Goal: Task Accomplishment & Management: Manage account settings

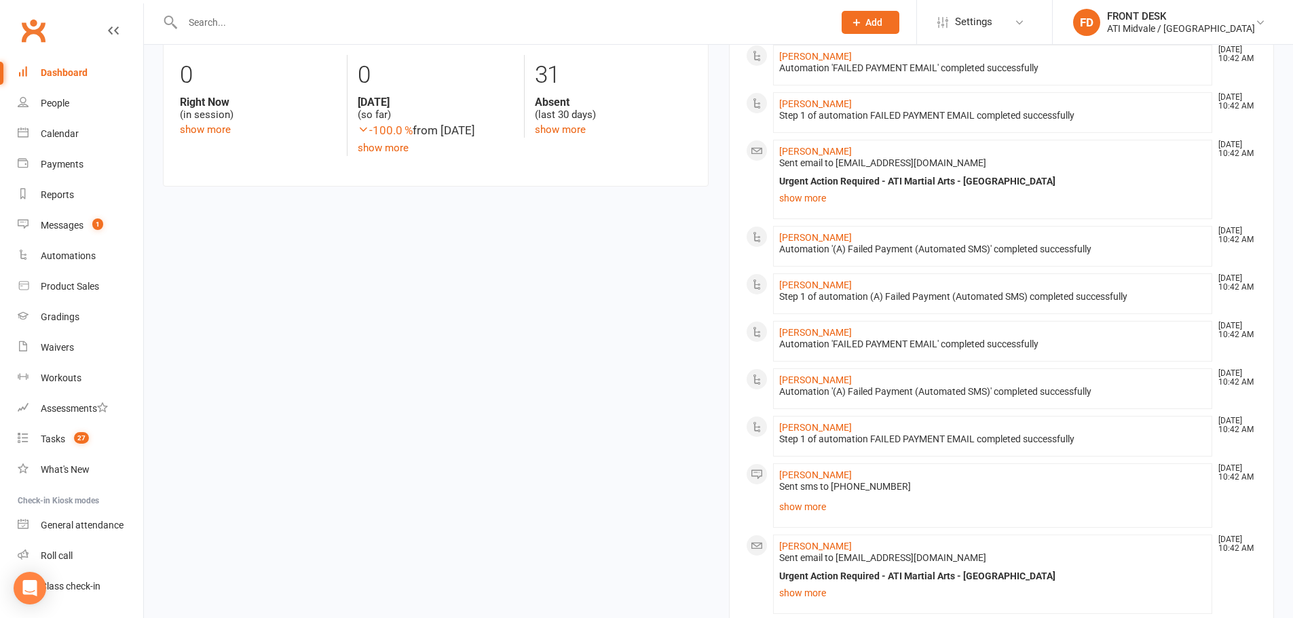
scroll to position [679, 0]
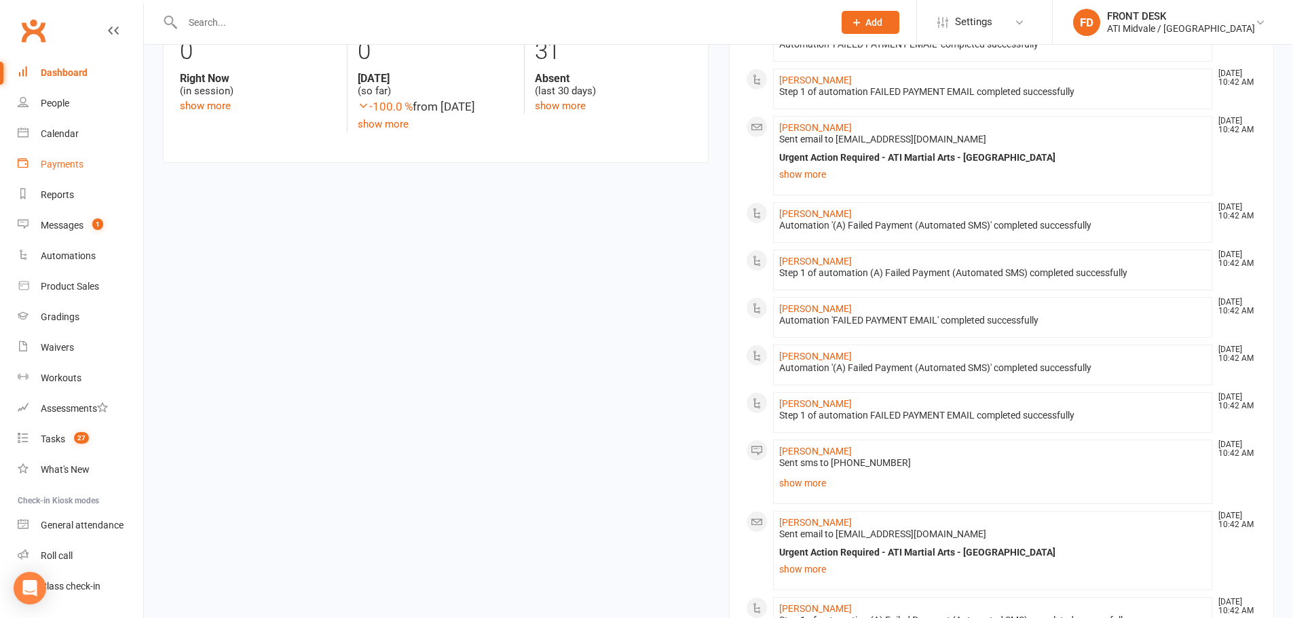
click at [71, 168] on div "Payments" at bounding box center [62, 164] width 43 height 11
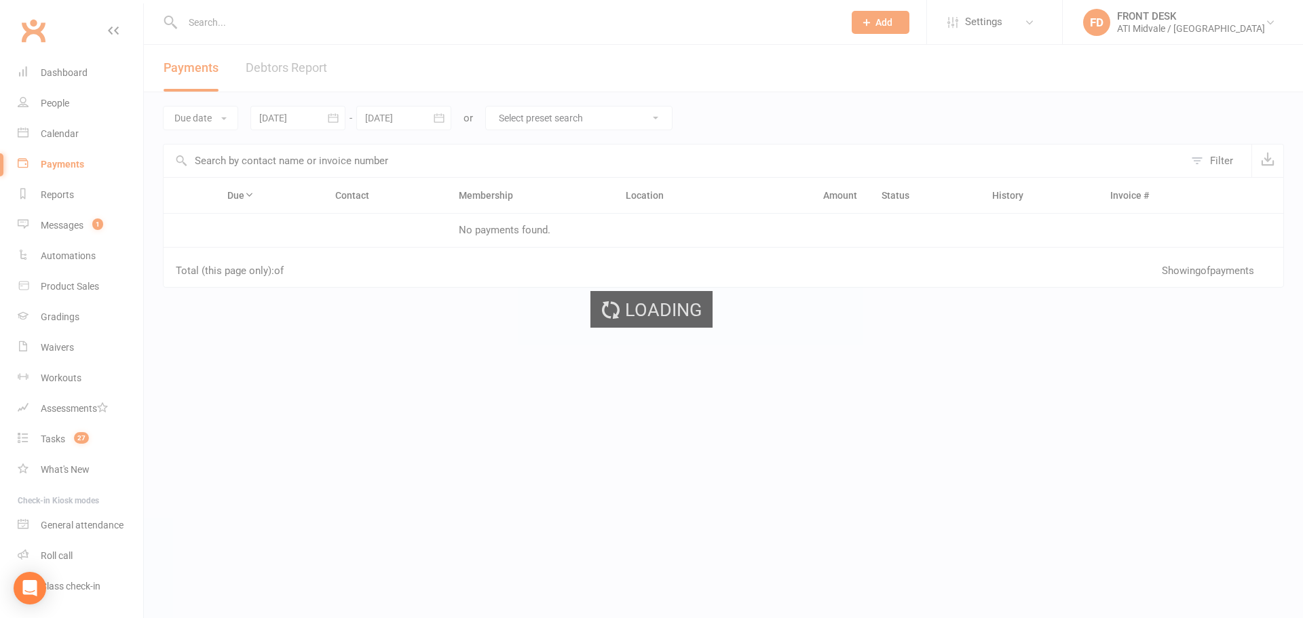
click at [307, 72] on div "Loading" at bounding box center [651, 309] width 1303 height 618
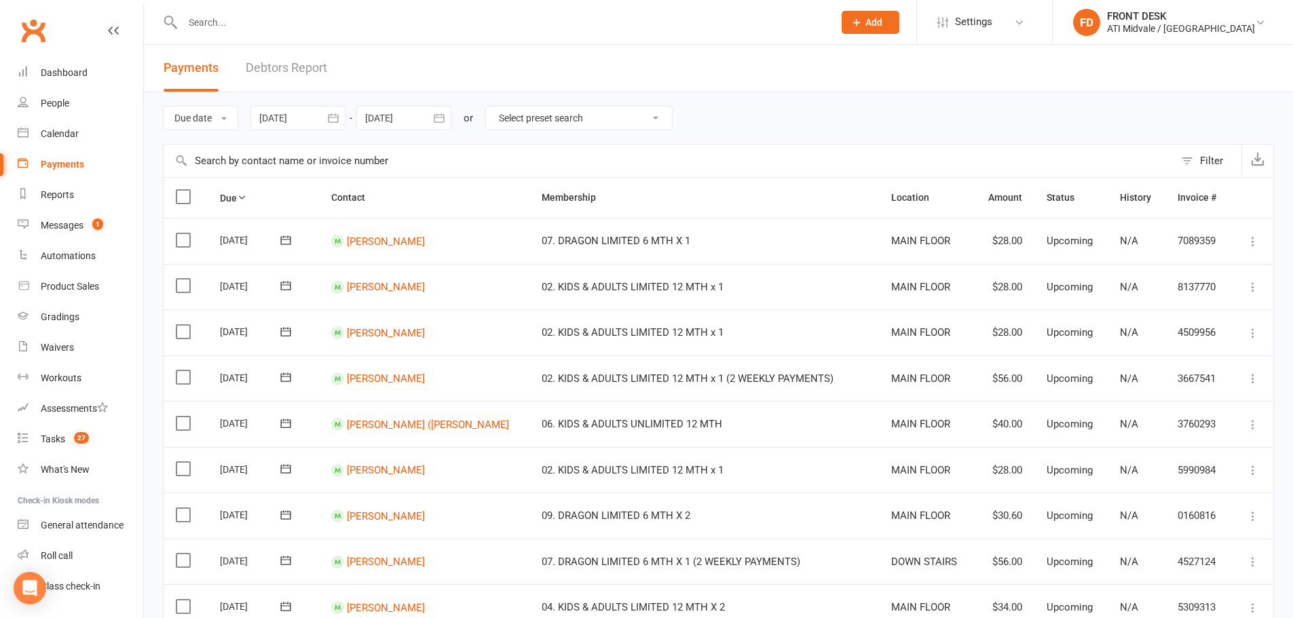
click at [308, 69] on link "Debtors Report" at bounding box center [286, 68] width 81 height 47
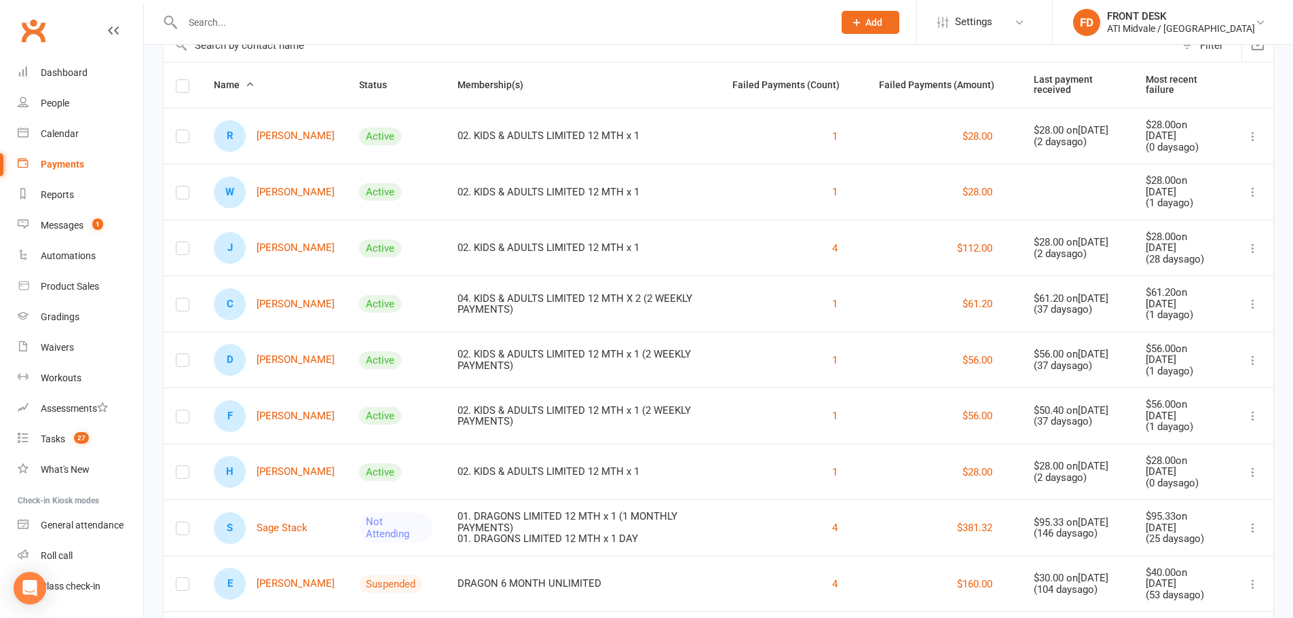
scroll to position [69, 0]
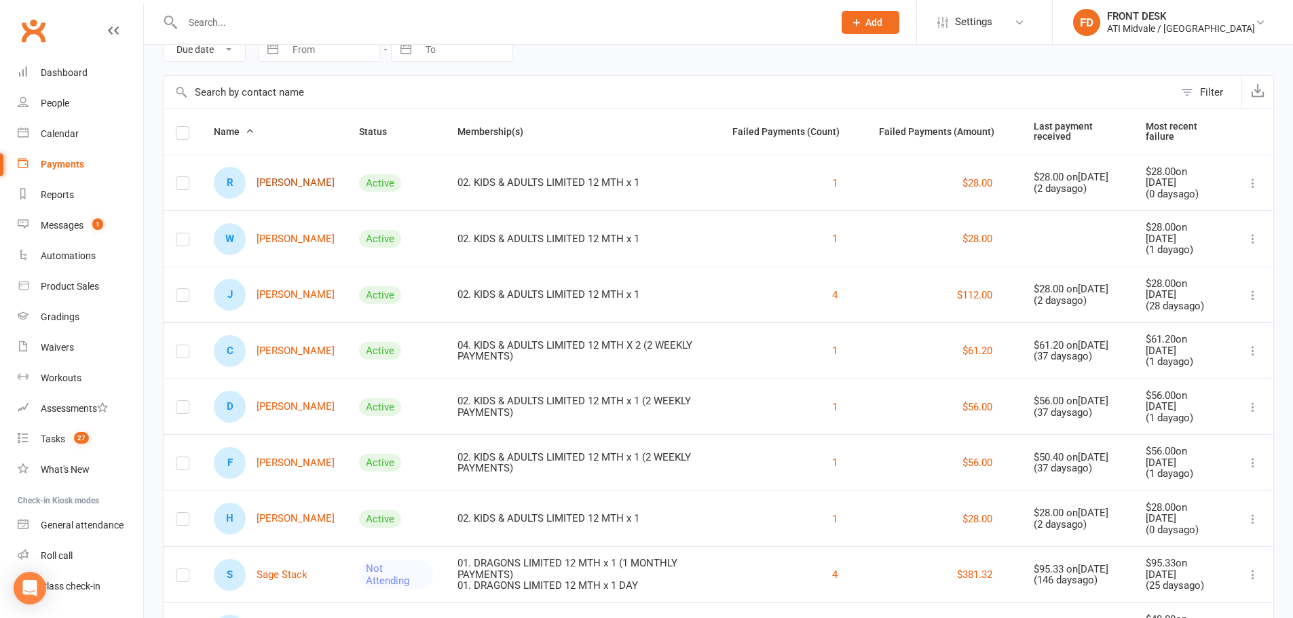
click at [301, 181] on link "R Rocco Forster" at bounding box center [274, 183] width 121 height 32
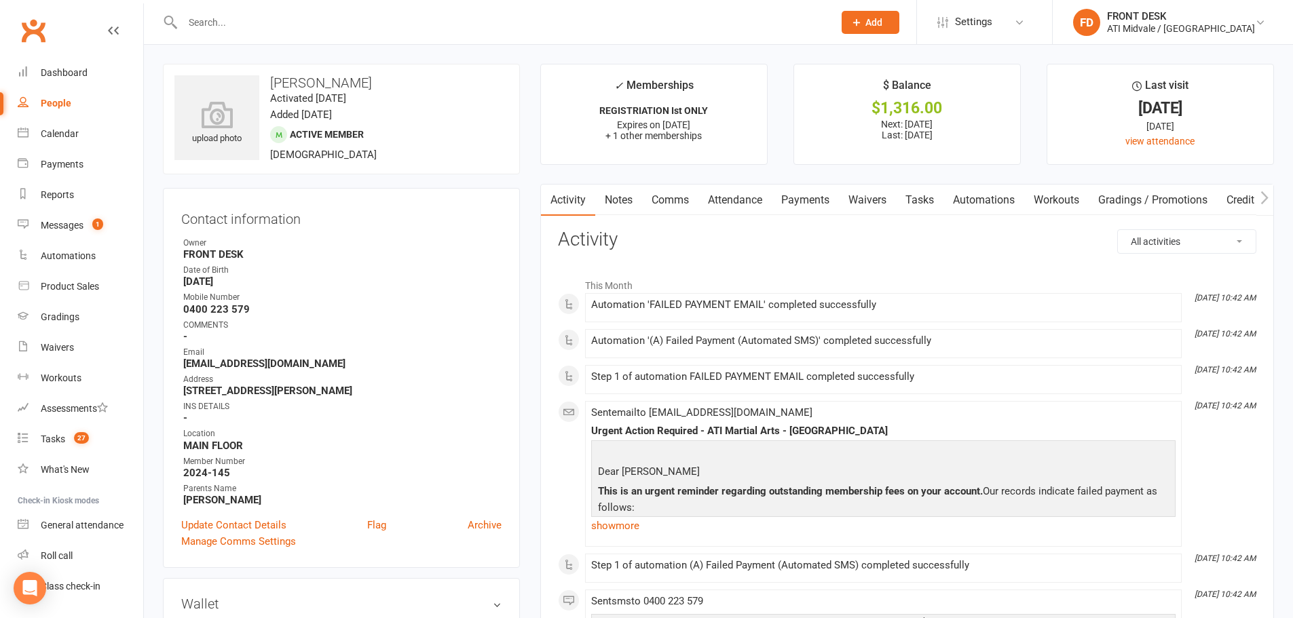
click at [820, 191] on link "Payments" at bounding box center [805, 200] width 67 height 31
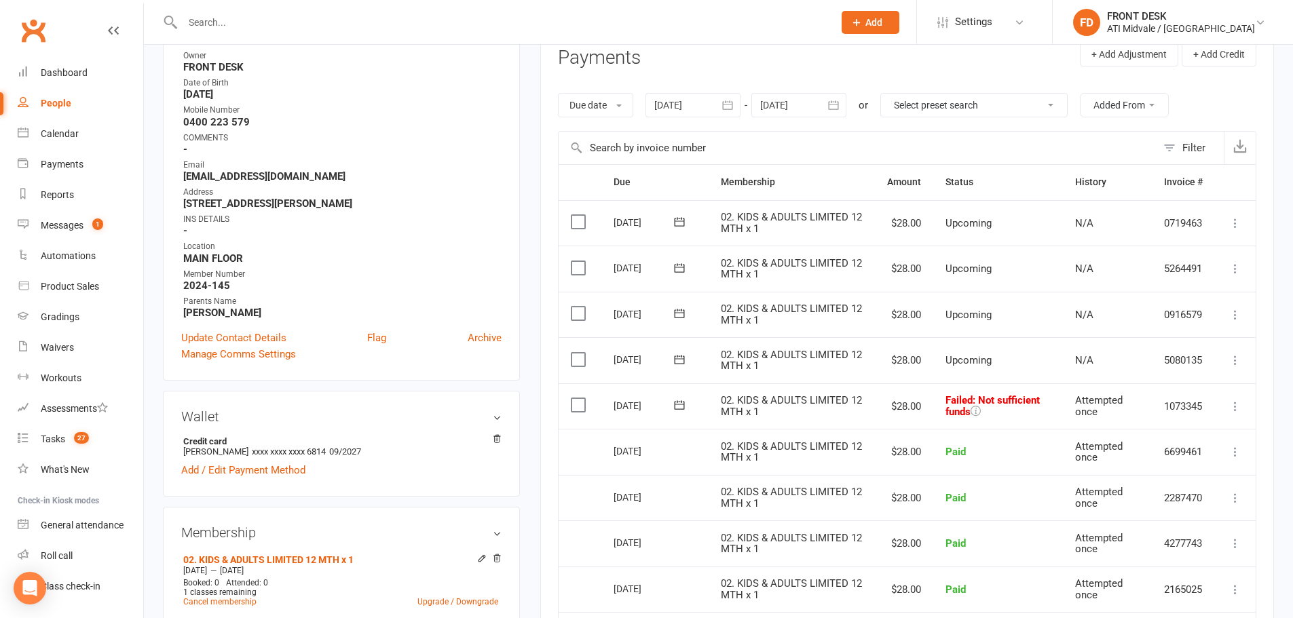
scroll to position [204, 0]
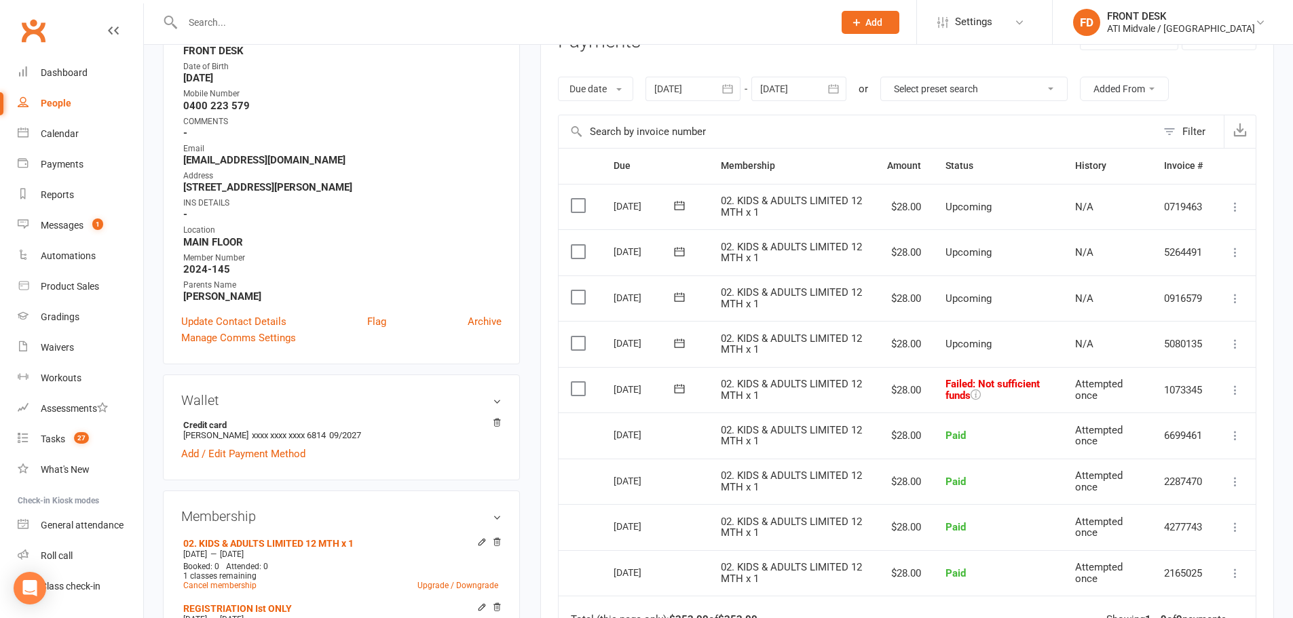
click at [300, 23] on input "text" at bounding box center [500, 22] width 645 height 19
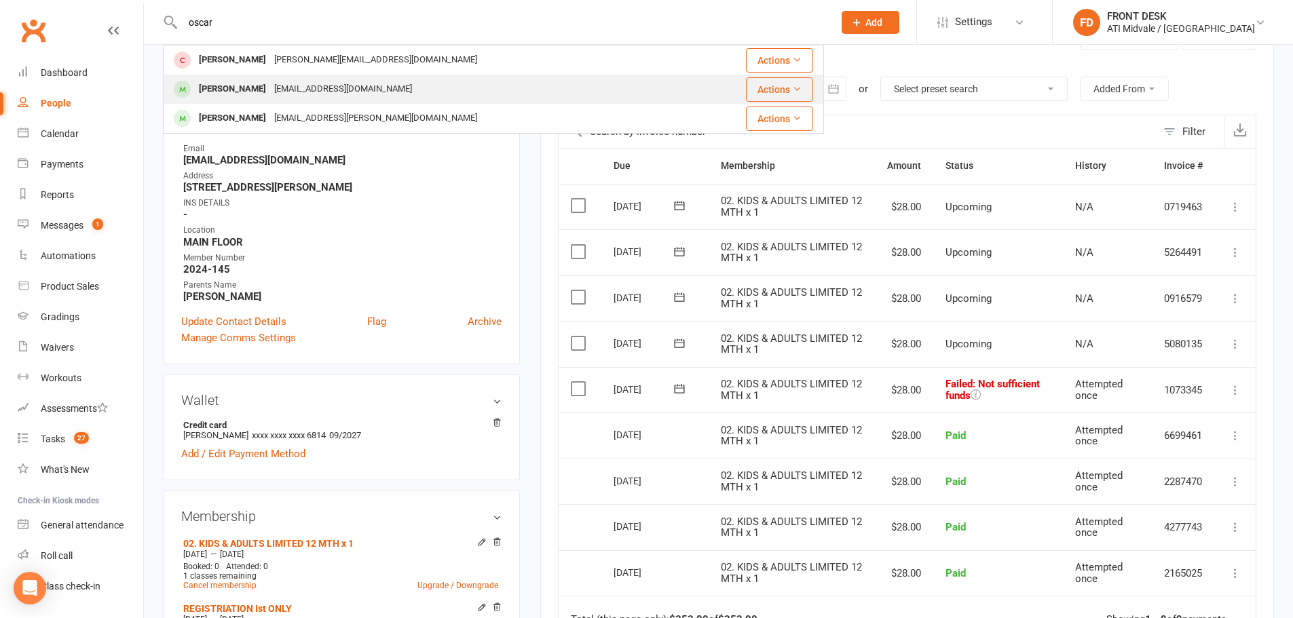
type input "oscar"
click at [319, 88] on div "janedoe1309@hotmail.com" at bounding box center [343, 89] width 146 height 20
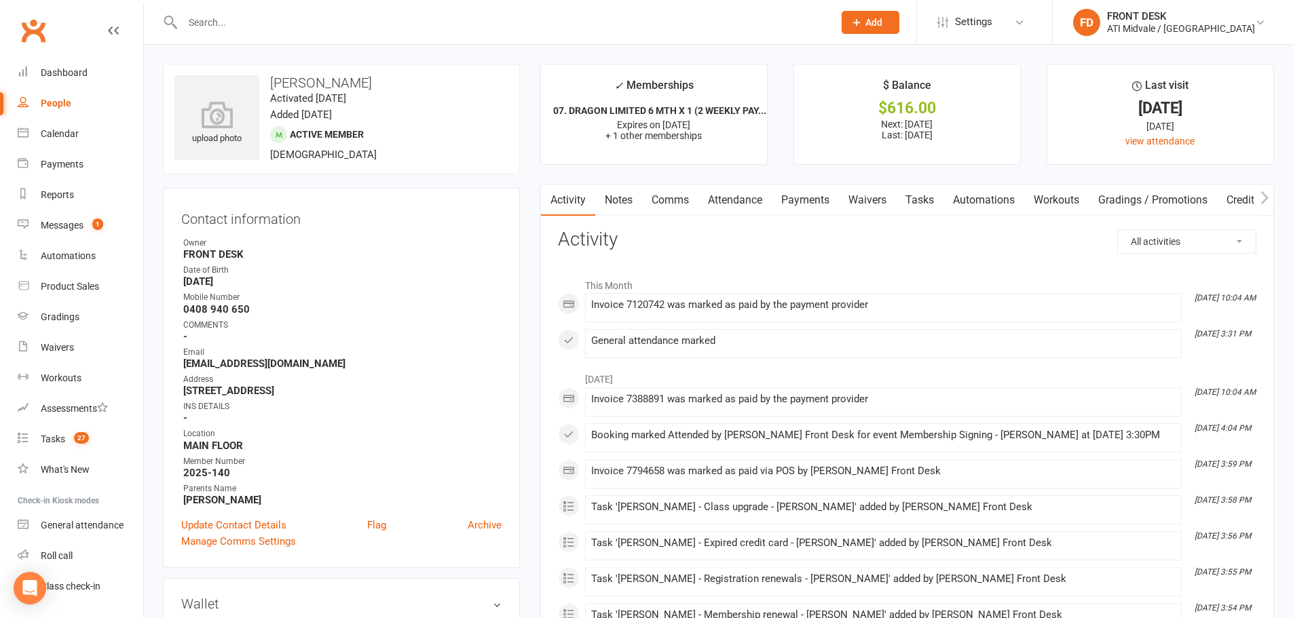
click at [714, 203] on link "Attendance" at bounding box center [734, 200] width 73 height 31
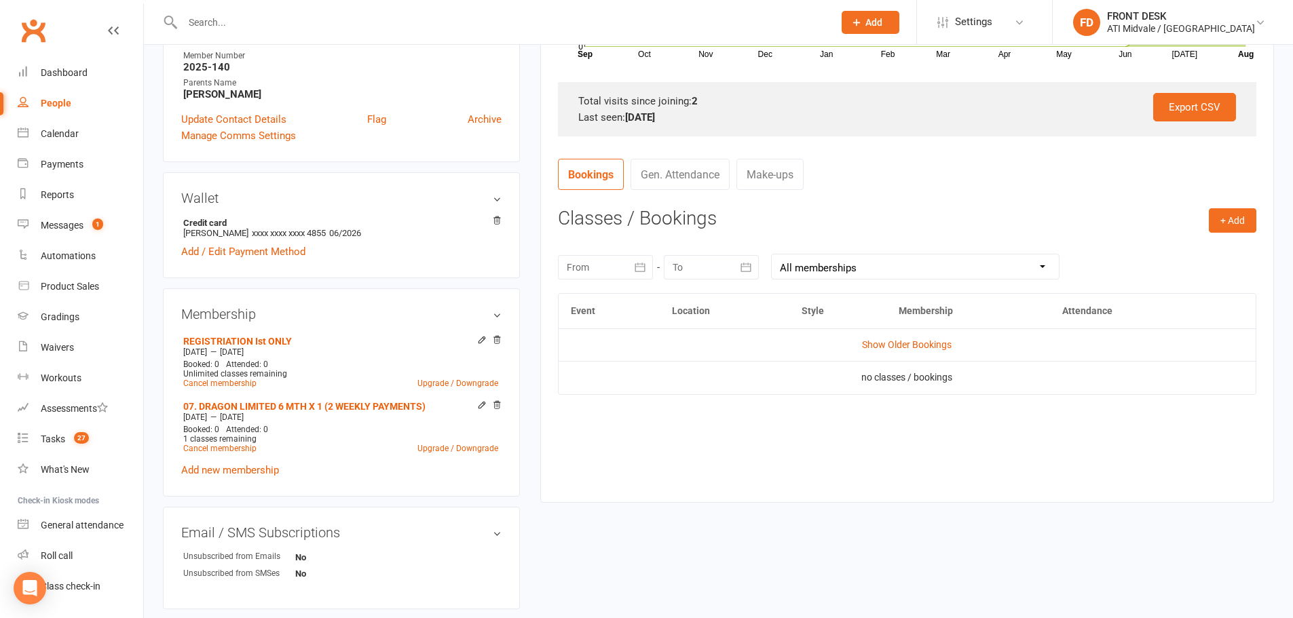
scroll to position [407, 0]
click at [676, 175] on link "Gen. Attendance" at bounding box center [679, 172] width 99 height 31
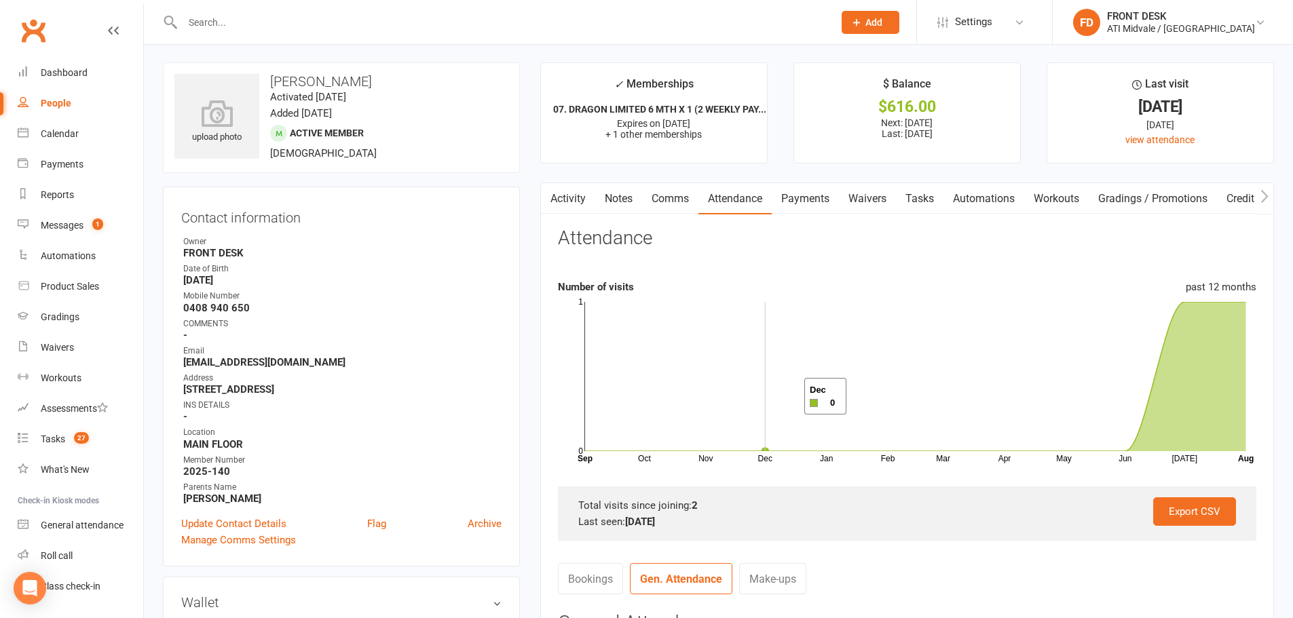
scroll to position [0, 0]
click at [804, 204] on link "Payments" at bounding box center [805, 200] width 67 height 31
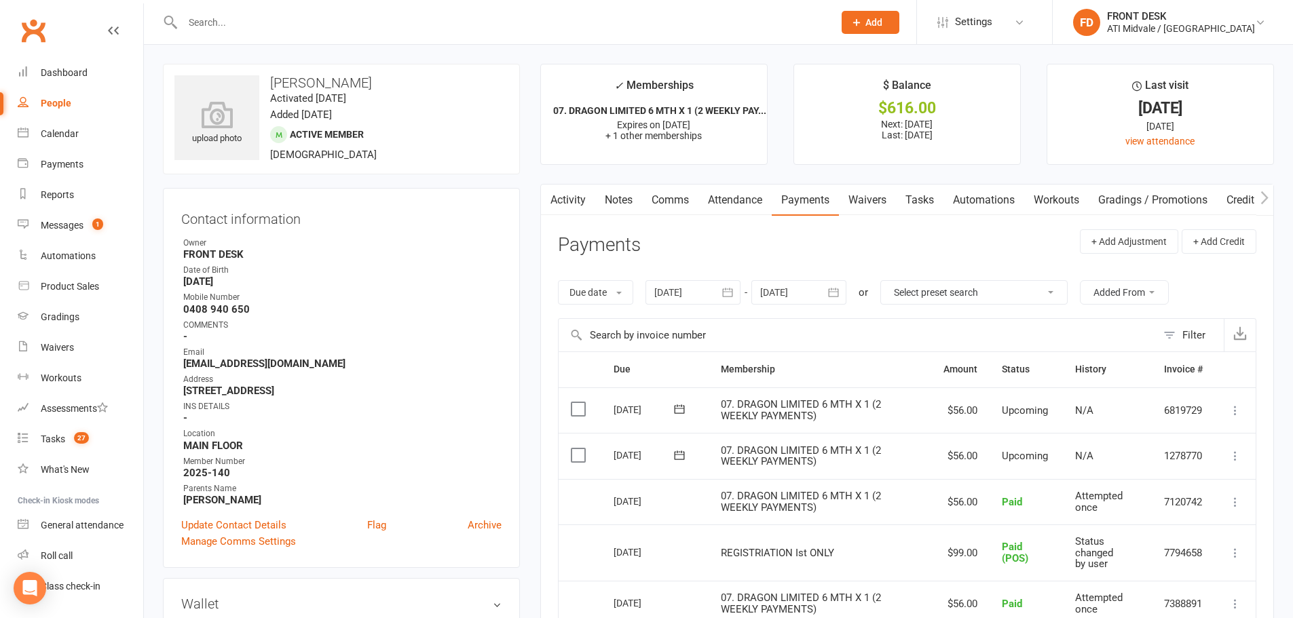
click at [739, 209] on link "Attendance" at bounding box center [734, 200] width 73 height 31
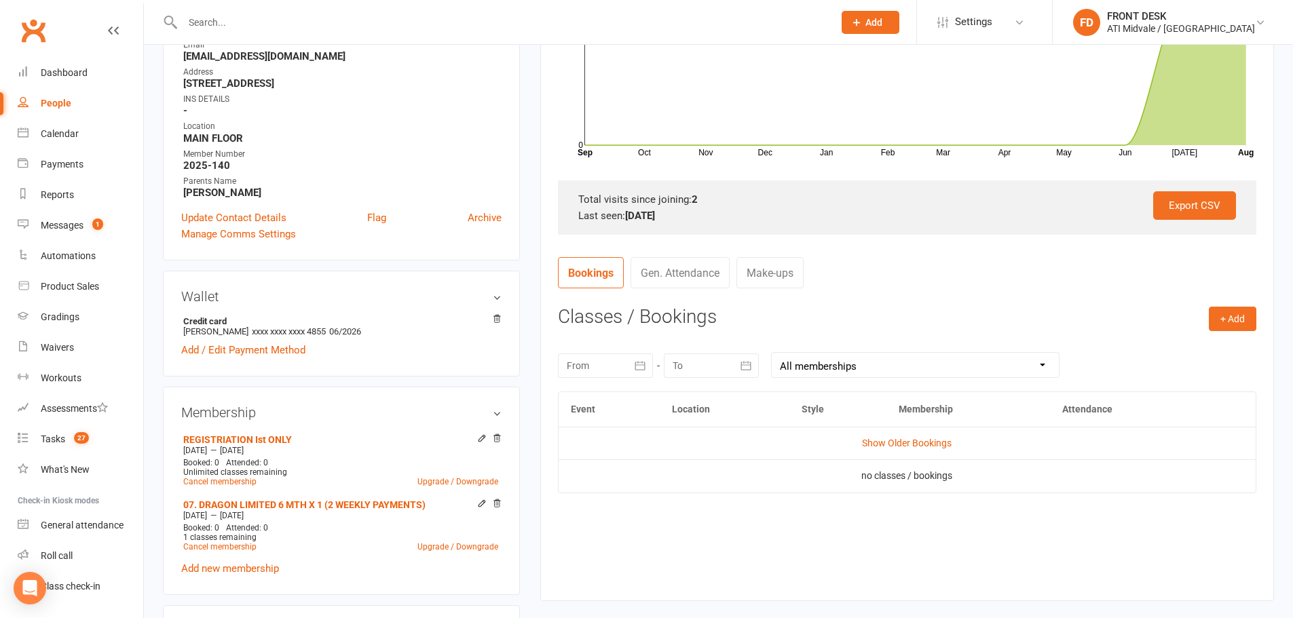
scroll to position [339, 0]
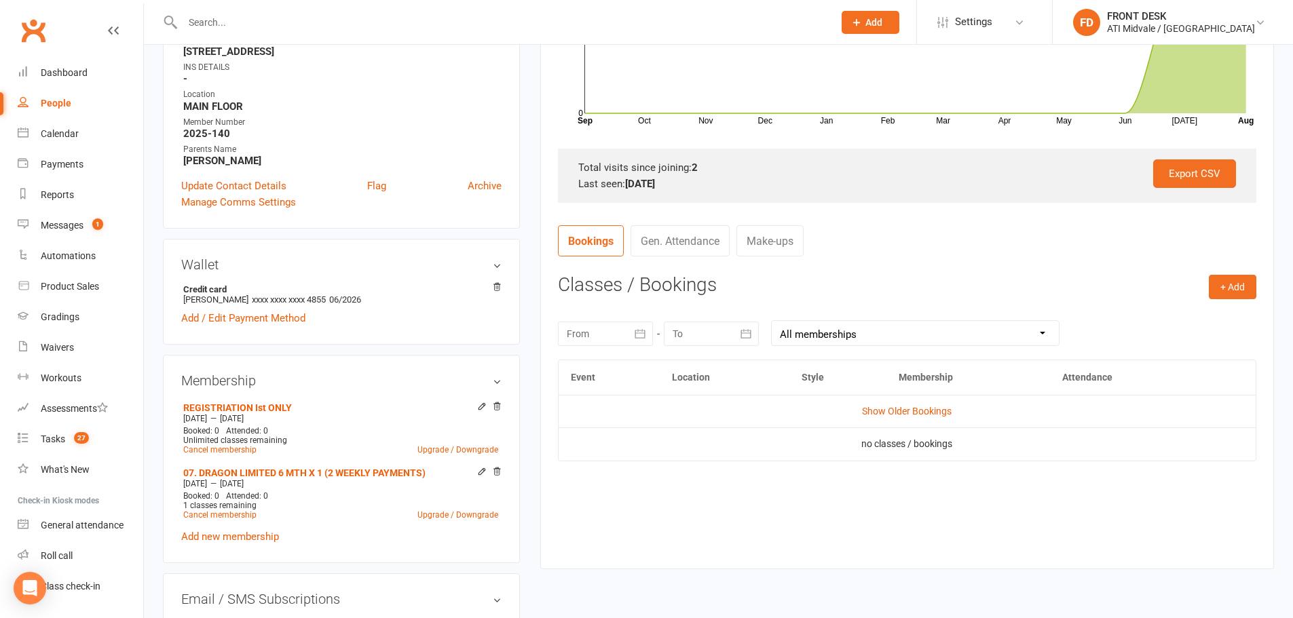
click at [700, 254] on link "Gen. Attendance" at bounding box center [679, 240] width 99 height 31
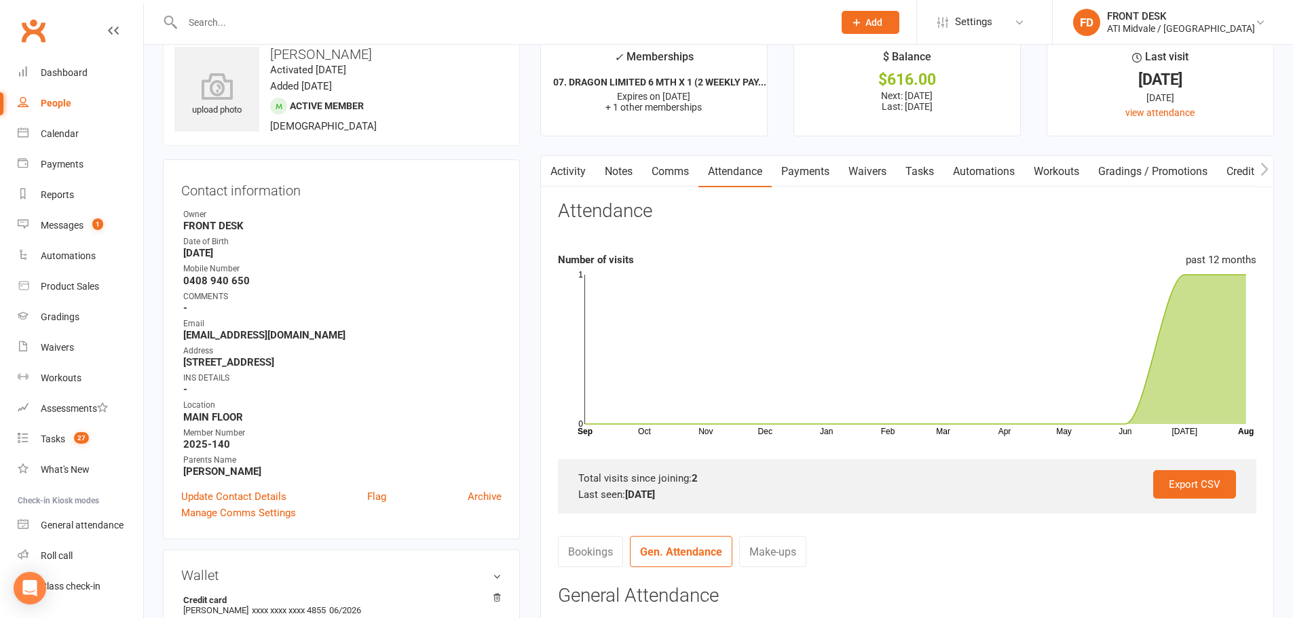
scroll to position [0, 0]
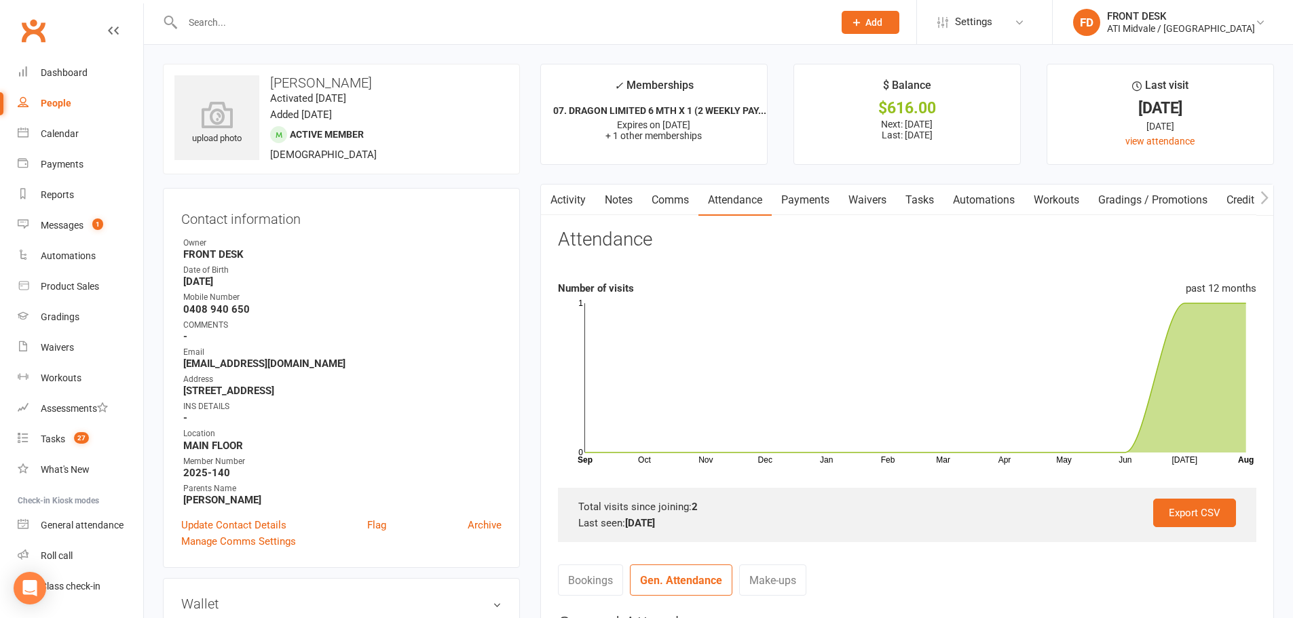
click at [825, 194] on link "Payments" at bounding box center [805, 200] width 67 height 31
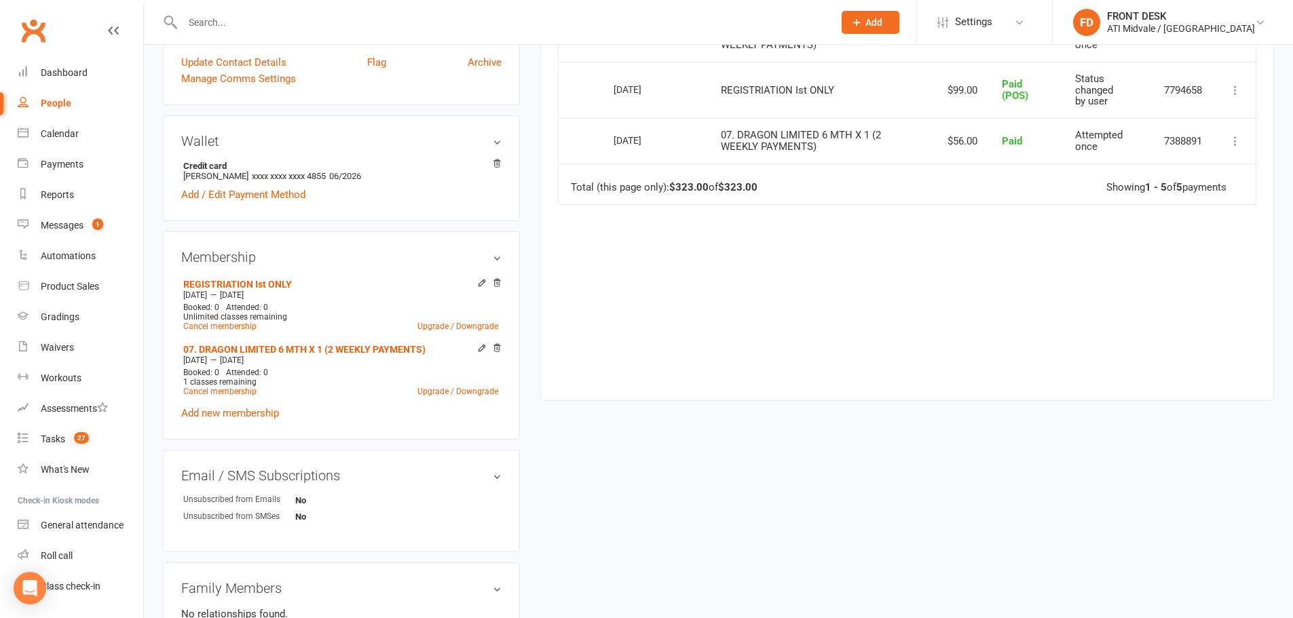
scroll to position [475, 0]
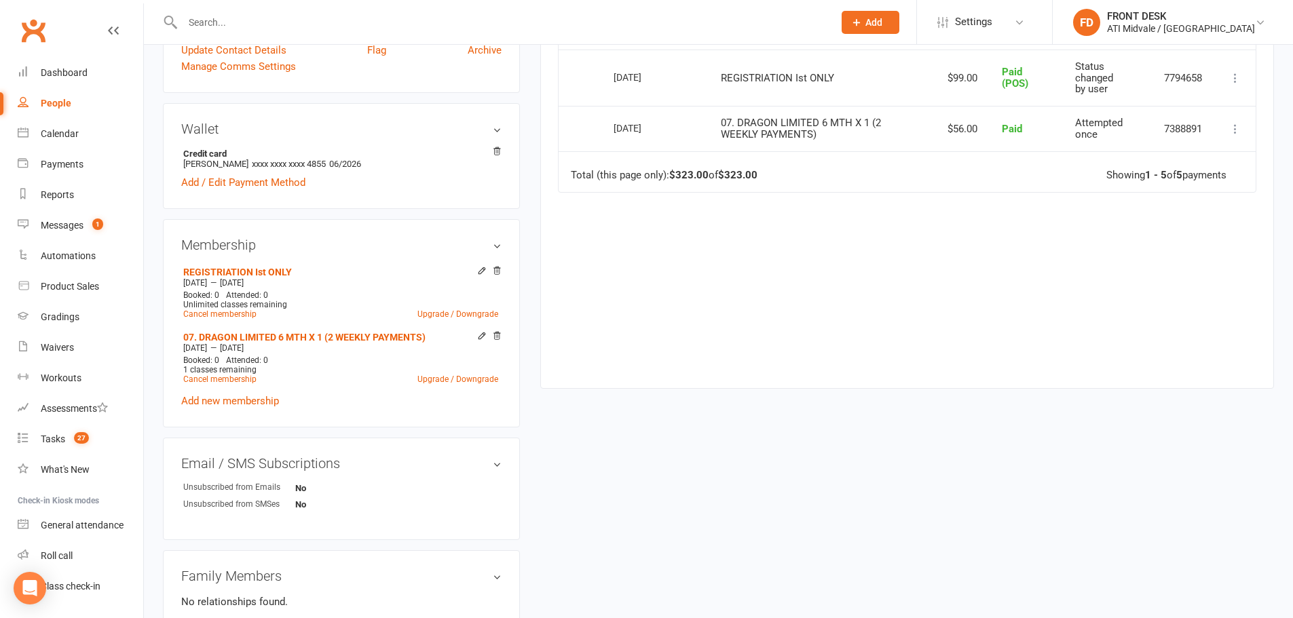
click at [882, 383] on div "Activity Notes Comms Attendance Payments Waivers Tasks Automations Workouts Gra…" at bounding box center [907, 48] width 734 height 679
click at [950, 423] on div "upload photo Oscar Donohue Activated 25 July, 2025 Added 18 July, 2025 Active m…" at bounding box center [718, 271] width 1131 height 1365
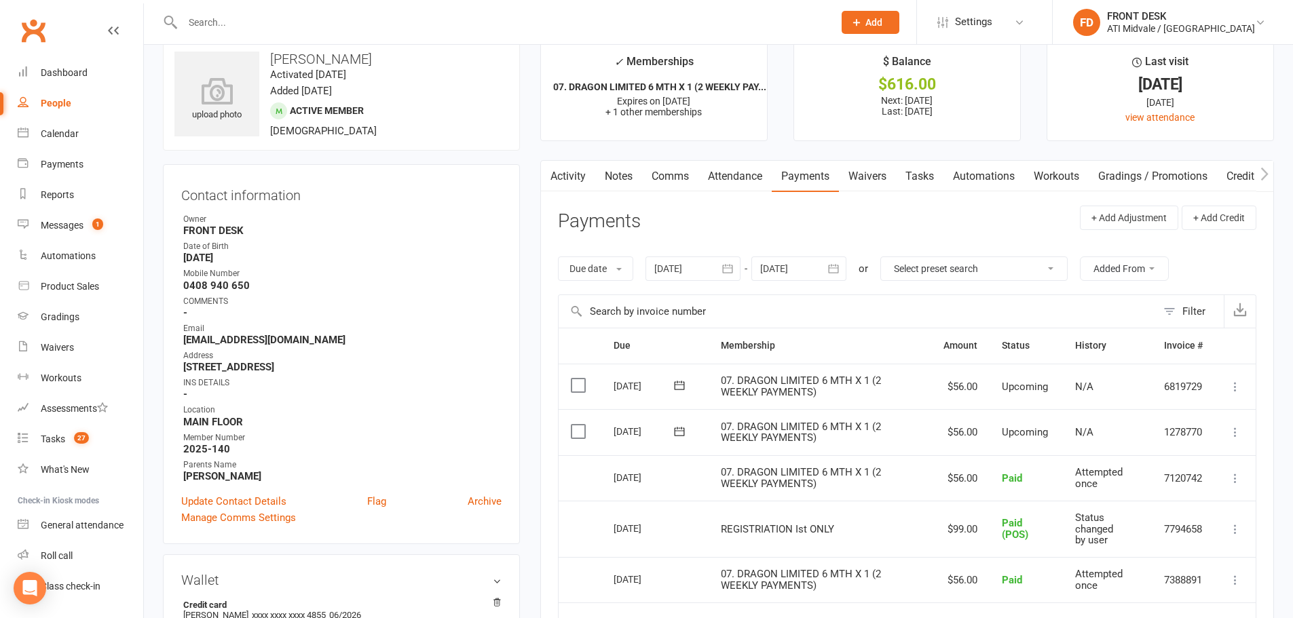
scroll to position [0, 0]
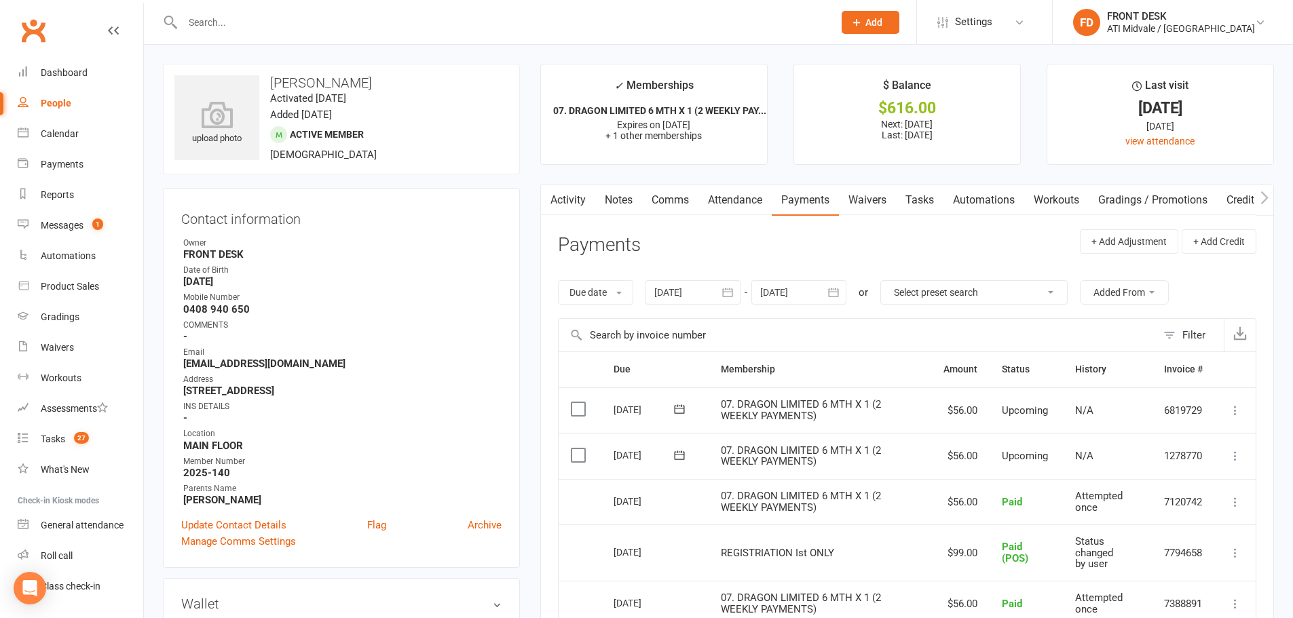
click at [561, 194] on link "Activity" at bounding box center [568, 200] width 54 height 31
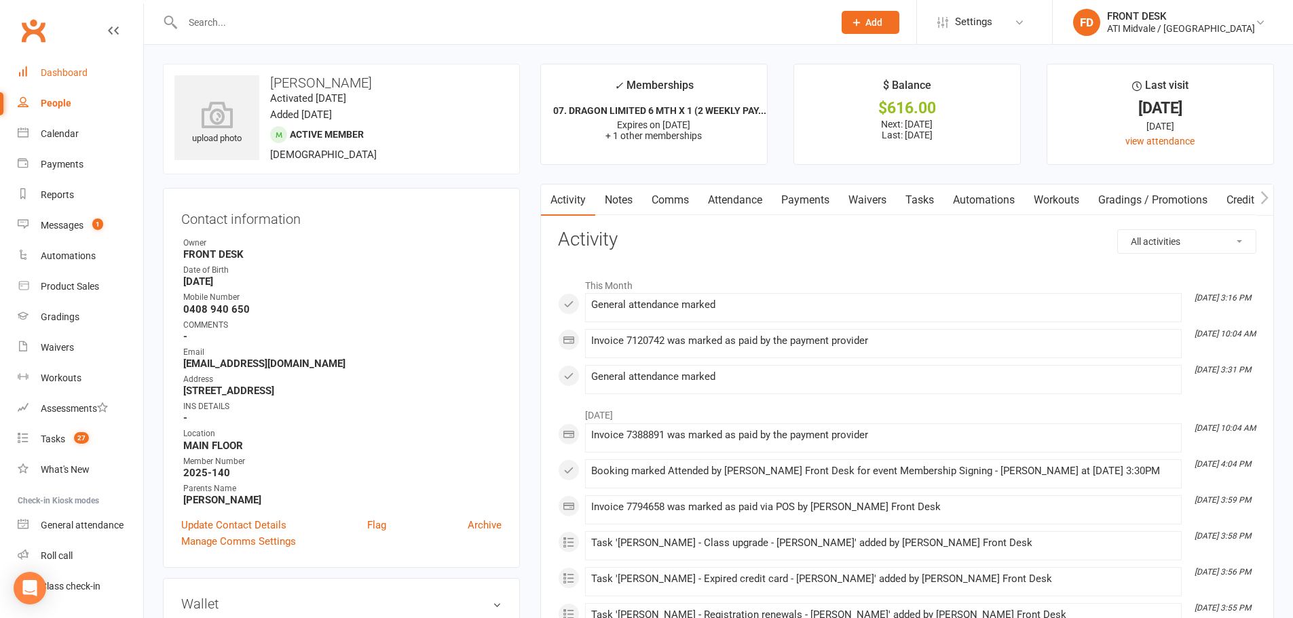
click at [49, 70] on div "Dashboard" at bounding box center [64, 72] width 47 height 11
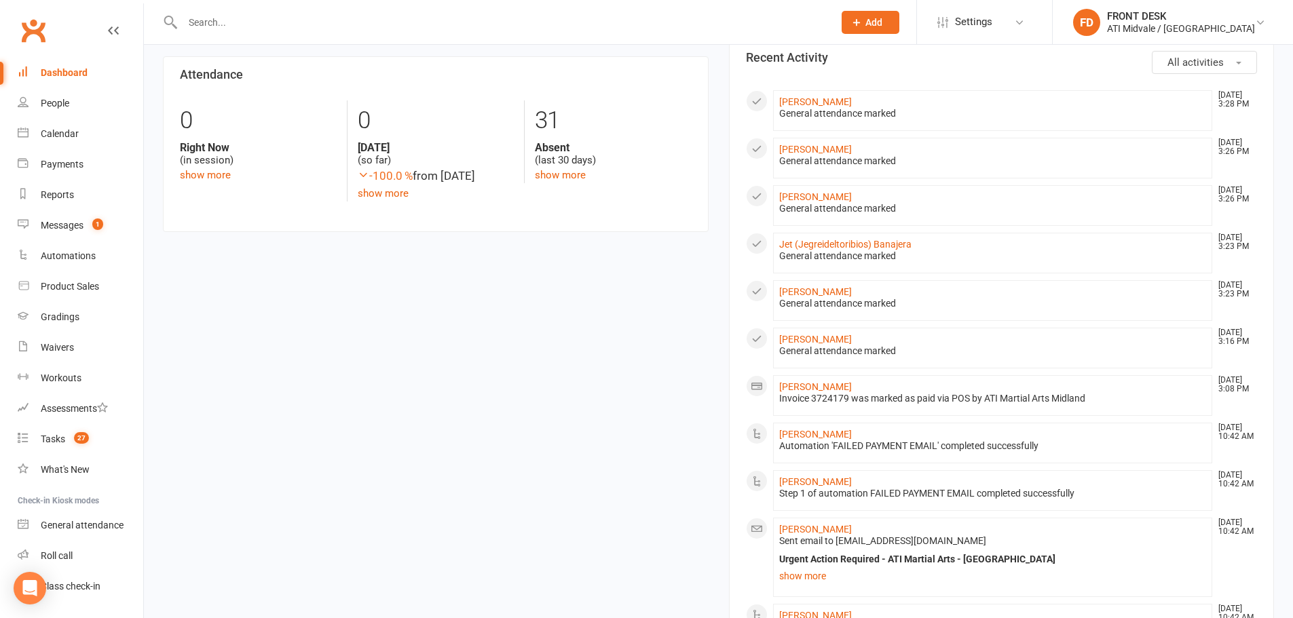
scroll to position [543, 0]
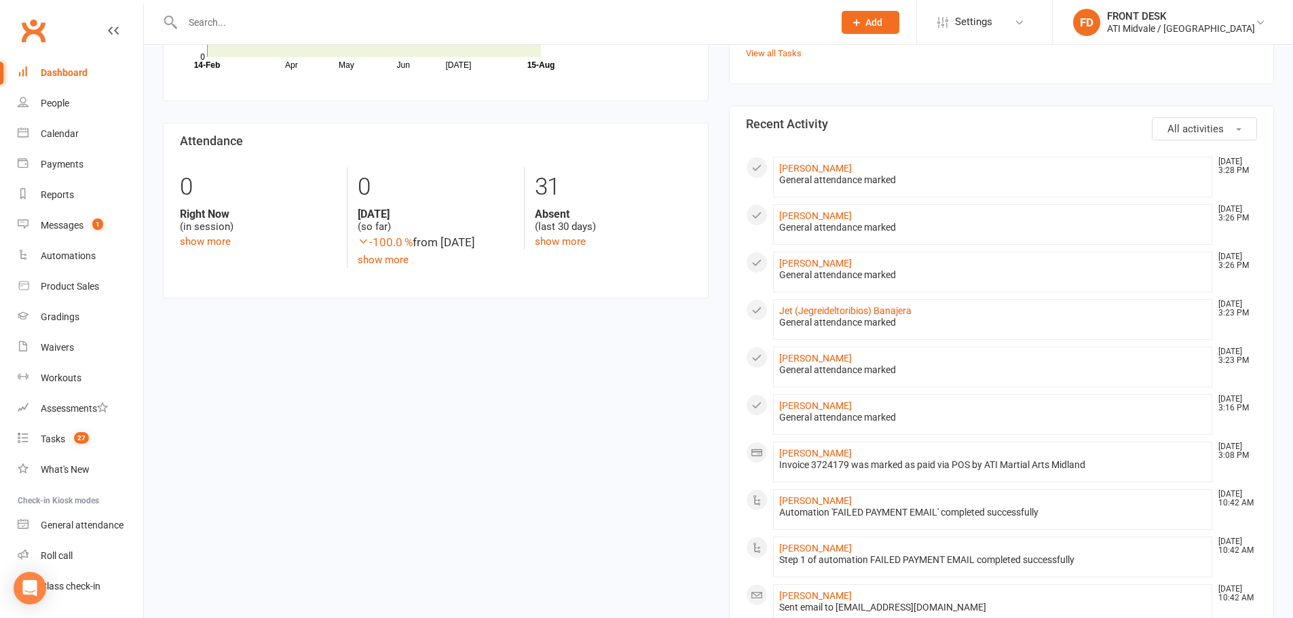
click at [60, 62] on link "Dashboard" at bounding box center [81, 73] width 126 height 31
click at [223, 17] on input "text" at bounding box center [500, 22] width 645 height 19
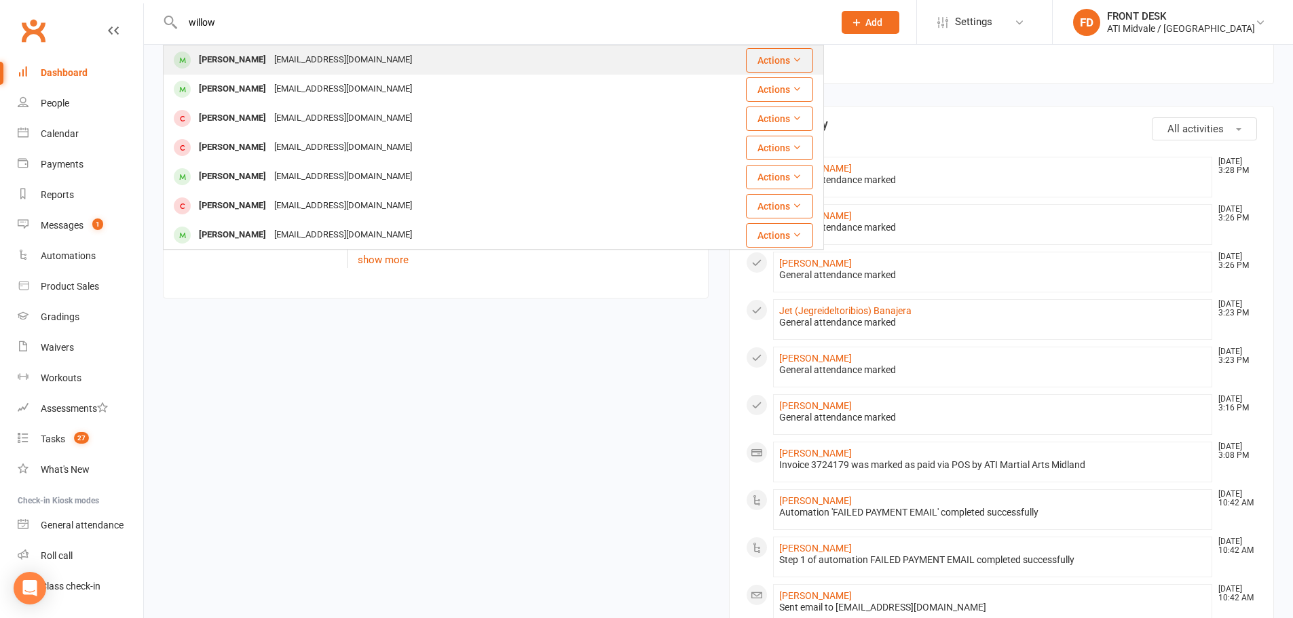
type input "willow"
click at [234, 56] on div "[PERSON_NAME]" at bounding box center [232, 60] width 75 height 20
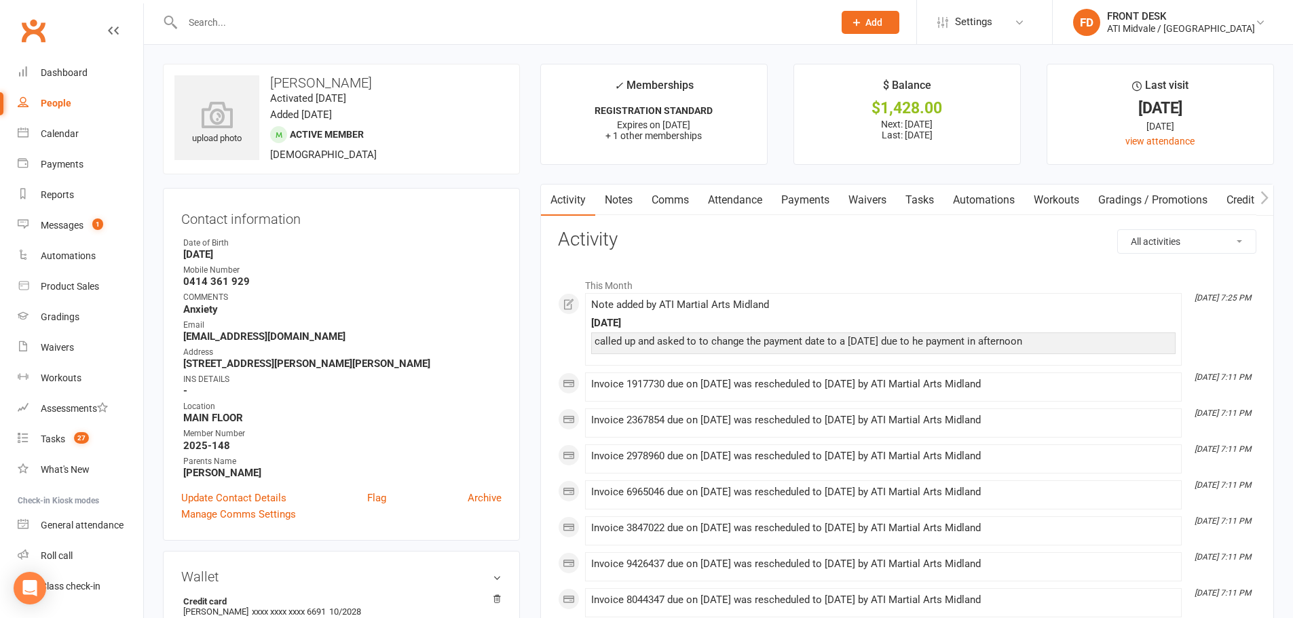
click at [615, 195] on link "Notes" at bounding box center [618, 200] width 47 height 31
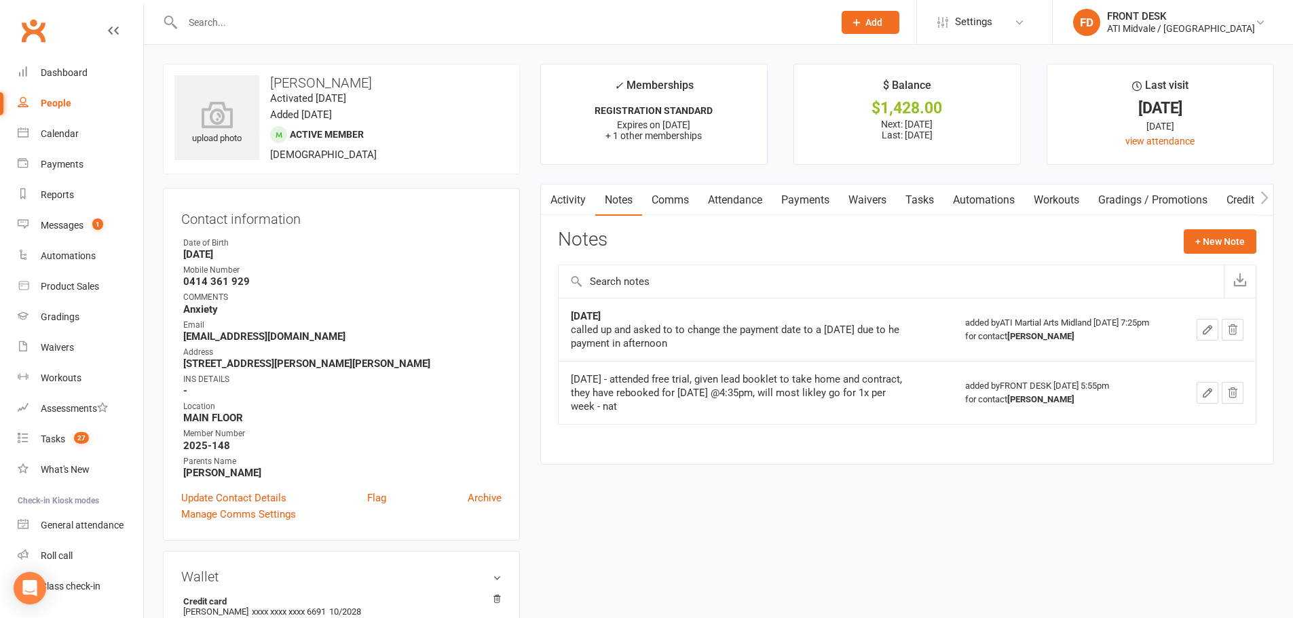
click at [805, 202] on link "Payments" at bounding box center [805, 200] width 67 height 31
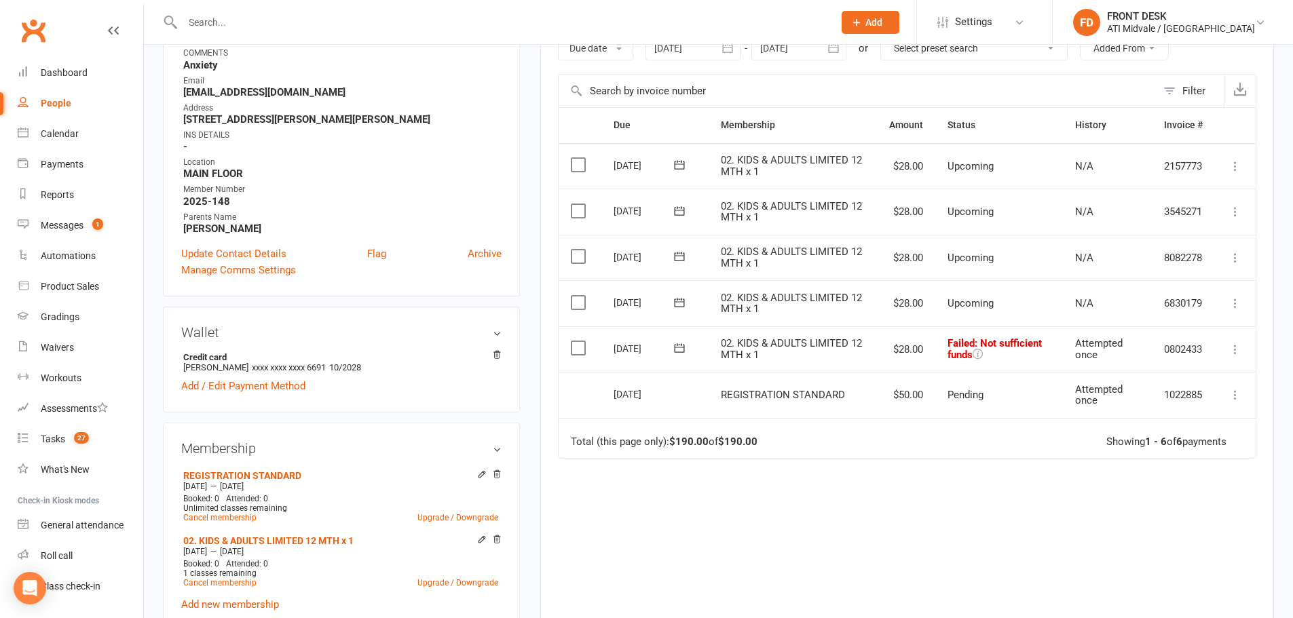
scroll to position [271, 0]
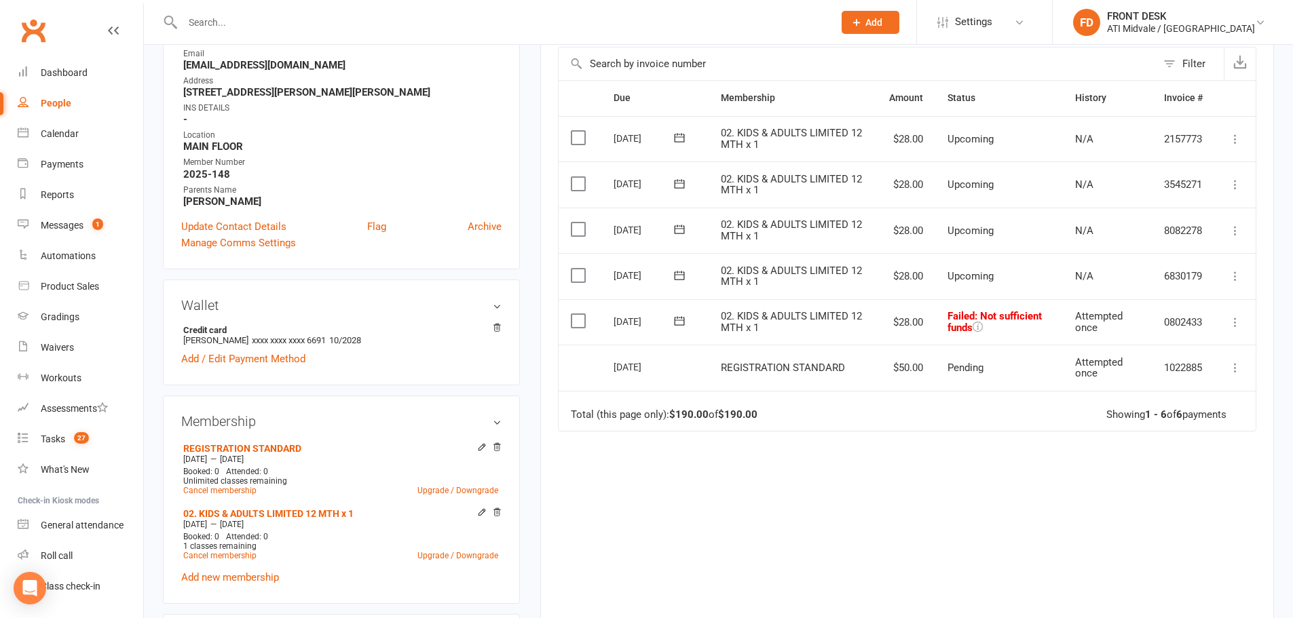
click at [892, 462] on div "Due Contact Membership Amount Status History Invoice # Select this 12 Sep 2025 …" at bounding box center [907, 343] width 698 height 527
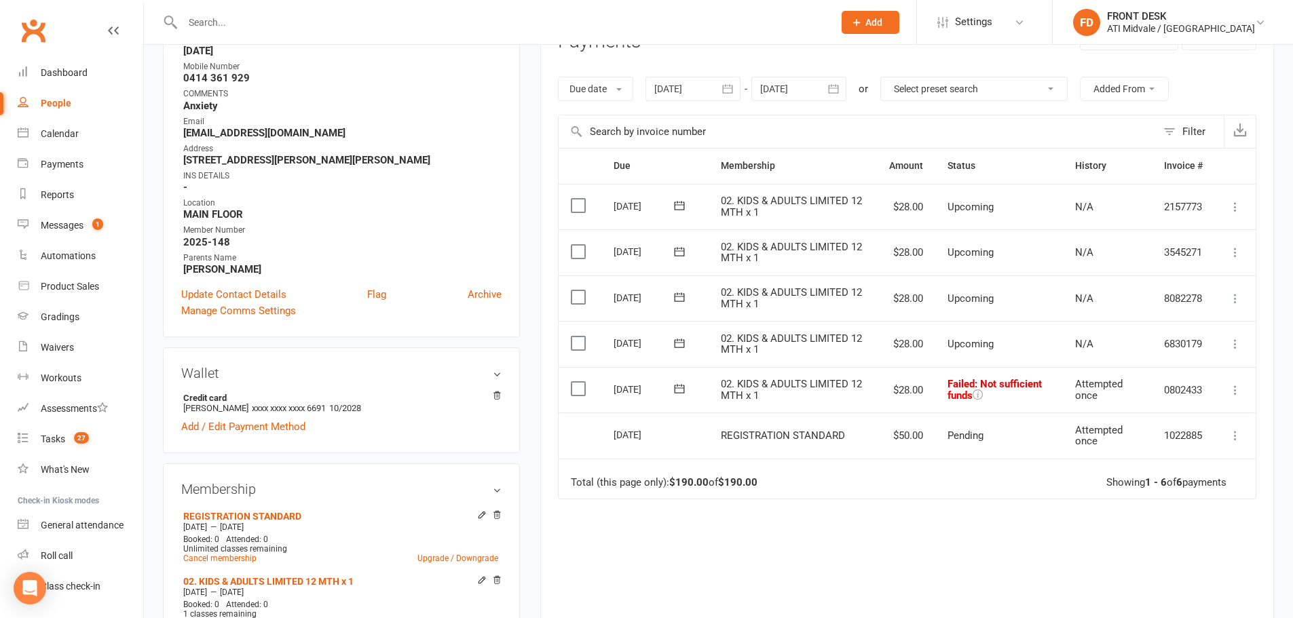
scroll to position [136, 0]
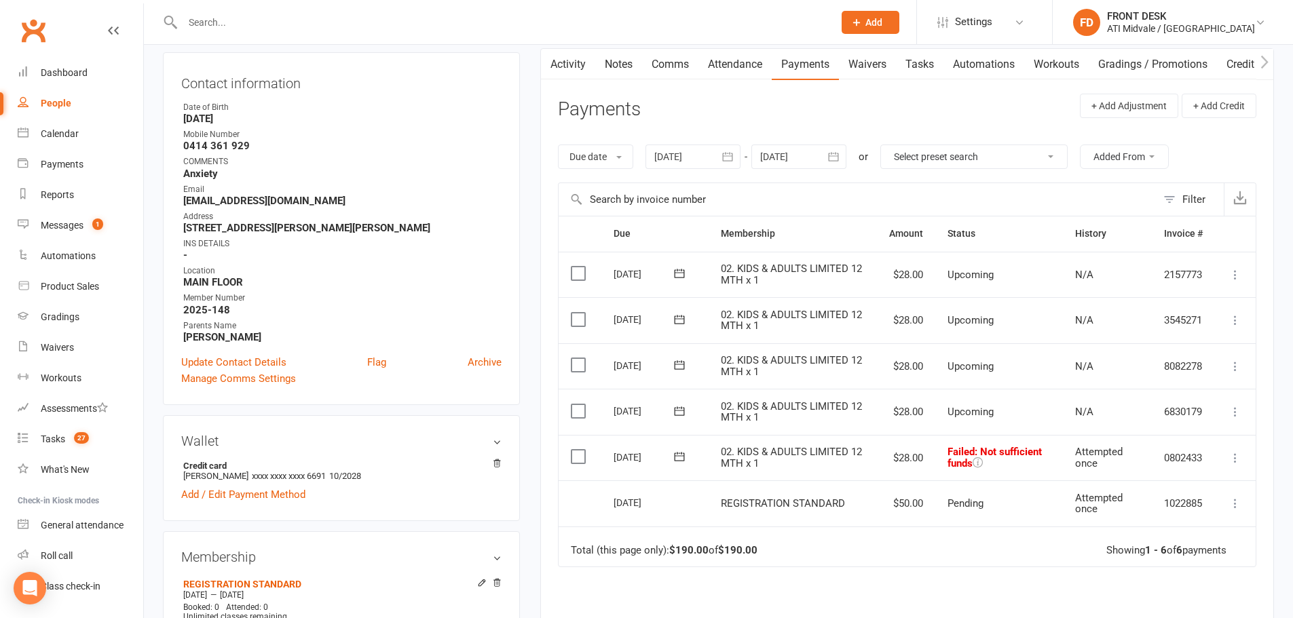
click at [892, 417] on td "$28.00" at bounding box center [906, 412] width 58 height 46
click at [915, 453] on td "$28.00" at bounding box center [906, 458] width 58 height 46
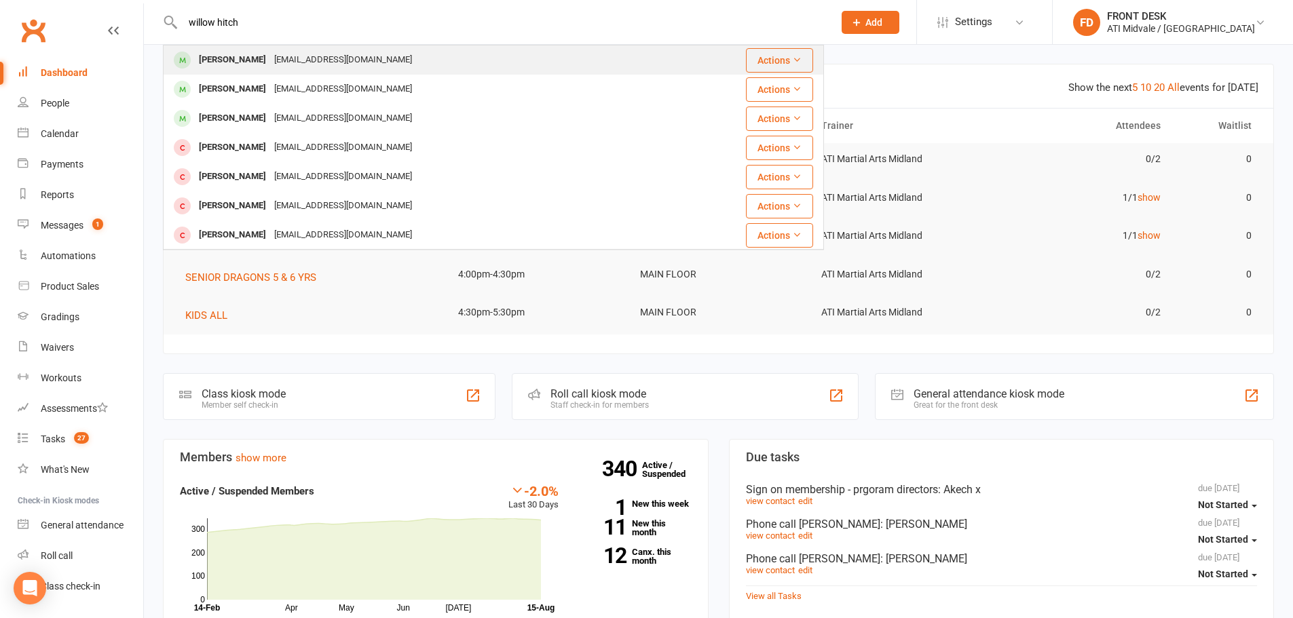
type input "willow hitch"
click at [263, 67] on div "[PERSON_NAME]" at bounding box center [232, 60] width 75 height 20
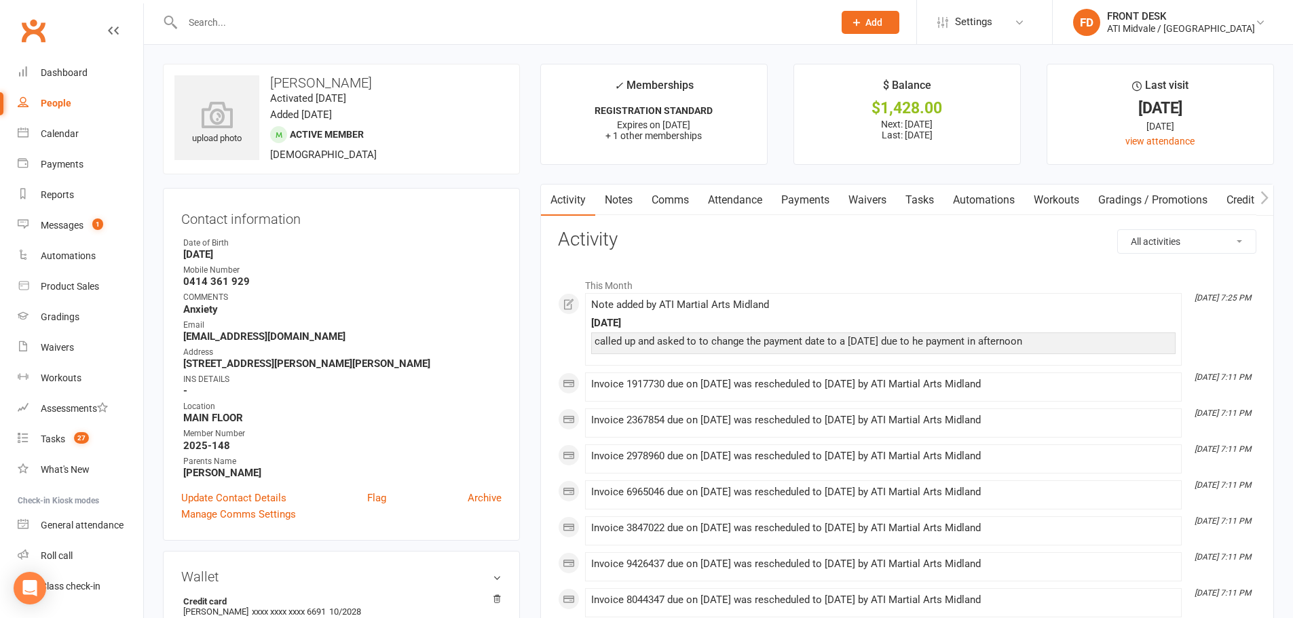
click at [820, 201] on link "Payments" at bounding box center [805, 200] width 67 height 31
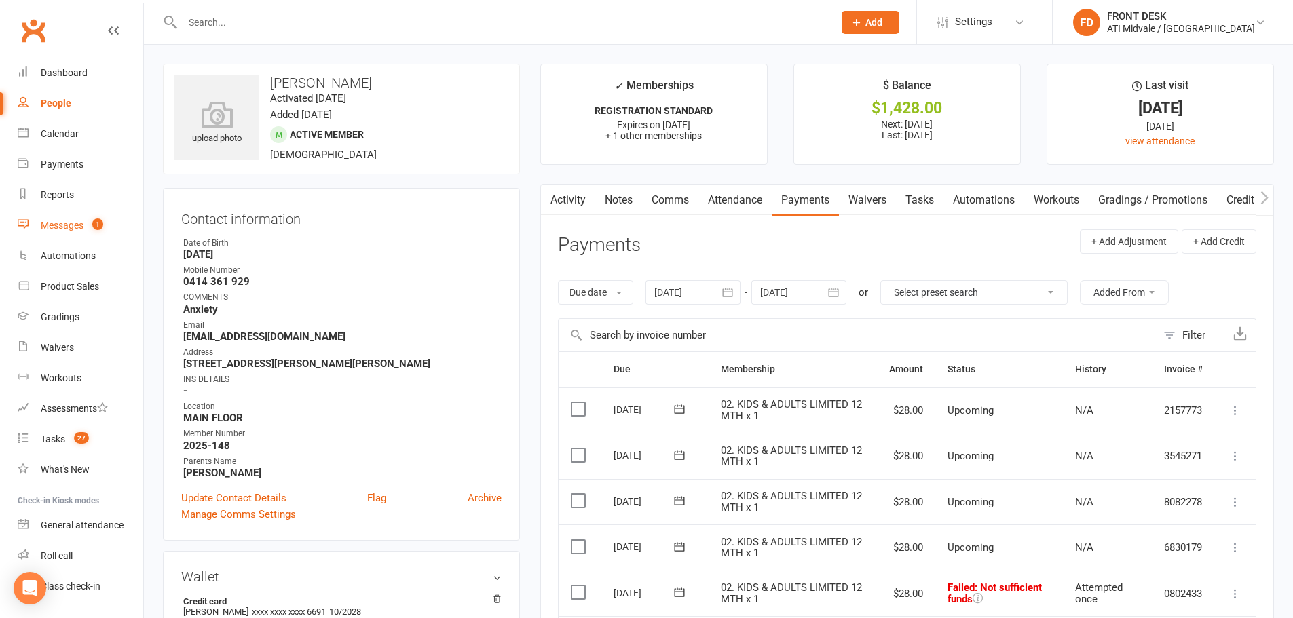
click at [95, 225] on span "1" at bounding box center [97, 225] width 11 height 12
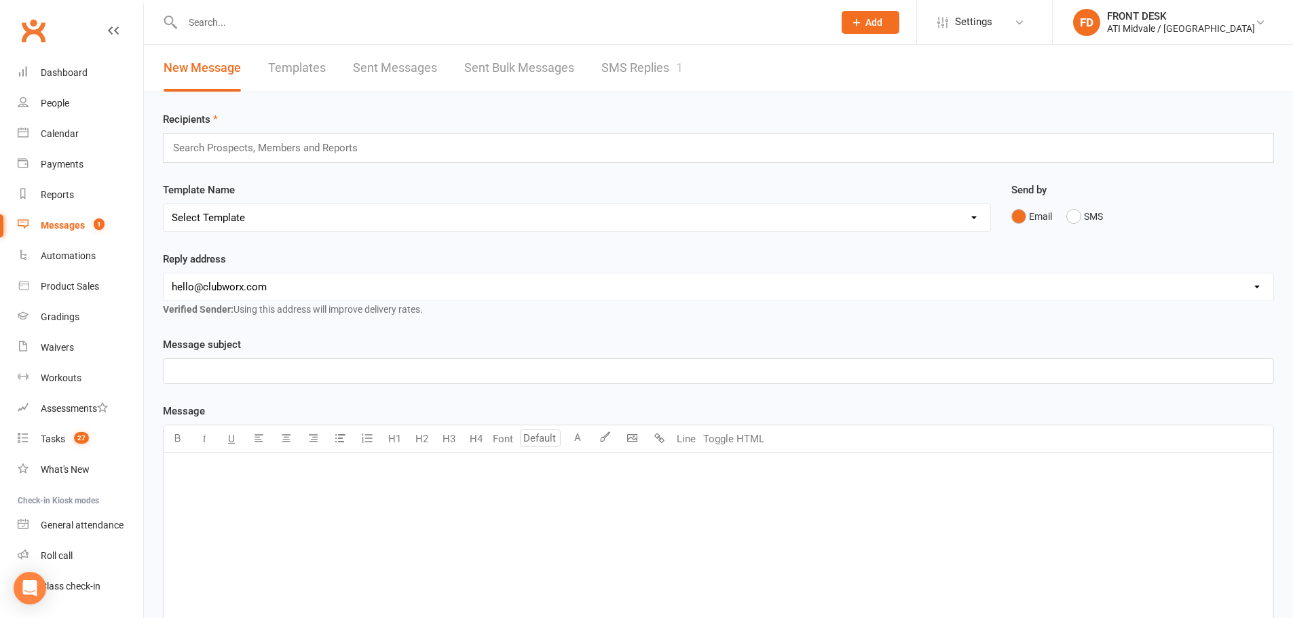
click at [622, 71] on link "SMS Replies 1" at bounding box center [641, 68] width 81 height 47
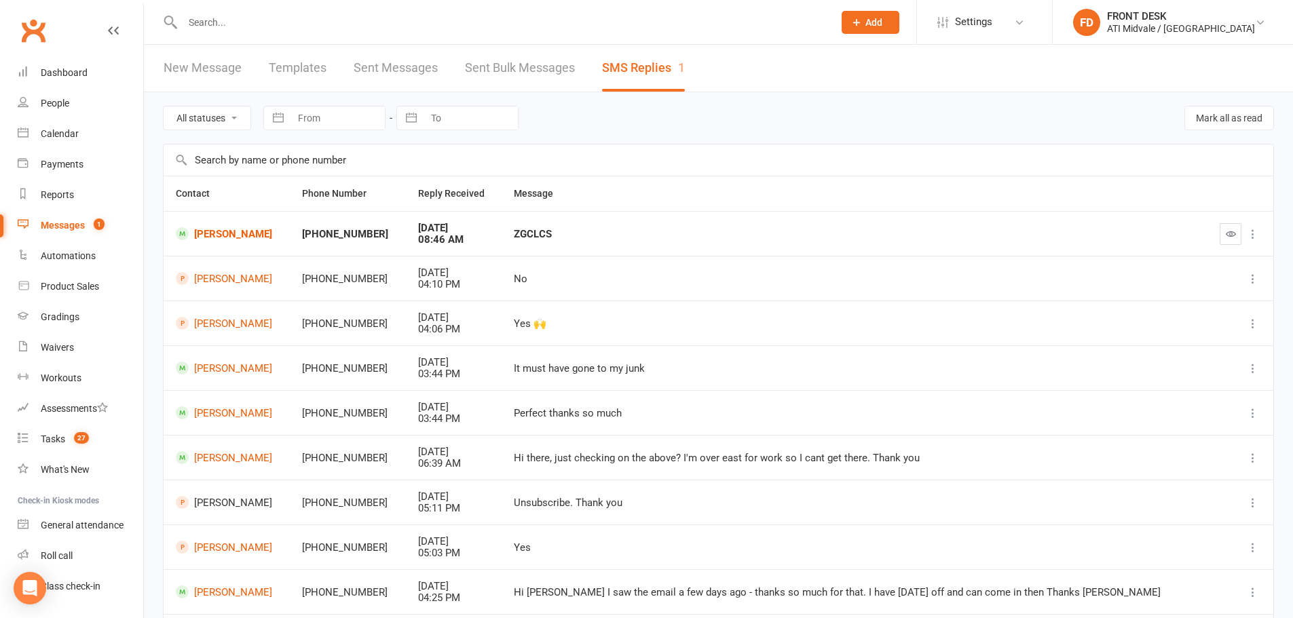
click at [354, 30] on input "text" at bounding box center [500, 22] width 645 height 19
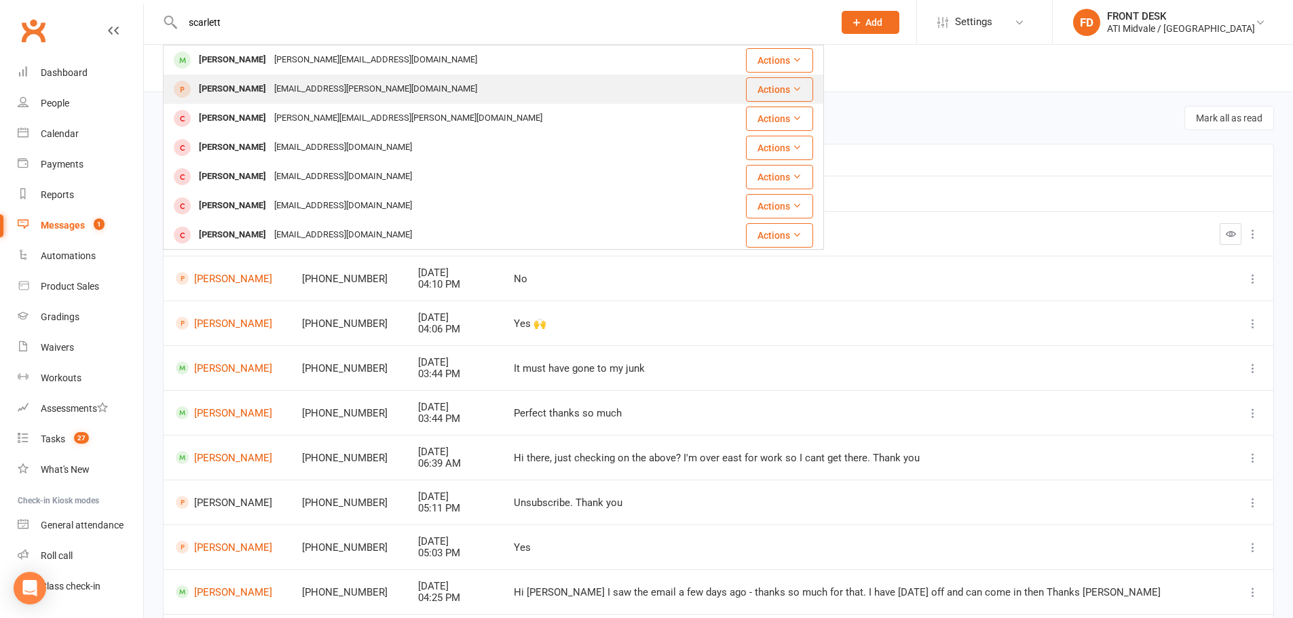
type input "scarlett"
click at [341, 90] on div "[EMAIL_ADDRESS][PERSON_NAME][DOMAIN_NAME]" at bounding box center [375, 89] width 211 height 20
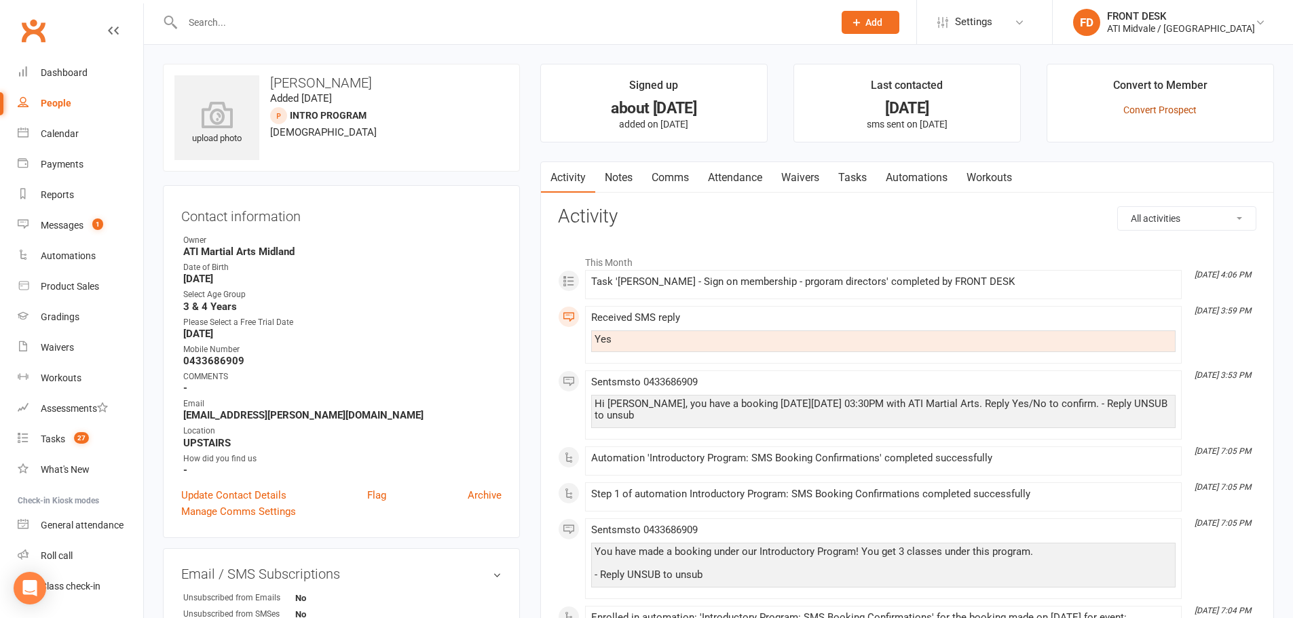
click at [1189, 115] on link "Convert Prospect" at bounding box center [1159, 110] width 73 height 11
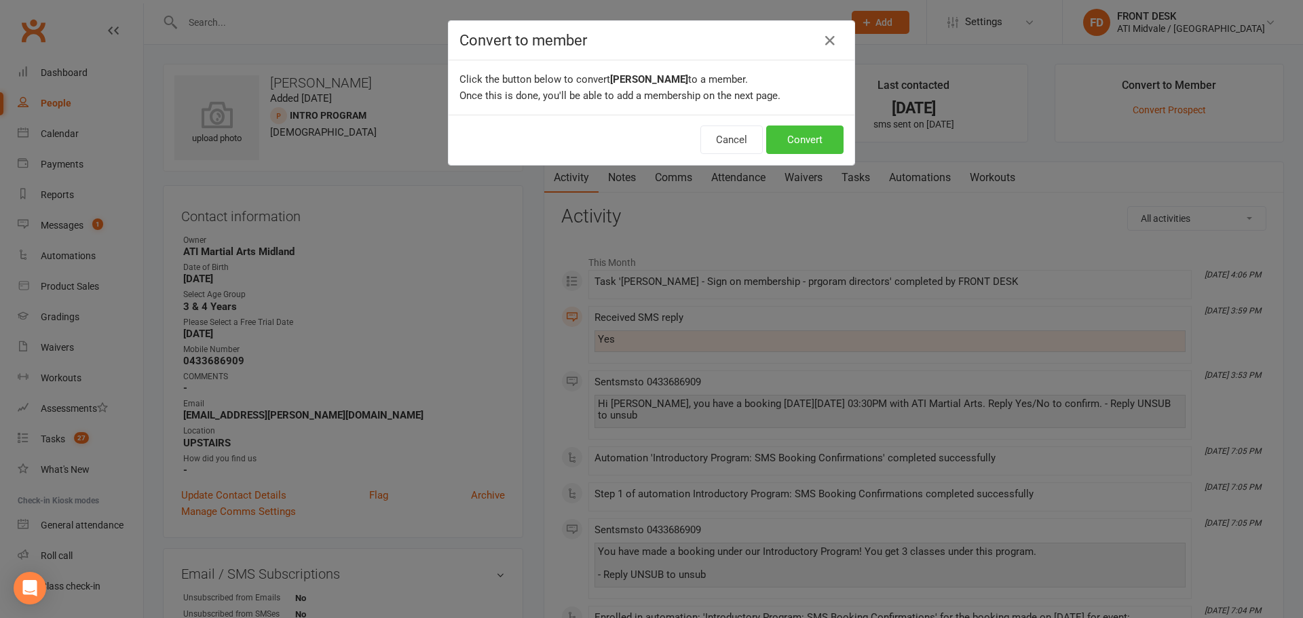
click at [824, 138] on button "Convert" at bounding box center [804, 140] width 77 height 29
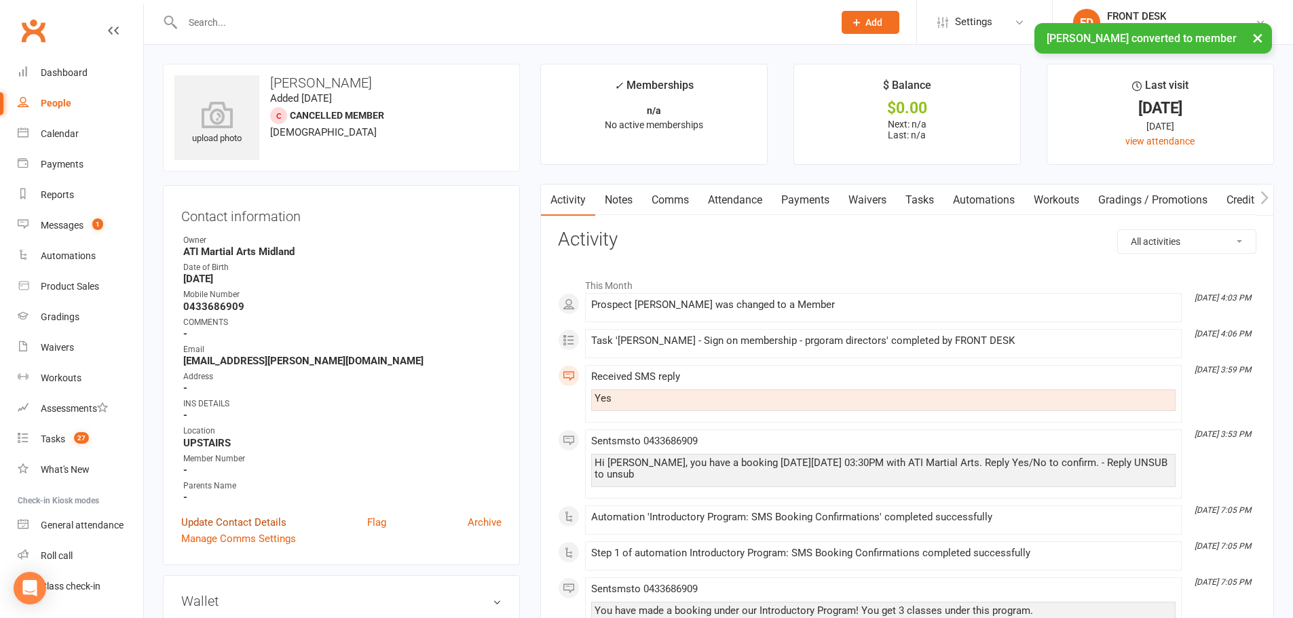
click at [247, 521] on link "Update Contact Details" at bounding box center [233, 522] width 105 height 16
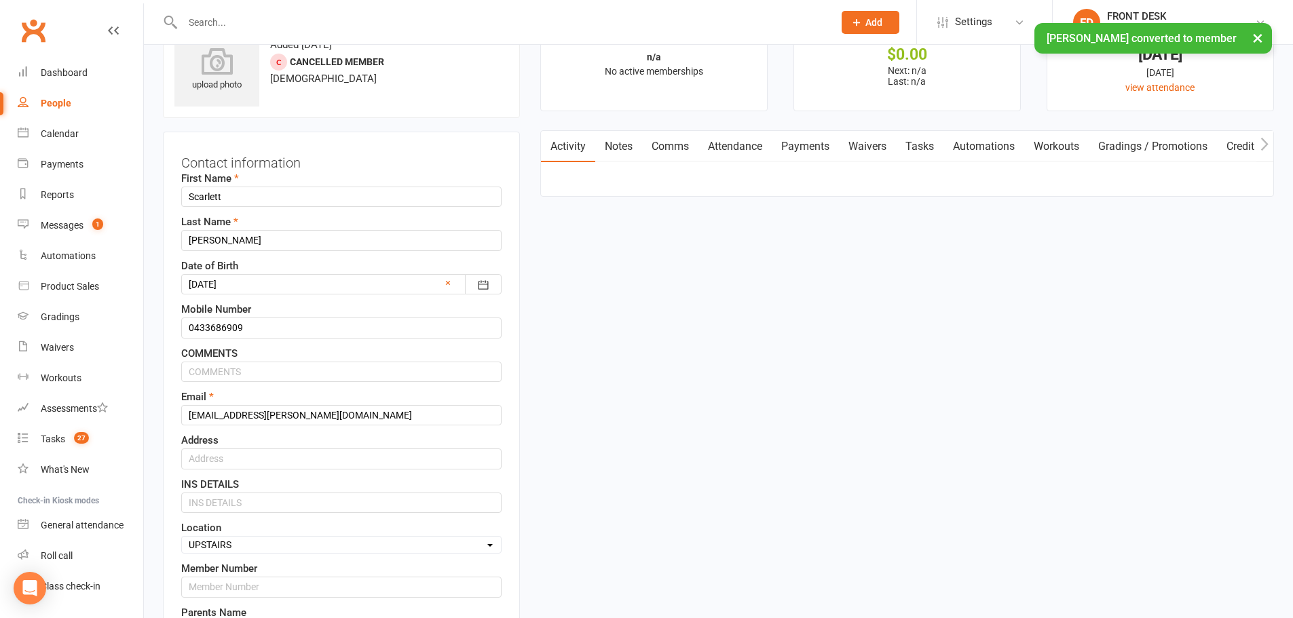
scroll to position [64, 0]
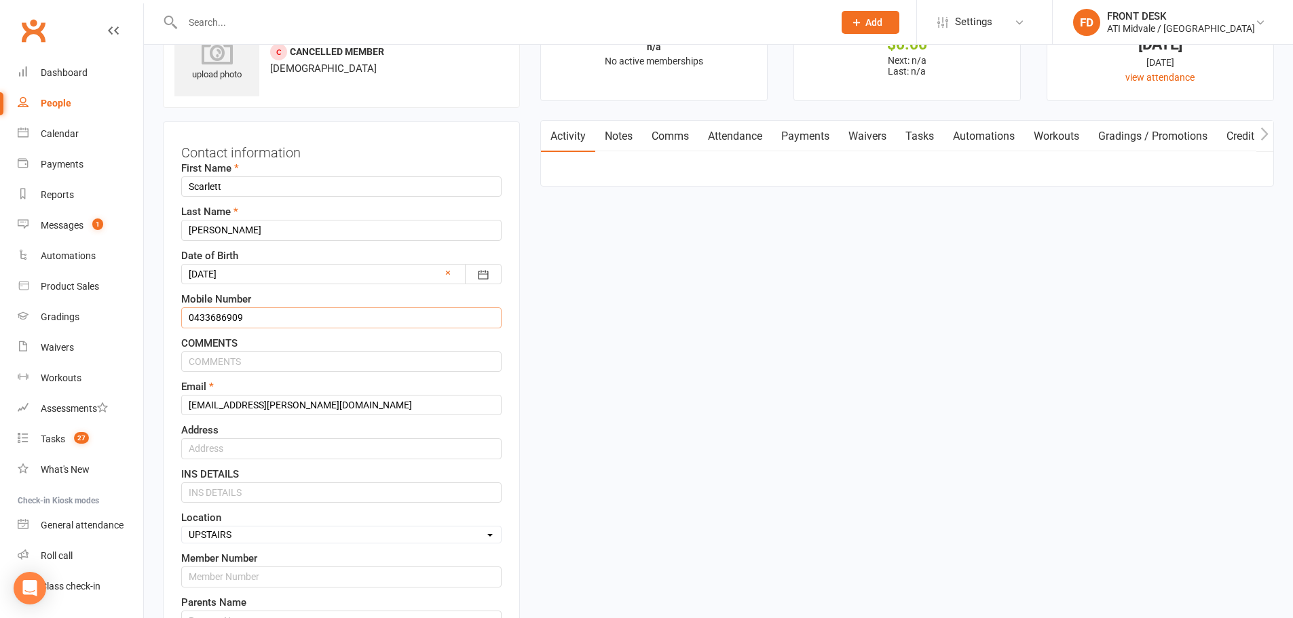
click at [207, 318] on input "0433686909" at bounding box center [341, 317] width 320 height 20
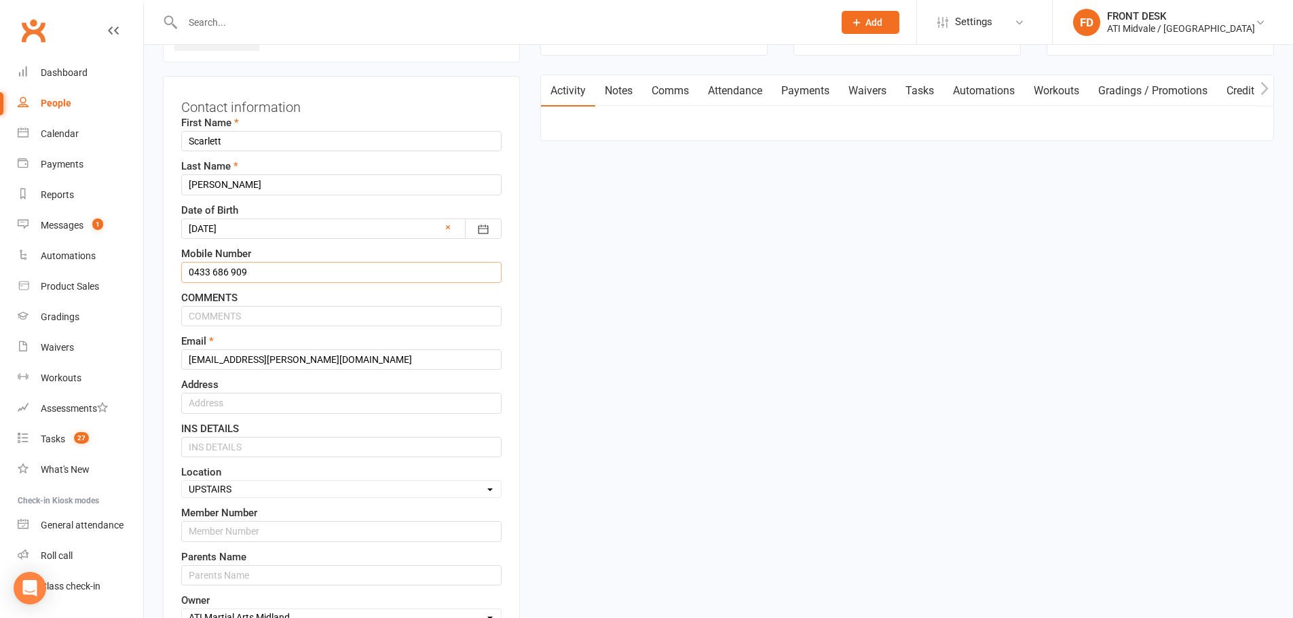
scroll to position [132, 0]
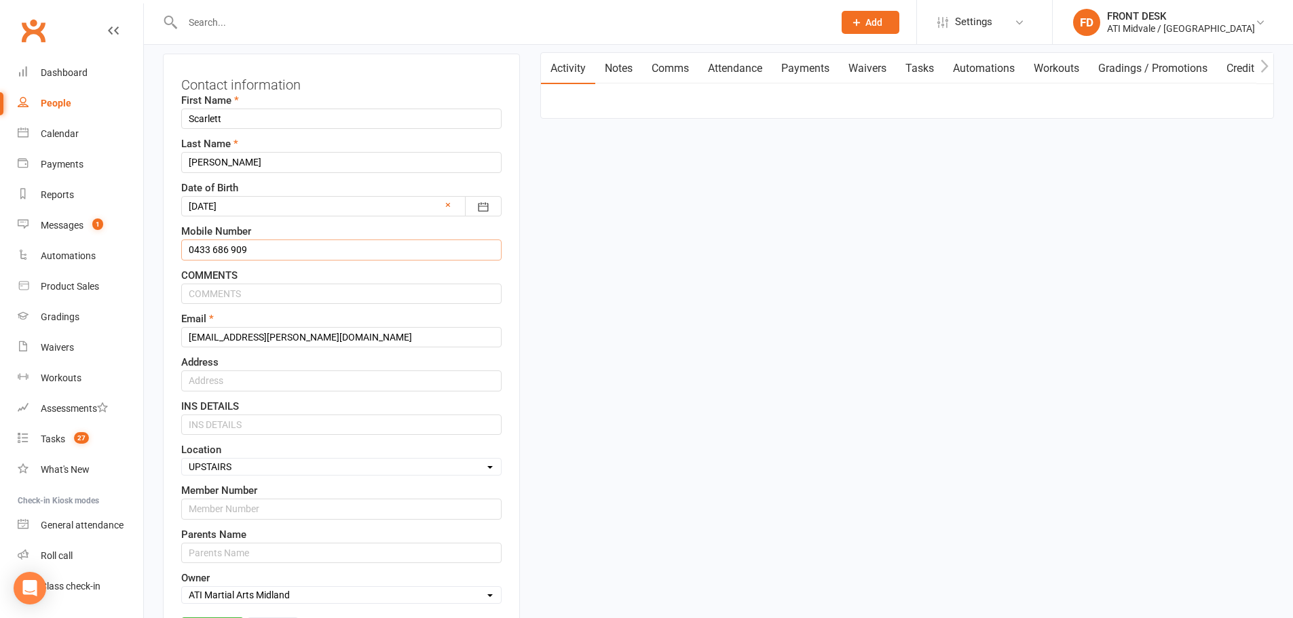
type input "0433 686 909"
click at [323, 379] on input "text" at bounding box center [341, 381] width 320 height 20
click at [294, 510] on input "text" at bounding box center [341, 509] width 320 height 20
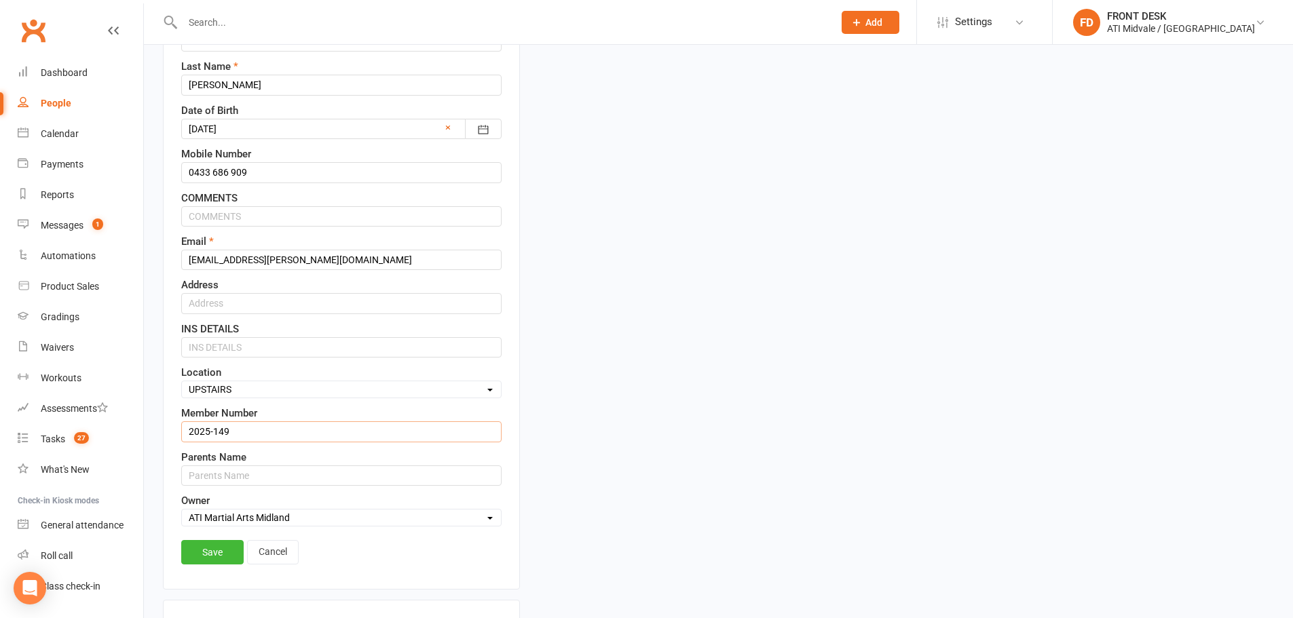
scroll to position [267, 0]
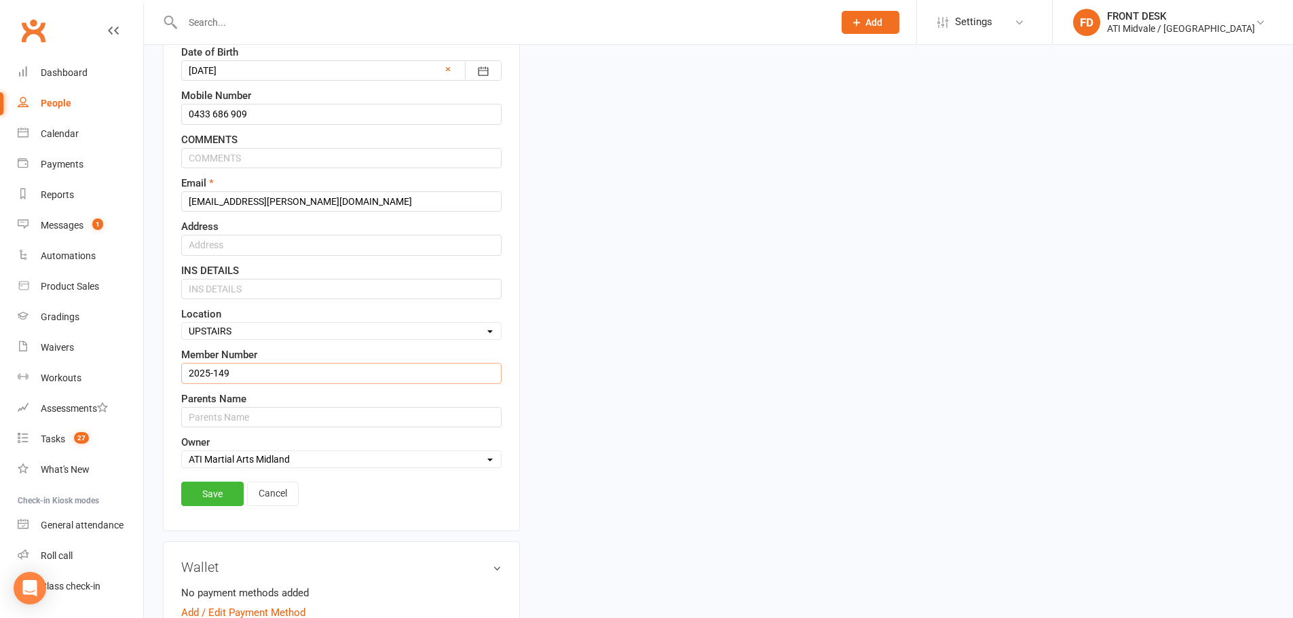
type input "2025-149"
click at [371, 421] on input "text" at bounding box center [341, 417] width 320 height 20
type input "[PERSON_NAME]"
click at [217, 498] on link "Save" at bounding box center [212, 494] width 62 height 24
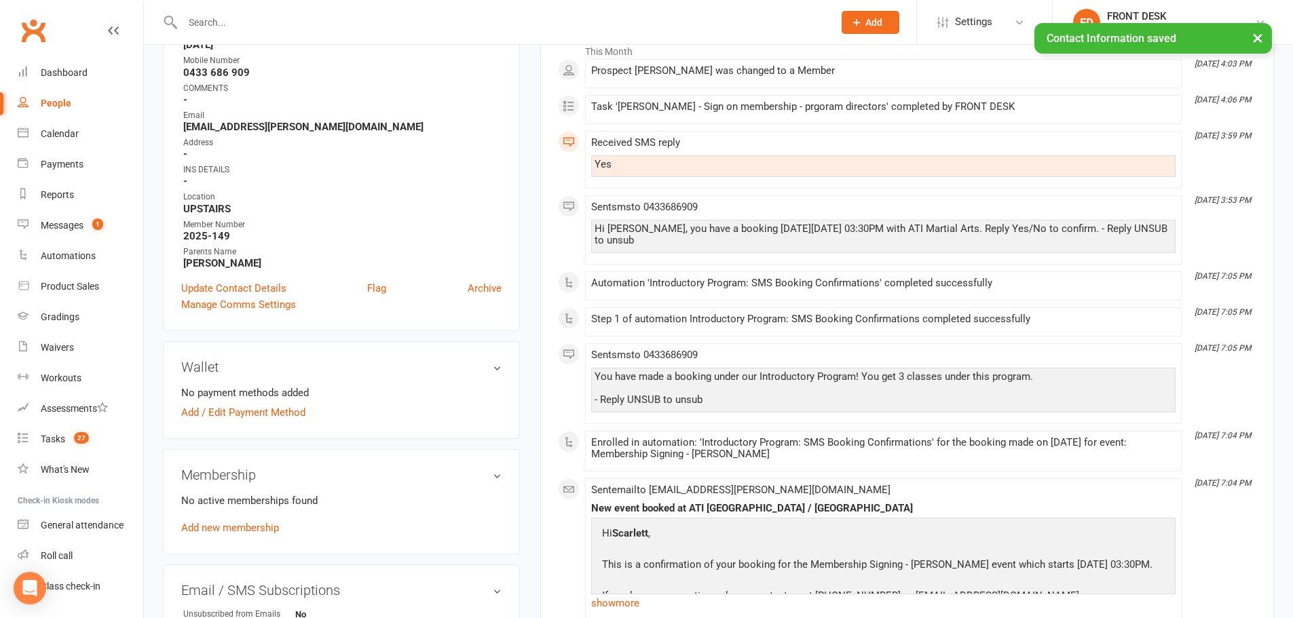
scroll to position [339, 0]
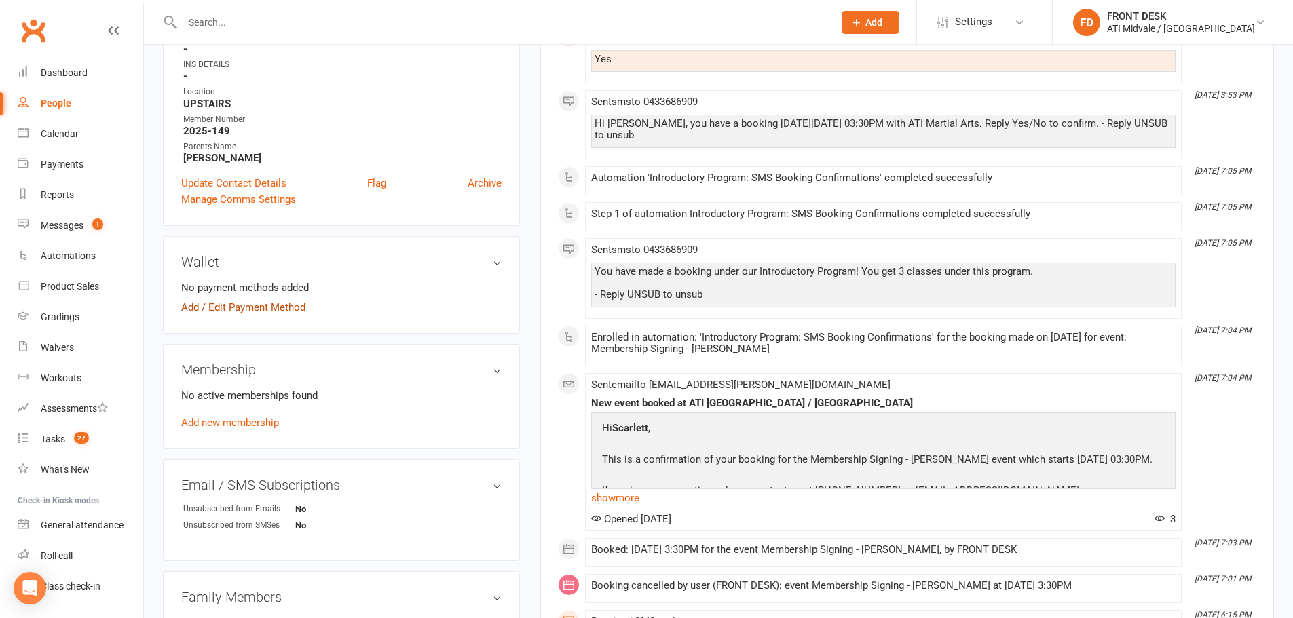
click at [220, 302] on link "Add / Edit Payment Method" at bounding box center [243, 307] width 124 height 16
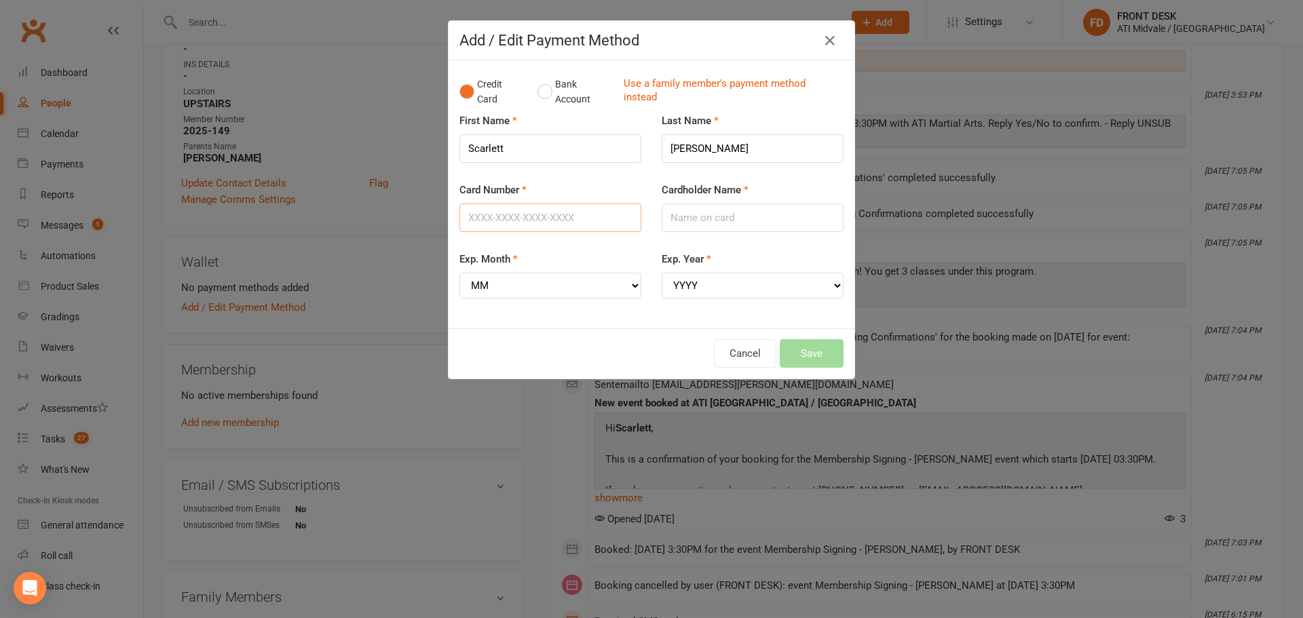
click at [590, 223] on input "Card Number" at bounding box center [550, 218] width 182 height 29
click at [590, 219] on input "[CREDIT_CARD_NUMBER]" at bounding box center [550, 218] width 182 height 29
type input "[CREDIT_CARD_NUMBER]"
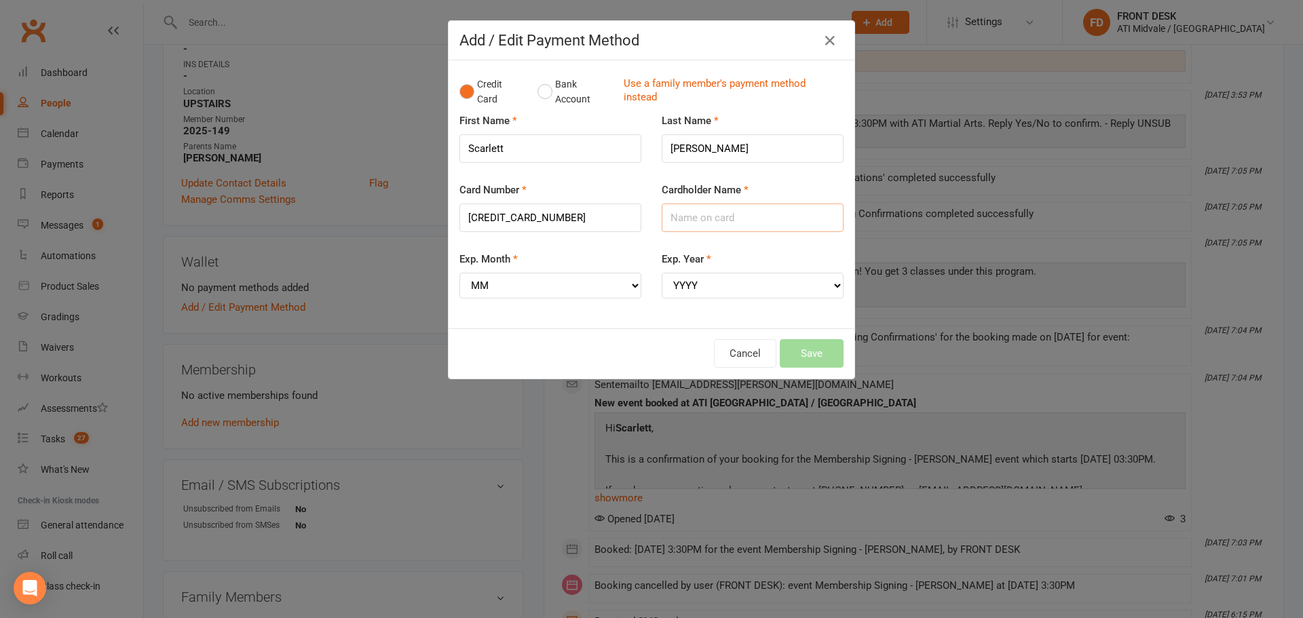
click at [721, 218] on input "Cardholder Name" at bounding box center [753, 218] width 182 height 29
type input "a"
type input "[PERSON_NAME]"
click at [550, 292] on select "MM 01 02 03 04 05 06 07 08 09 10 11 12" at bounding box center [550, 286] width 182 height 26
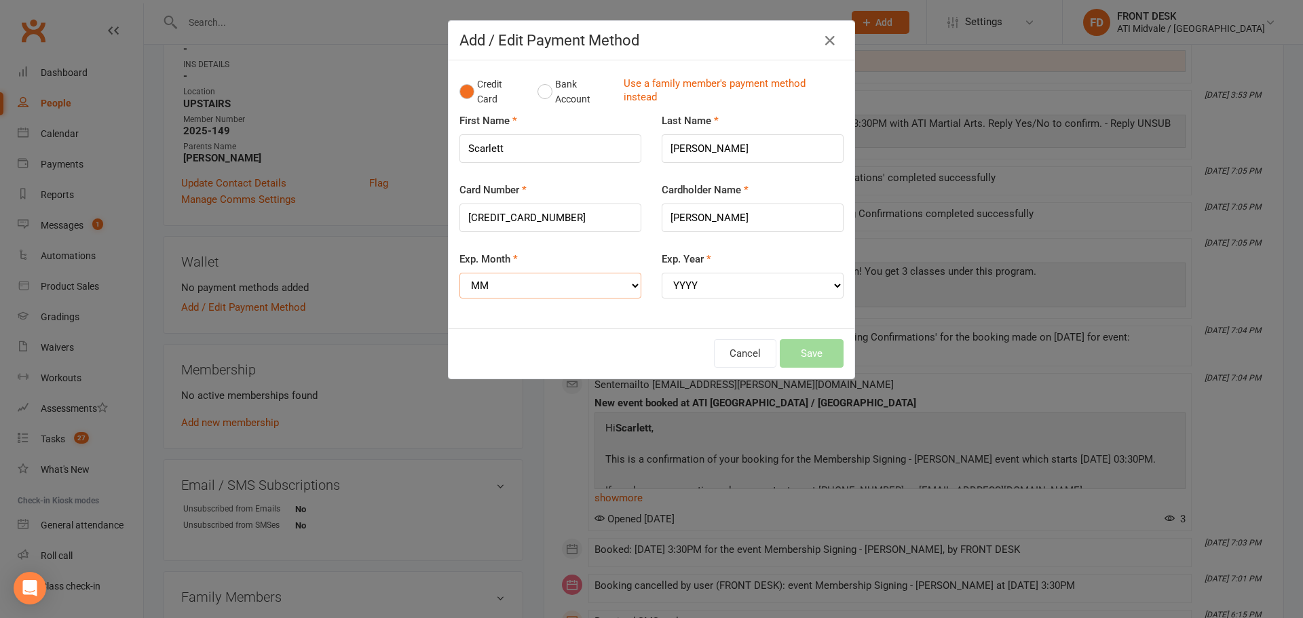
select select "01"
click at [459, 273] on select "MM 01 02 03 04 05 06 07 08 09 10 11 12" at bounding box center [550, 286] width 182 height 26
click at [694, 290] on select "YYYY 2025 2026 2027 2028 2029 2030 2031 2032 2033 2034" at bounding box center [753, 286] width 182 height 26
select select "2028"
click at [662, 273] on select "YYYY 2025 2026 2027 2028 2029 2030 2031 2032 2033 2034" at bounding box center [753, 286] width 182 height 26
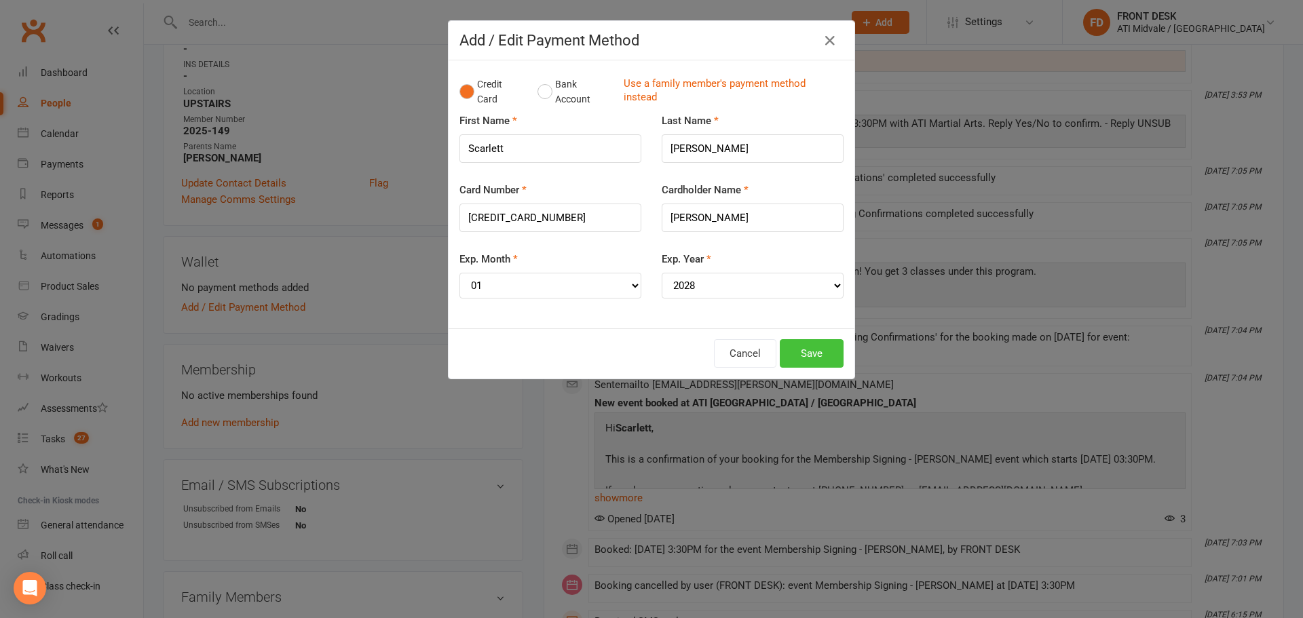
click at [802, 343] on button "Save" at bounding box center [812, 353] width 64 height 29
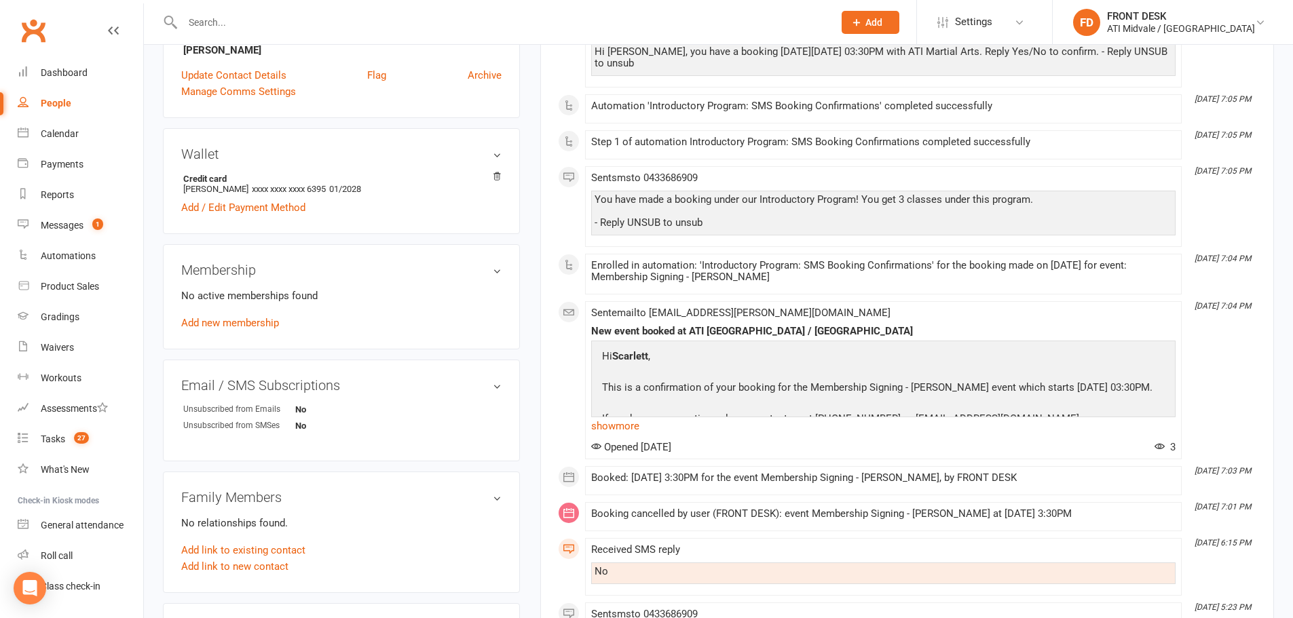
scroll to position [543, 0]
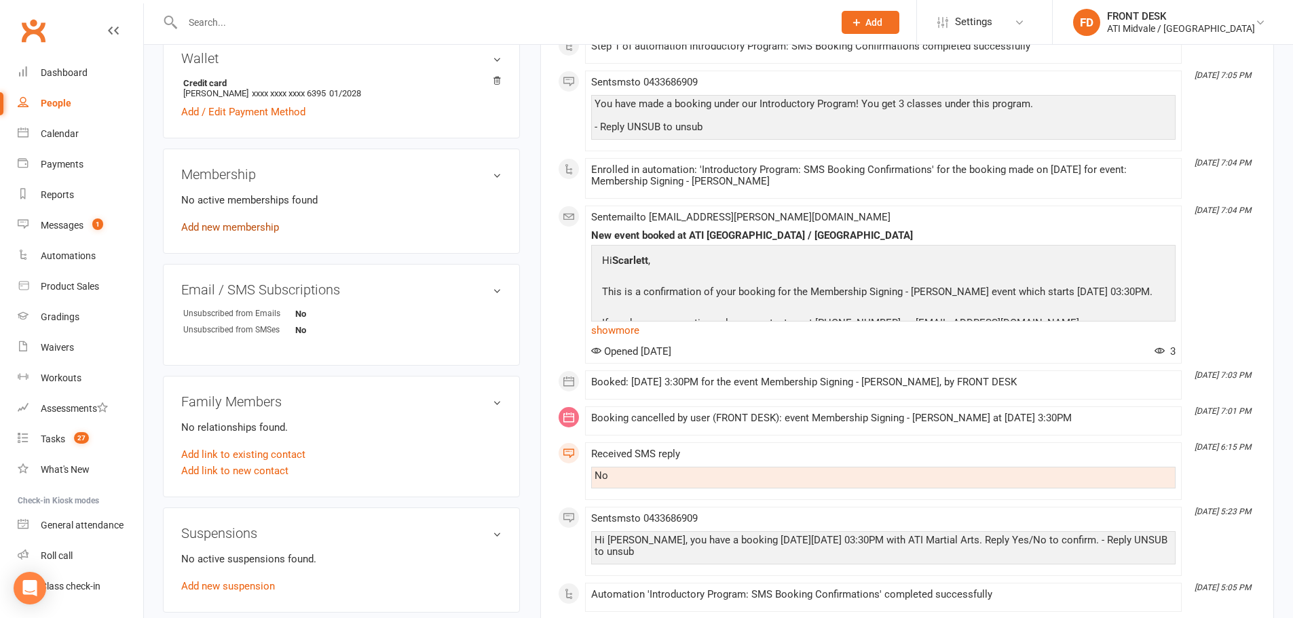
click at [223, 233] on link "Add new membership" at bounding box center [230, 227] width 98 height 12
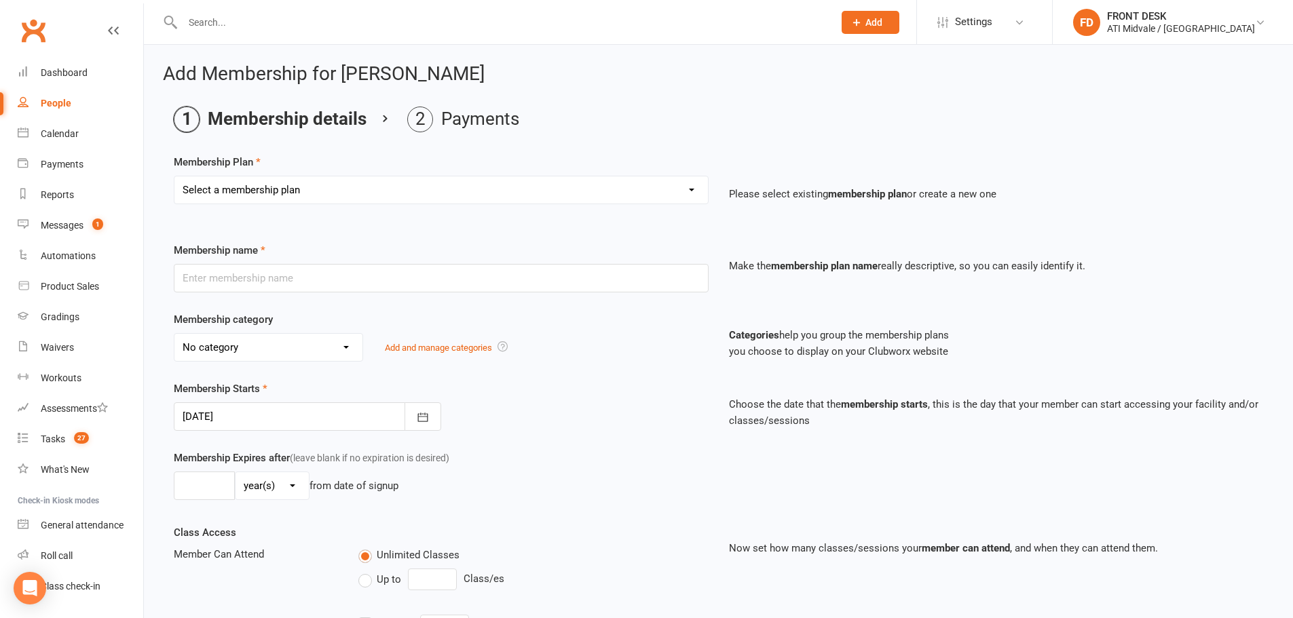
click at [314, 193] on select "Select a membership plan Create new Membership Plan 01. DRAGONS LIMITED 12 MTH …" at bounding box center [440, 189] width 533 height 27
select select "19"
click at [174, 176] on select "Select a membership plan Create new Membership Plan 01. DRAGONS LIMITED 12 MTH …" at bounding box center [440, 189] width 533 height 27
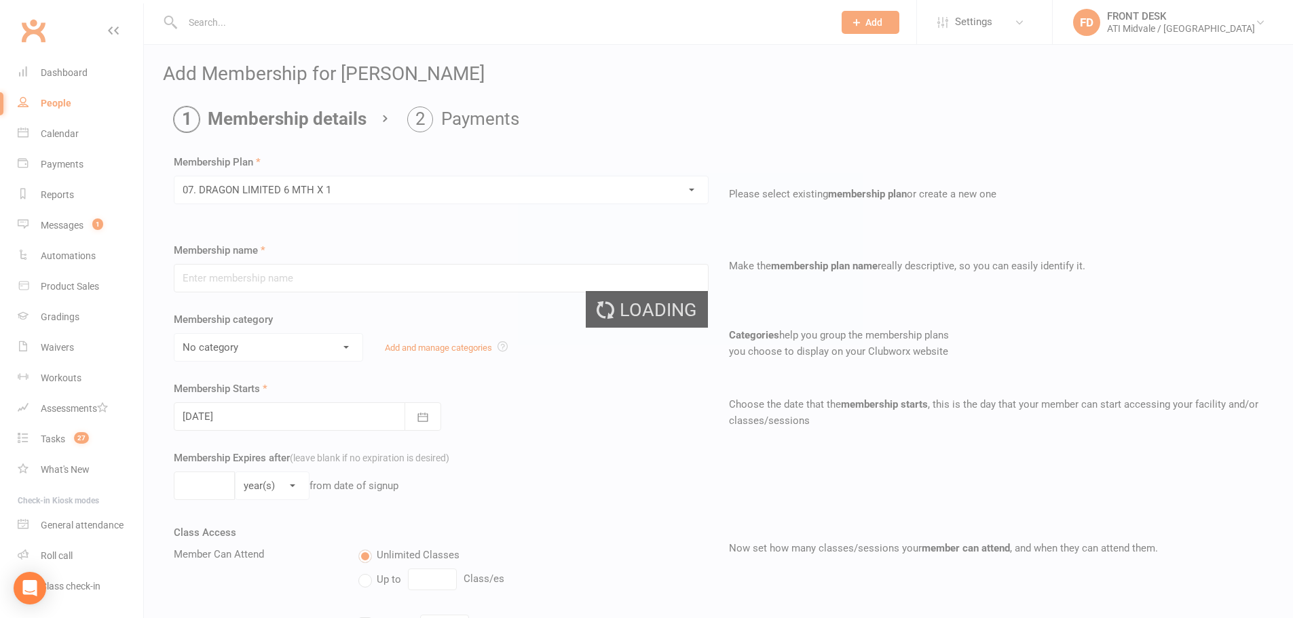
type input "07. DRAGON LIMITED 6 MTH X 1"
select select "0"
type input "6"
select select "2"
type input "1"
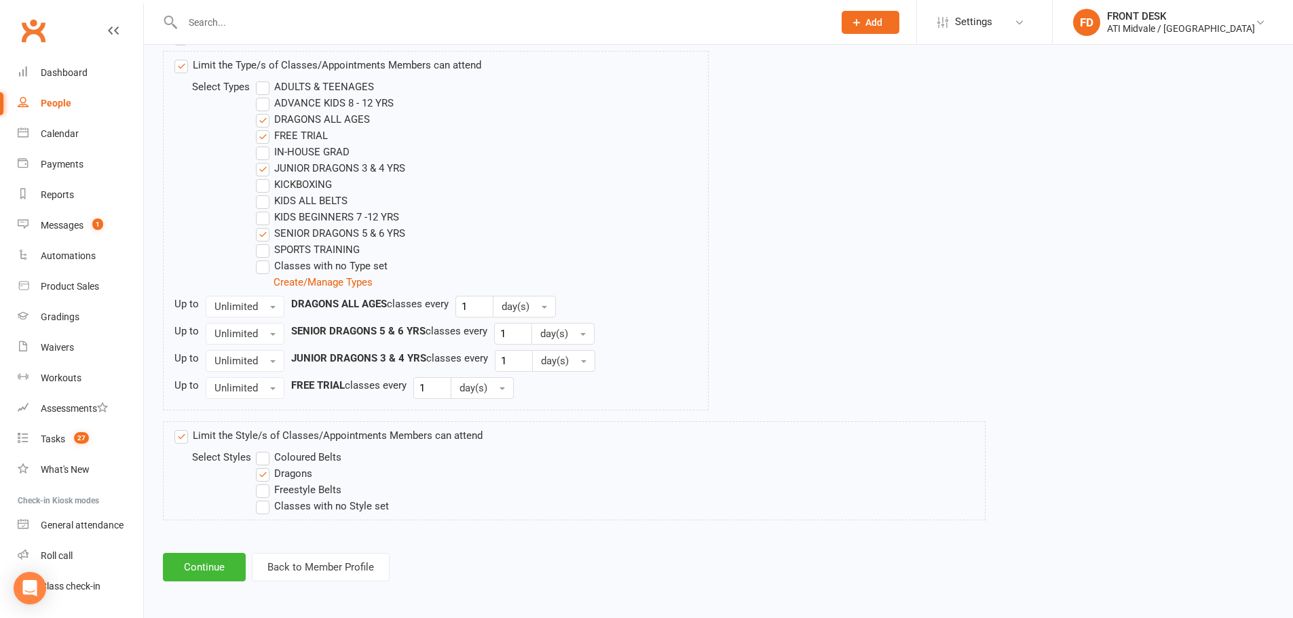
scroll to position [681, 0]
click at [190, 557] on button "Continue" at bounding box center [204, 565] width 83 height 29
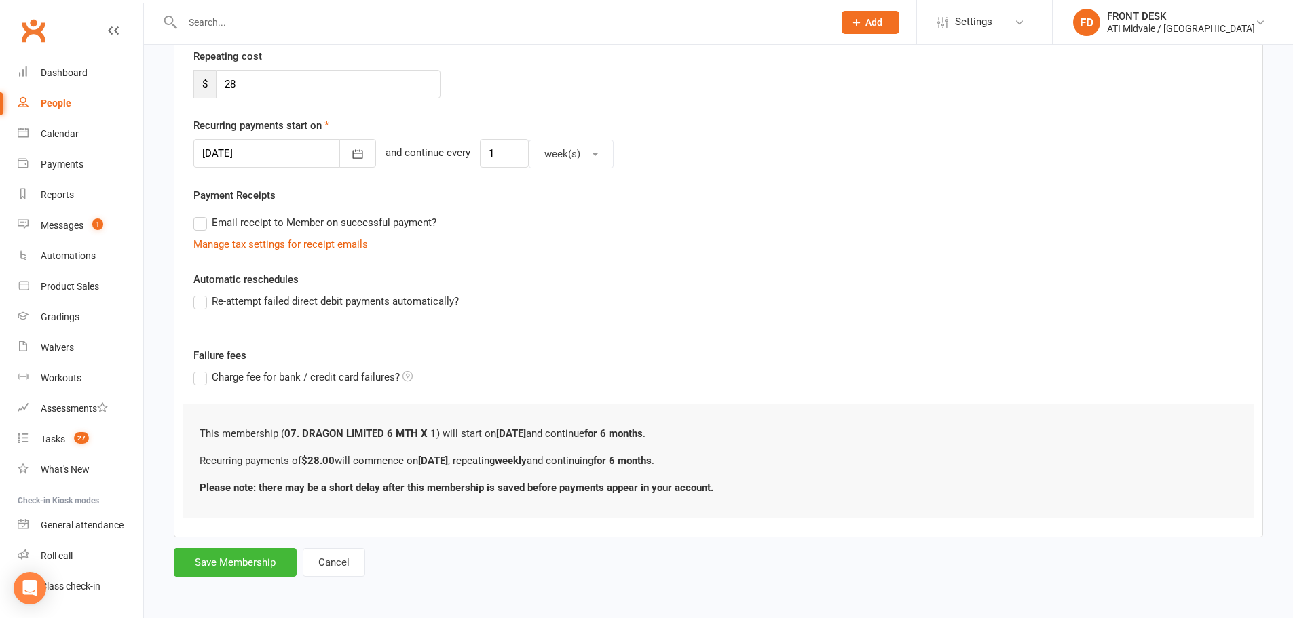
scroll to position [0, 0]
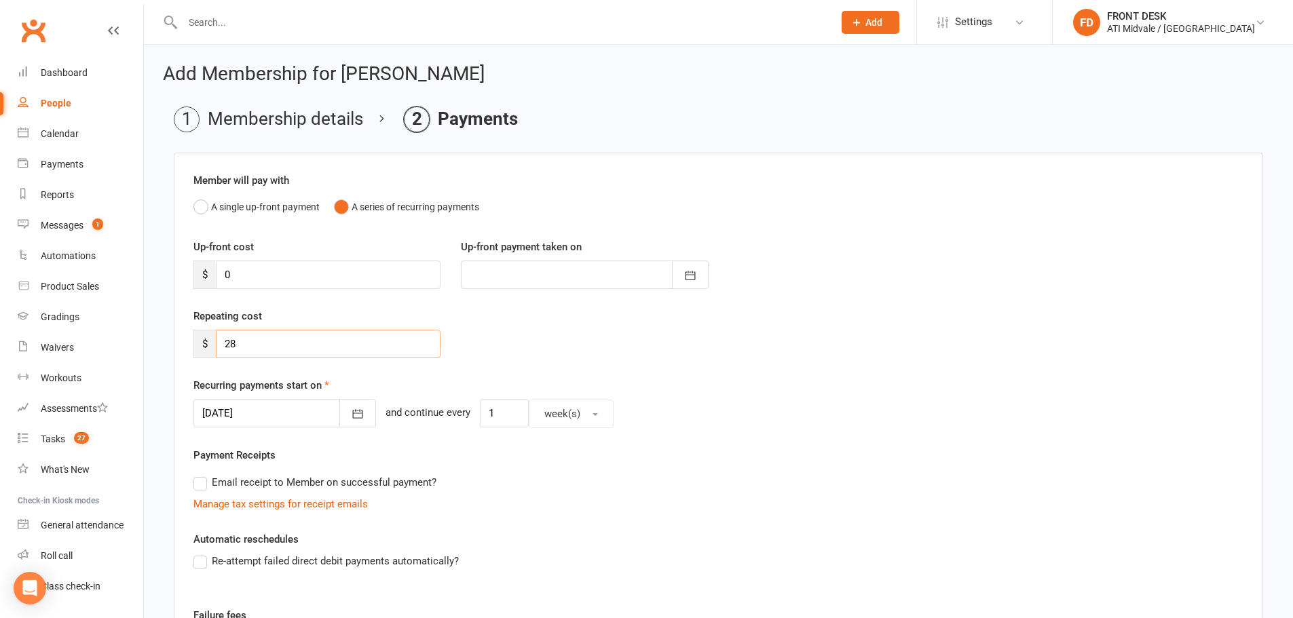
drag, startPoint x: 287, startPoint y: 351, endPoint x: 204, endPoint y: 337, distance: 84.0
click at [223, 357] on input "28" at bounding box center [328, 344] width 225 height 29
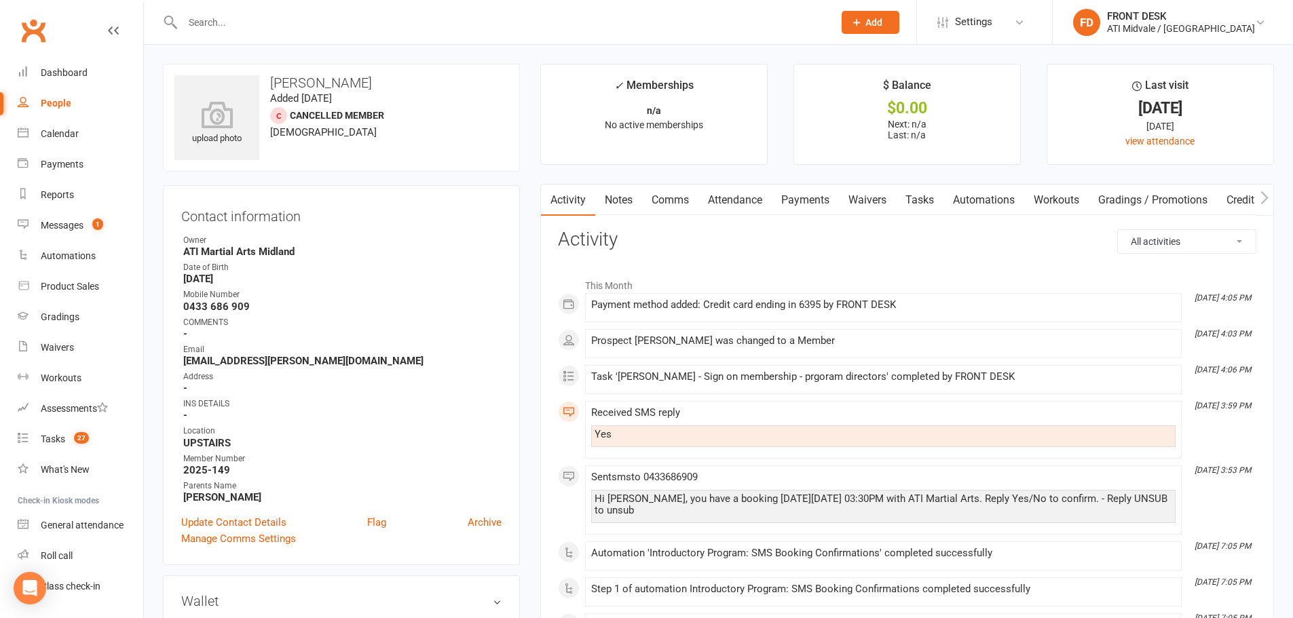
scroll to position [339, 0]
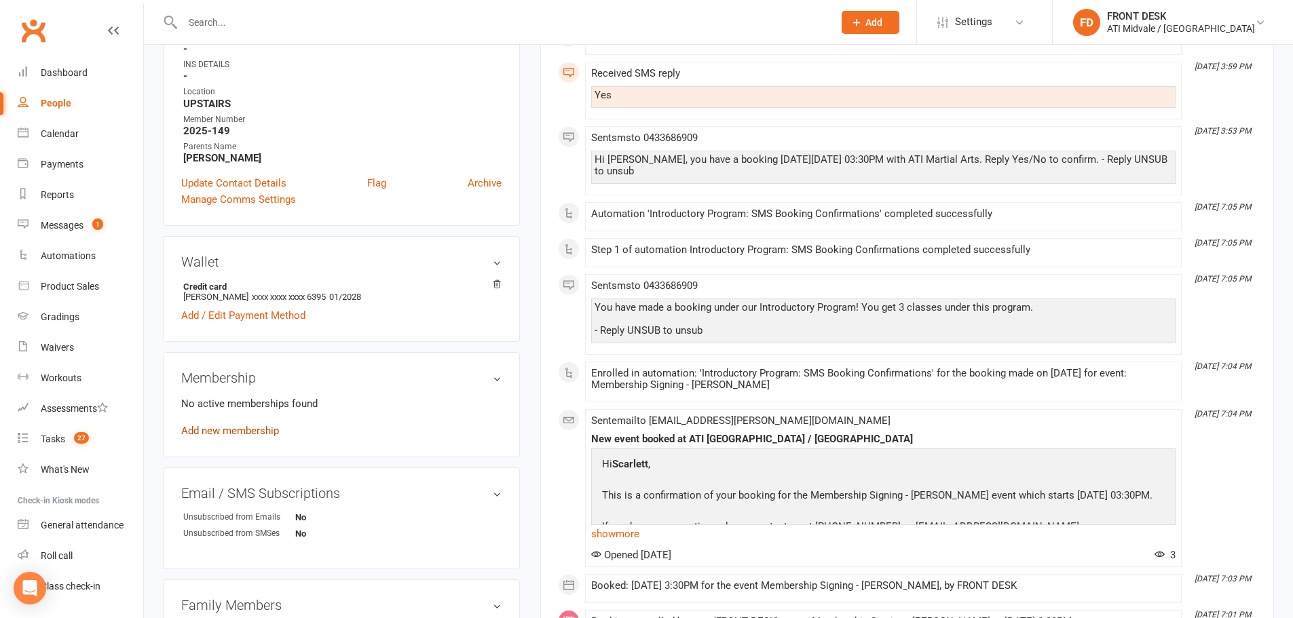
click at [271, 428] on link "Add new membership" at bounding box center [230, 431] width 98 height 12
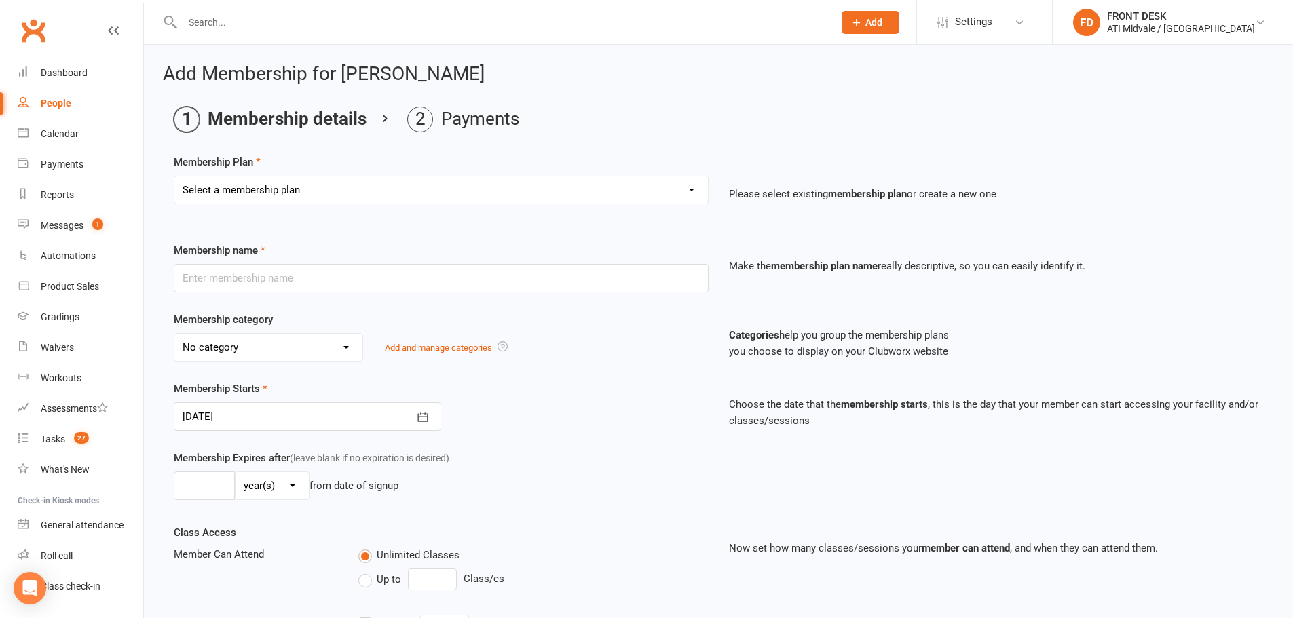
click at [377, 189] on select "Select a membership plan Create new Membership Plan 01. DRAGONS LIMITED 12 MTH …" at bounding box center [440, 189] width 533 height 27
select select "21"
click at [174, 176] on select "Select a membership plan Create new Membership Plan 01. DRAGONS LIMITED 12 MTH …" at bounding box center [440, 189] width 533 height 27
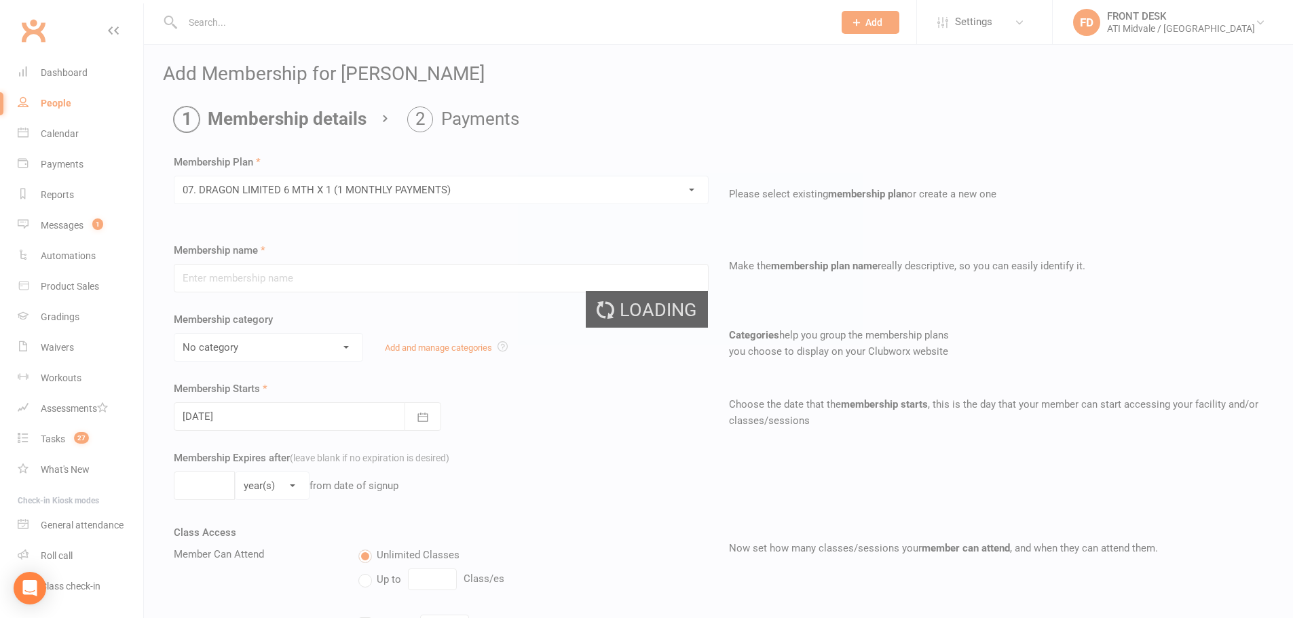
type input "07. DRAGON LIMITED 6 MTH X 1 (1 MONTHLY PAYMENTS)"
select select "0"
type input "6"
select select "2"
type input "1"
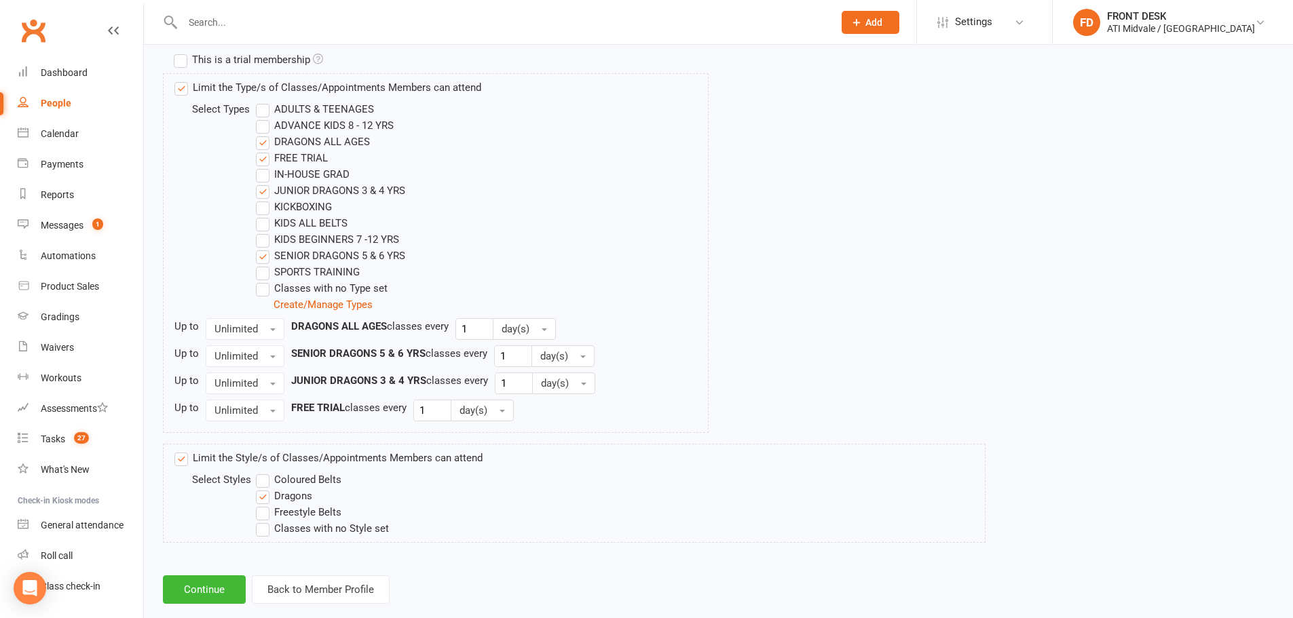
scroll to position [681, 0]
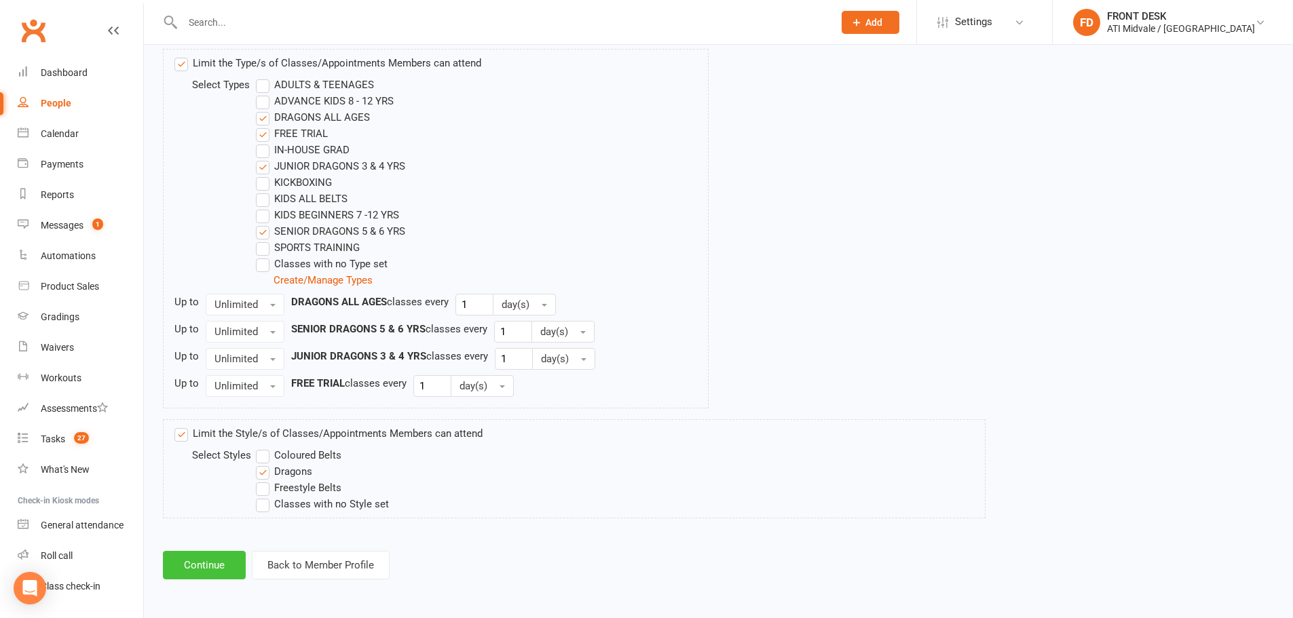
click at [223, 563] on button "Continue" at bounding box center [204, 565] width 83 height 29
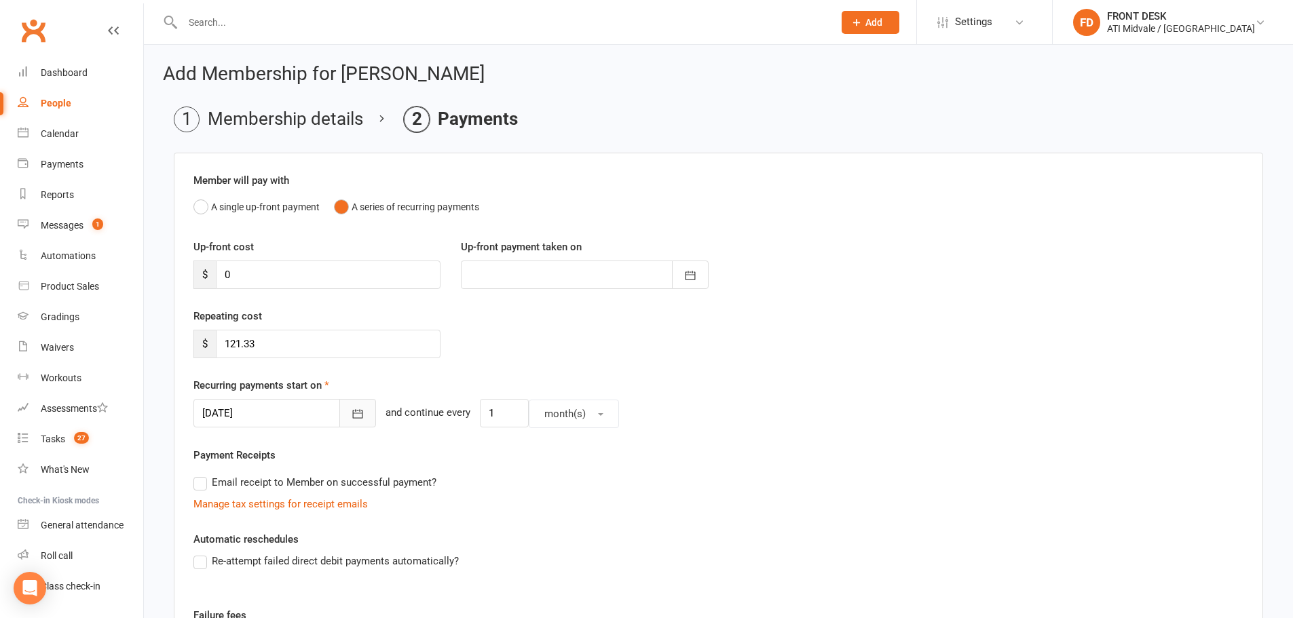
scroll to position [68, 0]
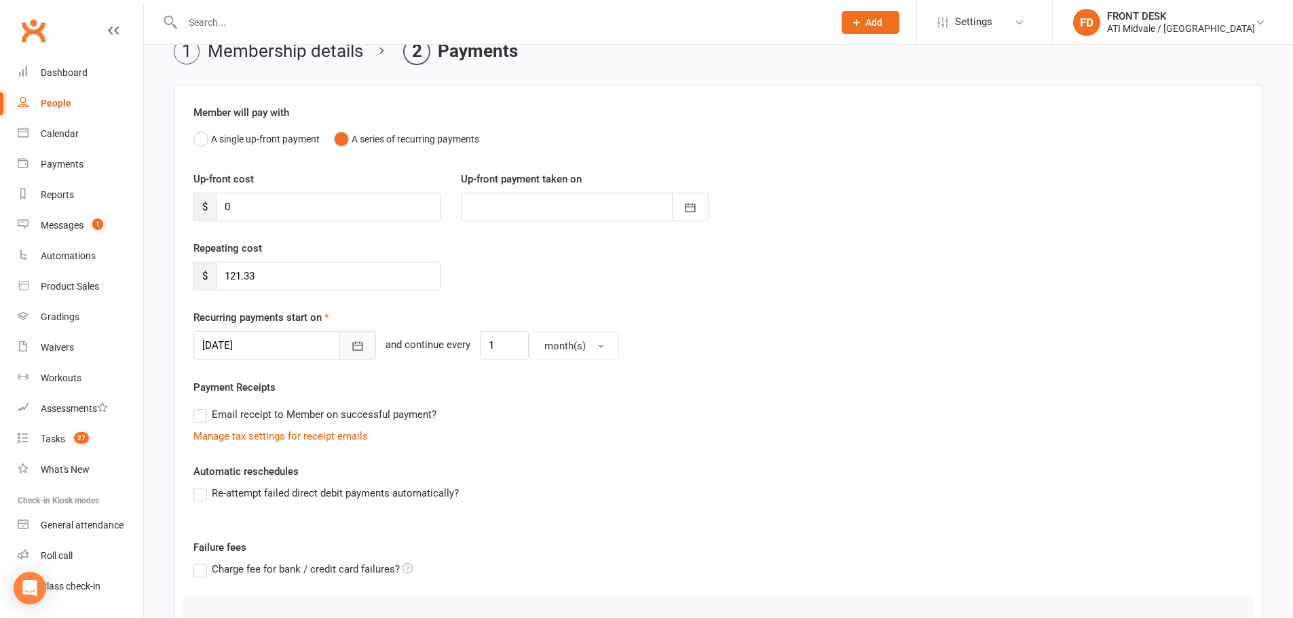
click at [351, 352] on icon "button" at bounding box center [358, 346] width 14 height 14
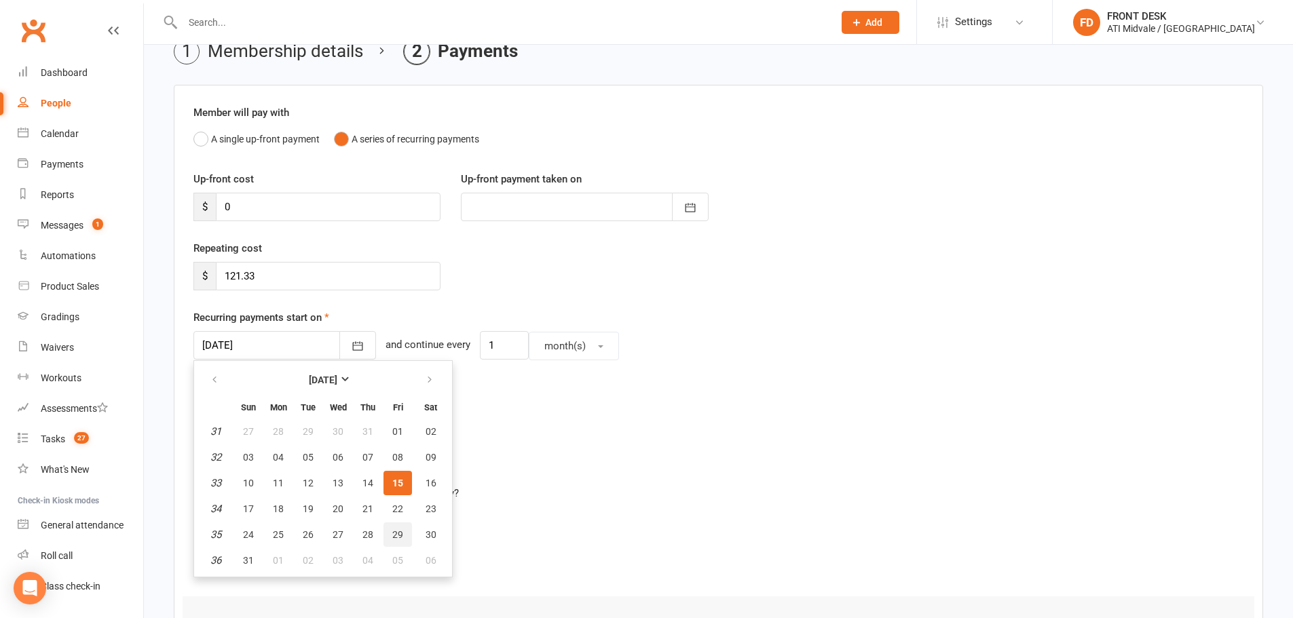
click at [395, 527] on button "29" at bounding box center [397, 535] width 29 height 24
type input "[DATE]"
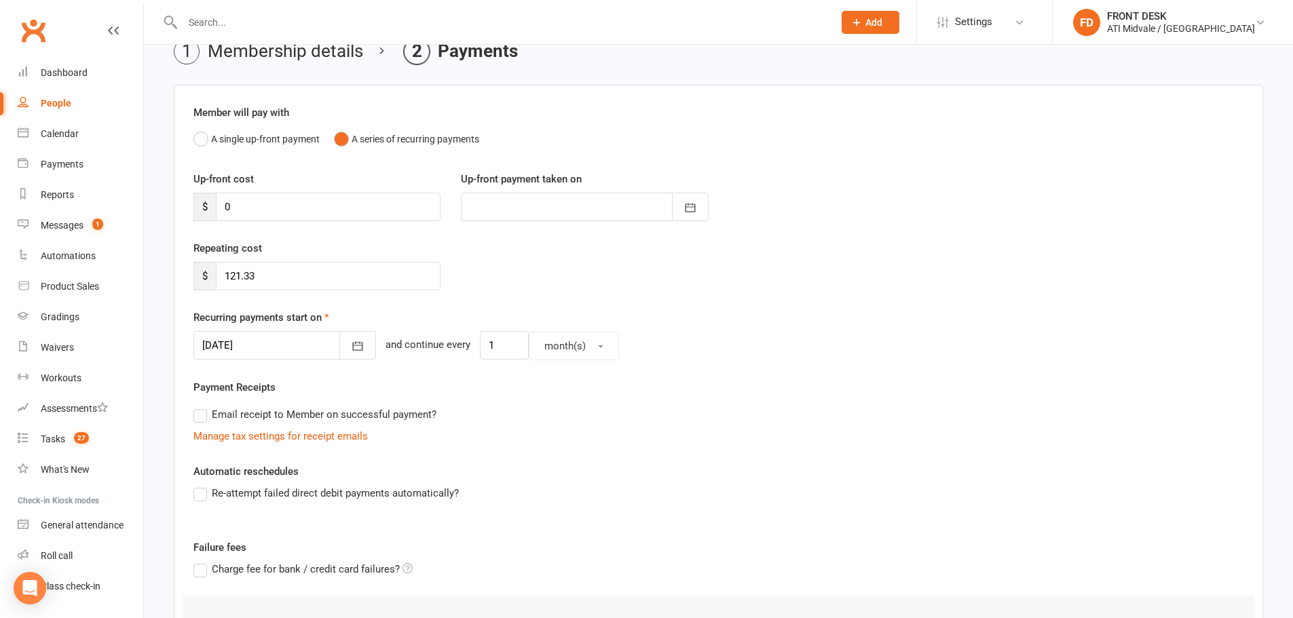
scroll to position [260, 0]
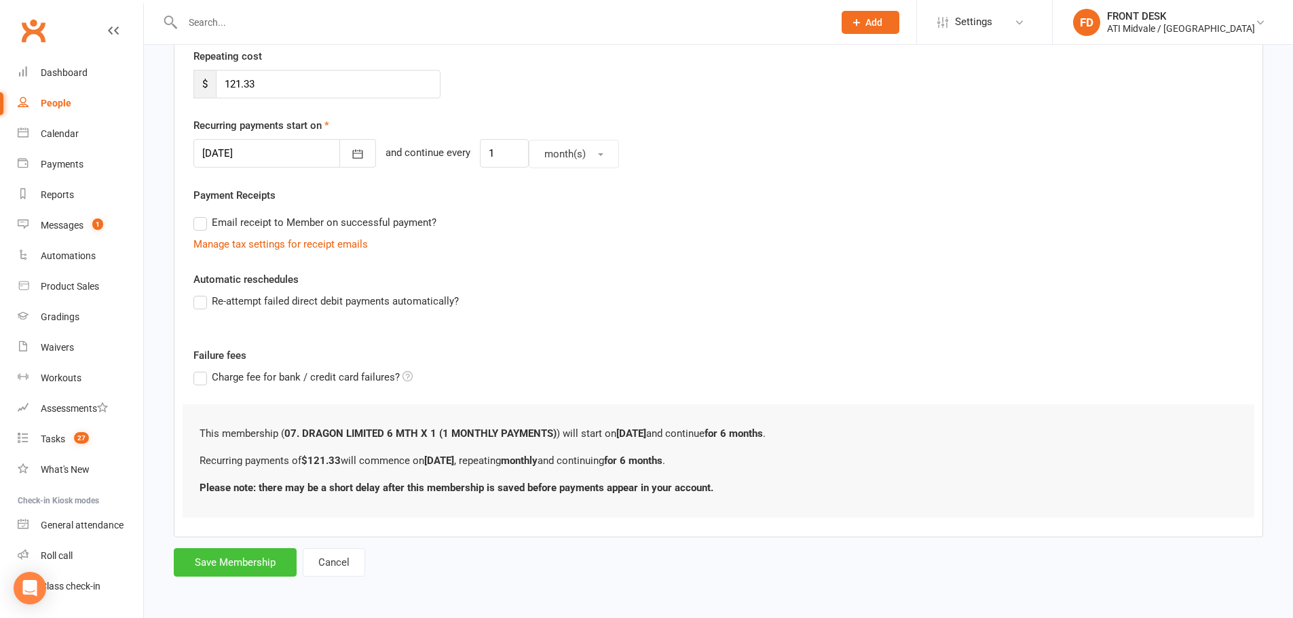
click at [189, 567] on button "Save Membership" at bounding box center [235, 562] width 123 height 29
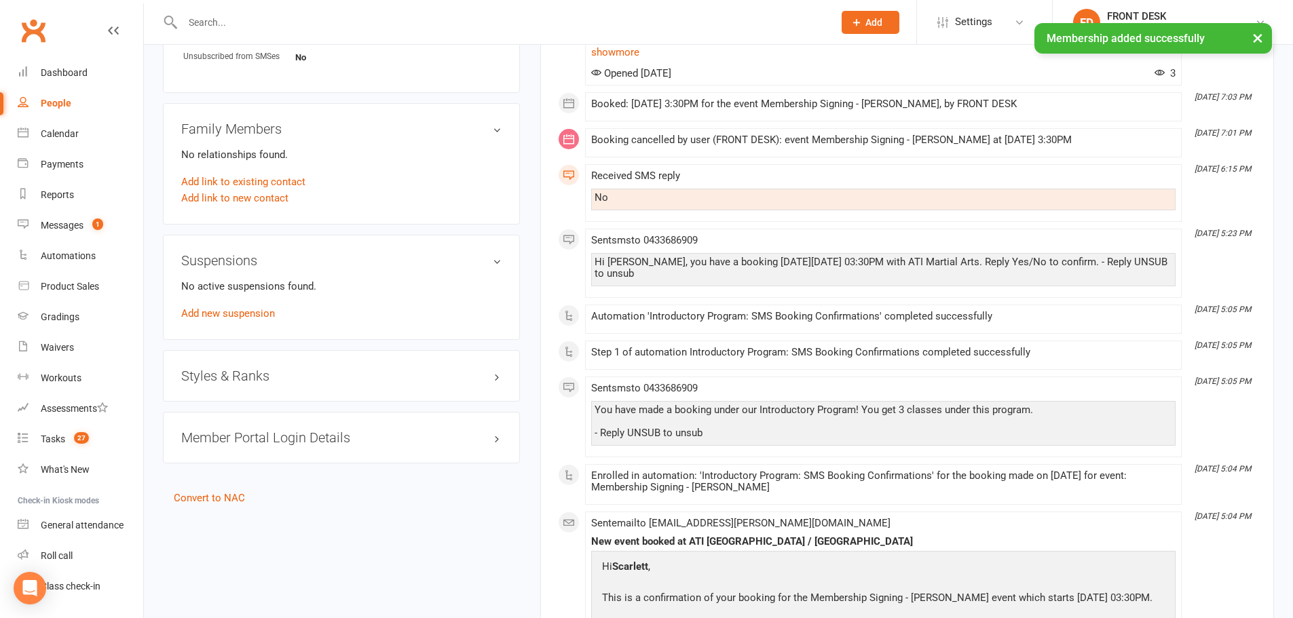
scroll to position [882, 0]
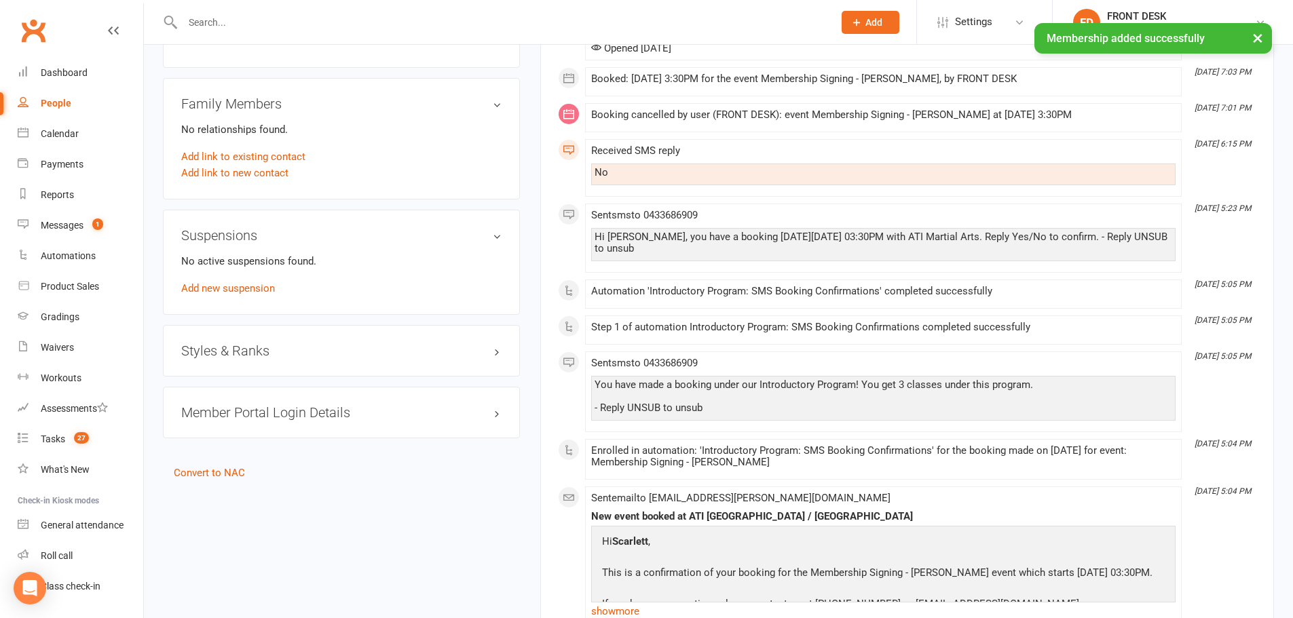
click at [278, 346] on h3 "Styles & Ranks" at bounding box center [341, 350] width 320 height 15
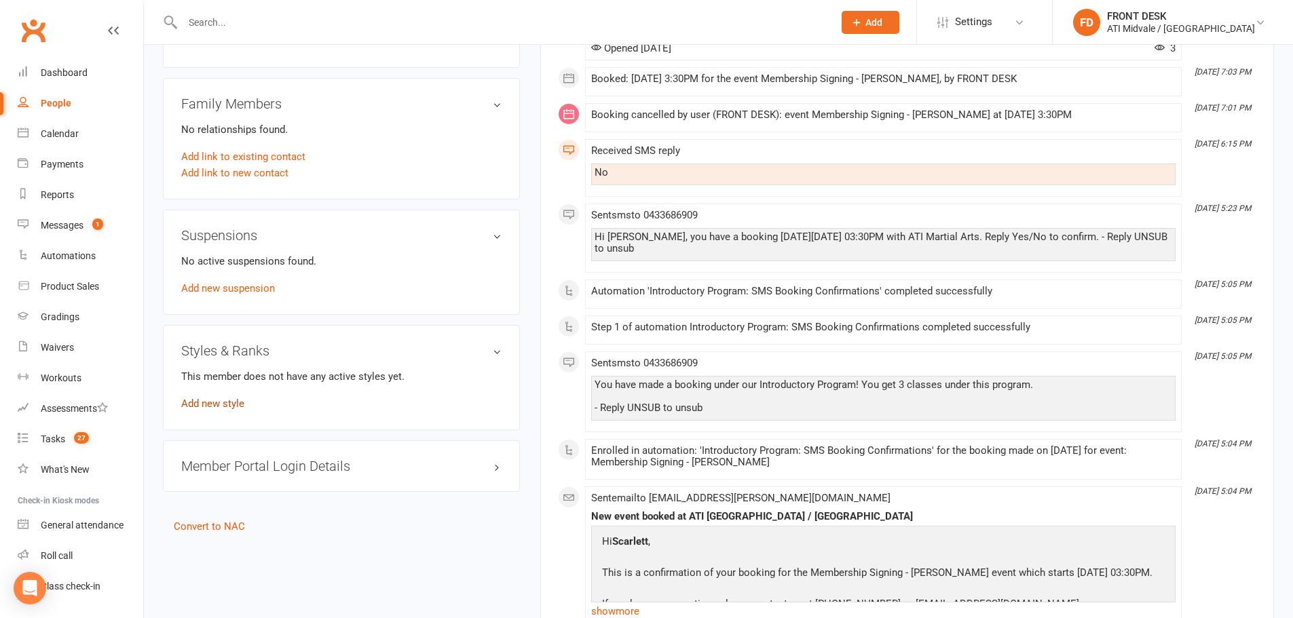
click at [240, 405] on link "Add new style" at bounding box center [212, 404] width 63 height 12
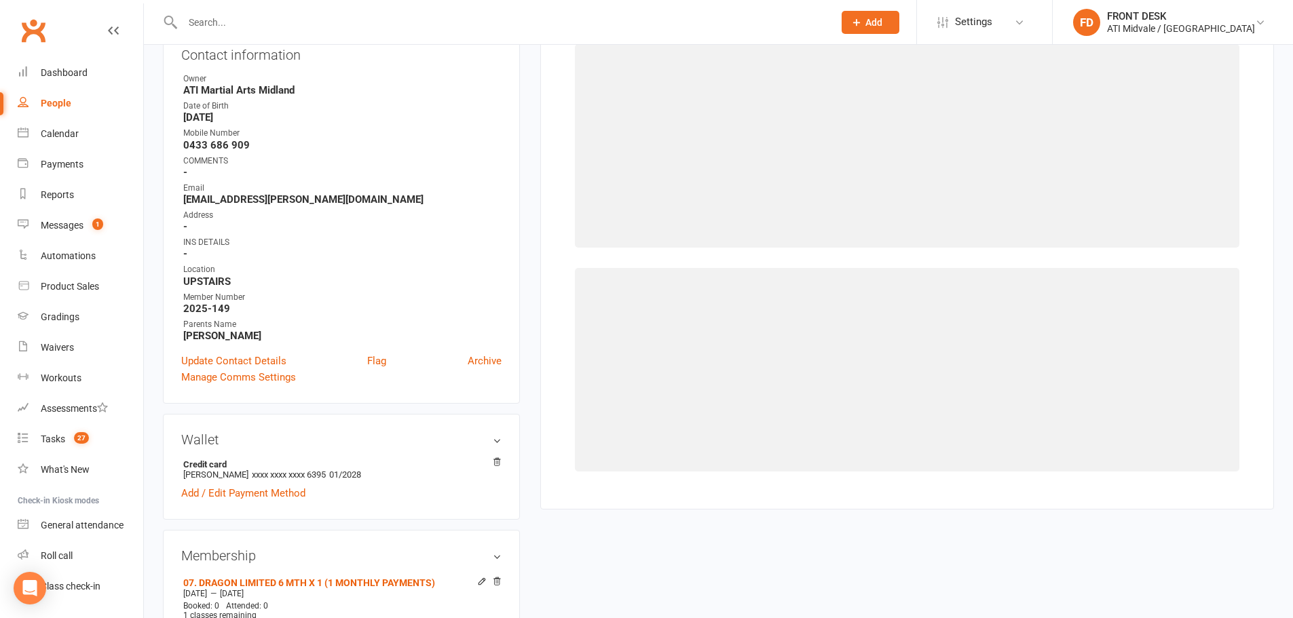
scroll to position [116, 0]
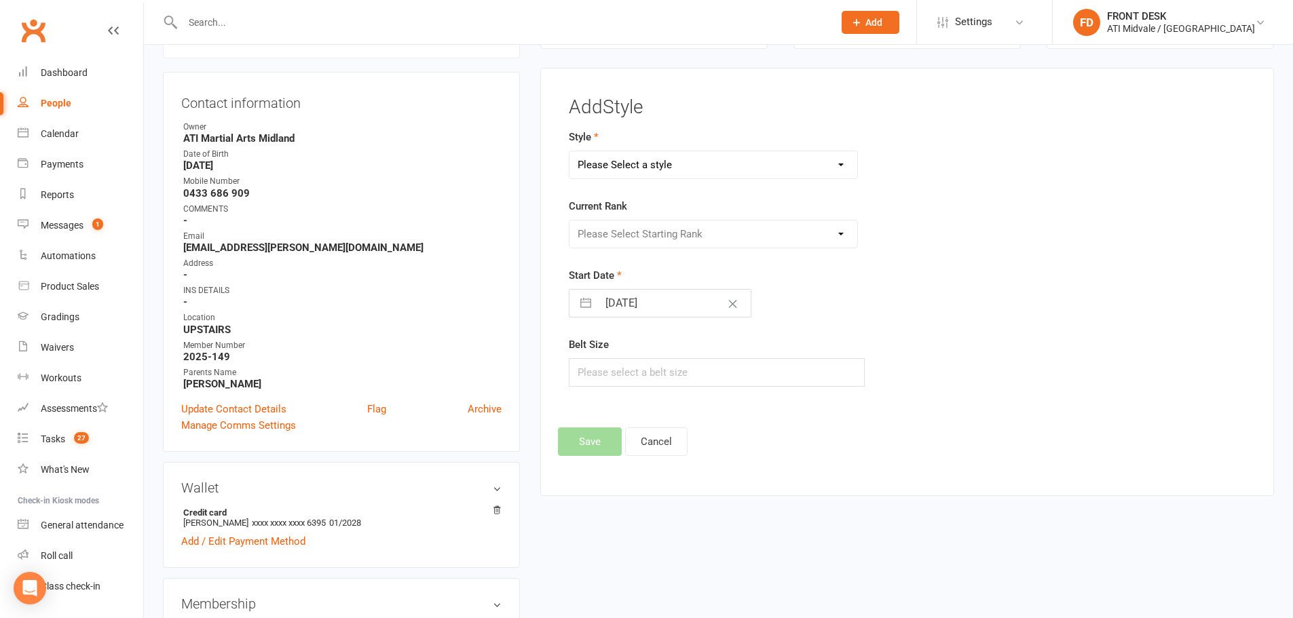
click at [635, 173] on select "Please Select a style Coloured Belts Dragons Freestyle Belts" at bounding box center [713, 164] width 288 height 27
select select "653"
click at [569, 151] on select "Please Select a style Coloured Belts Dragons Freestyle Belts" at bounding box center [713, 164] width 288 height 27
click at [624, 241] on select "Please Select Starting Rank White Orange Orange 1 Green Green 1 Purple Purple 1…" at bounding box center [713, 234] width 288 height 27
select select "5882"
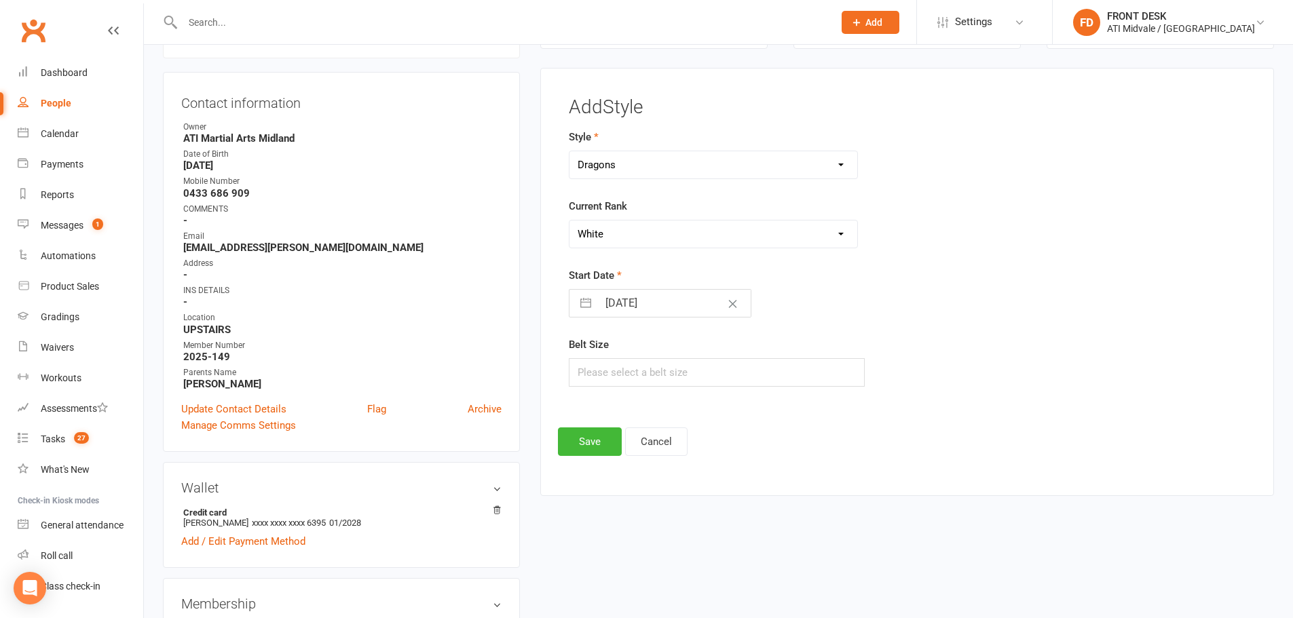
click at [569, 221] on select "Please Select Starting Rank White Orange Orange 1 Green Green 1 Purple Purple 1…" at bounding box center [713, 234] width 288 height 27
click at [609, 381] on input "text" at bounding box center [717, 372] width 297 height 29
type input "120"
click at [601, 439] on button "Save" at bounding box center [590, 442] width 64 height 29
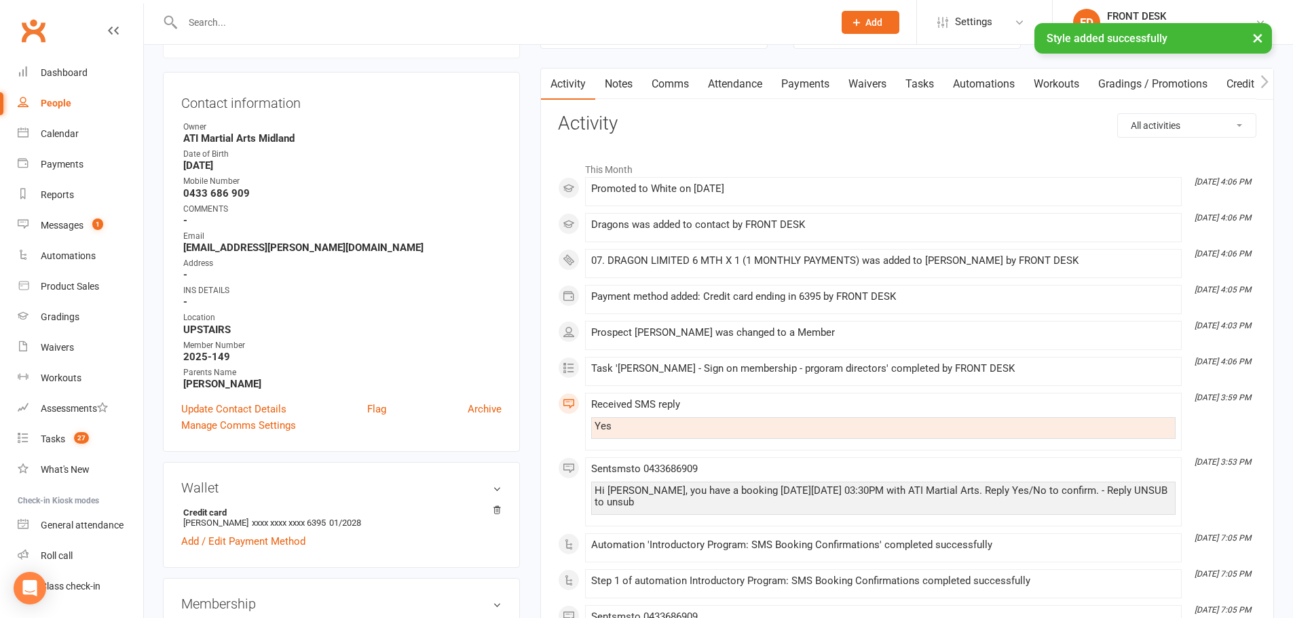
click at [618, 87] on link "Notes" at bounding box center [618, 84] width 47 height 31
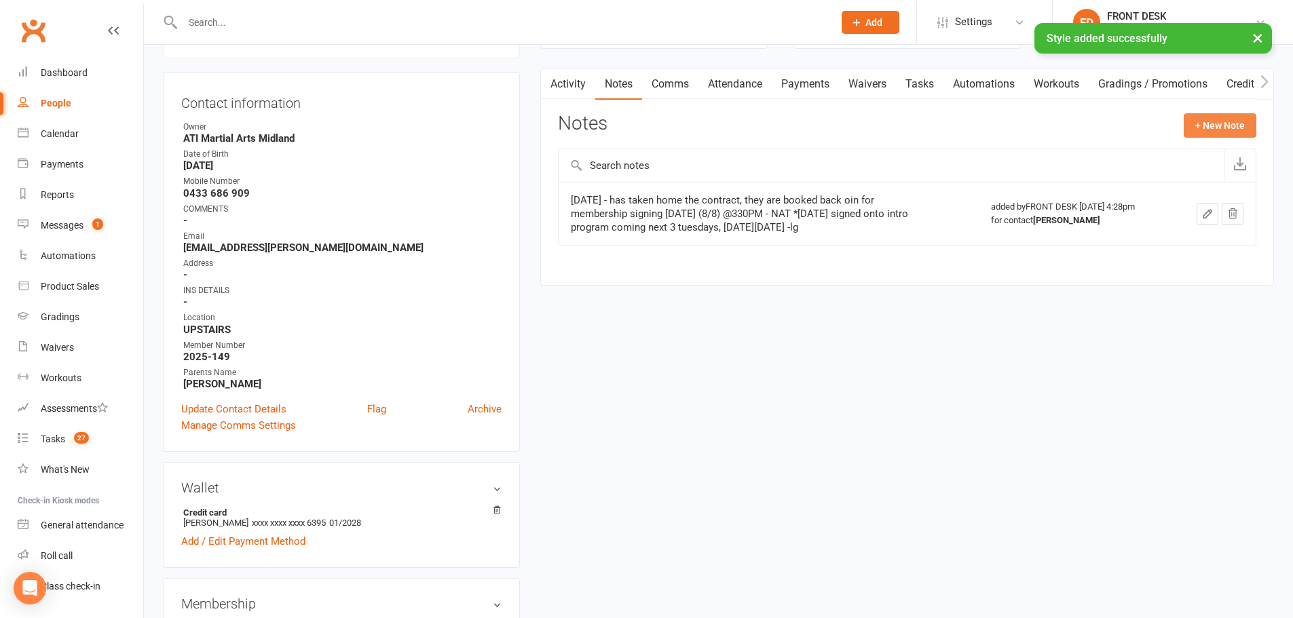
click at [1199, 121] on button "+ New Note" at bounding box center [1220, 125] width 73 height 24
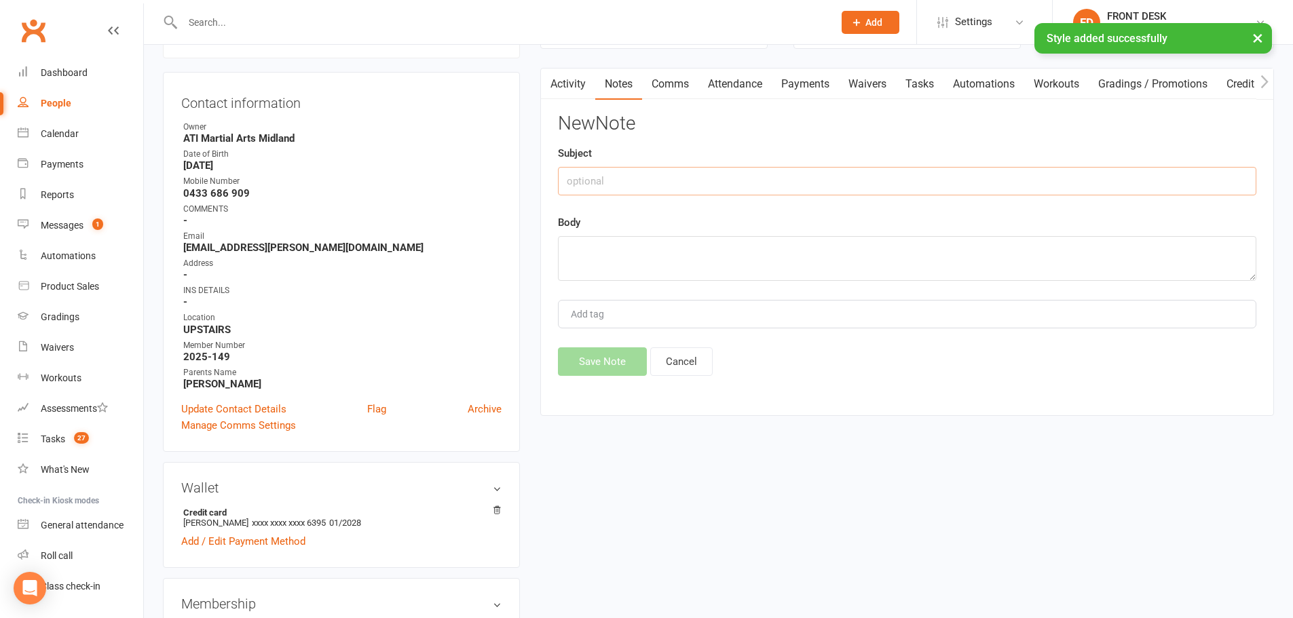
click at [736, 189] on input "text" at bounding box center [907, 181] width 698 height 29
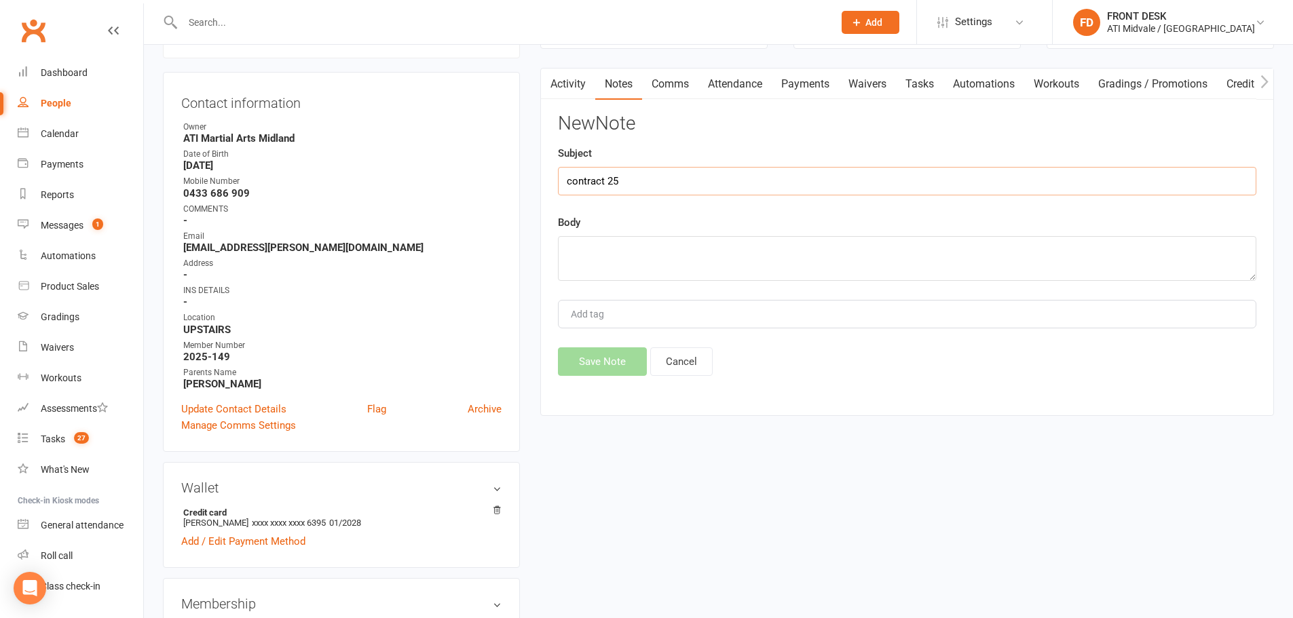
type input "contract 25"
click at [767, 265] on textarea at bounding box center [907, 258] width 698 height 45
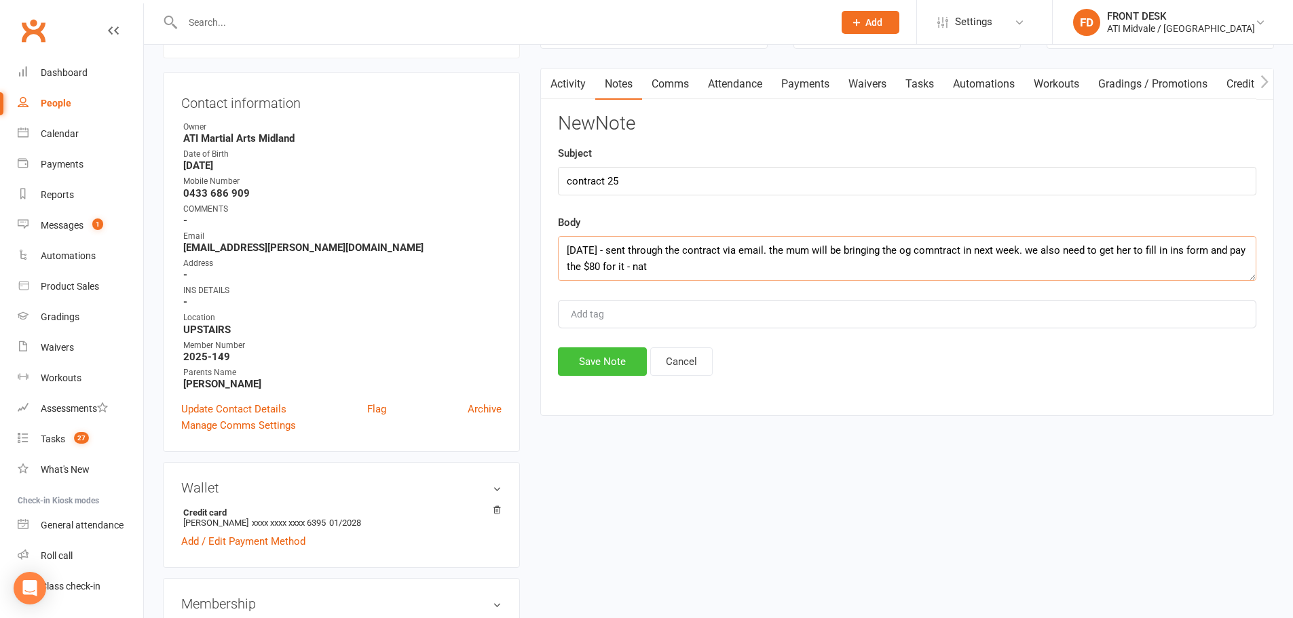
type textarea "[DATE] - sent through the contract via email. the mum will be bringing the og c…"
click at [578, 365] on button "Save Note" at bounding box center [602, 361] width 89 height 29
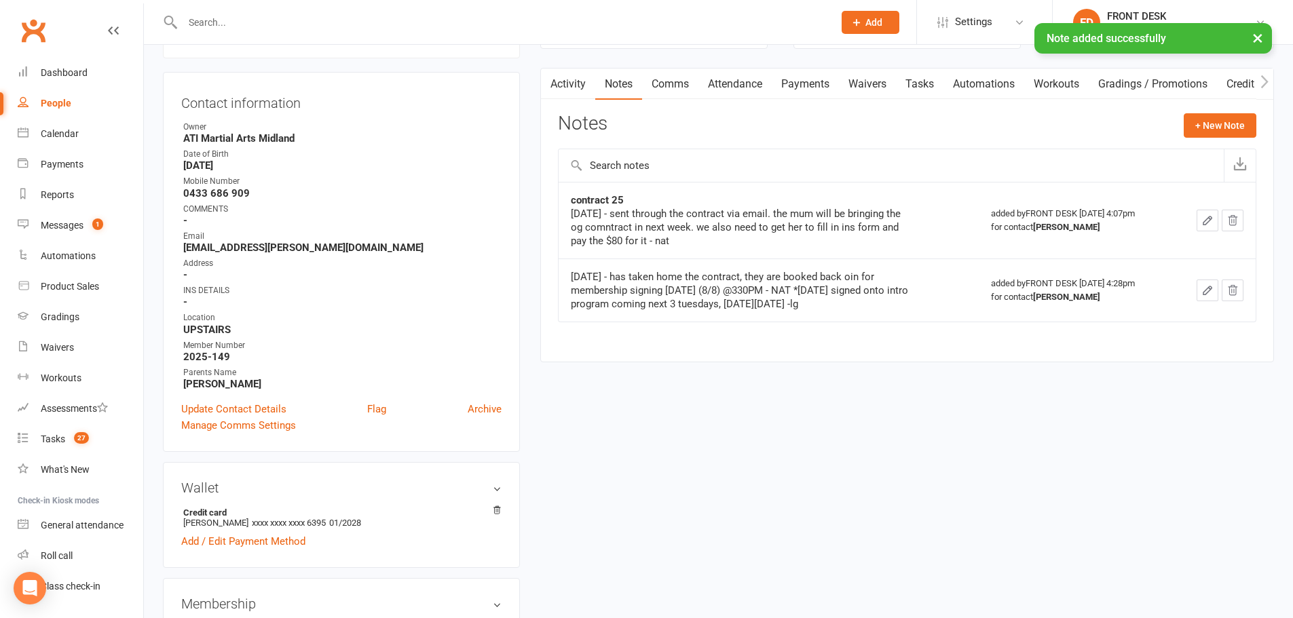
click at [675, 91] on link "Comms" at bounding box center [670, 84] width 56 height 31
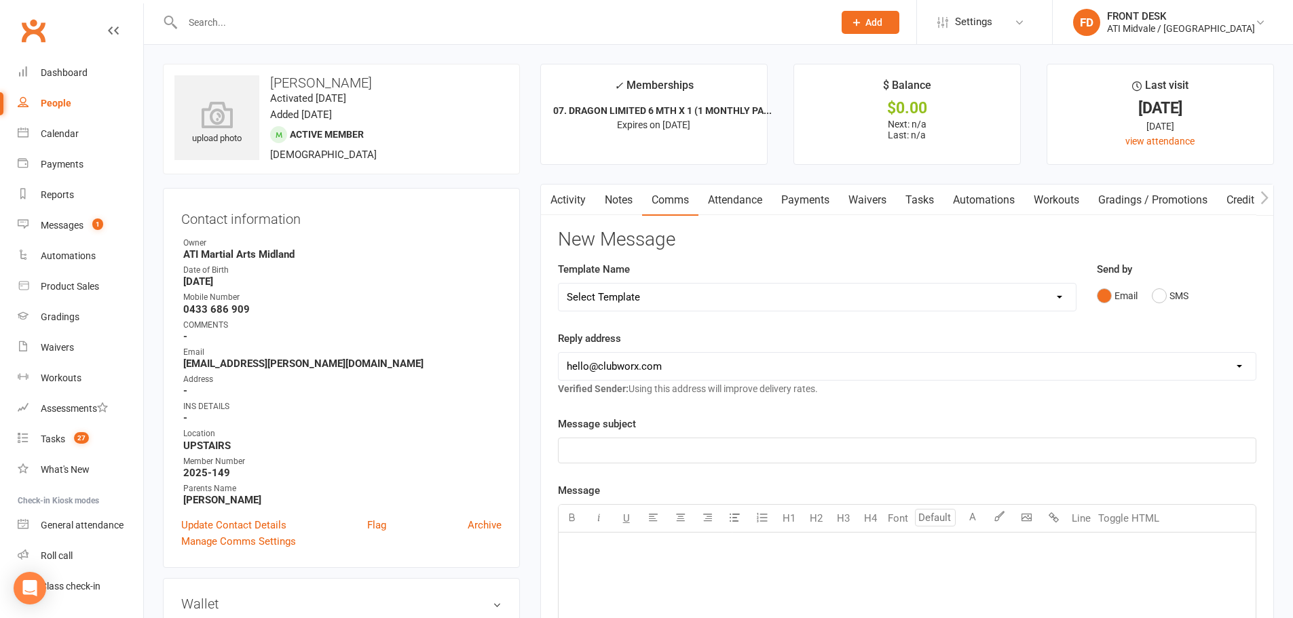
click at [928, 207] on link "Tasks" at bounding box center [920, 200] width 48 height 31
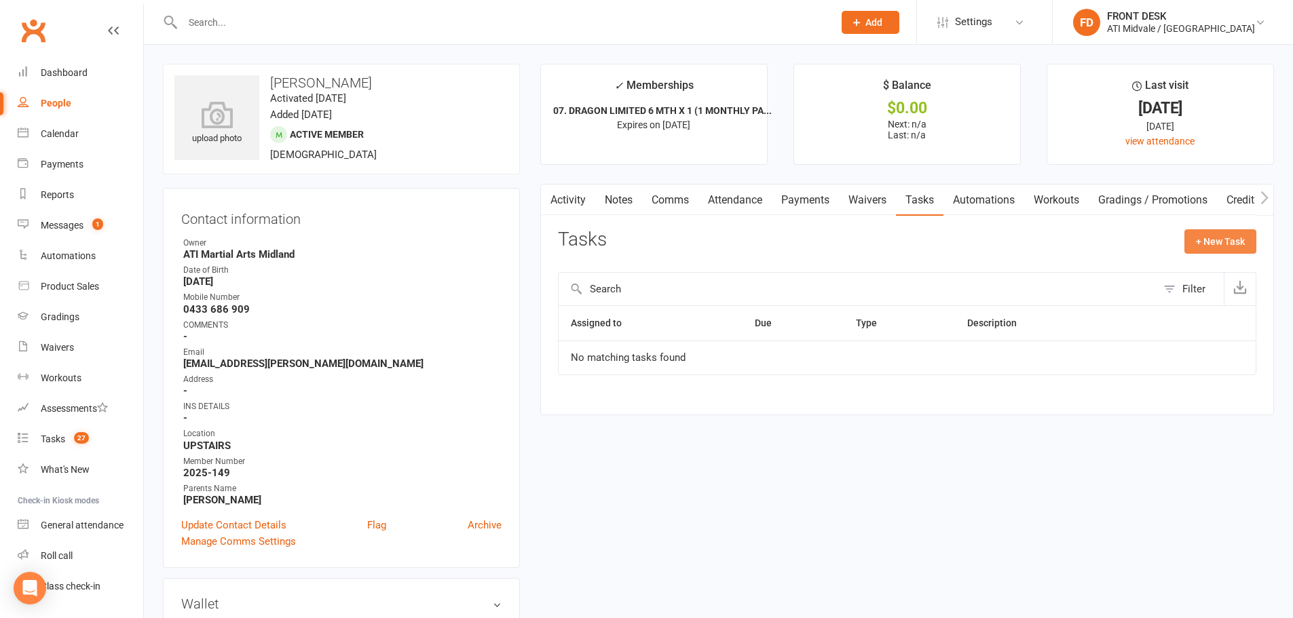
click at [1233, 233] on button "+ New Task" at bounding box center [1220, 241] width 72 height 24
select select "4288"
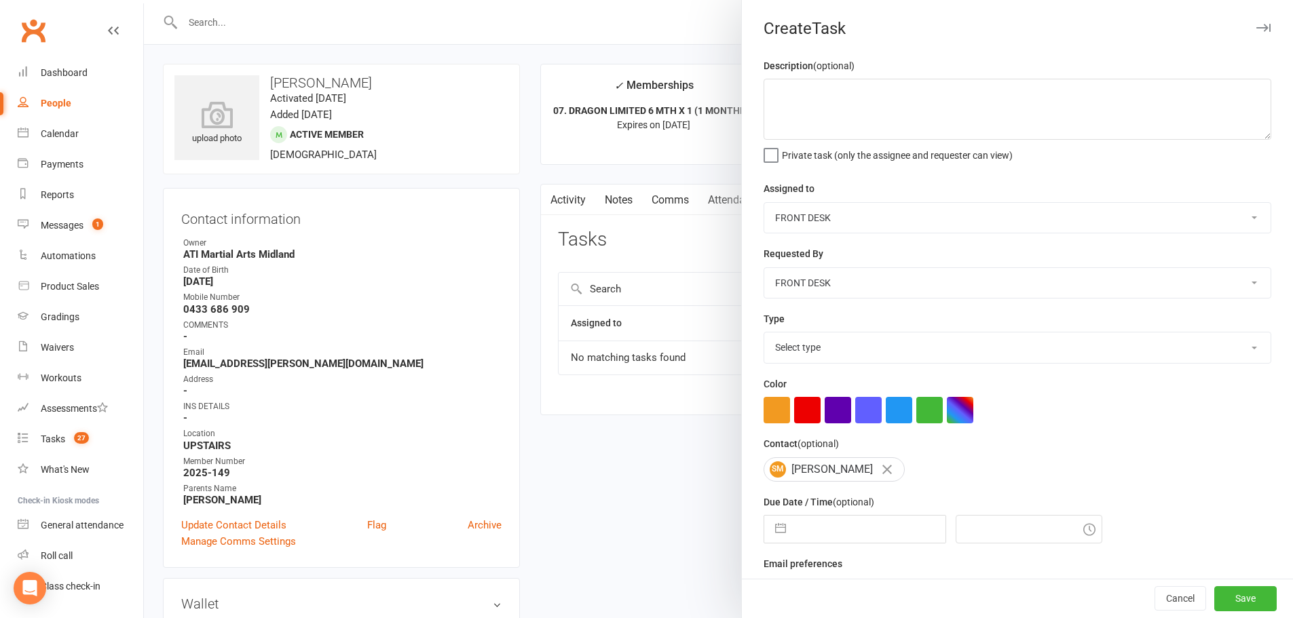
click at [782, 353] on select "Select type Add info to task Automatic renewal checking Booked in for 1st trial…" at bounding box center [1017, 348] width 506 height 30
select select "35159"
click at [764, 335] on select "Select type Add info to task Automatic renewal checking Booked in for 1st trial…" at bounding box center [1017, 348] width 506 height 30
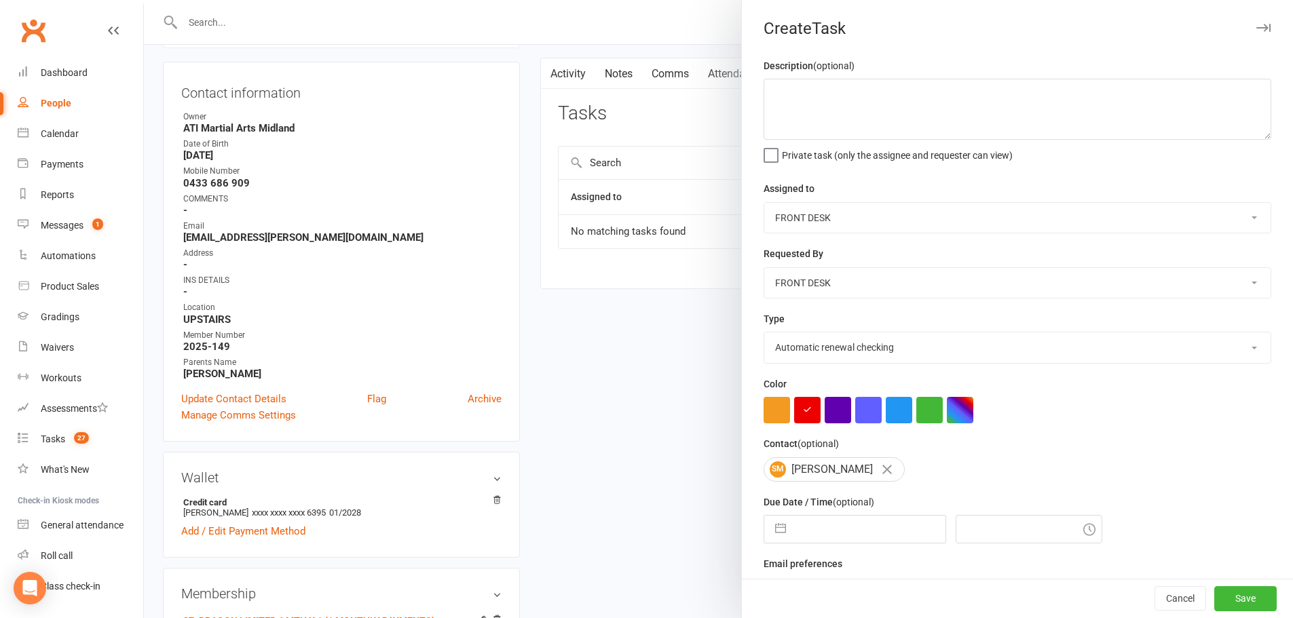
scroll to position [339, 0]
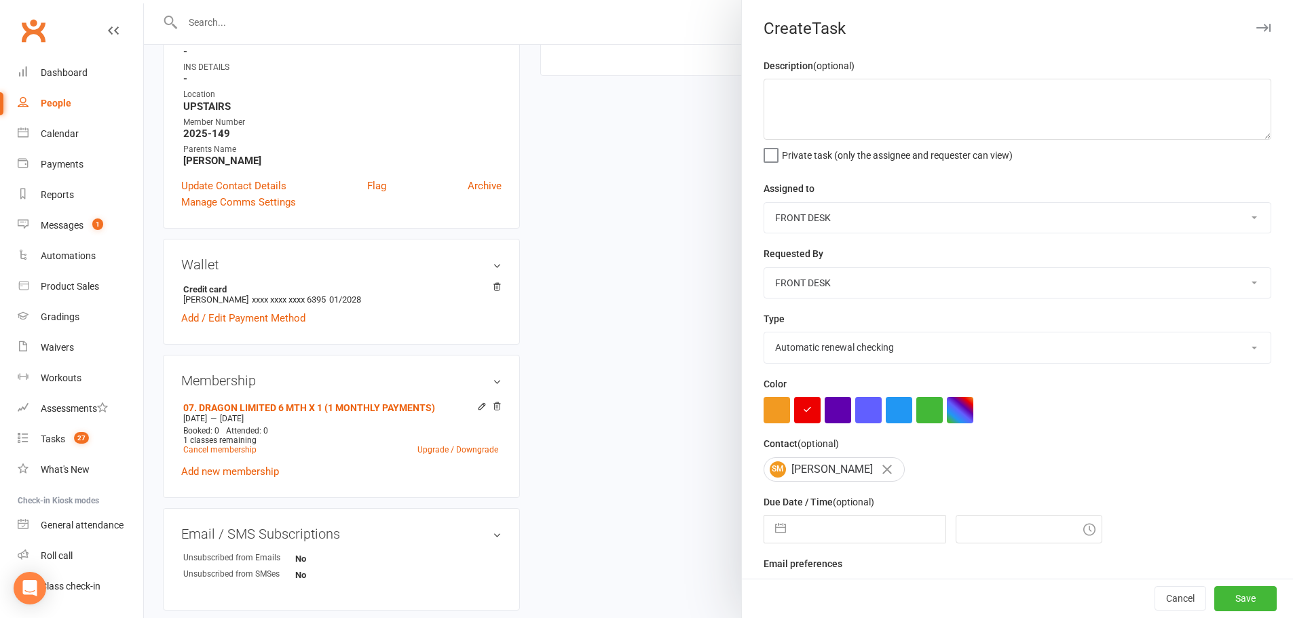
click at [845, 527] on input "text" at bounding box center [869, 529] width 153 height 27
select select "6"
select select "2025"
select select "7"
select select "2025"
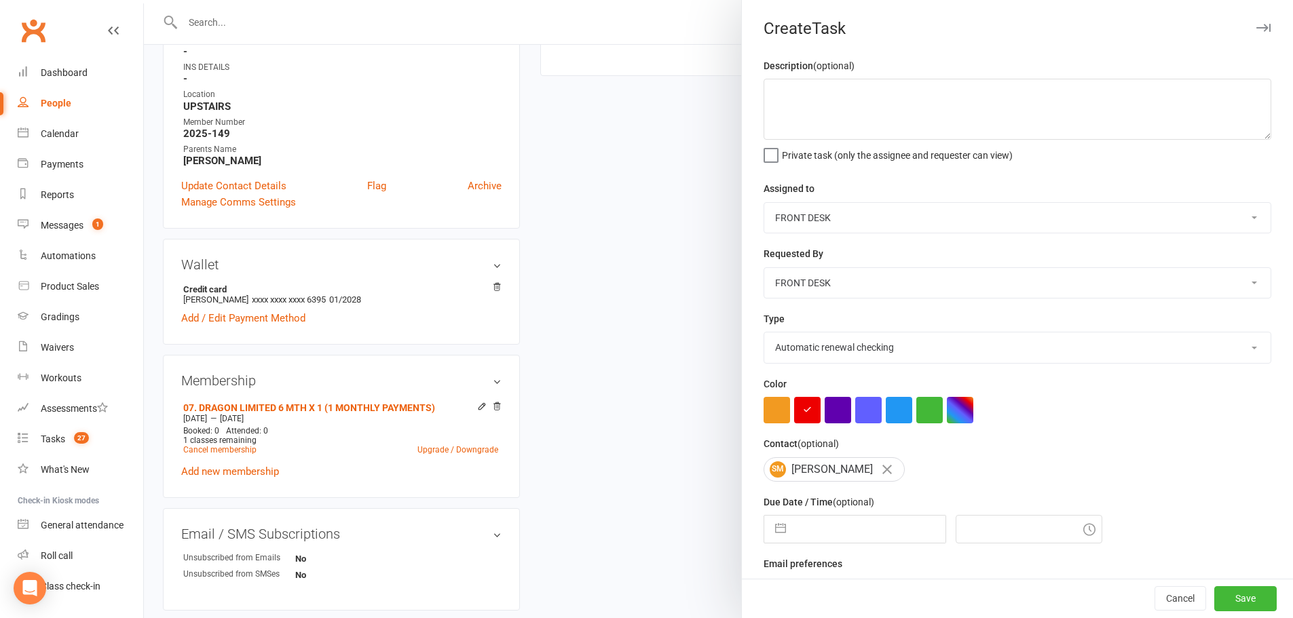
select select "8"
select select "2025"
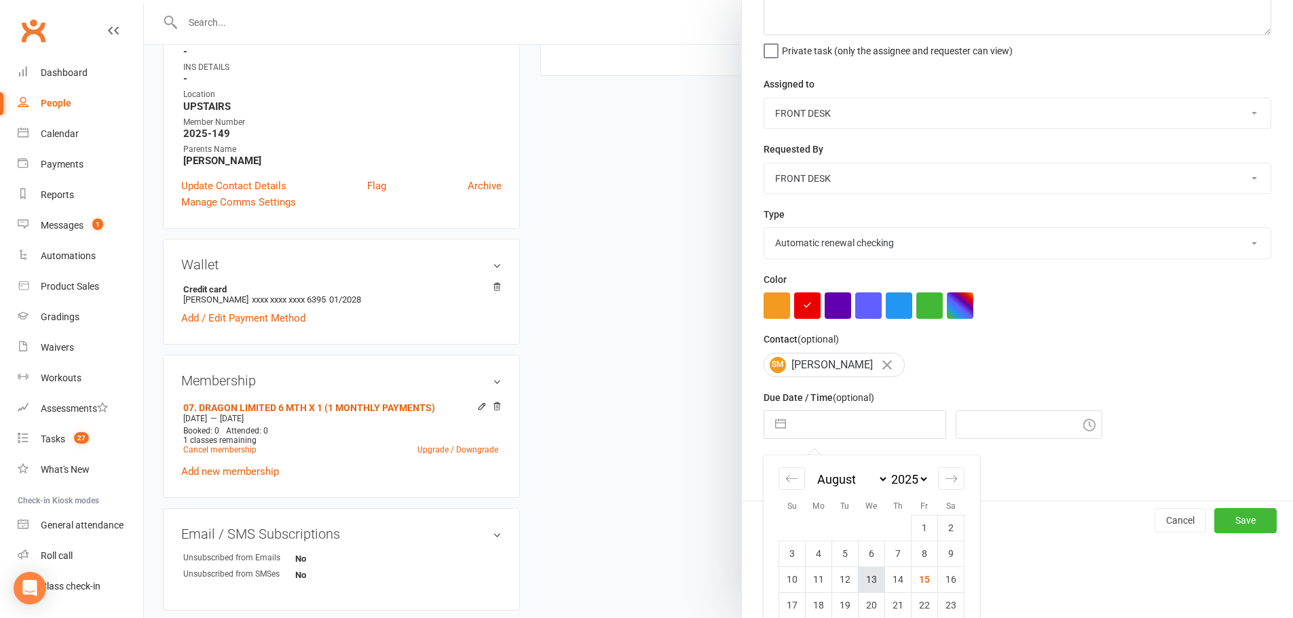
scroll to position [177, 0]
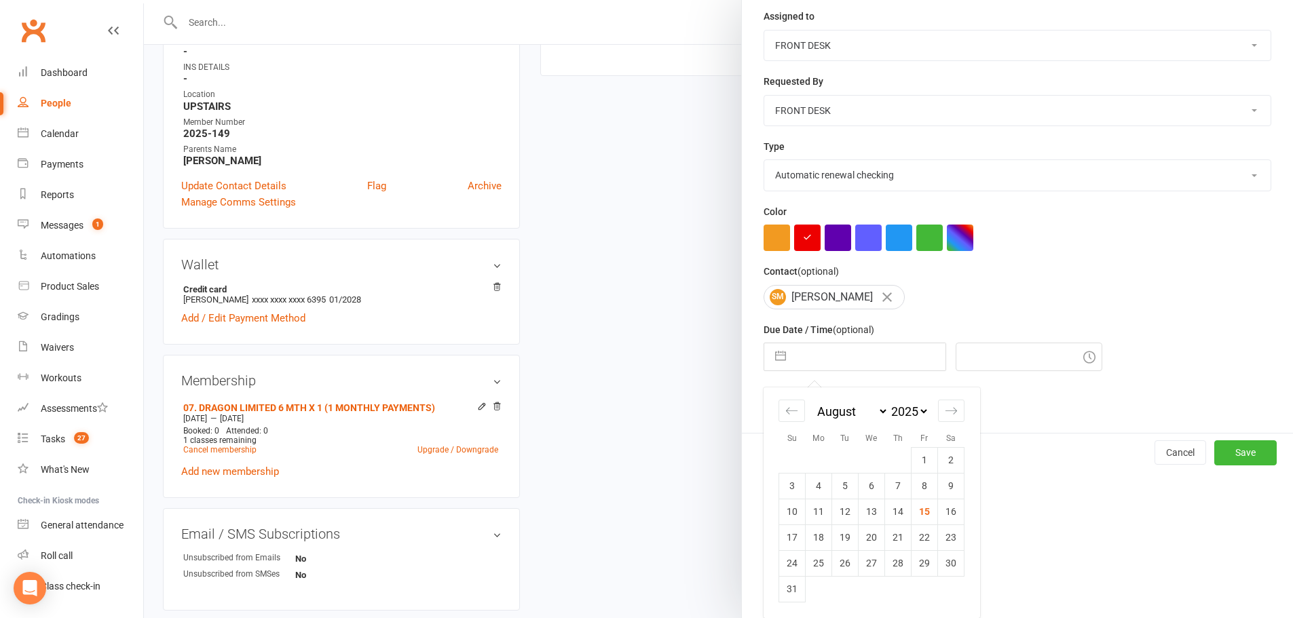
click at [818, 409] on select "January February March April May June July August September October November De…" at bounding box center [851, 412] width 74 height 16
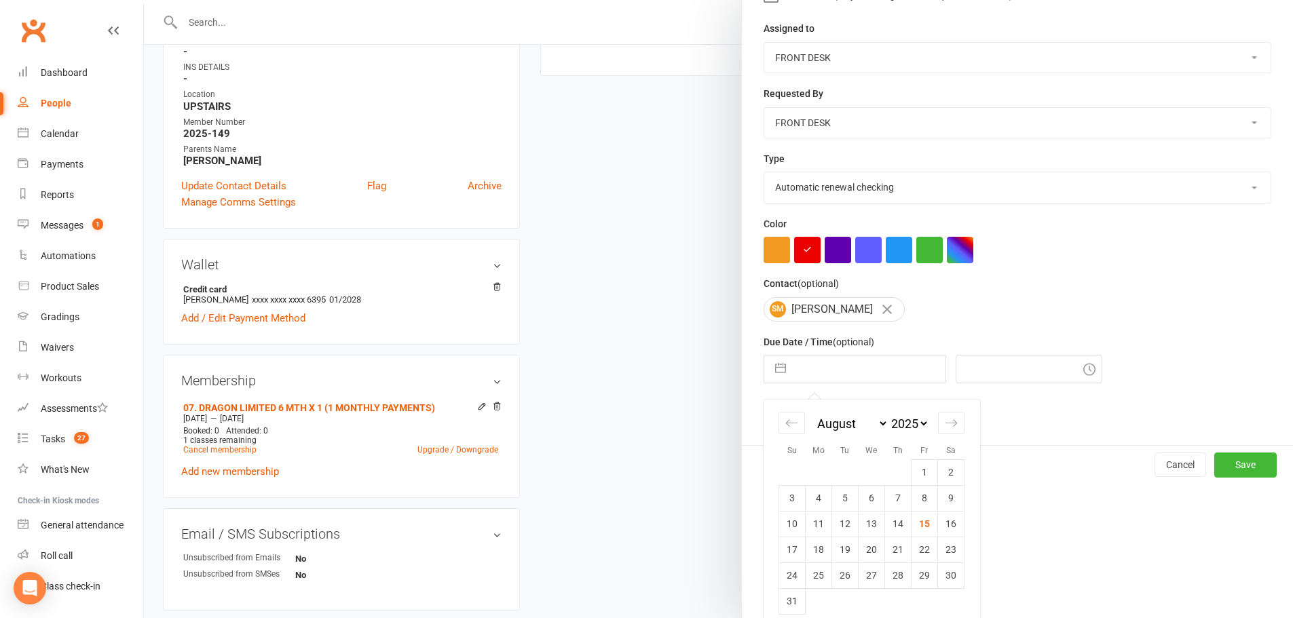
select select "2025"
select select "1"
select select "2025"
select select "2"
select select "2025"
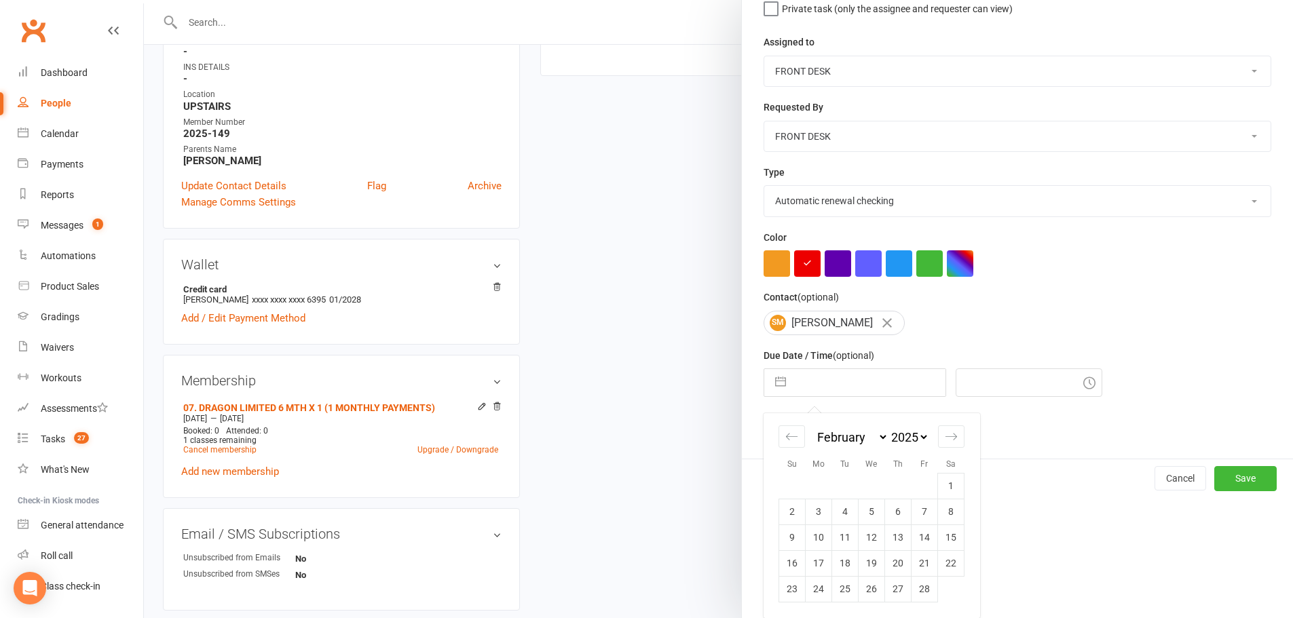
scroll to position [151, 0]
click at [897, 436] on select "2035 2034 2033 2032 2031 2030 2029 2028 2027 2026 2025 2024 2023 2022 2021 2020…" at bounding box center [908, 438] width 41 height 16
select select "2026"
select select "1"
select select "2026"
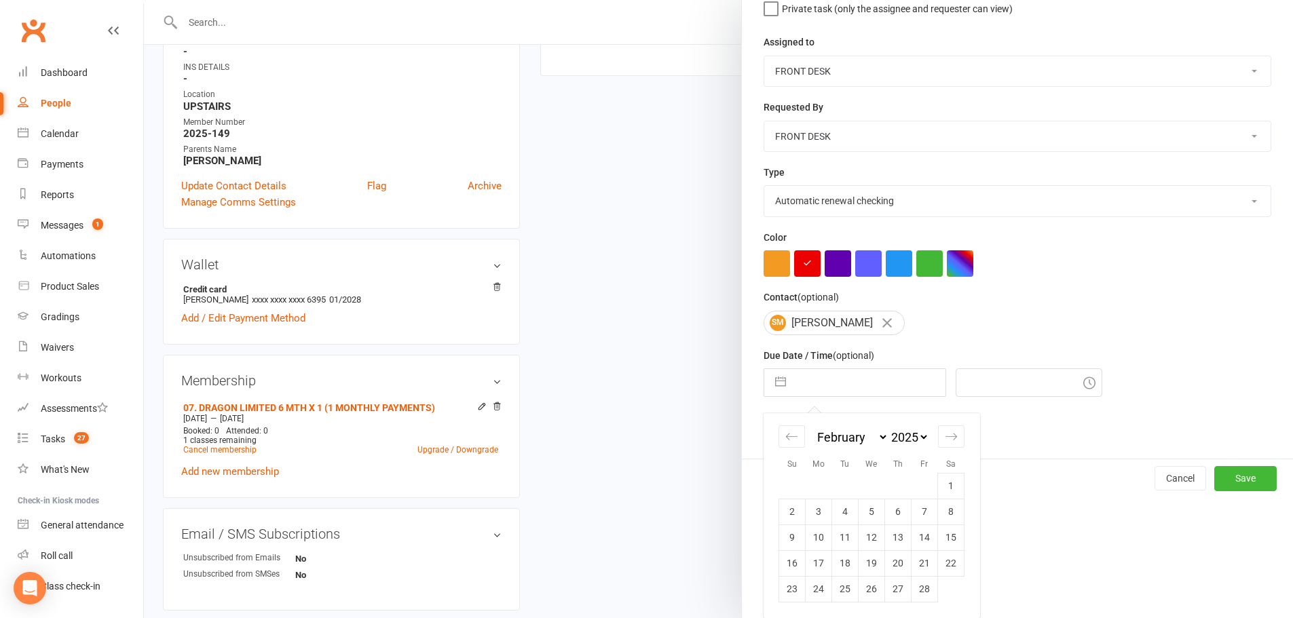
select select "2"
select select "2026"
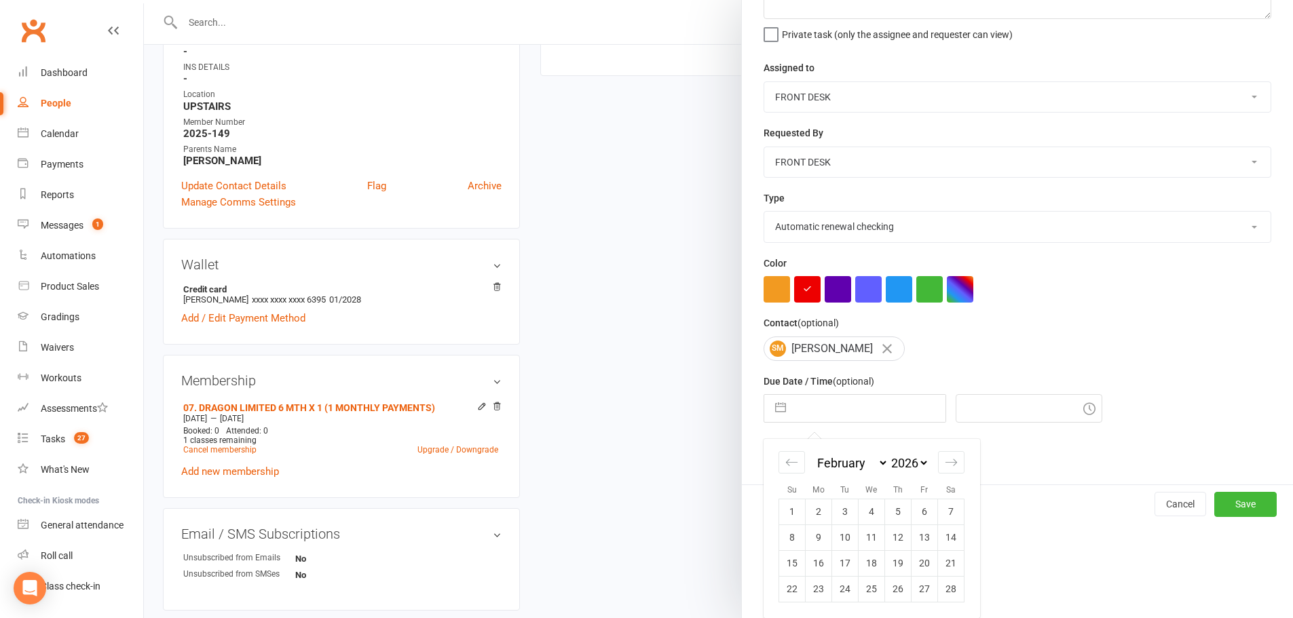
scroll to position [126, 0]
click at [810, 510] on td "2" at bounding box center [819, 512] width 26 height 26
type input "[DATE]"
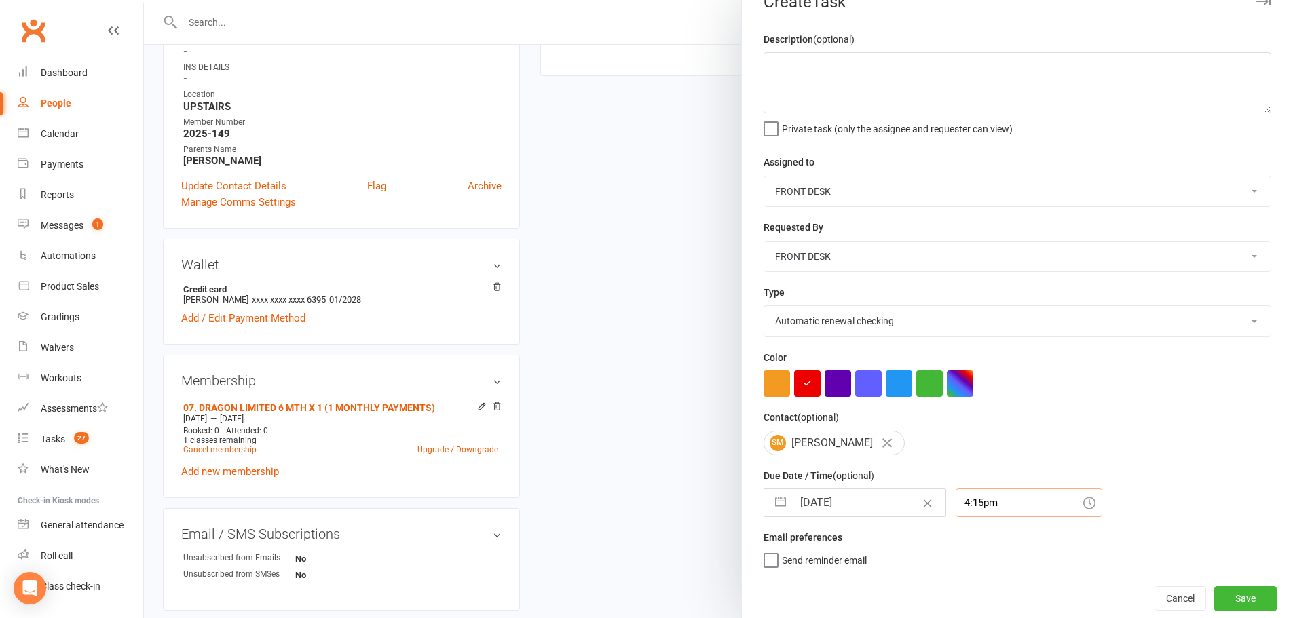
click at [981, 503] on div "4:15pm" at bounding box center [1028, 503] width 147 height 29
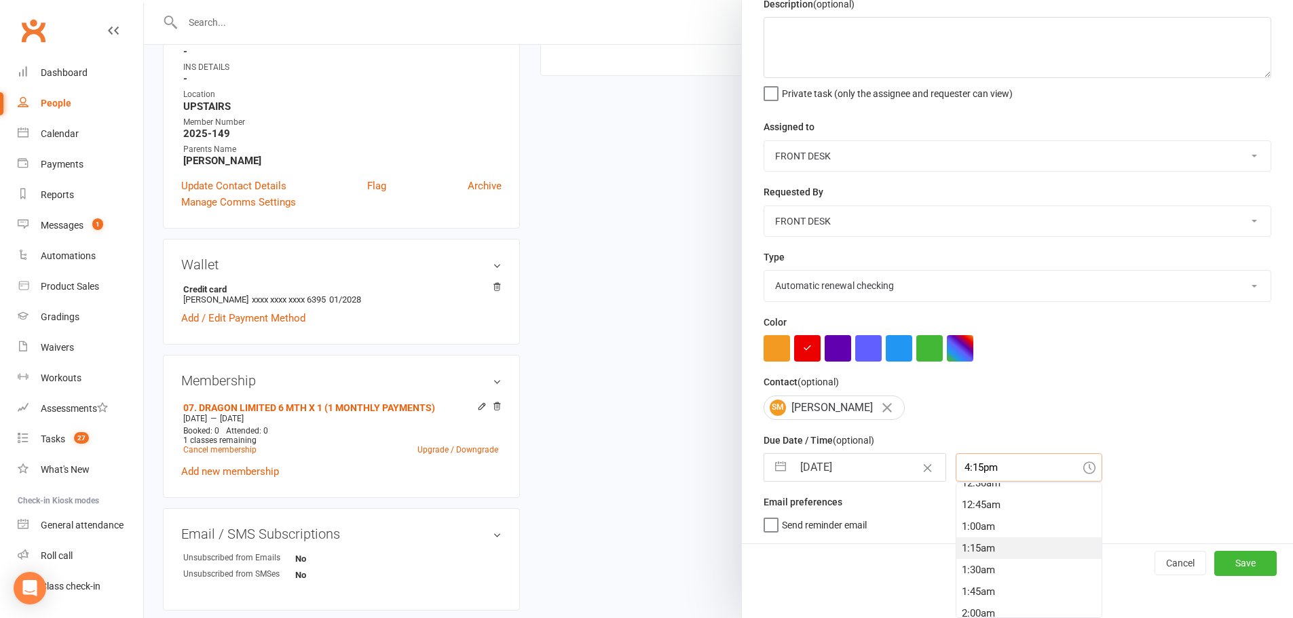
scroll to position [33, 0]
click at [980, 555] on div "1:00am" at bounding box center [1028, 548] width 145 height 22
type input "1:00am"
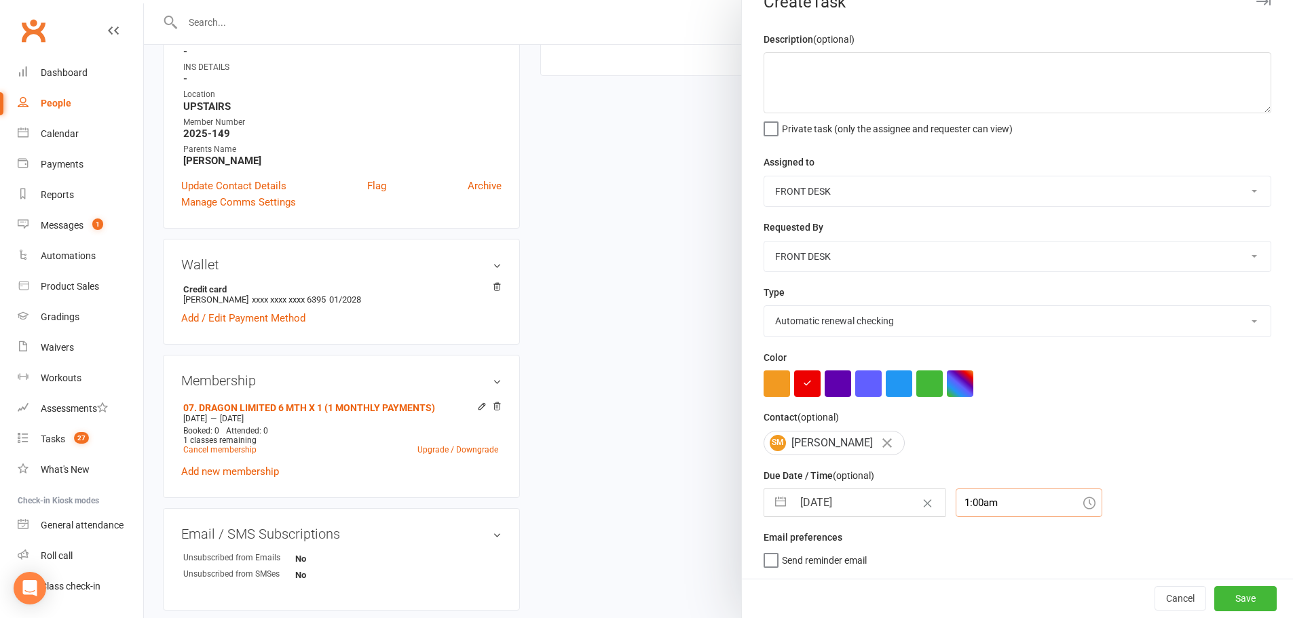
scroll to position [32, 0]
click at [1218, 603] on button "Save" at bounding box center [1245, 598] width 62 height 24
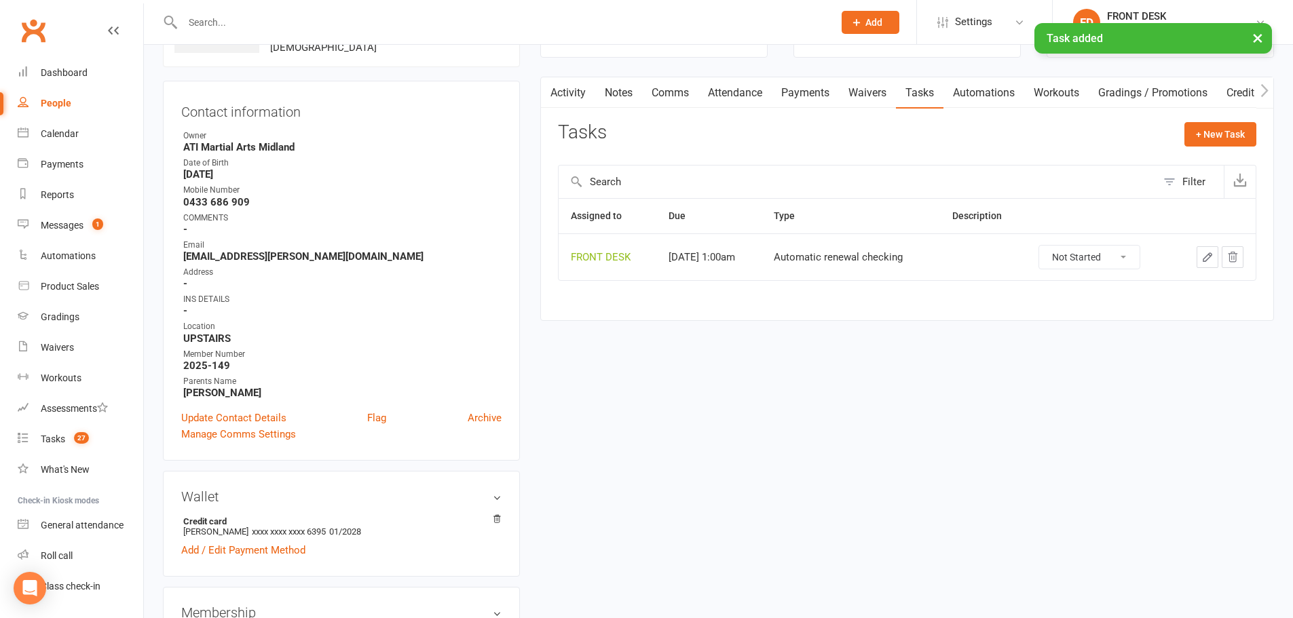
scroll to position [0, 0]
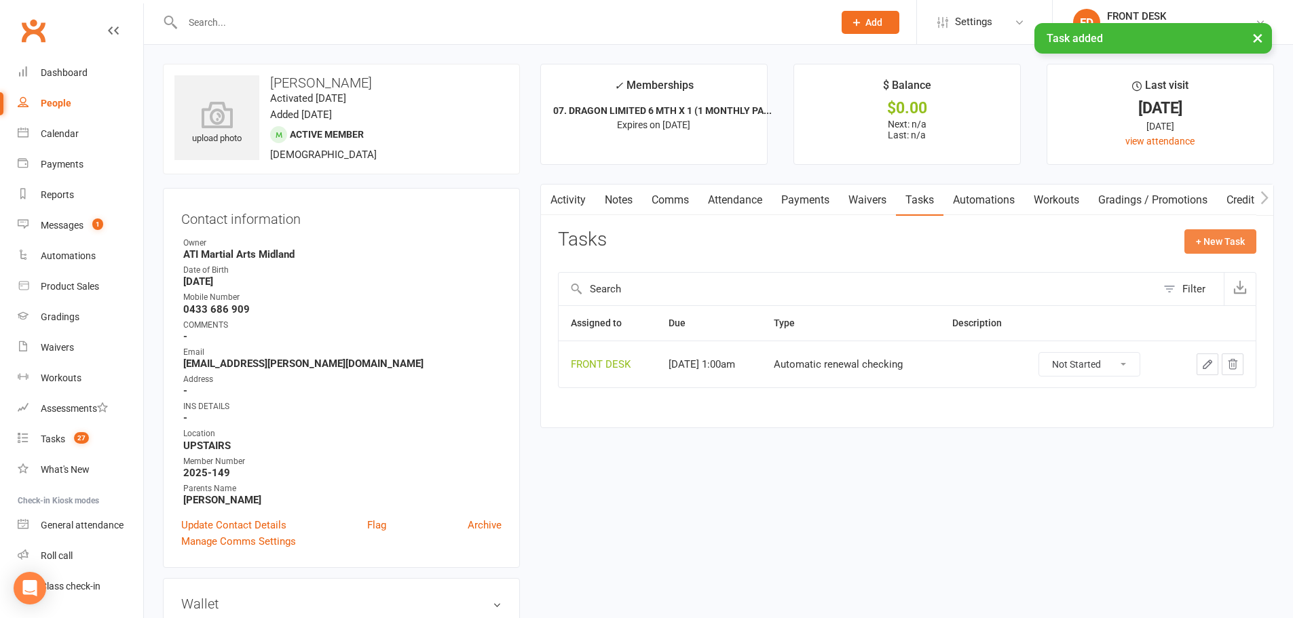
click at [1223, 236] on button "+ New Task" at bounding box center [1220, 241] width 72 height 24
select select "4288"
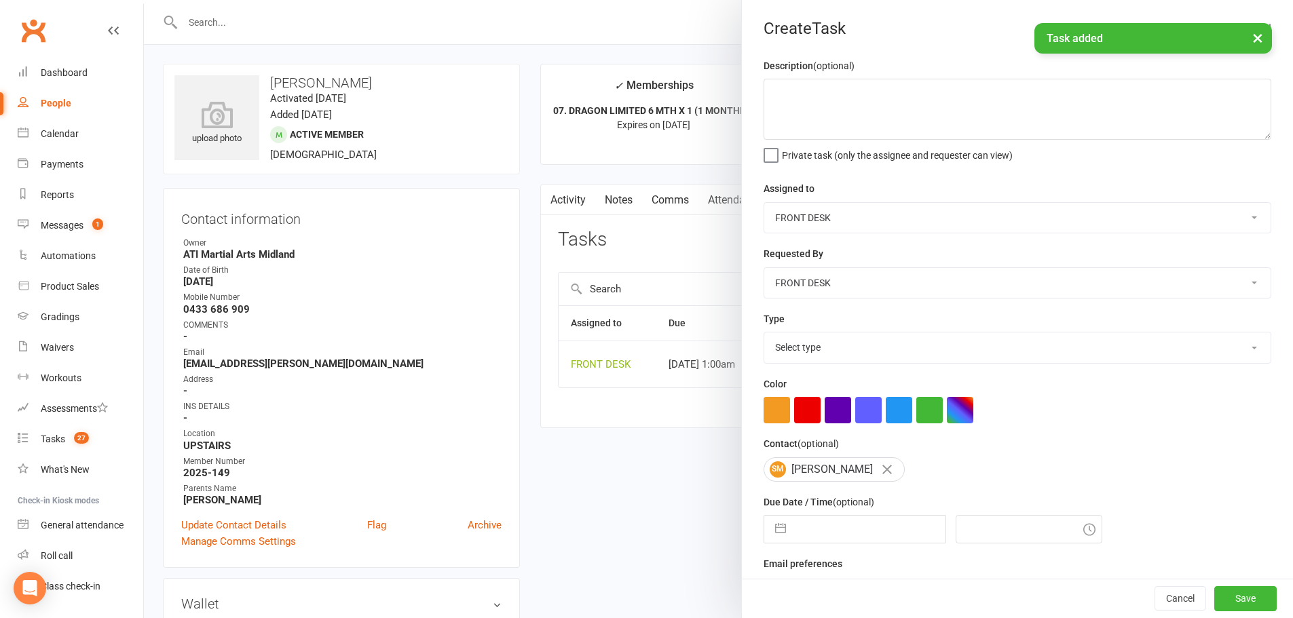
click at [791, 356] on select "Select type Add info to task Automatic renewal checking Booked in for 1st trial…" at bounding box center [1017, 348] width 506 height 30
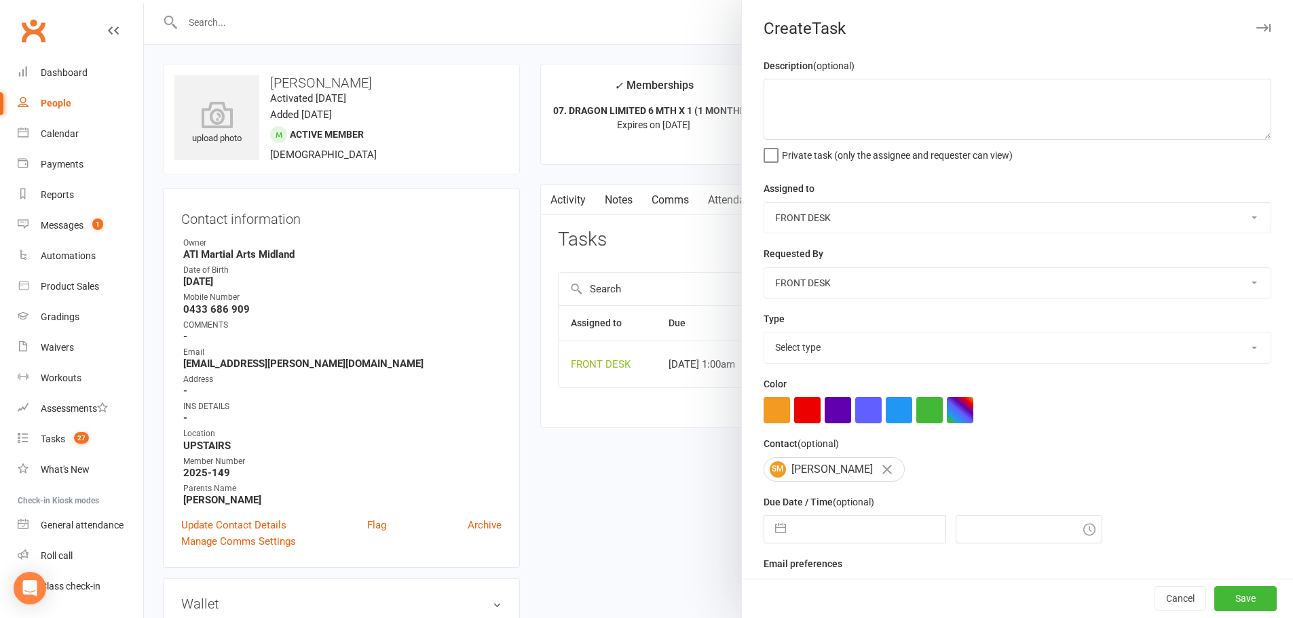
select select "22036"
click at [764, 335] on select "Select type Add info to task Automatic renewal checking Booked in for 1st trial…" at bounding box center [1017, 348] width 506 height 30
click at [867, 119] on textarea at bounding box center [1017, 109] width 508 height 61
type textarea "move to sd after march grad"
select select "6"
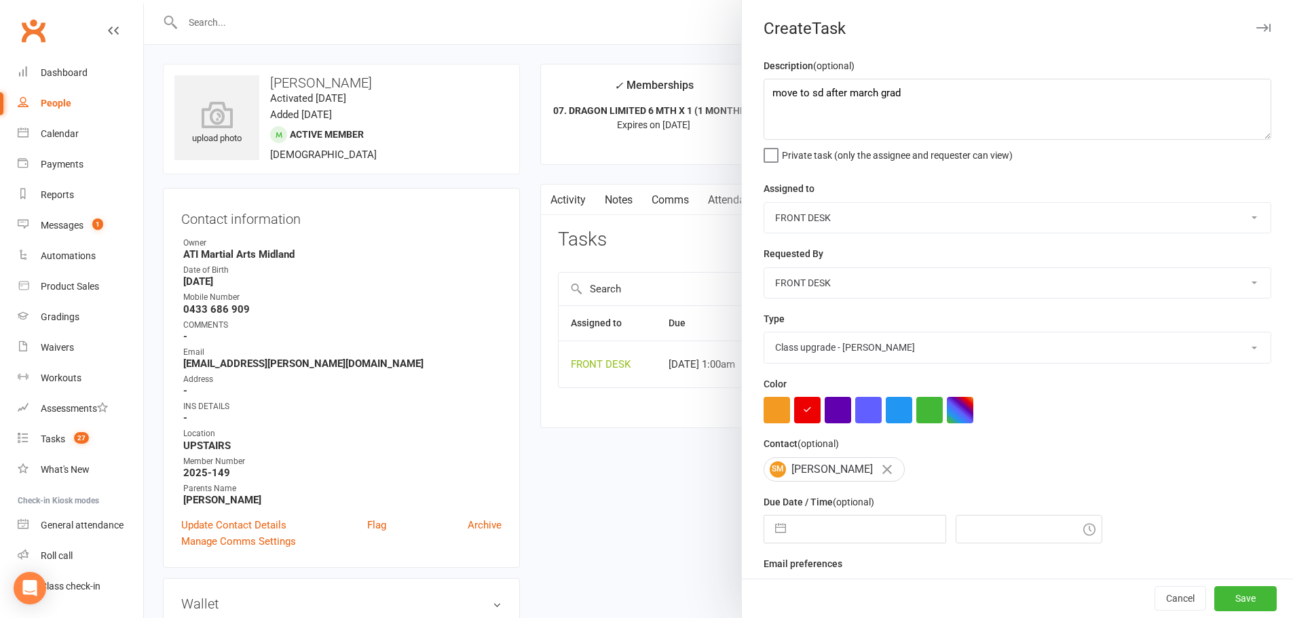
select select "2025"
select select "7"
select select "2025"
select select "8"
select select "2025"
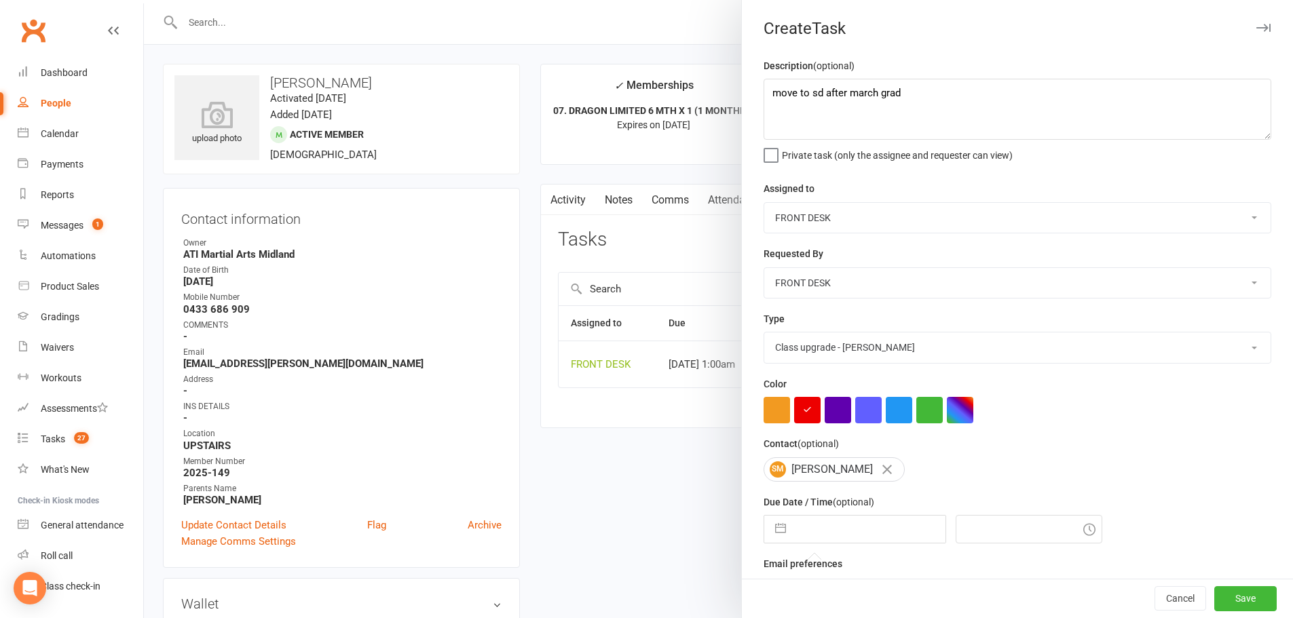
click at [811, 532] on input "text" at bounding box center [869, 529] width 153 height 27
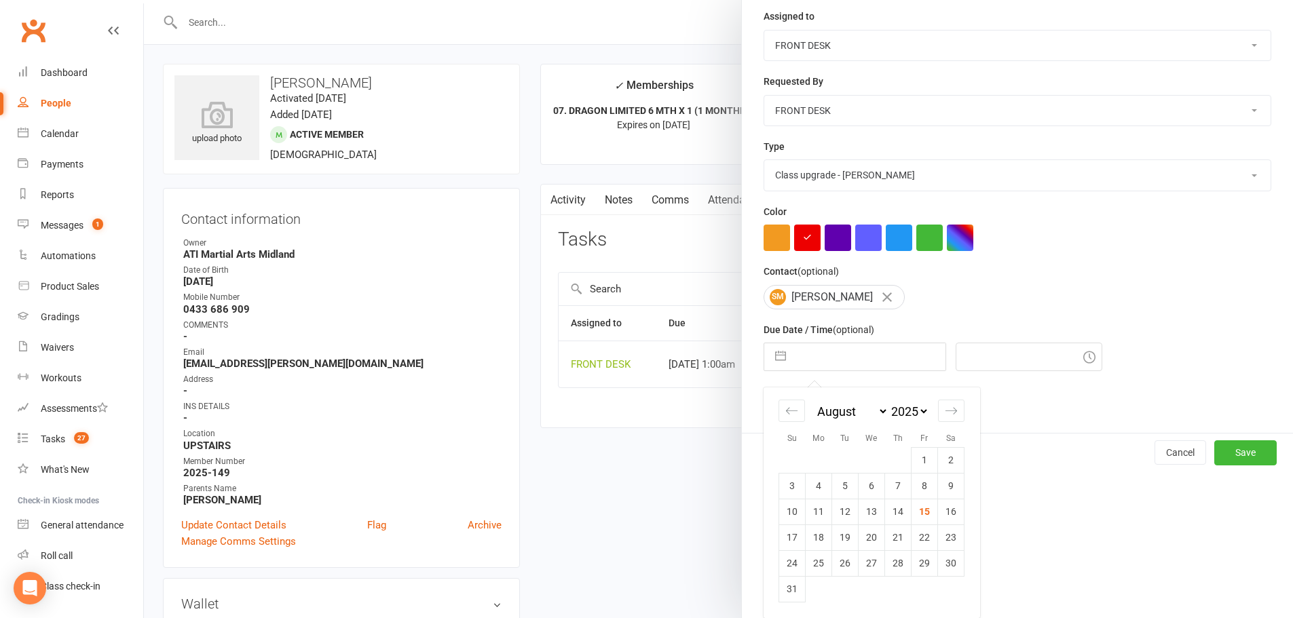
click at [825, 413] on select "January February March April May June July August September October November De…" at bounding box center [851, 412] width 74 height 16
select select "1"
select select "2025"
select select "2"
select select "2025"
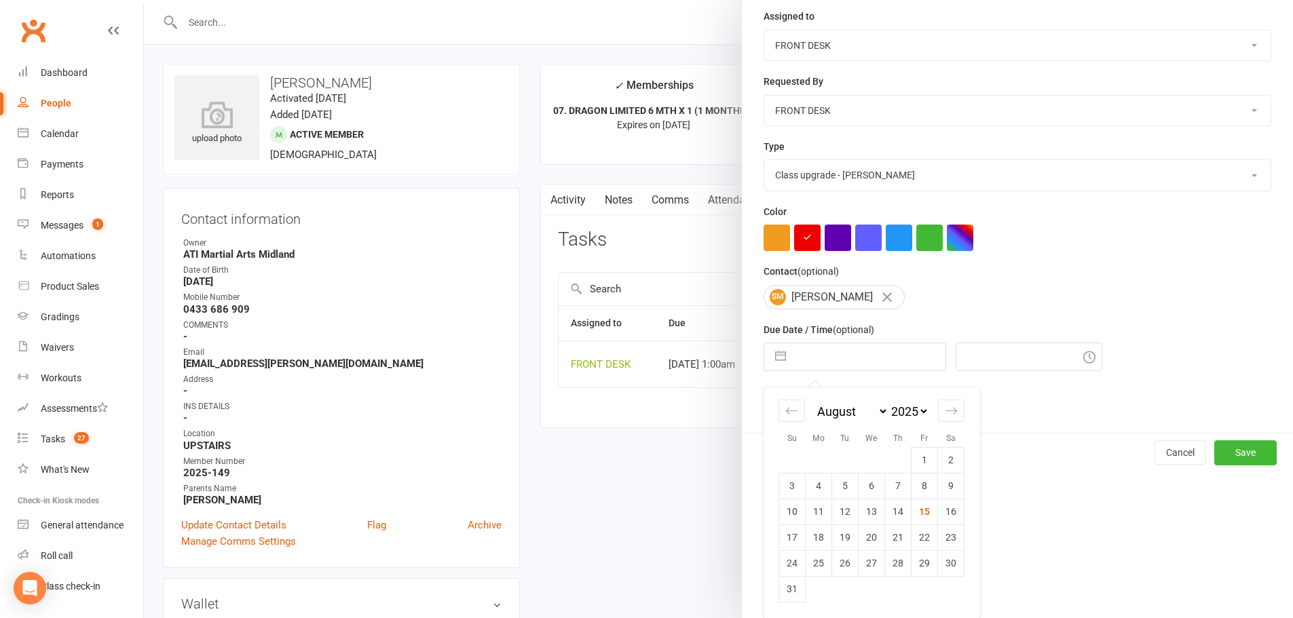
select select "3"
select select "2025"
click at [806, 486] on td "3" at bounding box center [819, 486] width 26 height 26
type input "[DATE]"
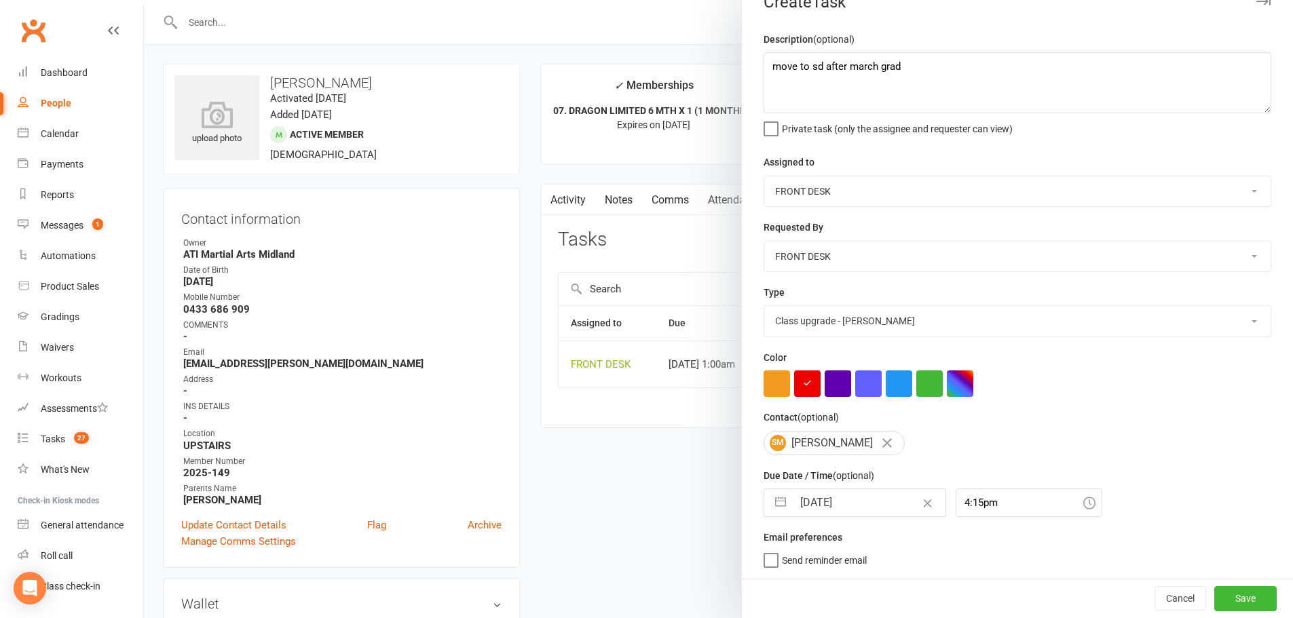
scroll to position [32, 0]
click at [976, 503] on div "4:15pm" at bounding box center [1028, 503] width 147 height 29
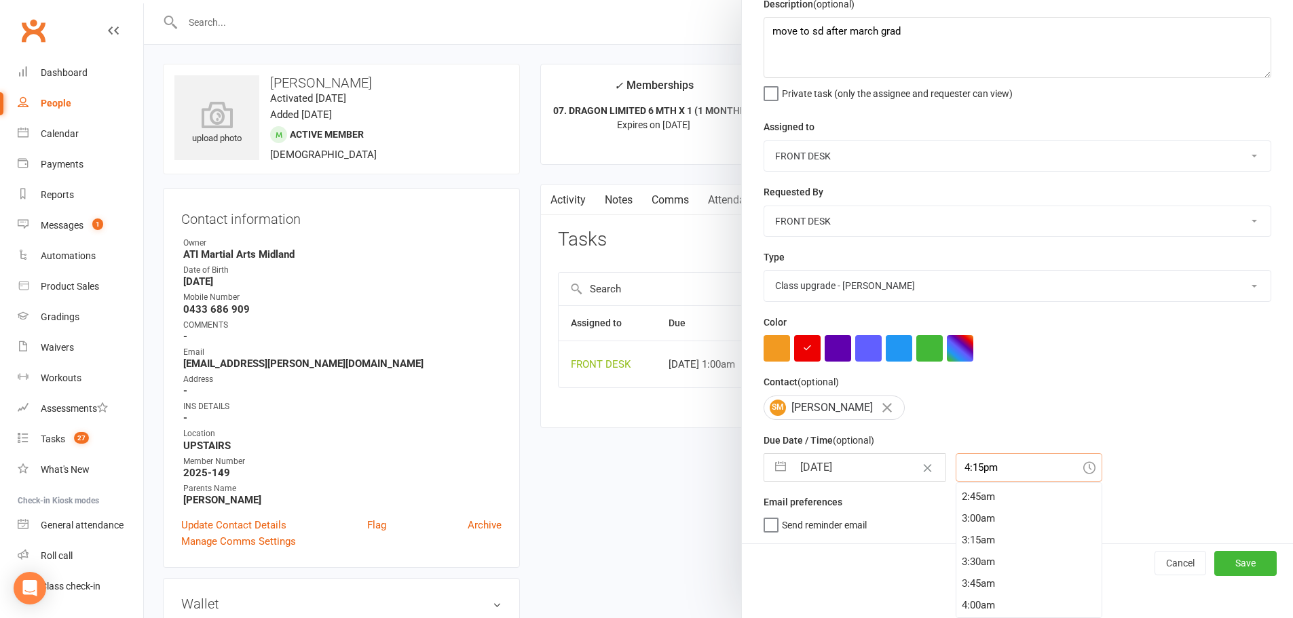
scroll to position [0, 0]
click at [989, 495] on div "12:00am" at bounding box center [1028, 494] width 145 height 22
type input "12:00am"
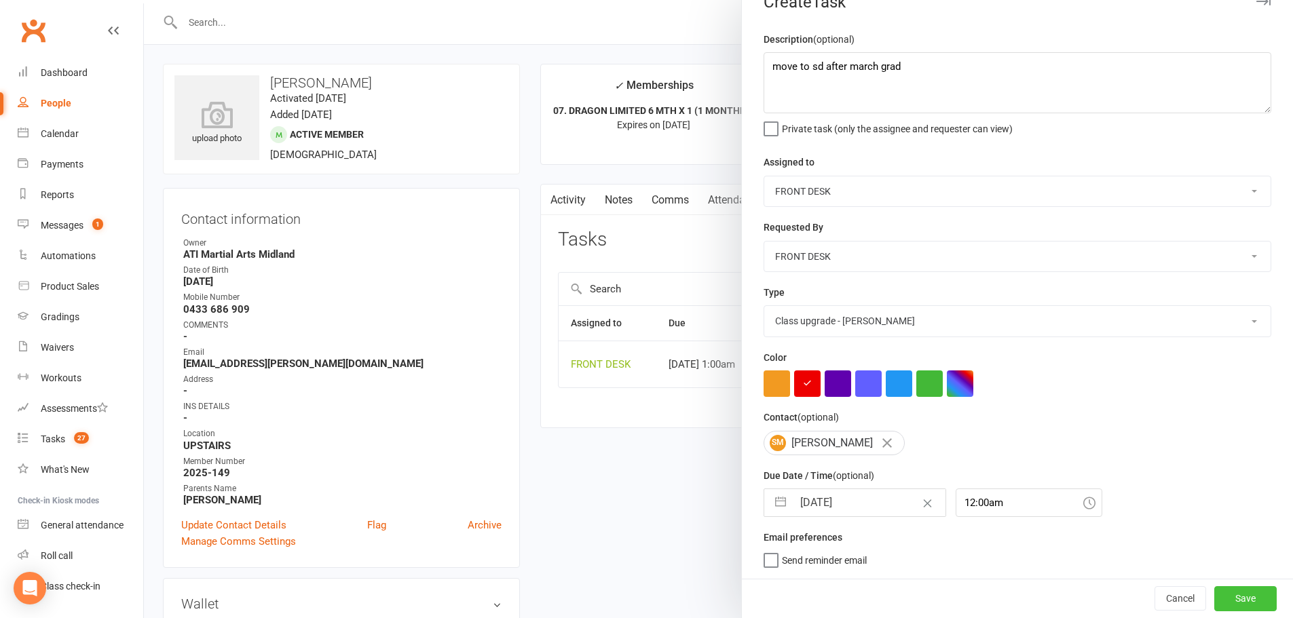
click at [1235, 598] on button "Save" at bounding box center [1245, 598] width 62 height 24
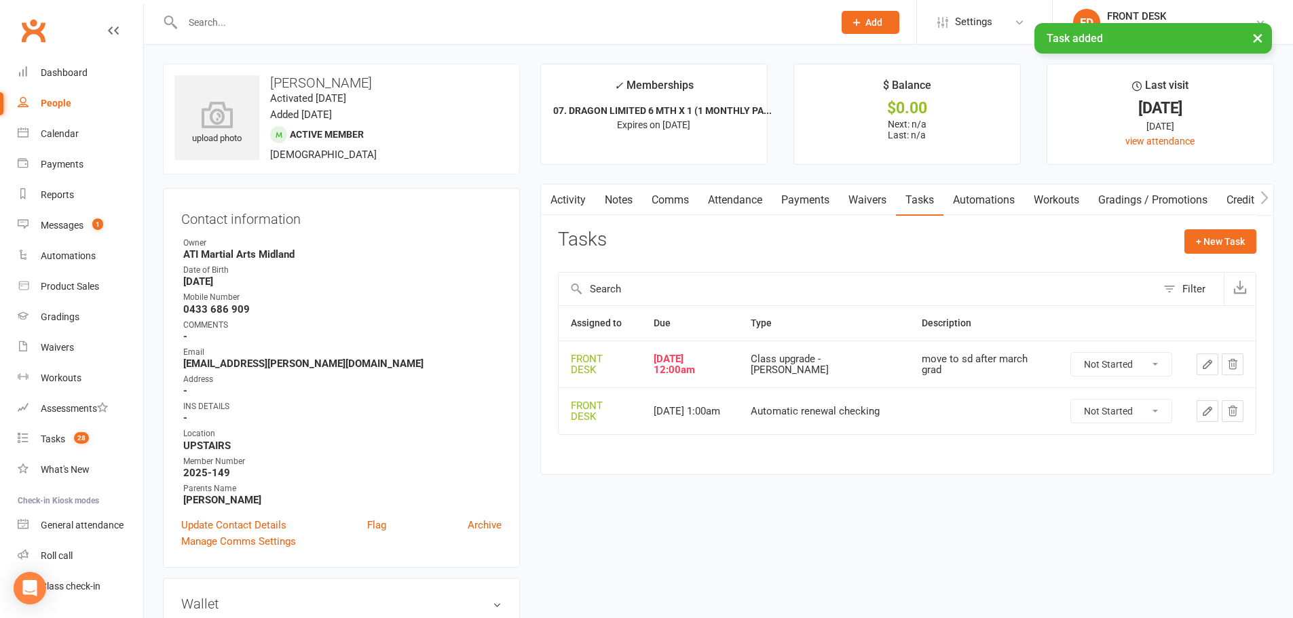
click at [1207, 361] on icon "button" at bounding box center [1207, 364] width 12 height 12
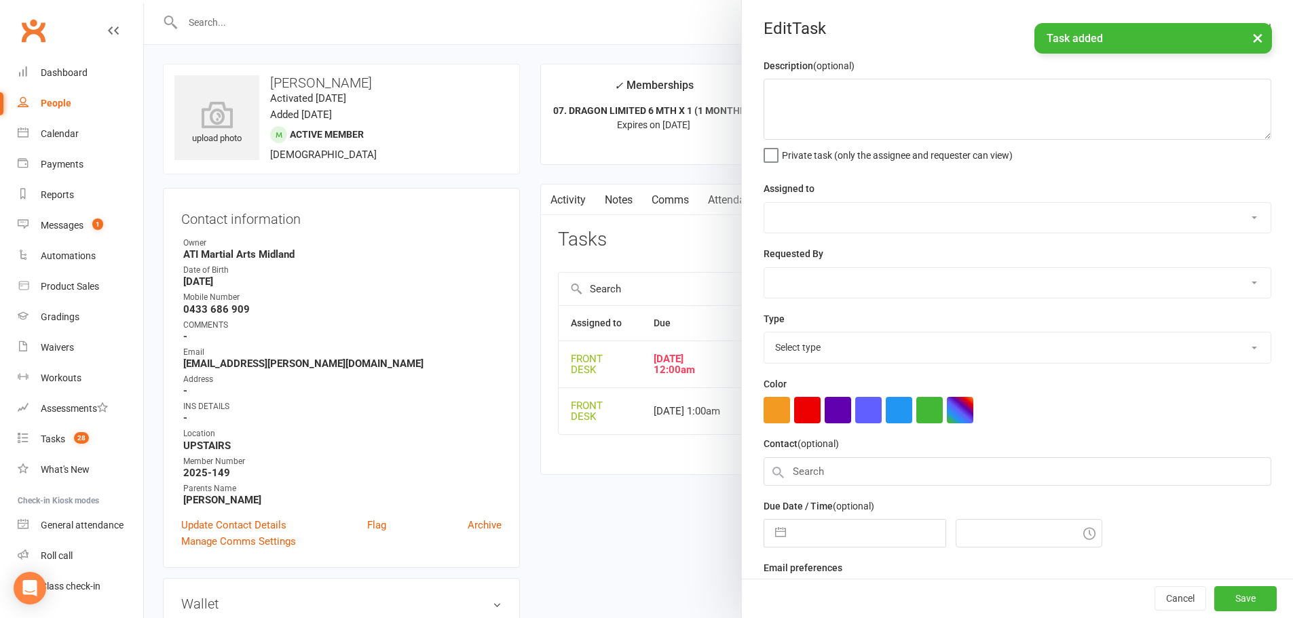
type textarea "move to sd after march grad"
select select "4288"
type input "[DATE]"
type input "12:00am"
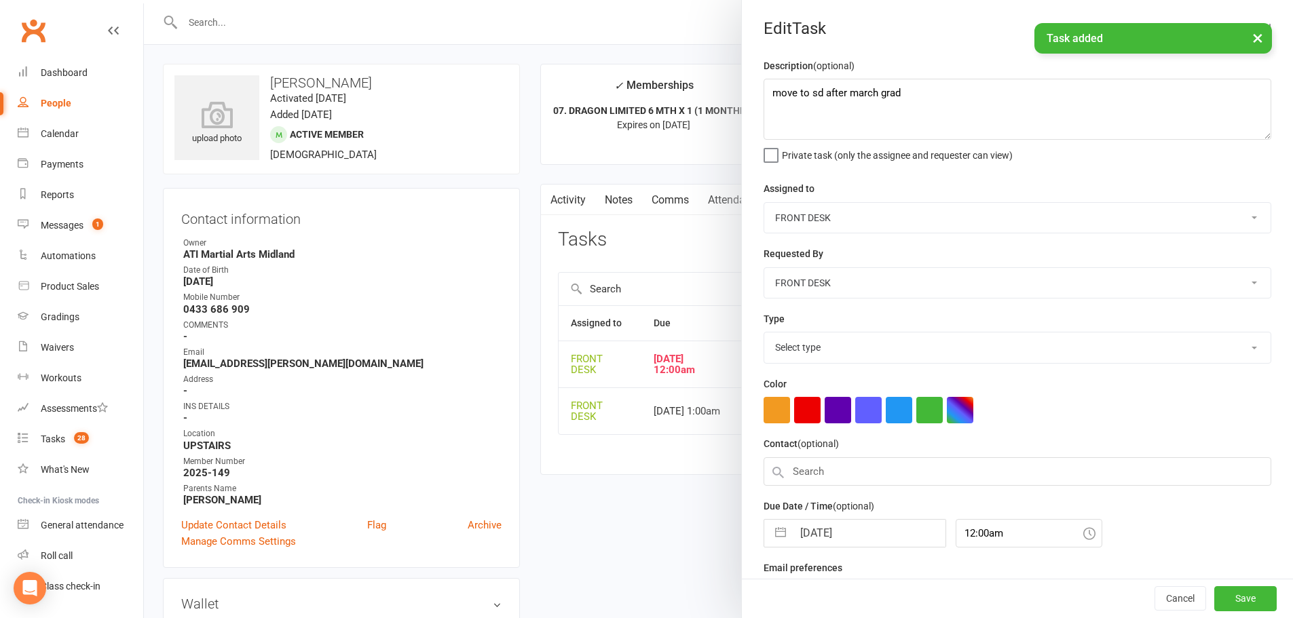
select select "22036"
click at [812, 542] on input "[DATE]" at bounding box center [869, 529] width 153 height 27
select select "1"
select select "2025"
select select "2"
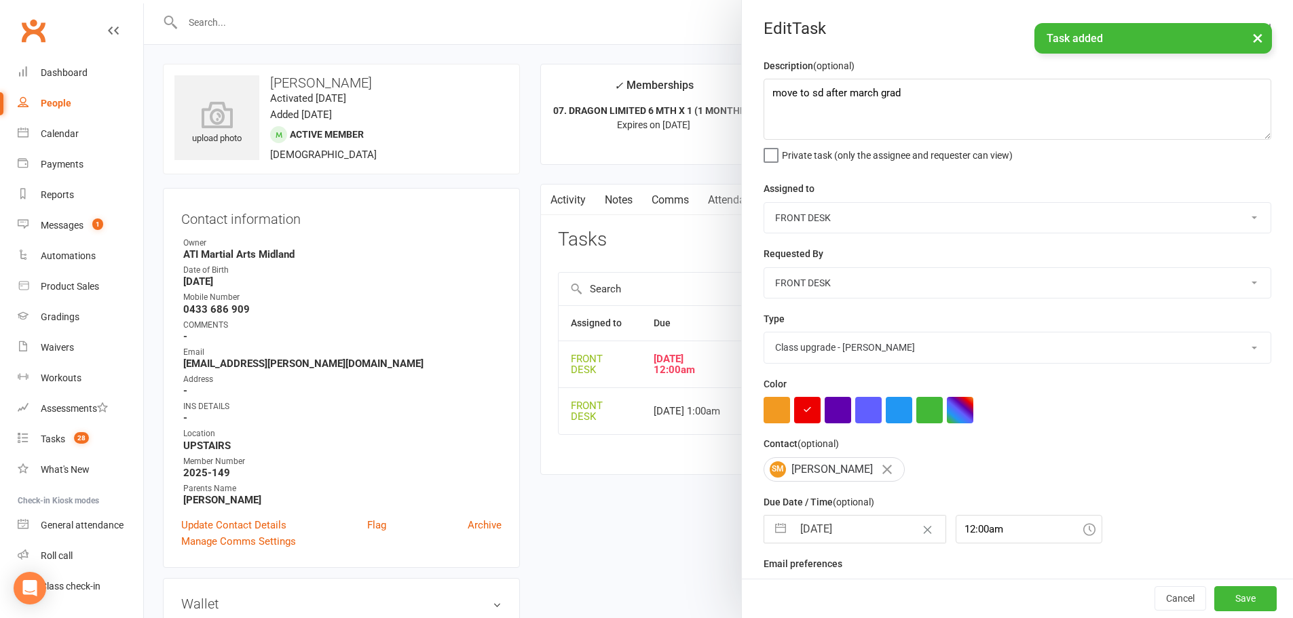
select select "2025"
select select "3"
select select "2025"
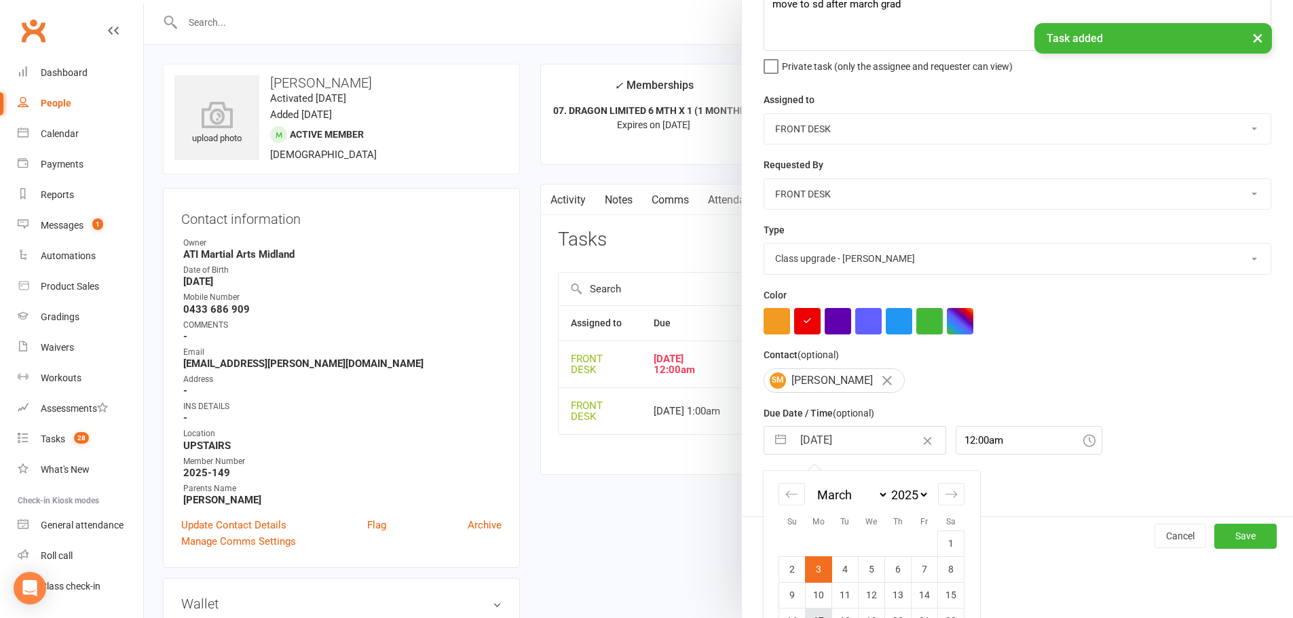
scroll to position [177, 0]
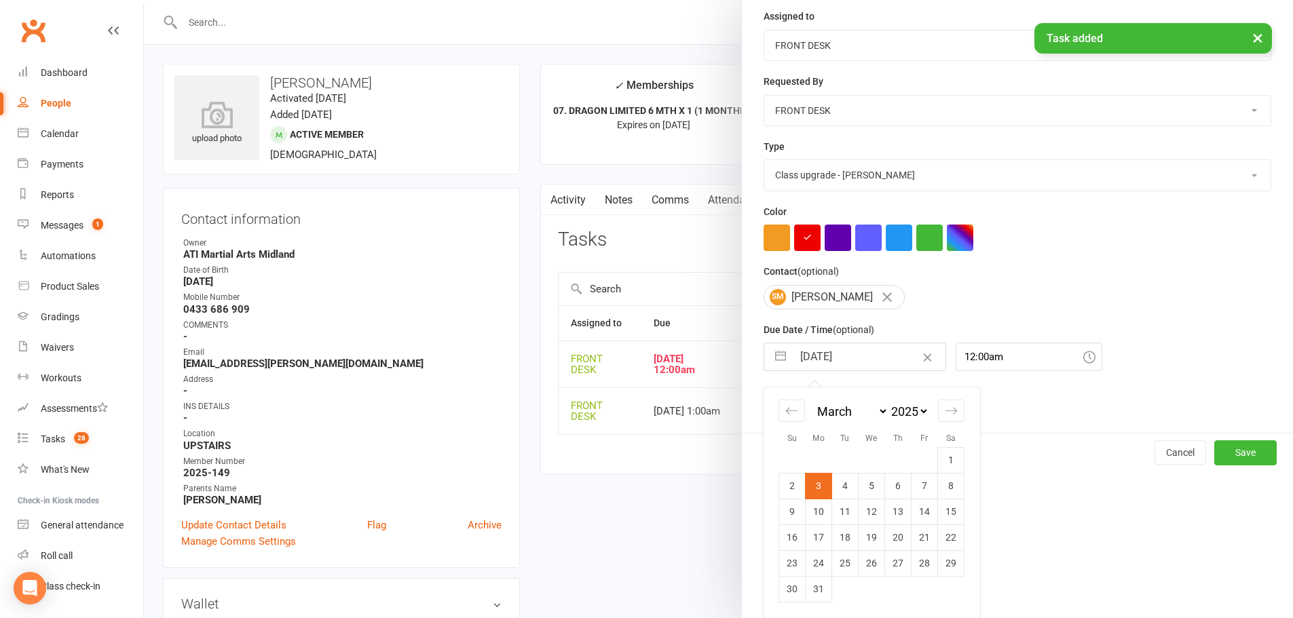
click at [896, 418] on select "2035 2034 2033 2032 2031 2030 2029 2028 2027 2026 2025 2024 2023 2022 2021 2020…" at bounding box center [908, 412] width 41 height 16
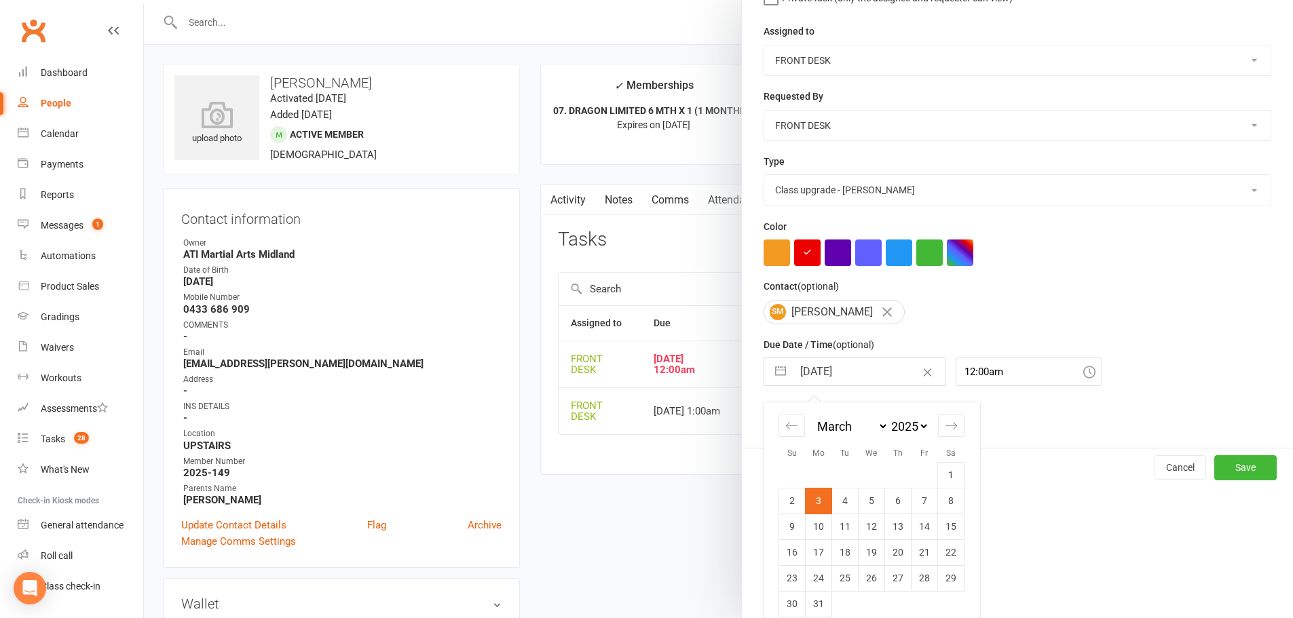
select select "1"
select select "2026"
select select "2"
select select "2026"
select select "3"
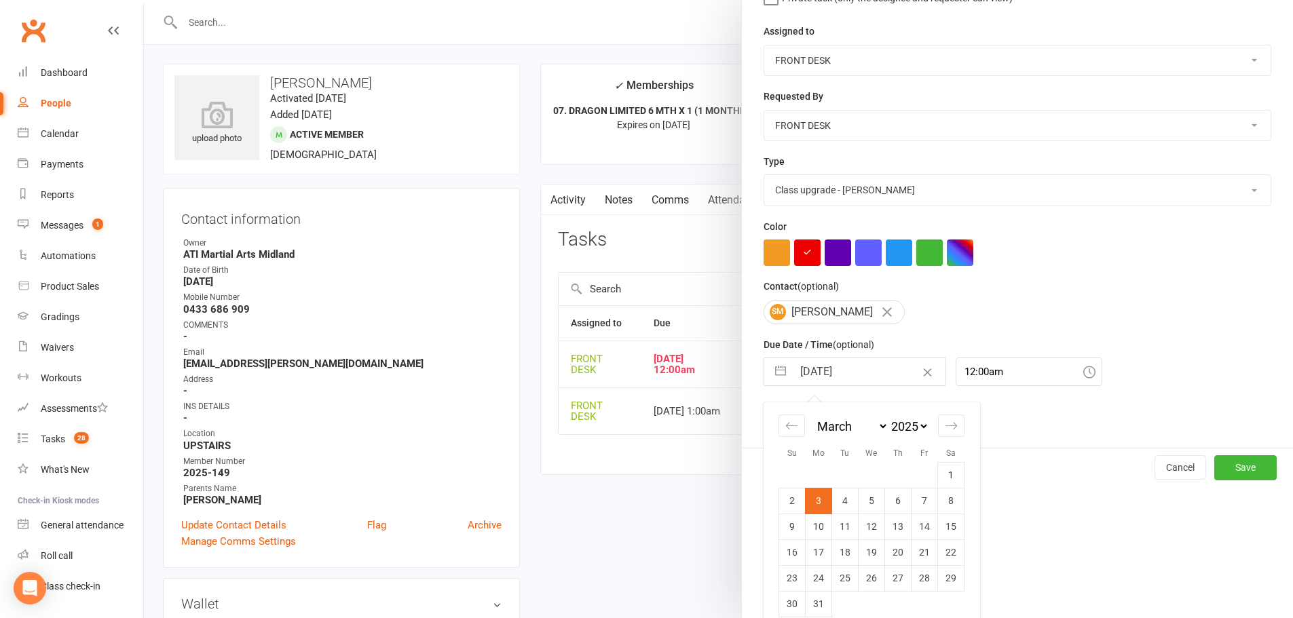
select select "2026"
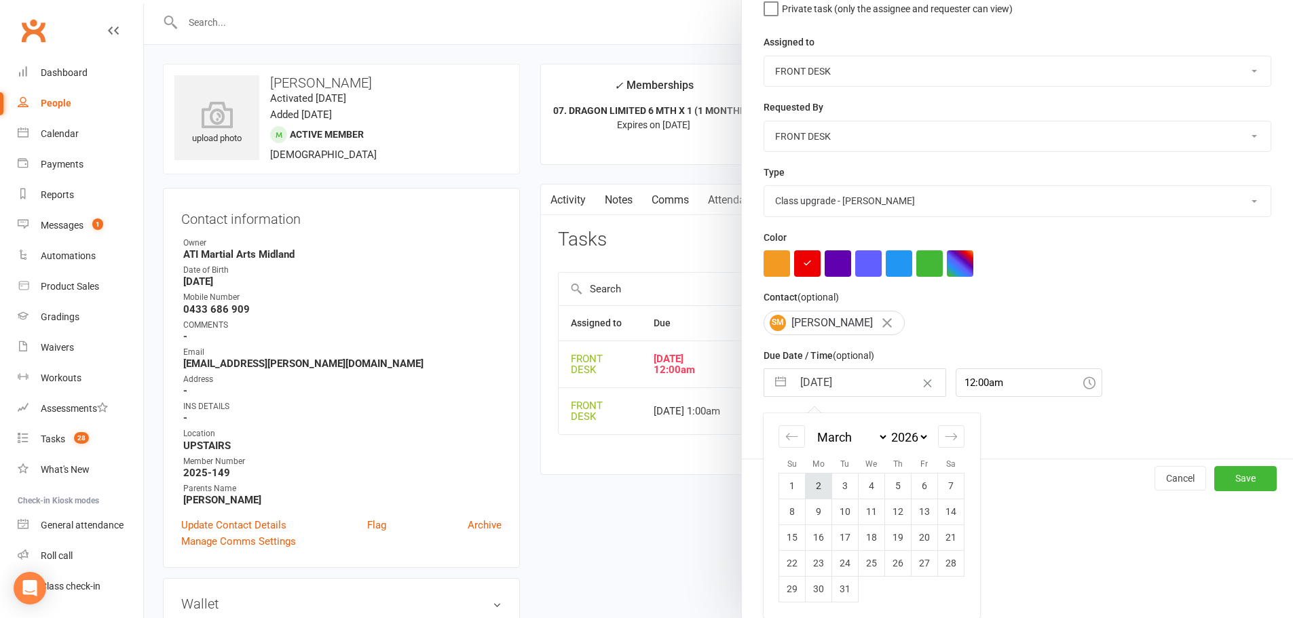
click at [806, 485] on td "2" at bounding box center [819, 486] width 26 height 26
type input "[DATE]"
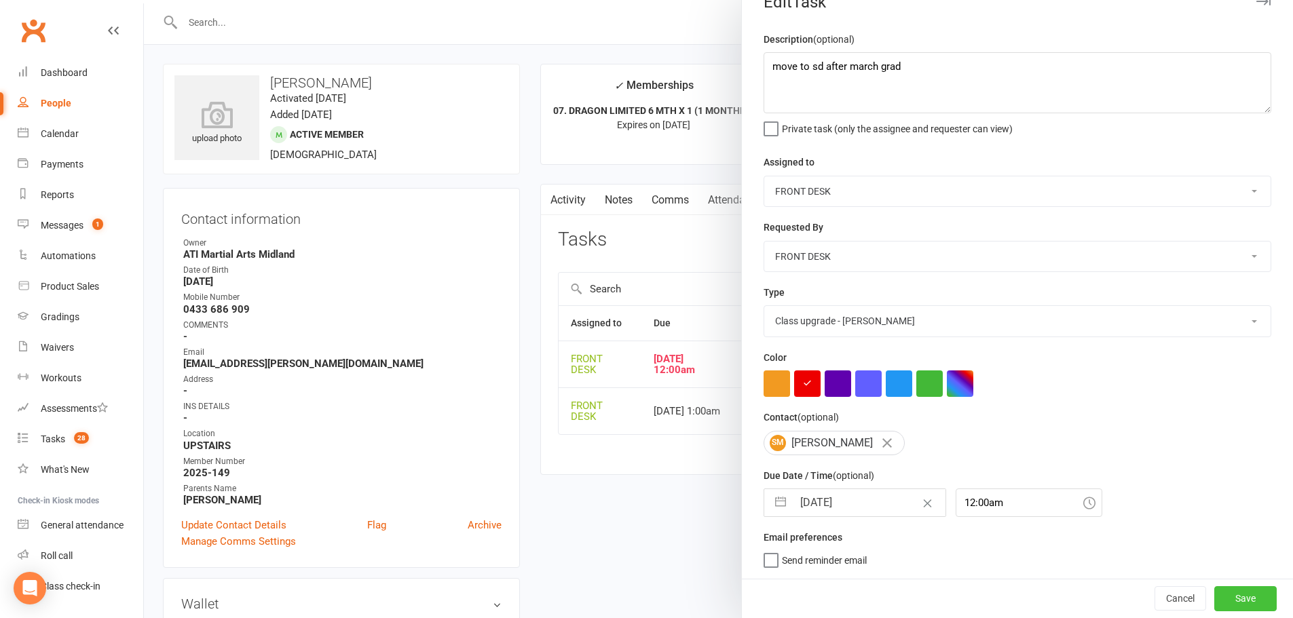
click at [1228, 594] on button "Save" at bounding box center [1245, 598] width 62 height 24
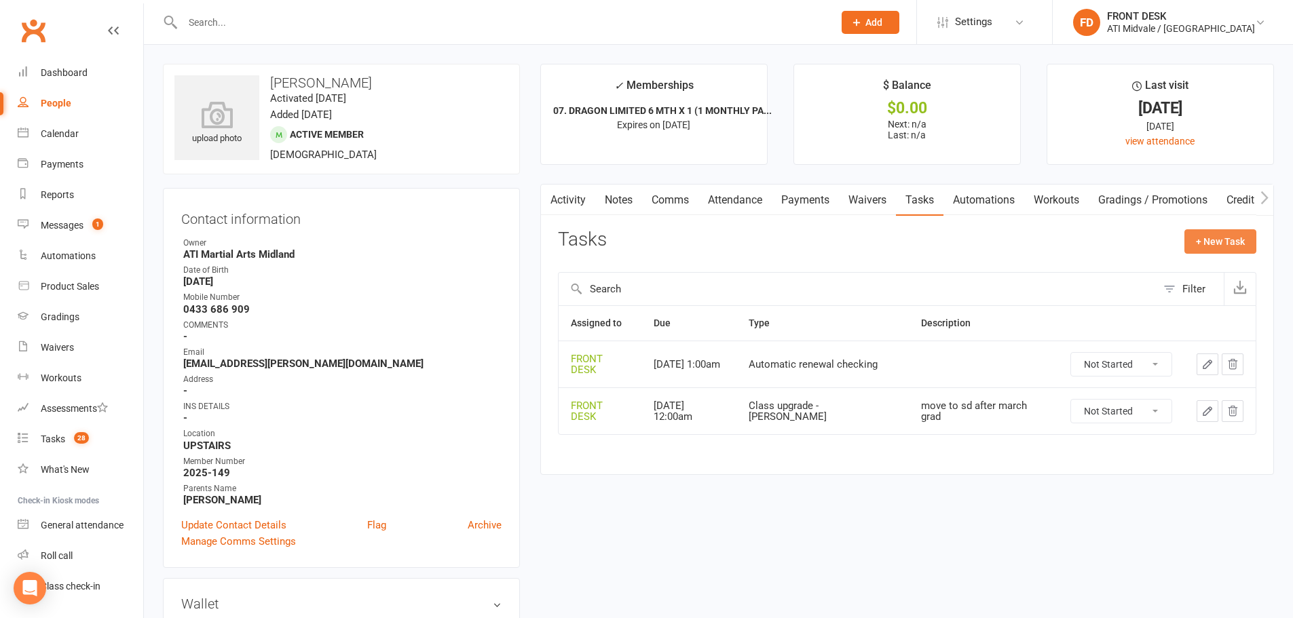
click at [1195, 231] on button "+ New Task" at bounding box center [1220, 241] width 72 height 24
select select "4288"
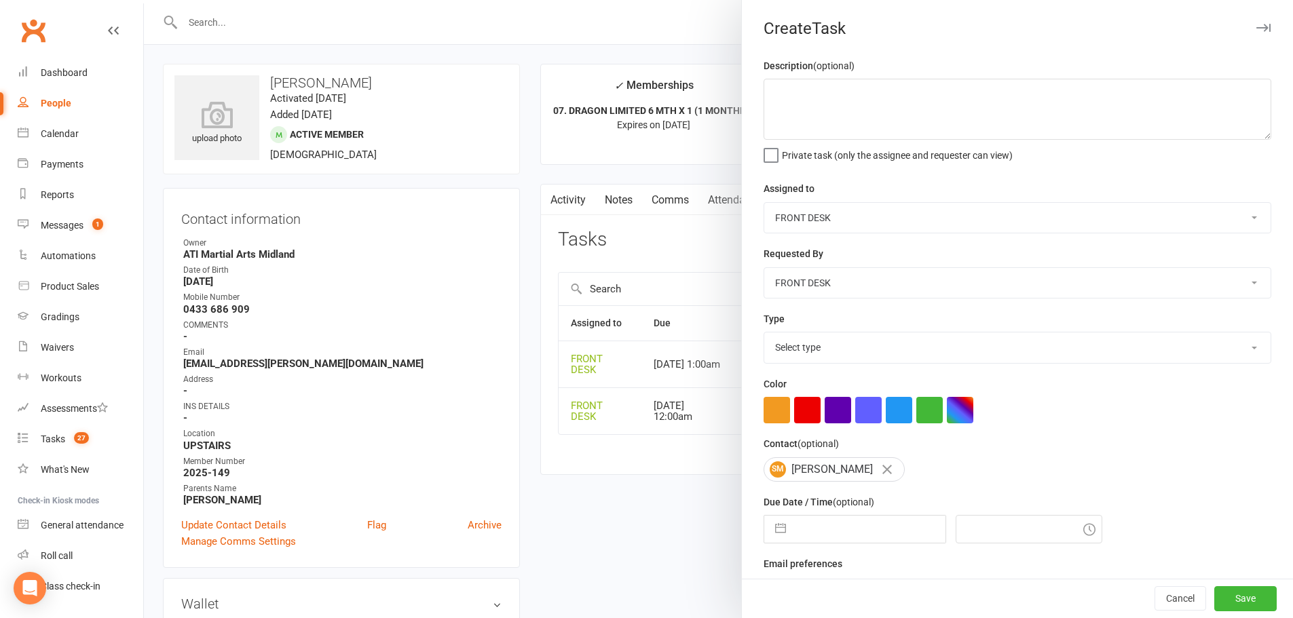
click at [883, 342] on select "Select type Add info to task Automatic renewal checking Booked in for 1st trial…" at bounding box center [1017, 348] width 506 height 30
select select "22035"
click at [764, 335] on select "Select type Add info to task Automatic renewal checking Booked in for 1st trial…" at bounding box center [1017, 348] width 506 height 30
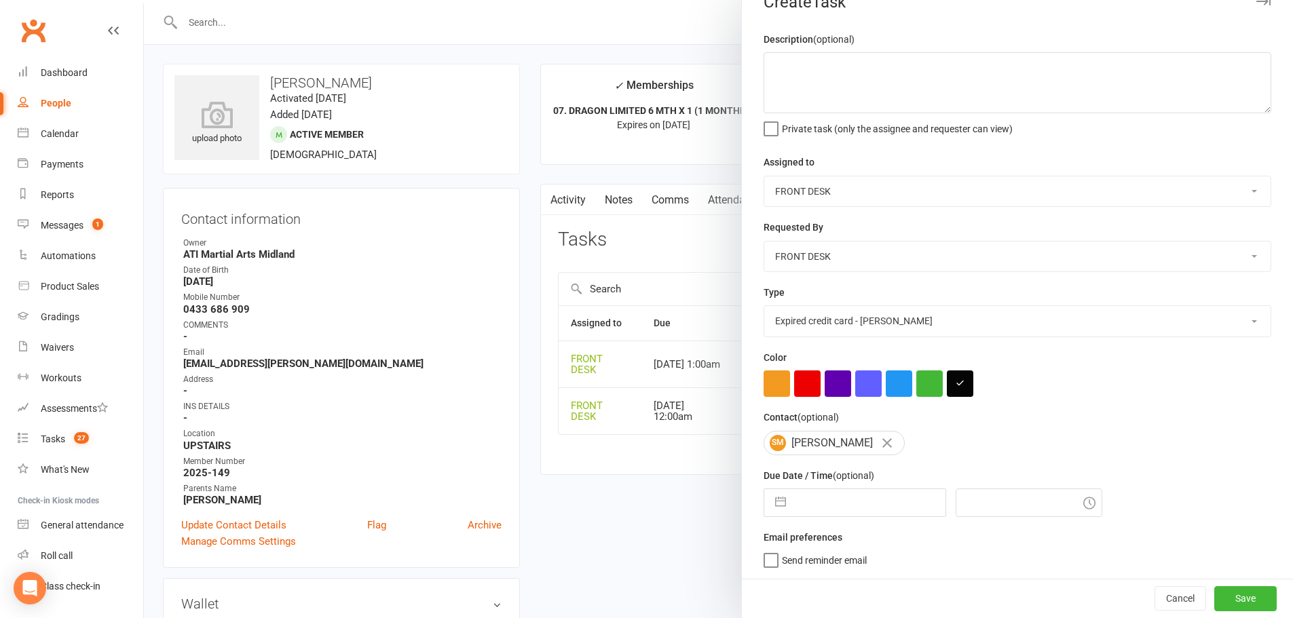
select select "6"
select select "2025"
select select "7"
select select "2025"
select select "8"
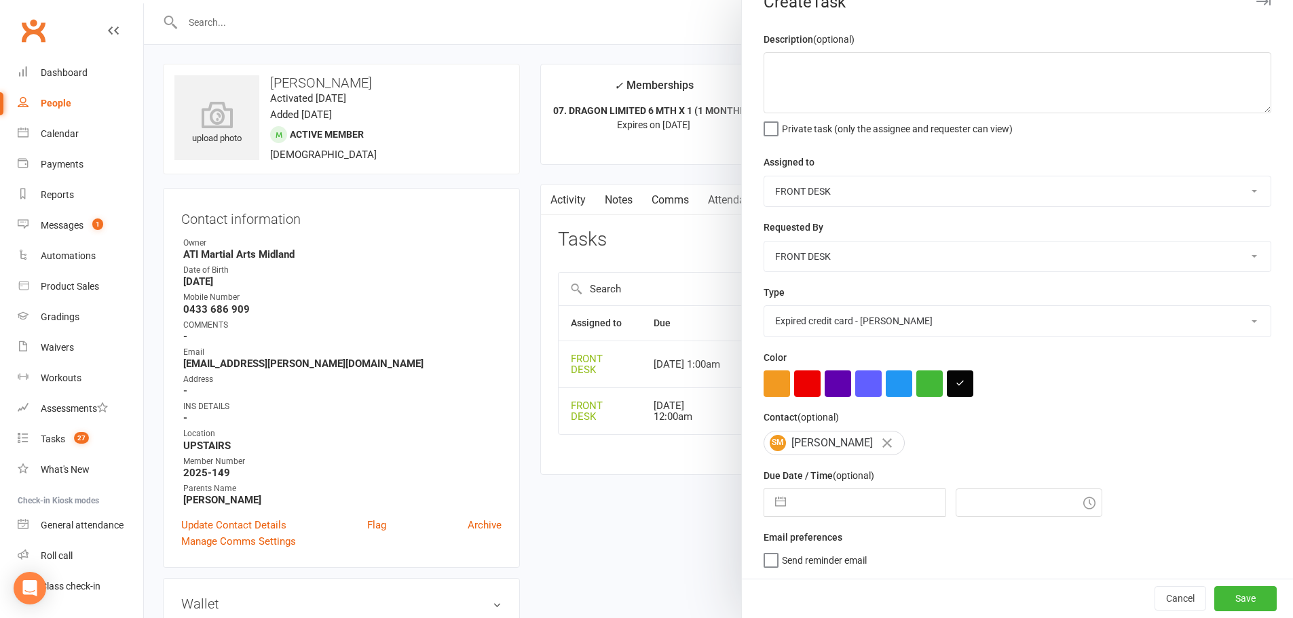
select select "2025"
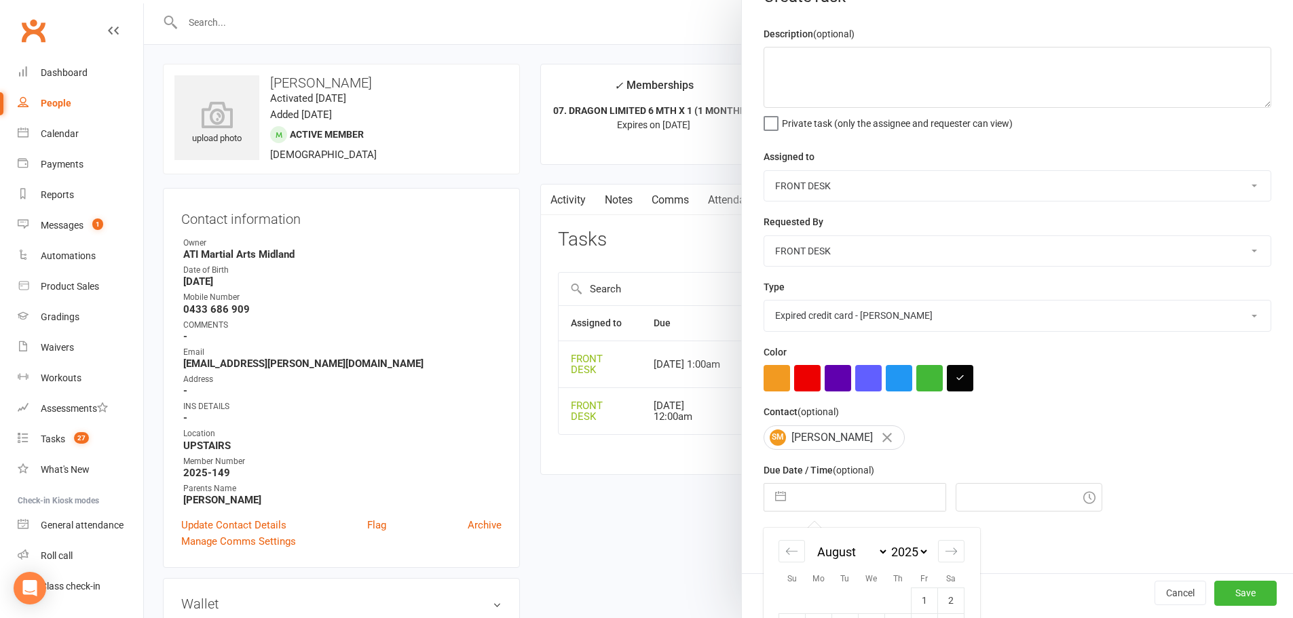
click at [832, 506] on input "text" at bounding box center [869, 497] width 153 height 27
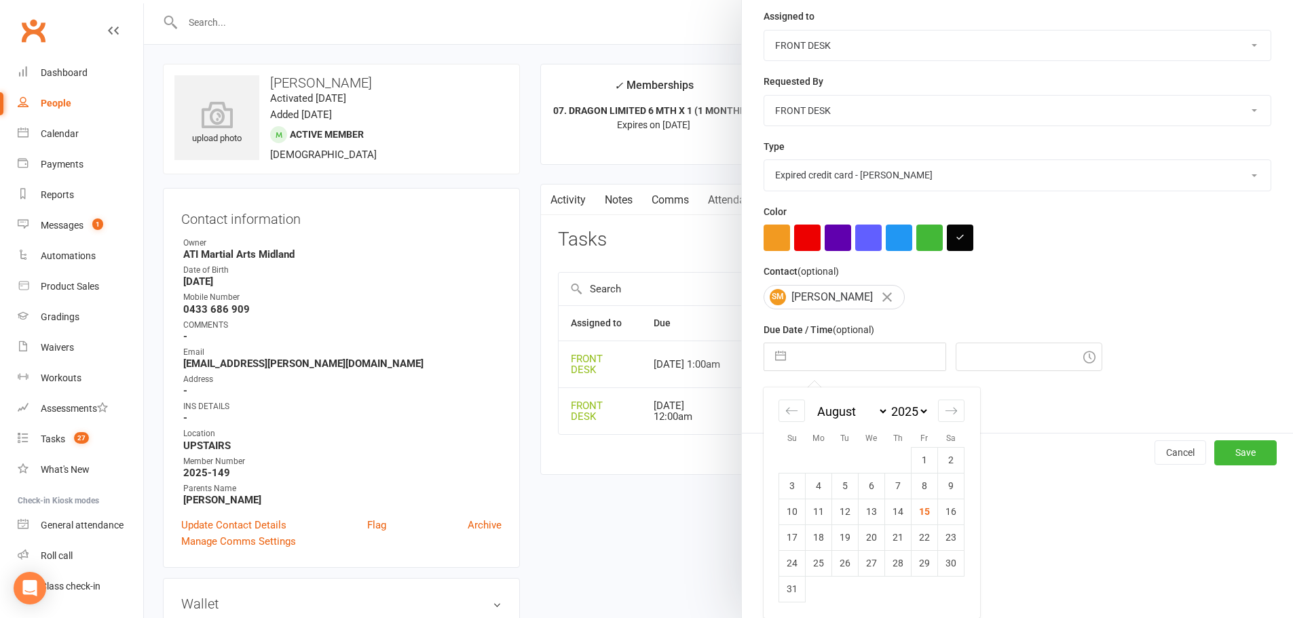
click at [818, 411] on select "January February March April May June July August September October November De…" at bounding box center [851, 412] width 74 height 16
select select "11"
select select "2024"
select select "2025"
select select "1"
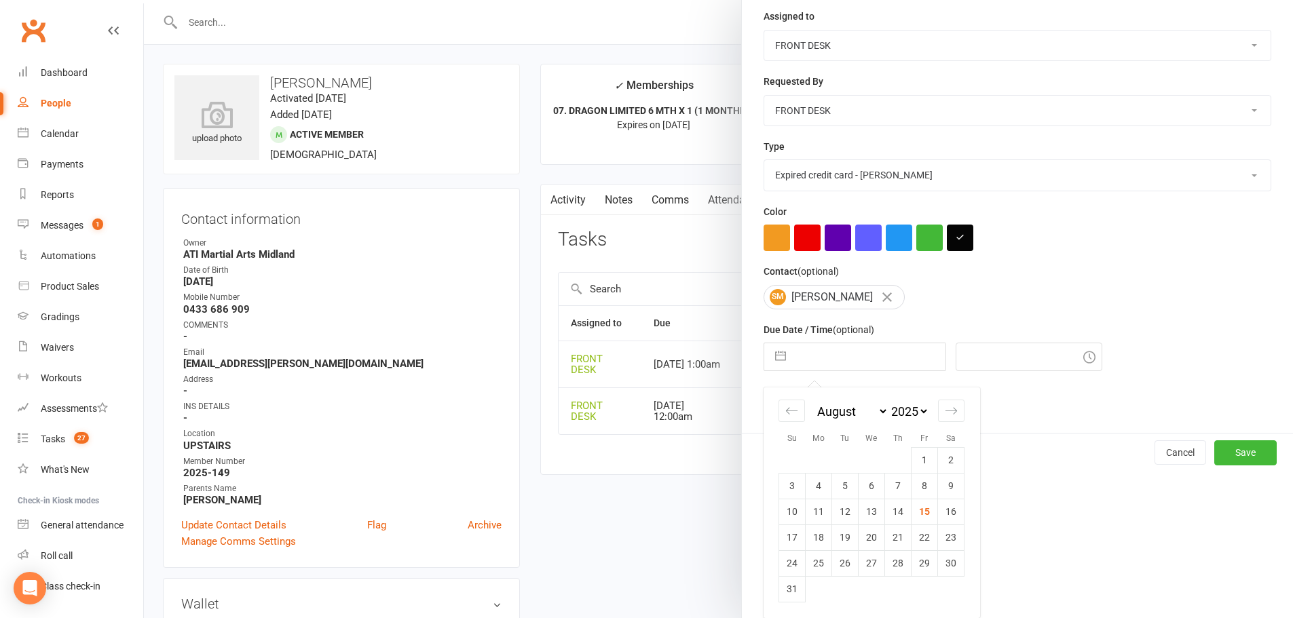
select select "2025"
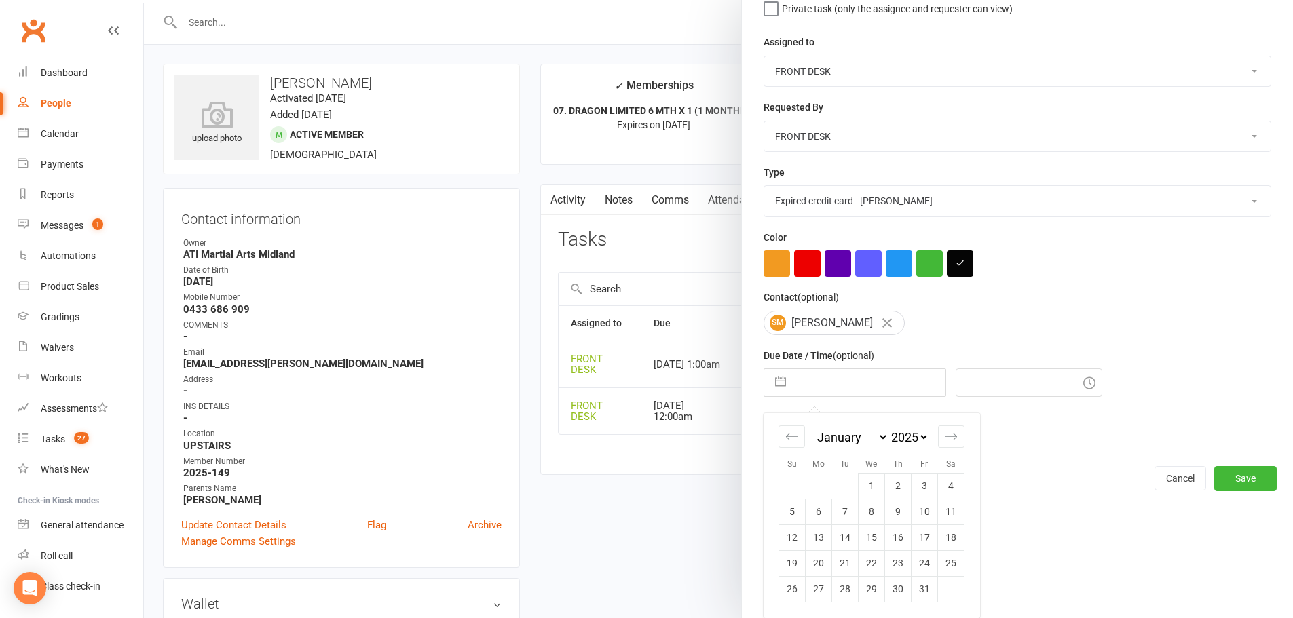
scroll to position [151, 0]
click at [907, 438] on select "2035 2034 2033 2032 2031 2030 2029 2028 2027 2026 2025 2024 2023 2022 2021 2020…" at bounding box center [908, 438] width 41 height 16
select select "11"
select select "2027"
select select "2028"
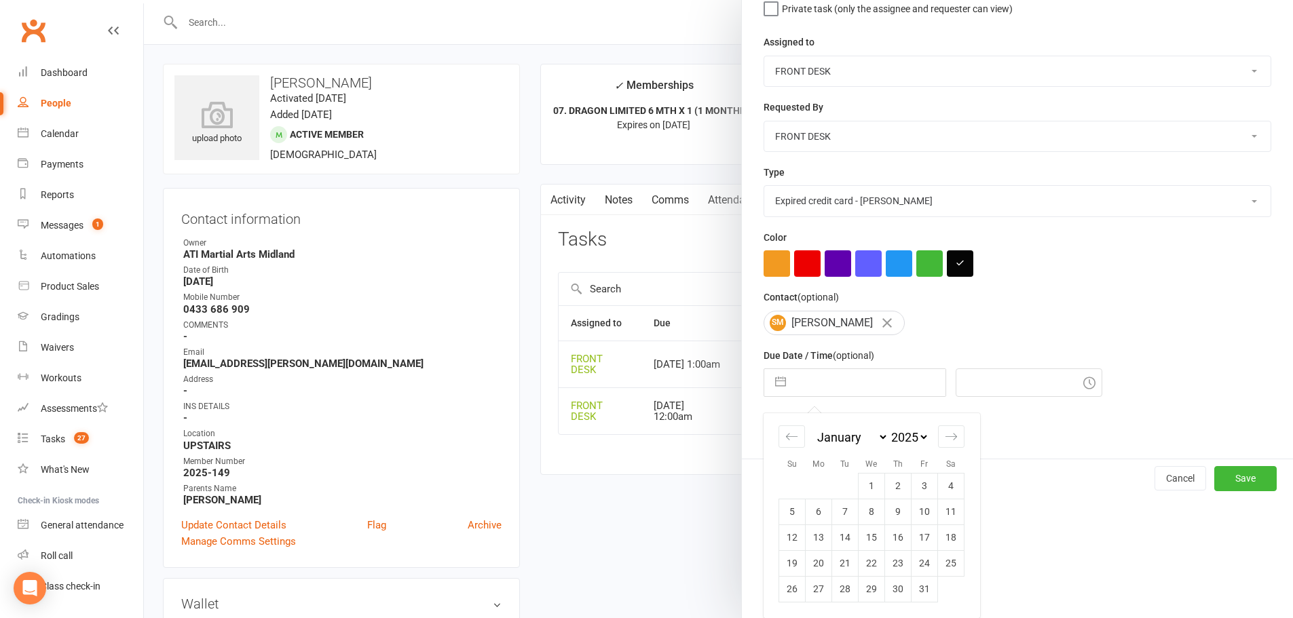
select select "1"
select select "2028"
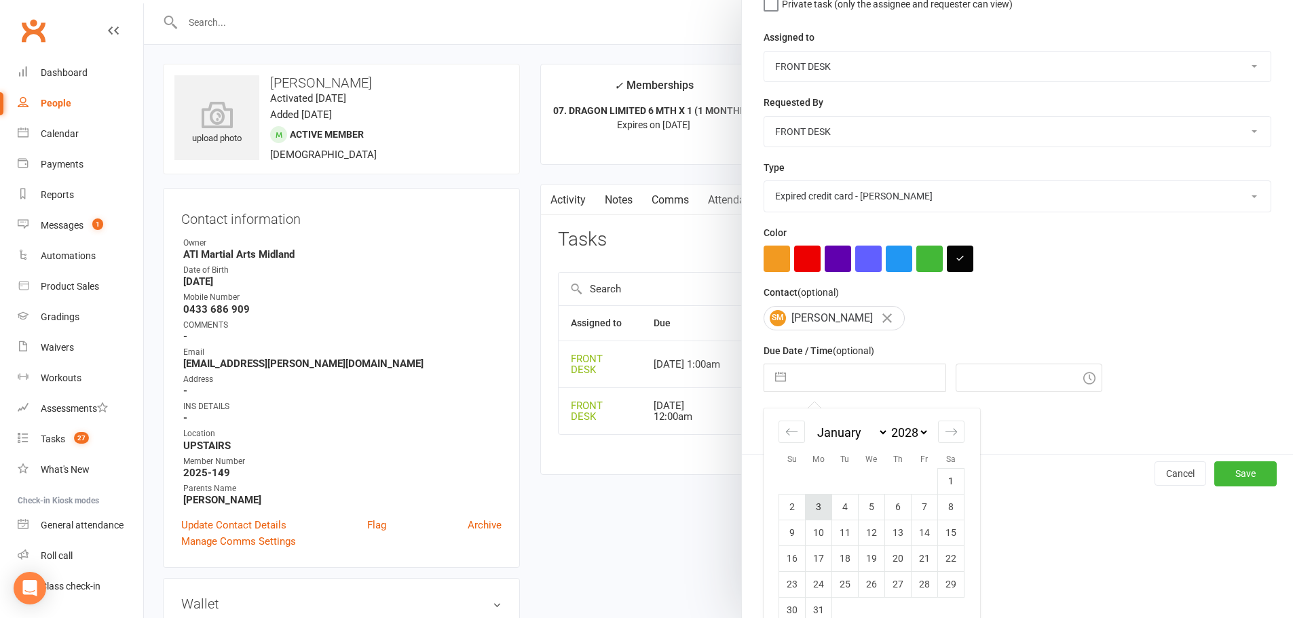
click at [806, 516] on td "3" at bounding box center [819, 507] width 26 height 26
type input "[DATE]"
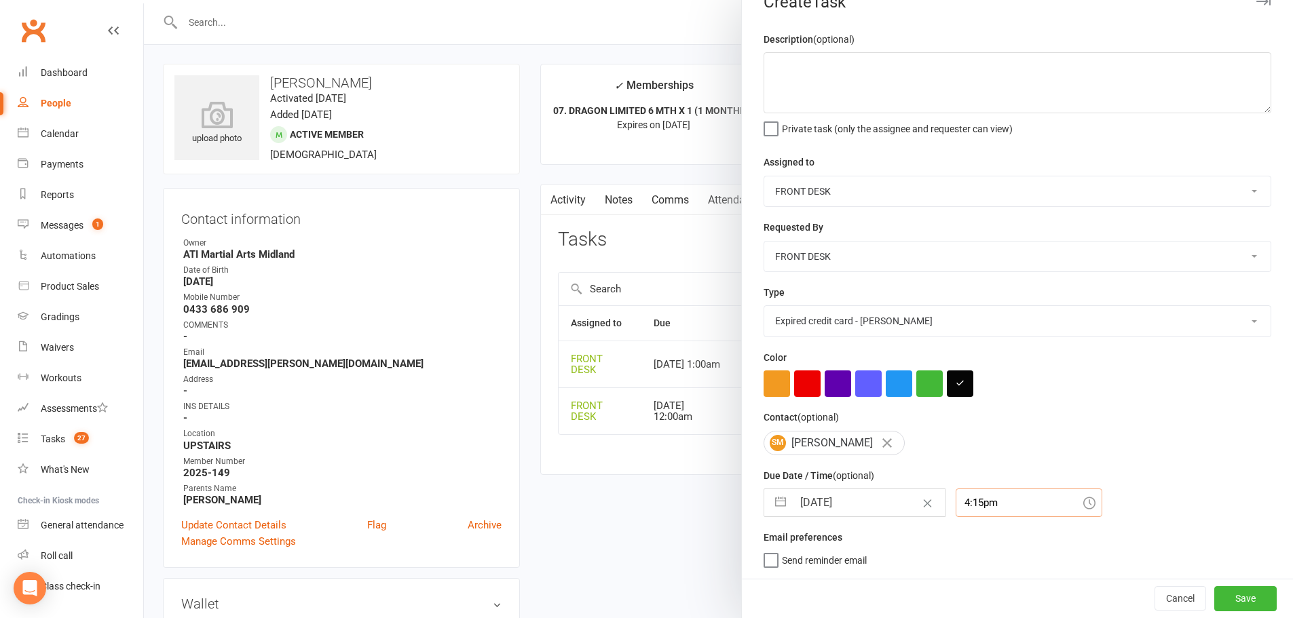
scroll to position [67, 0]
click at [968, 497] on div "4:15pm" at bounding box center [1028, 503] width 147 height 29
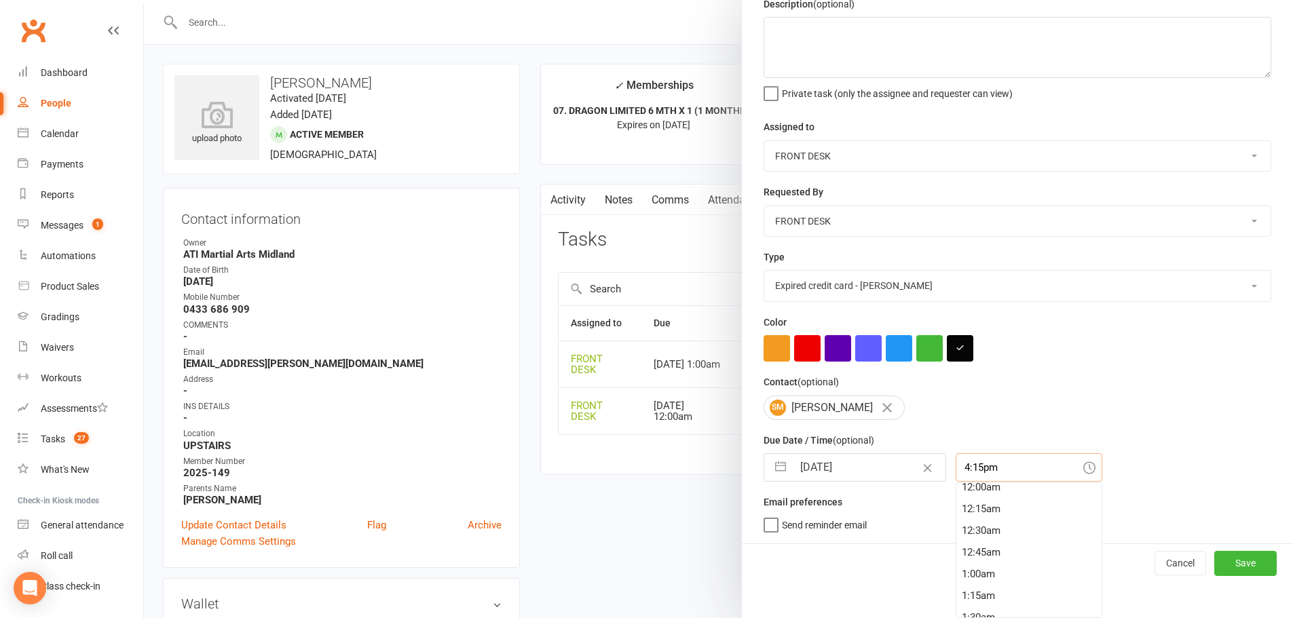
scroll to position [0, 0]
click at [968, 499] on div "12:00am" at bounding box center [1028, 494] width 145 height 22
type input "12:00am"
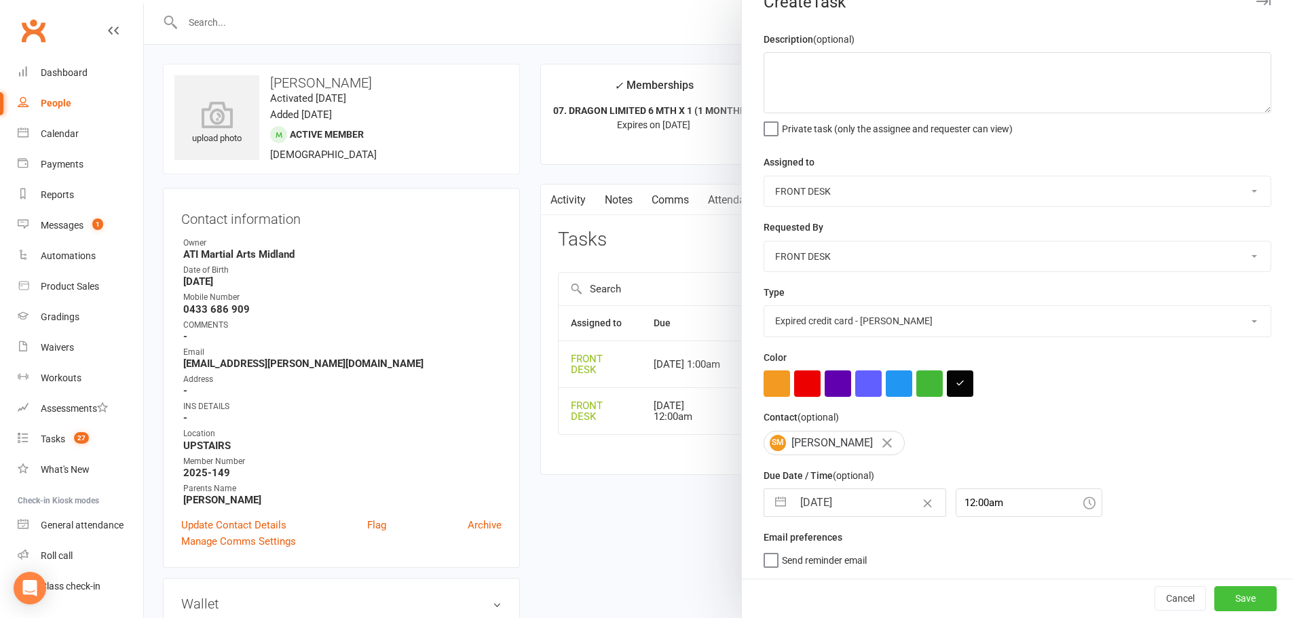
drag, startPoint x: 1217, startPoint y: 592, endPoint x: 1217, endPoint y: 584, distance: 8.2
click at [1218, 592] on button "Save" at bounding box center [1245, 598] width 62 height 24
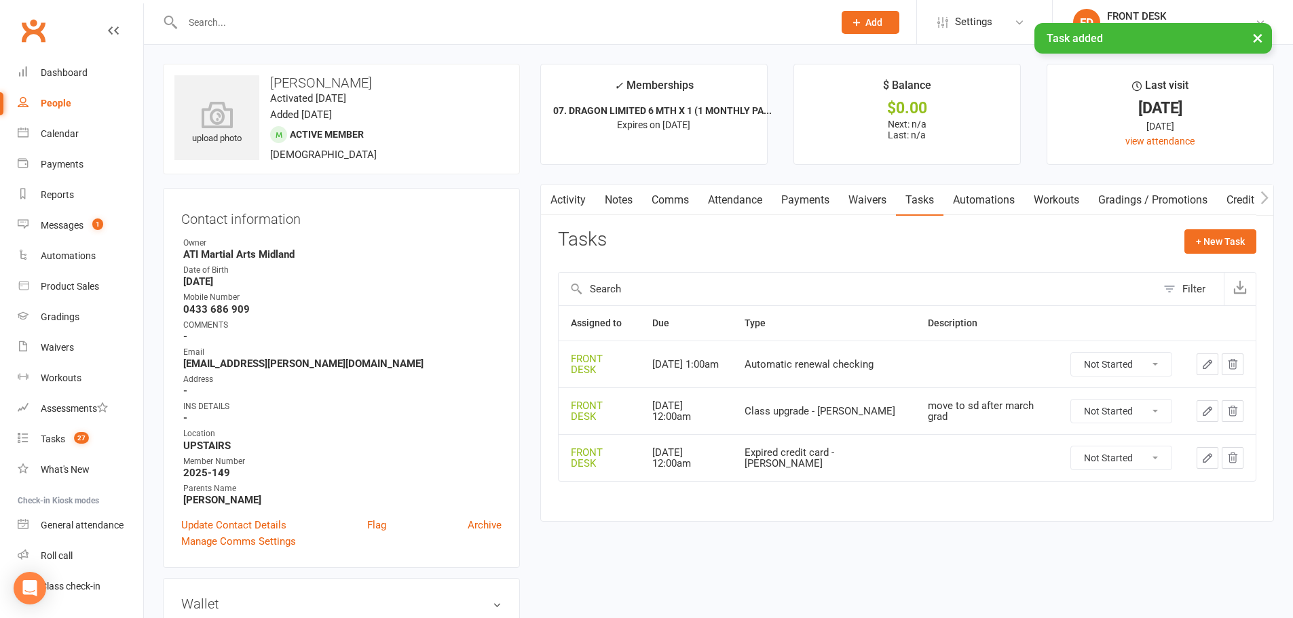
click at [561, 204] on link "Activity" at bounding box center [568, 200] width 54 height 31
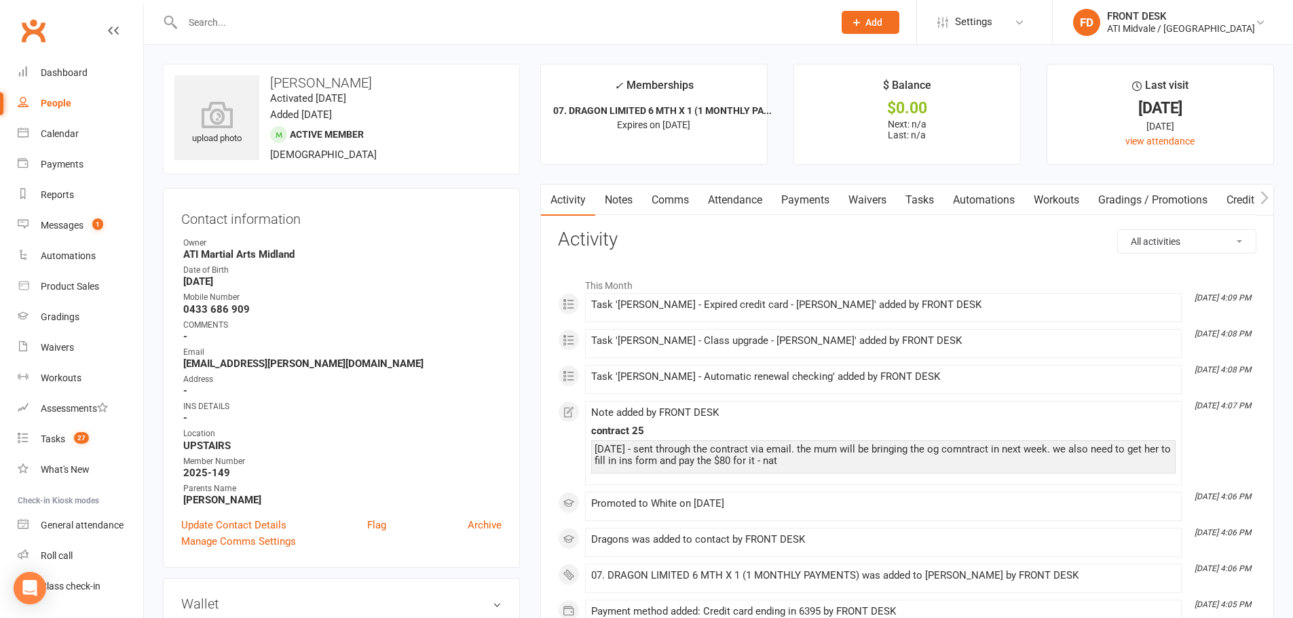
click at [790, 191] on link "Payments" at bounding box center [805, 200] width 67 height 31
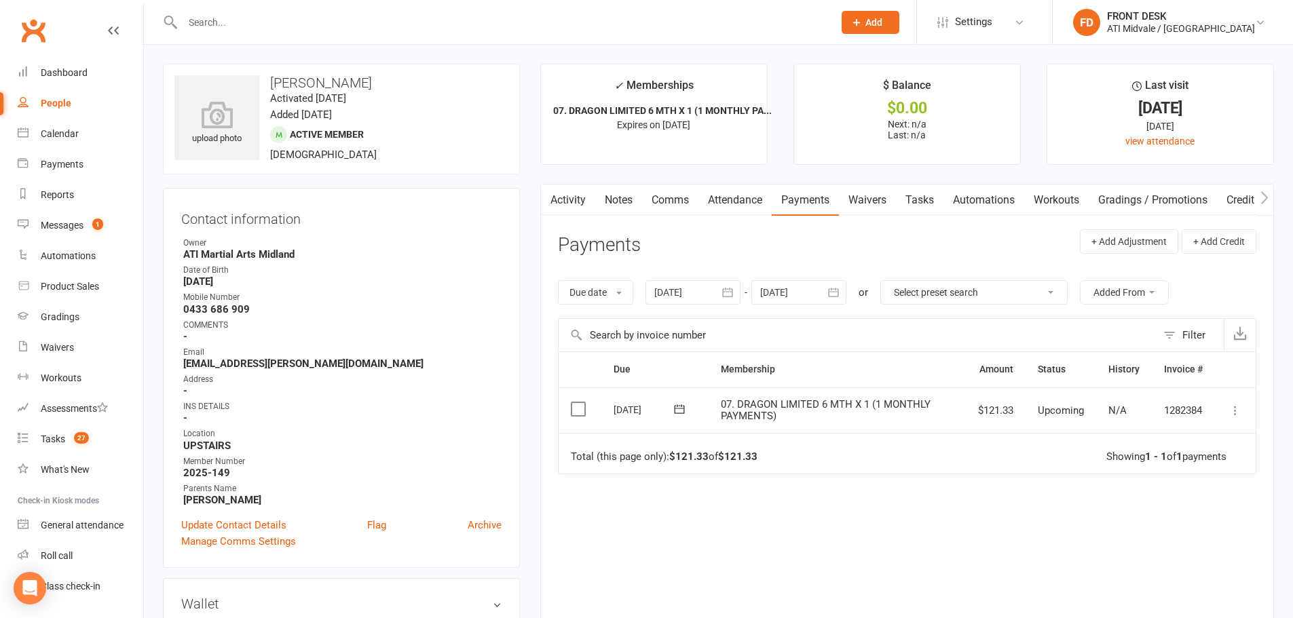
click at [279, 24] on input "text" at bounding box center [500, 22] width 645 height 19
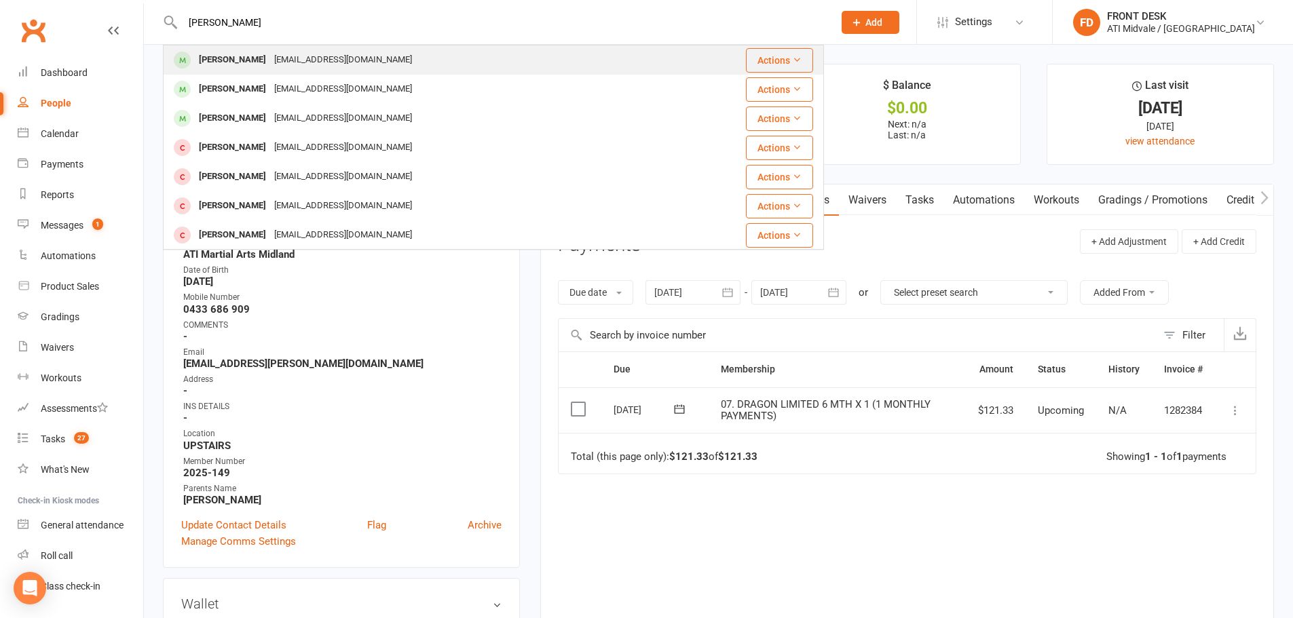
type input "[PERSON_NAME]"
click at [263, 56] on div "[PERSON_NAME]" at bounding box center [232, 60] width 75 height 20
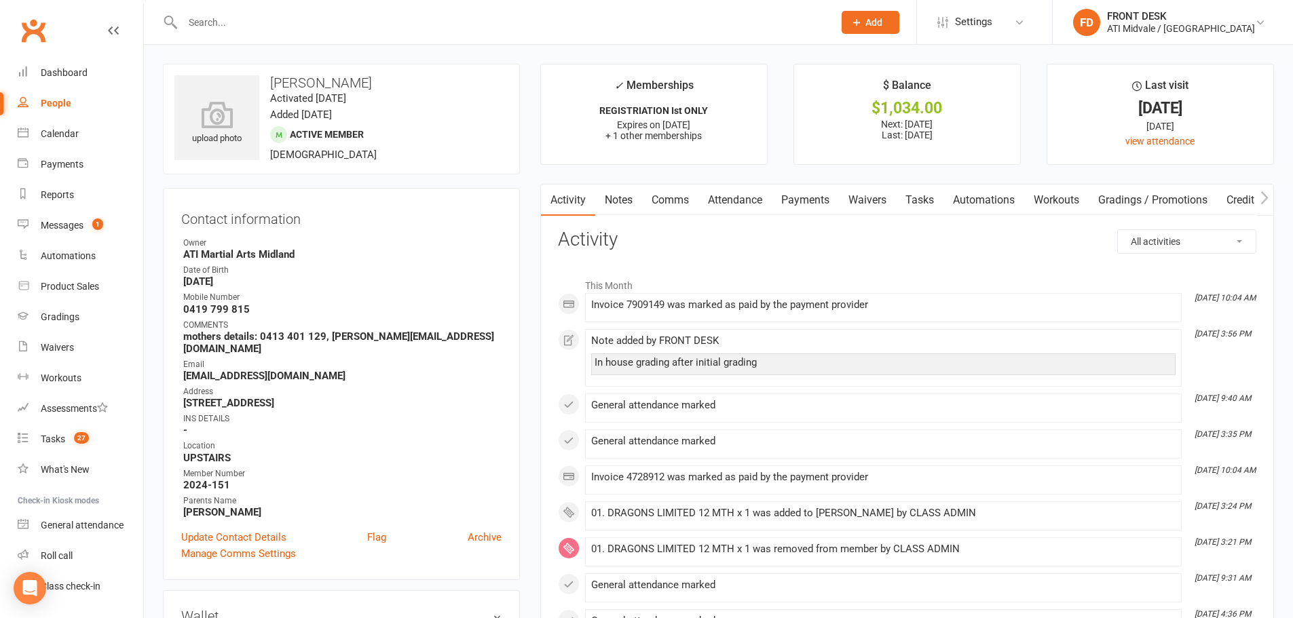
click at [607, 195] on link "Notes" at bounding box center [618, 200] width 47 height 31
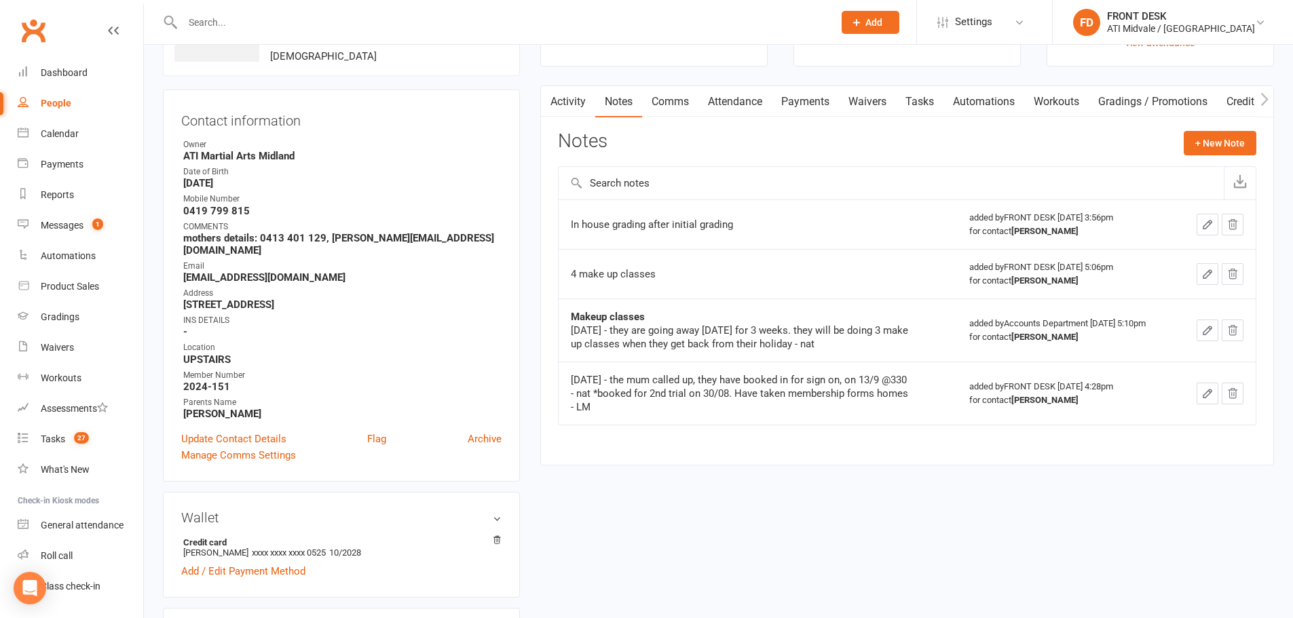
scroll to position [68, 0]
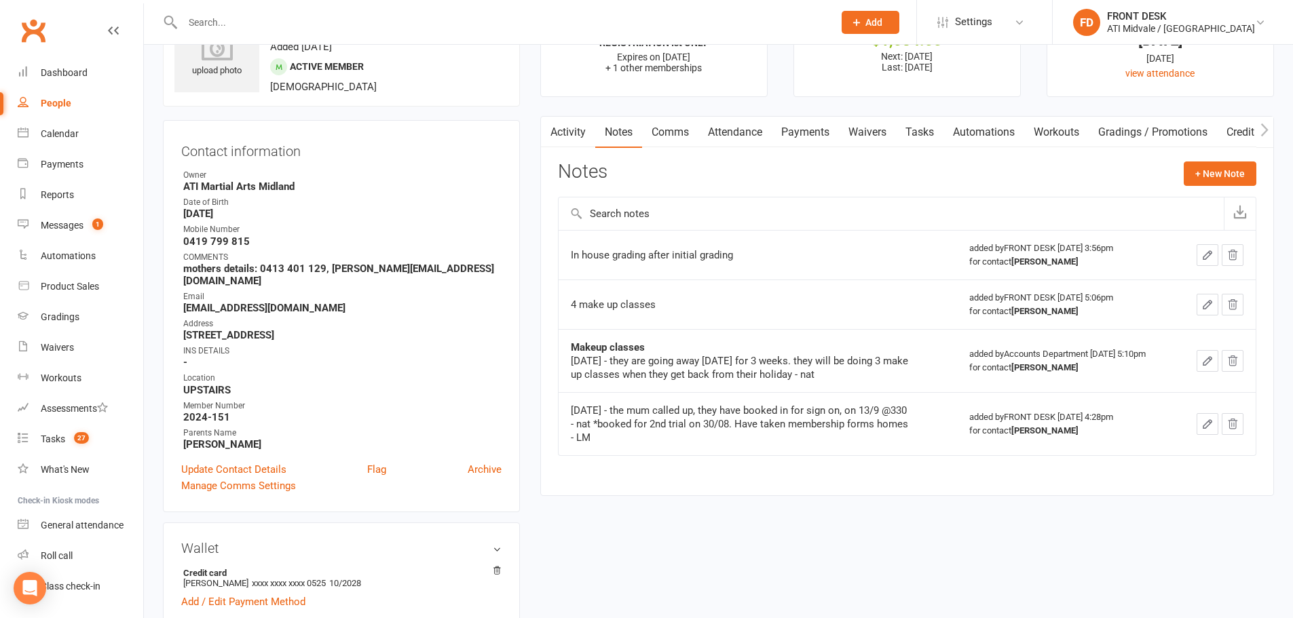
click at [732, 134] on link "Attendance" at bounding box center [734, 132] width 73 height 31
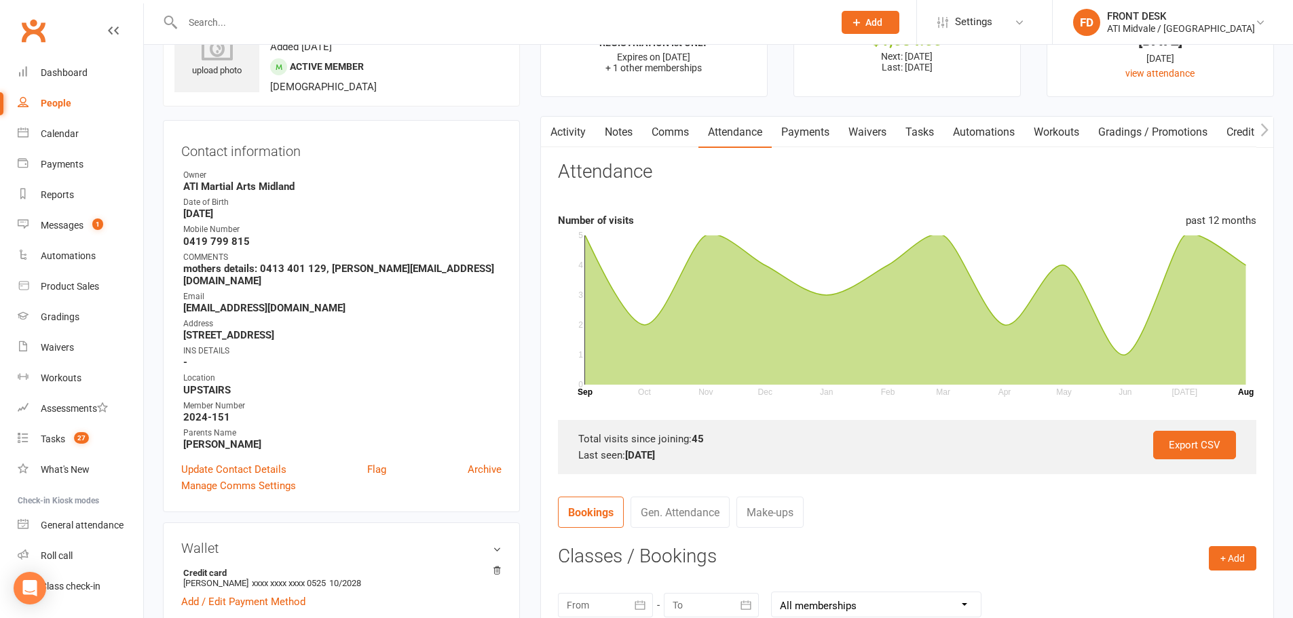
scroll to position [339, 0]
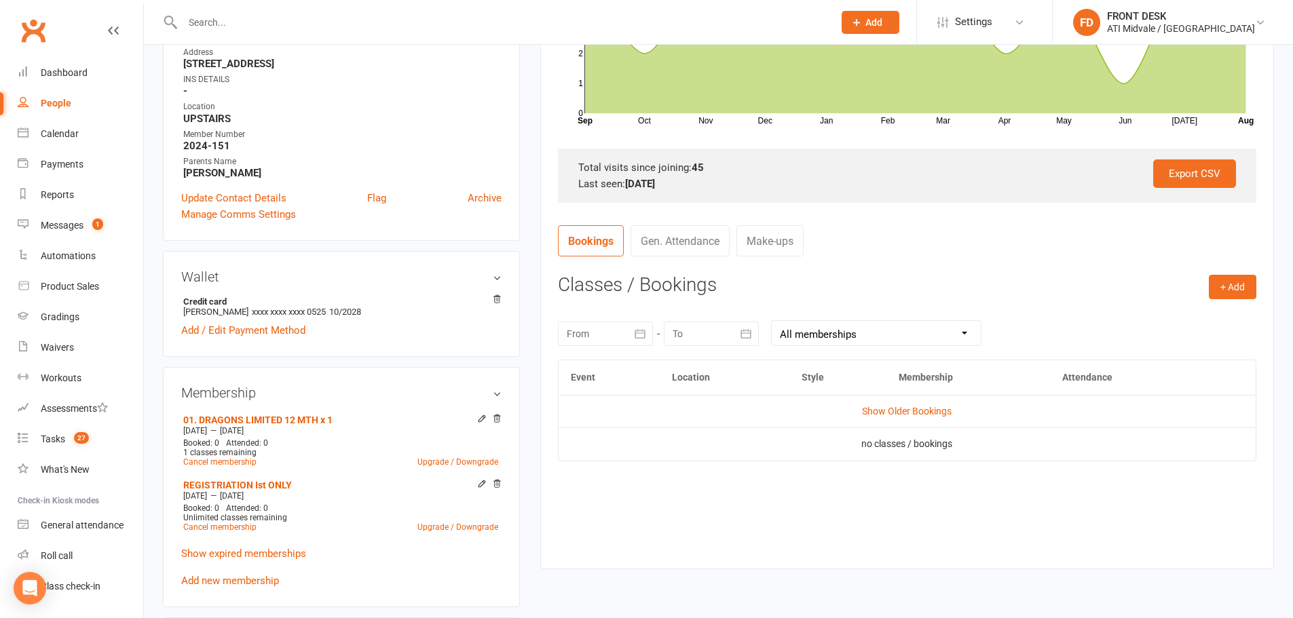
click at [694, 253] on link "Gen. Attendance" at bounding box center [679, 240] width 99 height 31
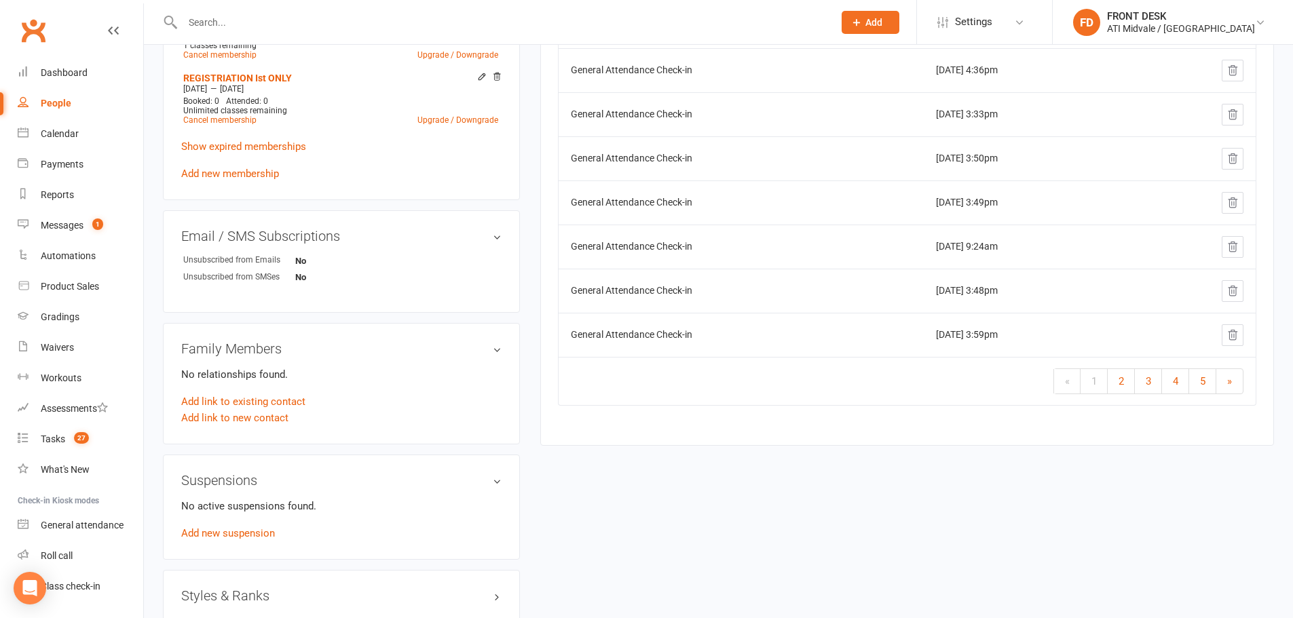
scroll to position [894, 0]
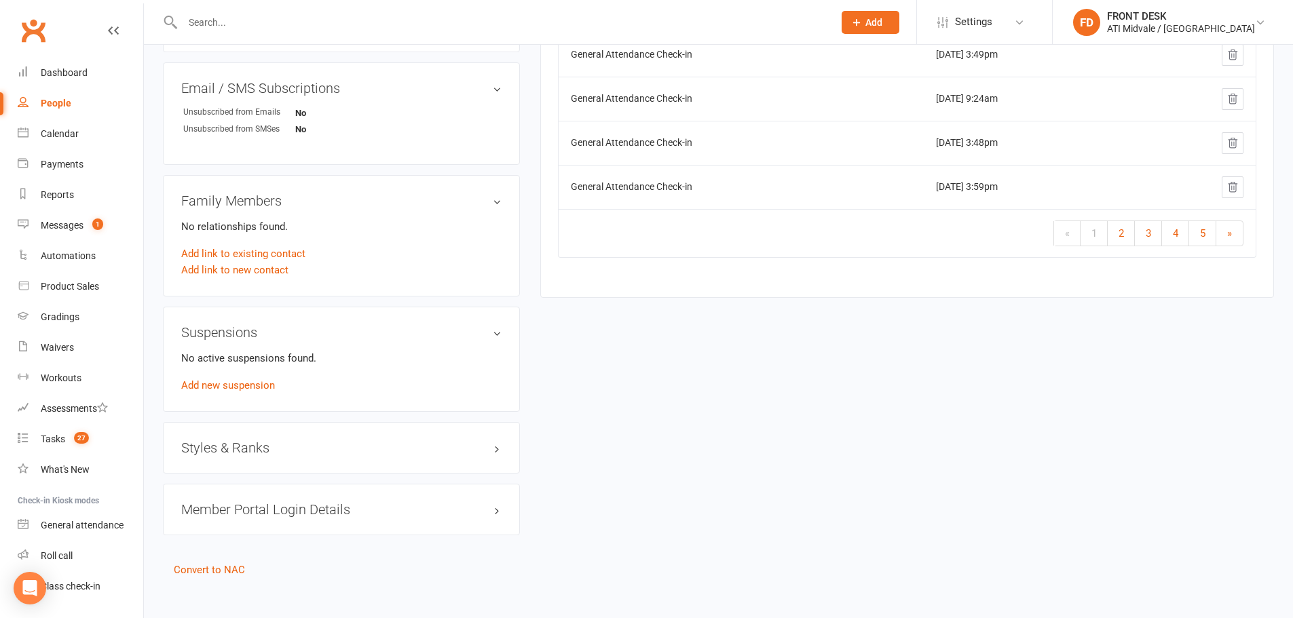
click at [254, 445] on div "Styles & Ranks" at bounding box center [341, 448] width 357 height 52
click at [258, 440] on h3 "Styles & Ranks" at bounding box center [341, 447] width 320 height 15
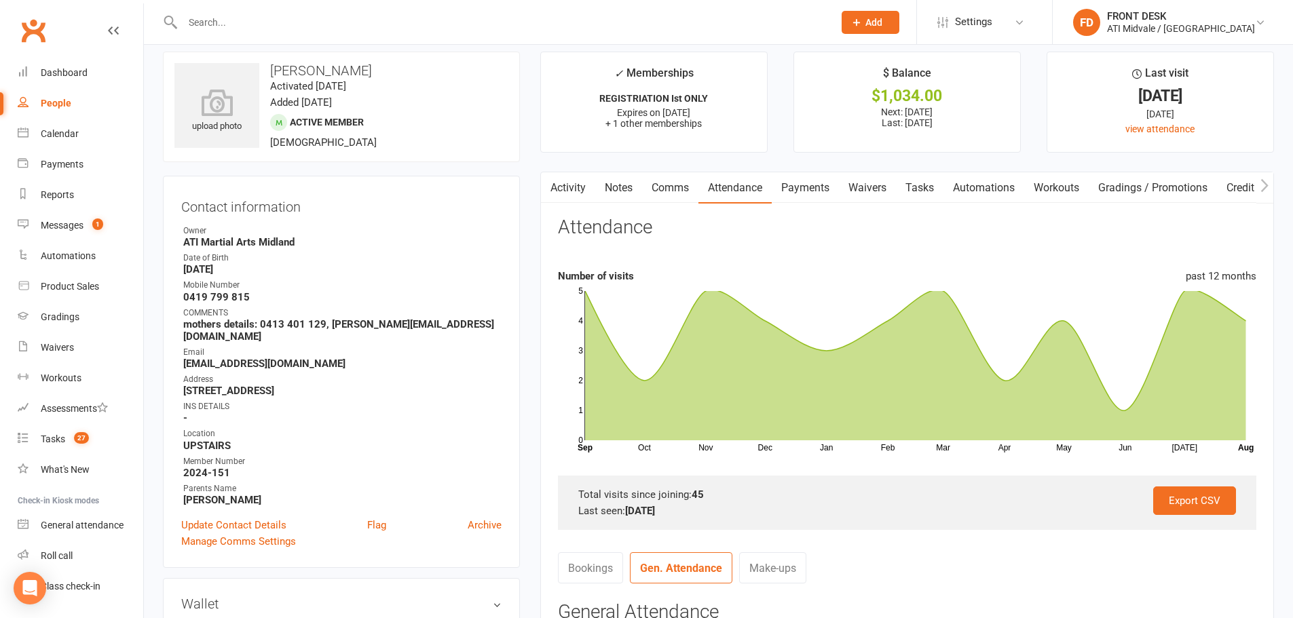
scroll to position [0, 0]
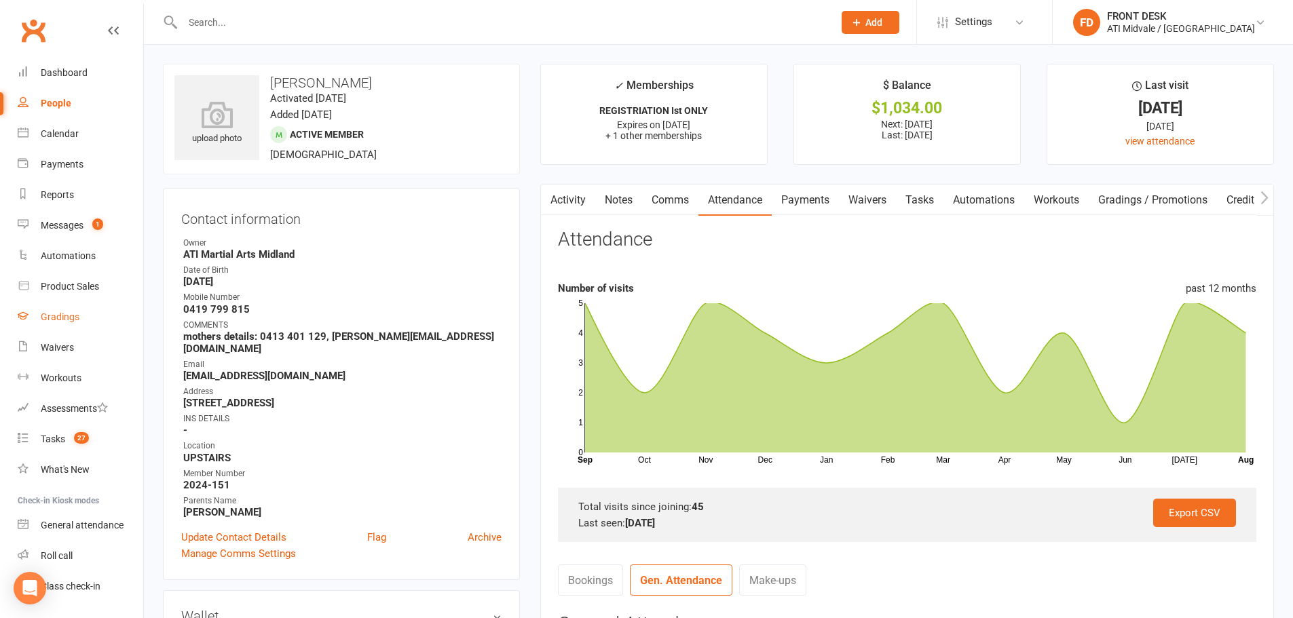
click at [67, 319] on div "Gradings" at bounding box center [60, 316] width 39 height 11
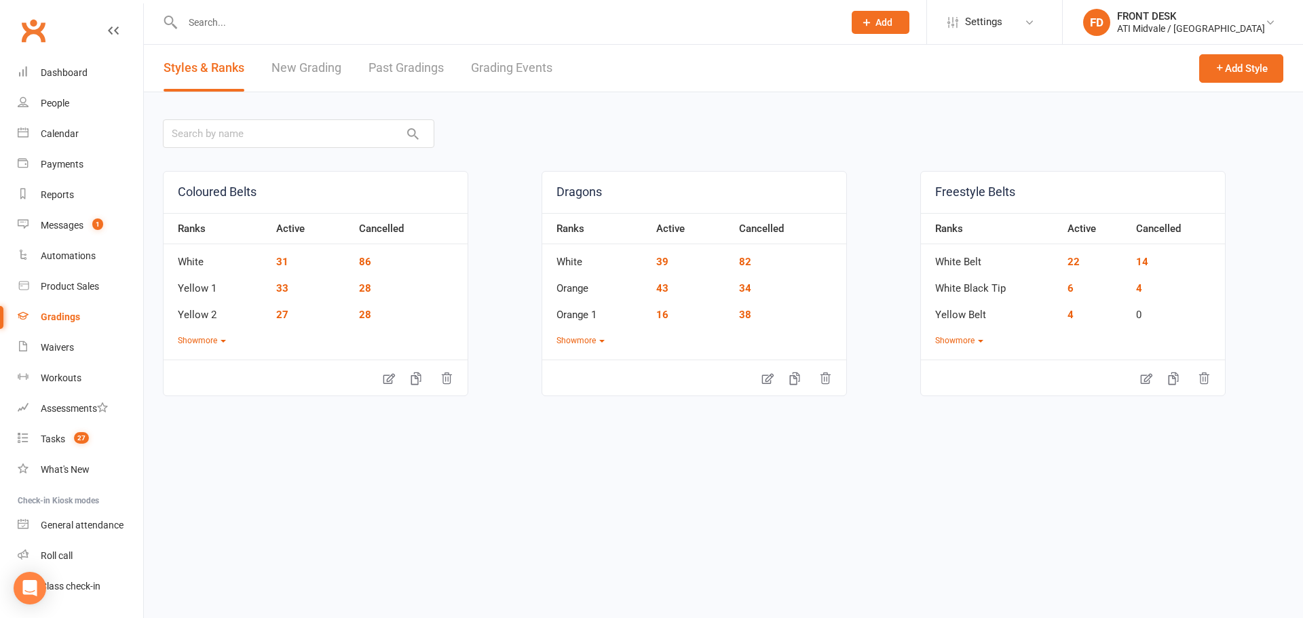
click at [497, 66] on link "Grading Events" at bounding box center [511, 68] width 81 height 47
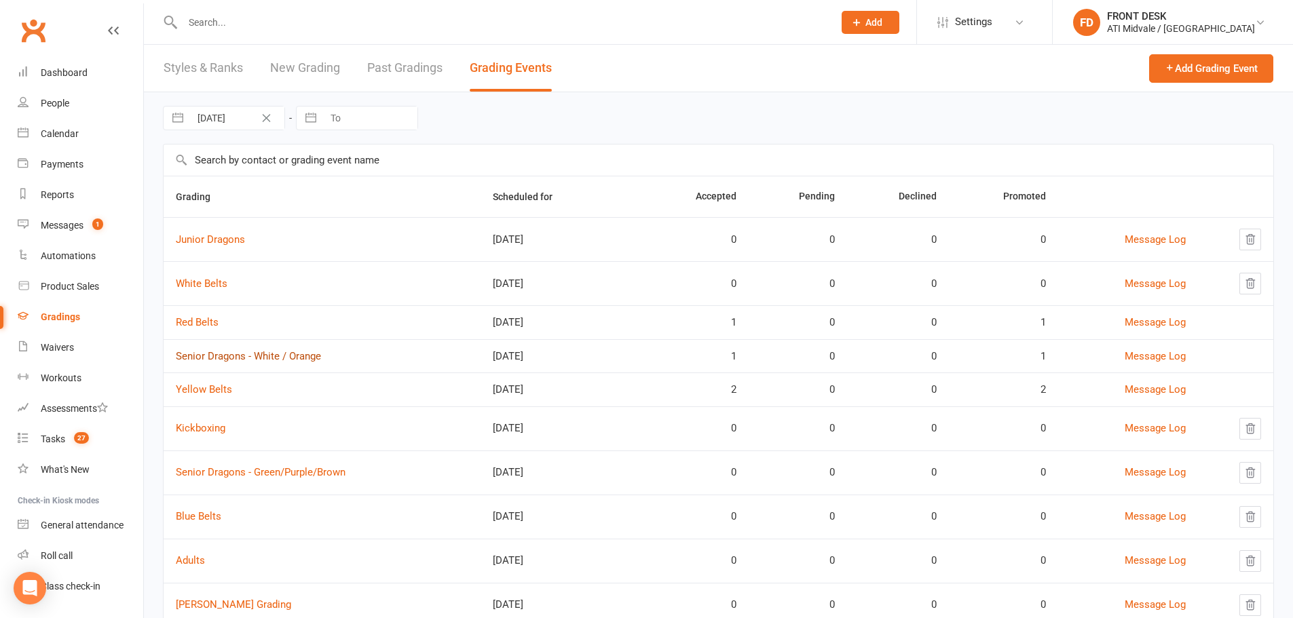
click at [227, 358] on link "Senior Dragons - White / Orange" at bounding box center [248, 356] width 145 height 12
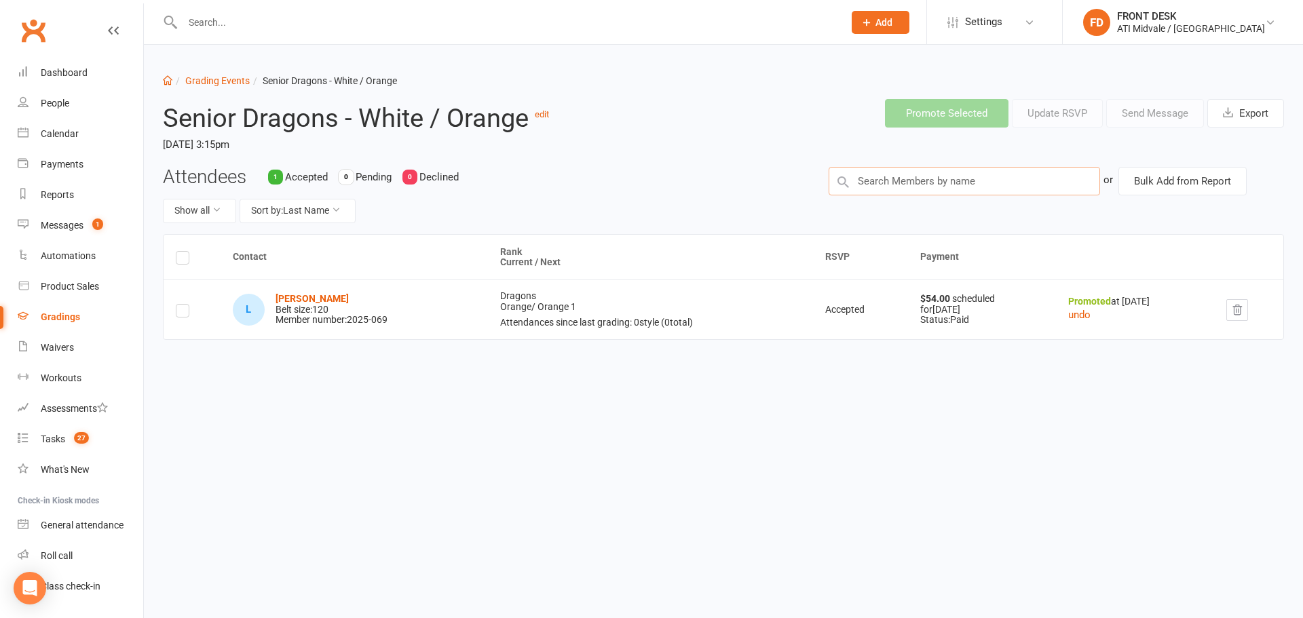
click at [884, 177] on input "text" at bounding box center [964, 181] width 271 height 29
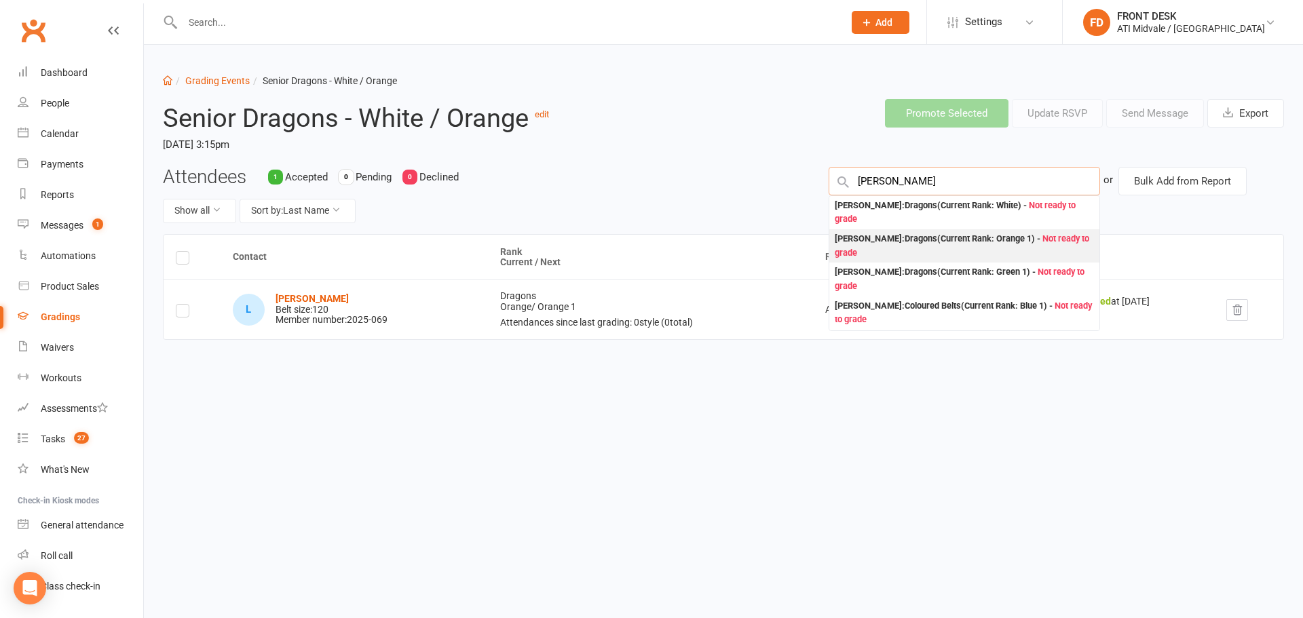
type input "[PERSON_NAME]"
click at [907, 248] on div "[PERSON_NAME] : Dragons (Current Rank: Orange 1 ) - Not ready to grade" at bounding box center [964, 246] width 259 height 28
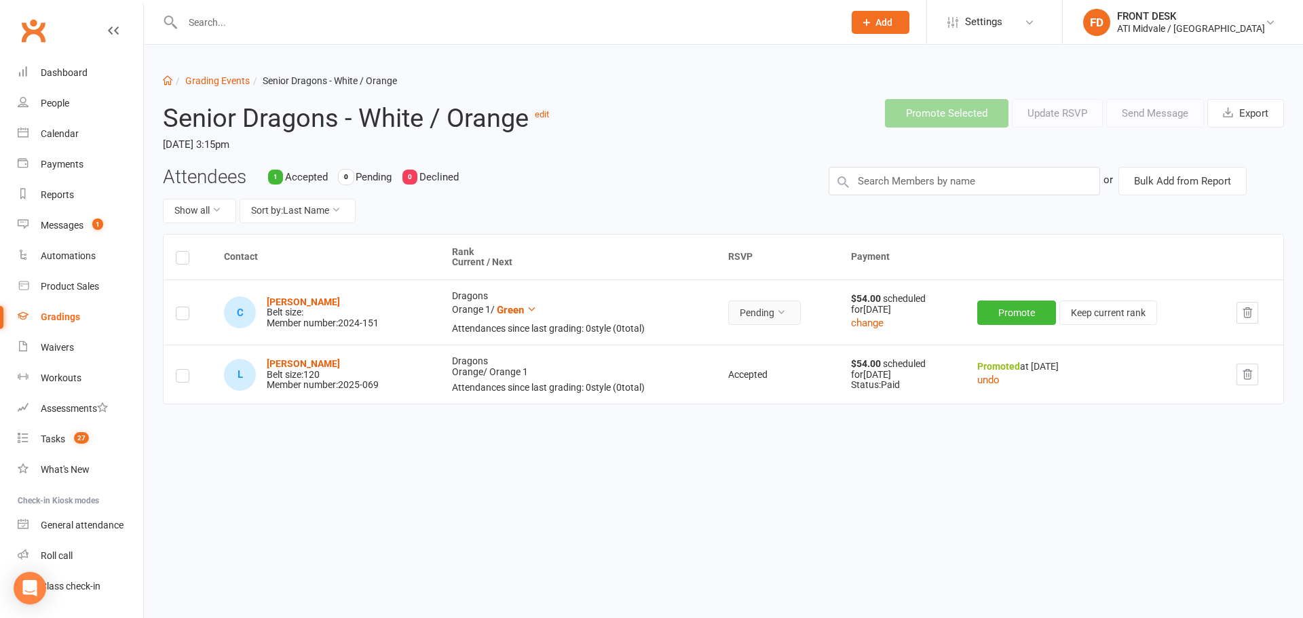
click at [765, 309] on button "Pending" at bounding box center [764, 313] width 73 height 24
click at [763, 343] on link "Accepted" at bounding box center [737, 343] width 134 height 27
click at [1034, 314] on button "Promote" at bounding box center [1018, 313] width 79 height 24
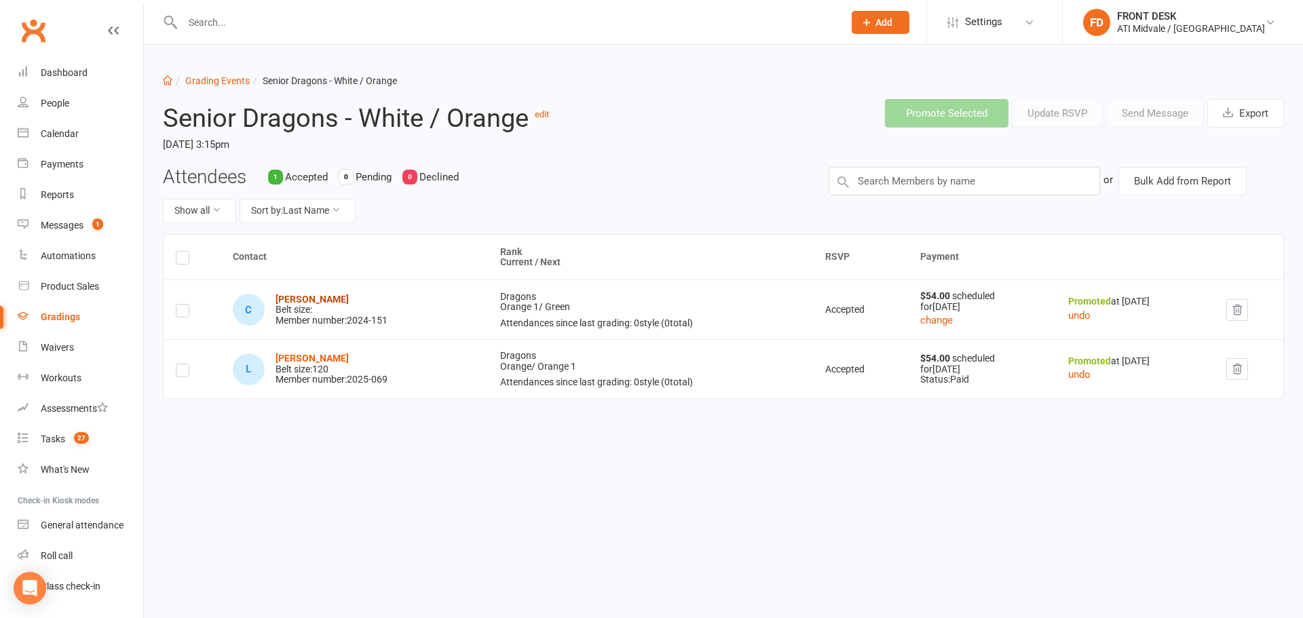
click at [321, 299] on strong "[PERSON_NAME]" at bounding box center [312, 299] width 73 height 11
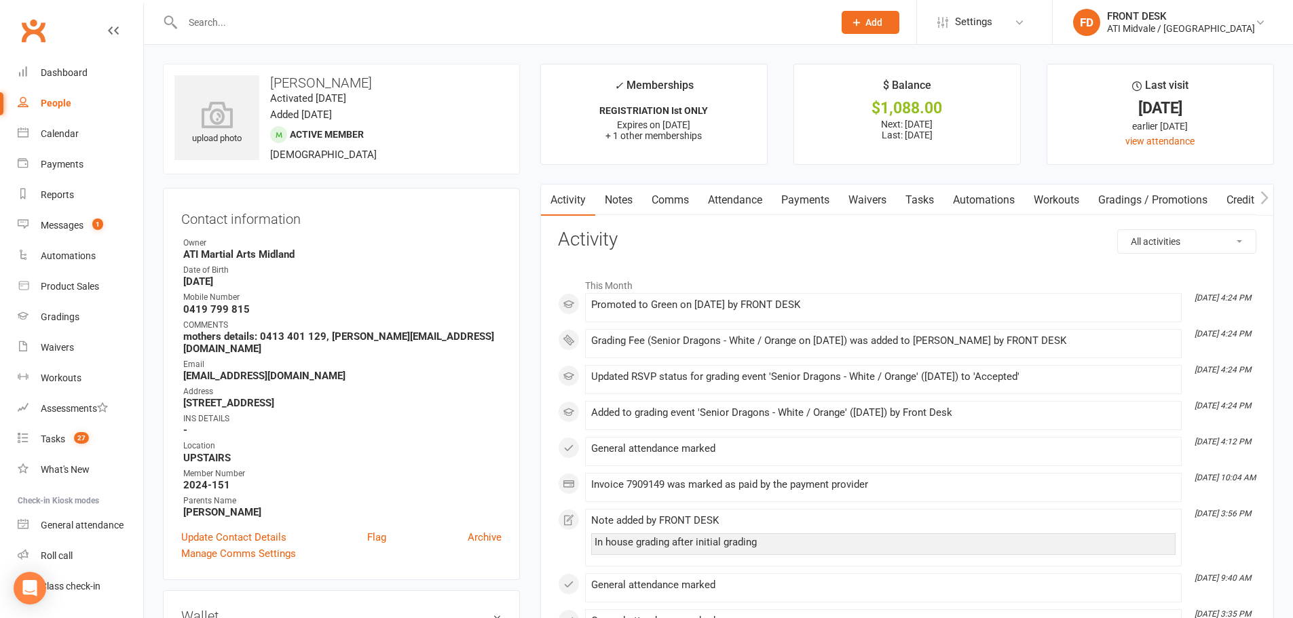
click at [810, 200] on link "Payments" at bounding box center [805, 200] width 67 height 31
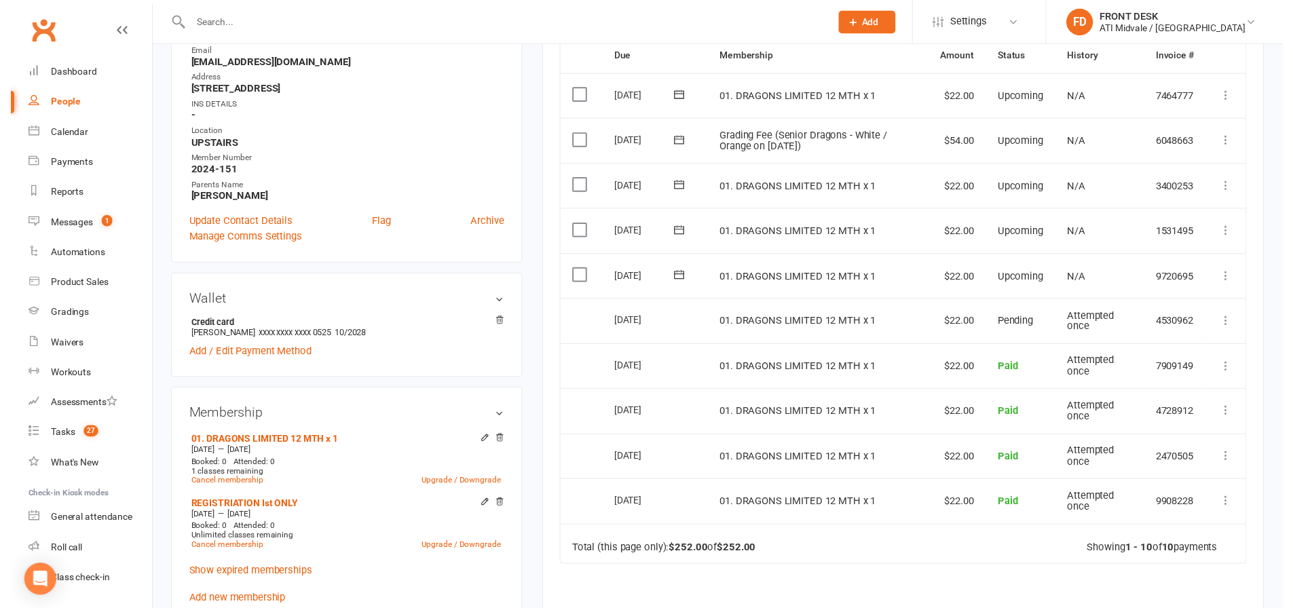
scroll to position [339, 0]
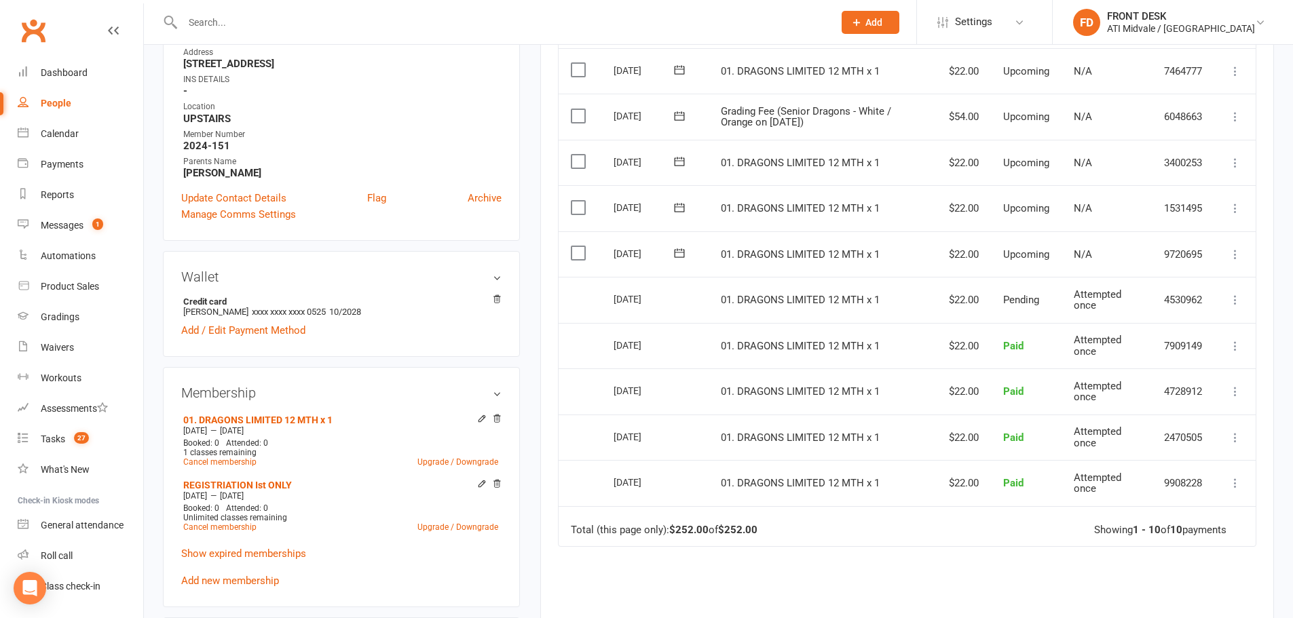
click at [573, 111] on label at bounding box center [580, 116] width 18 height 14
click at [573, 109] on input "checkbox" at bounding box center [575, 109] width 9 height 0
click at [1229, 581] on button "Change status" at bounding box center [1220, 587] width 107 height 29
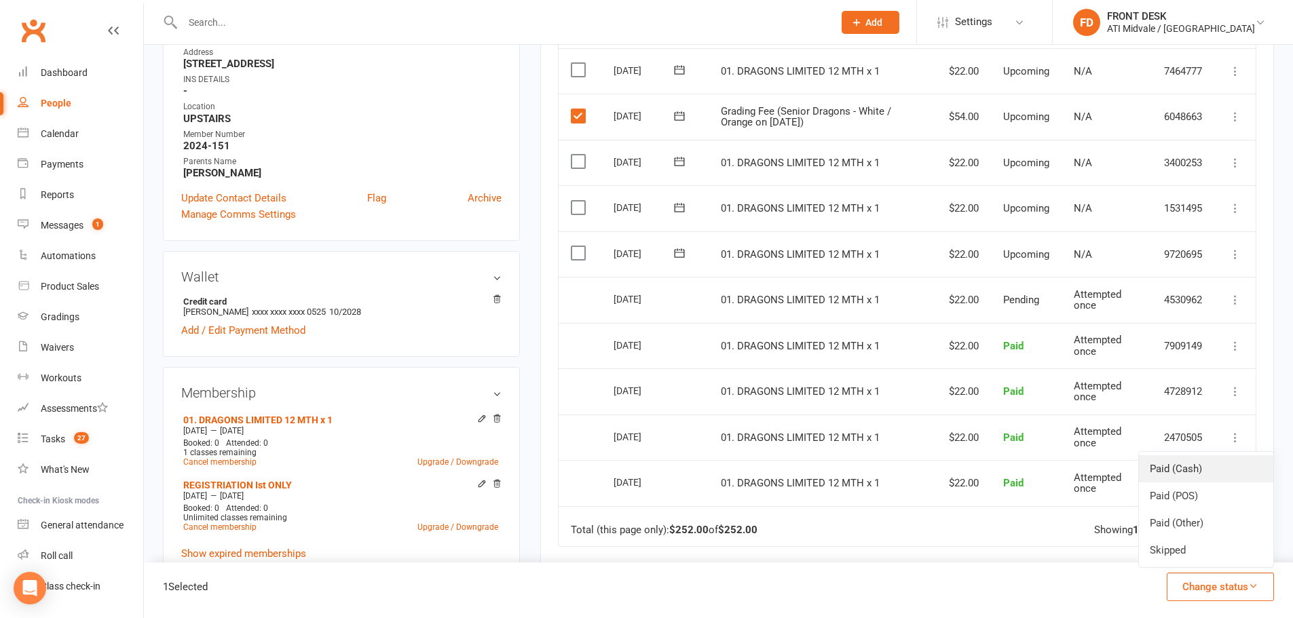
click at [1222, 471] on link "Paid (Cash)" at bounding box center [1206, 468] width 134 height 27
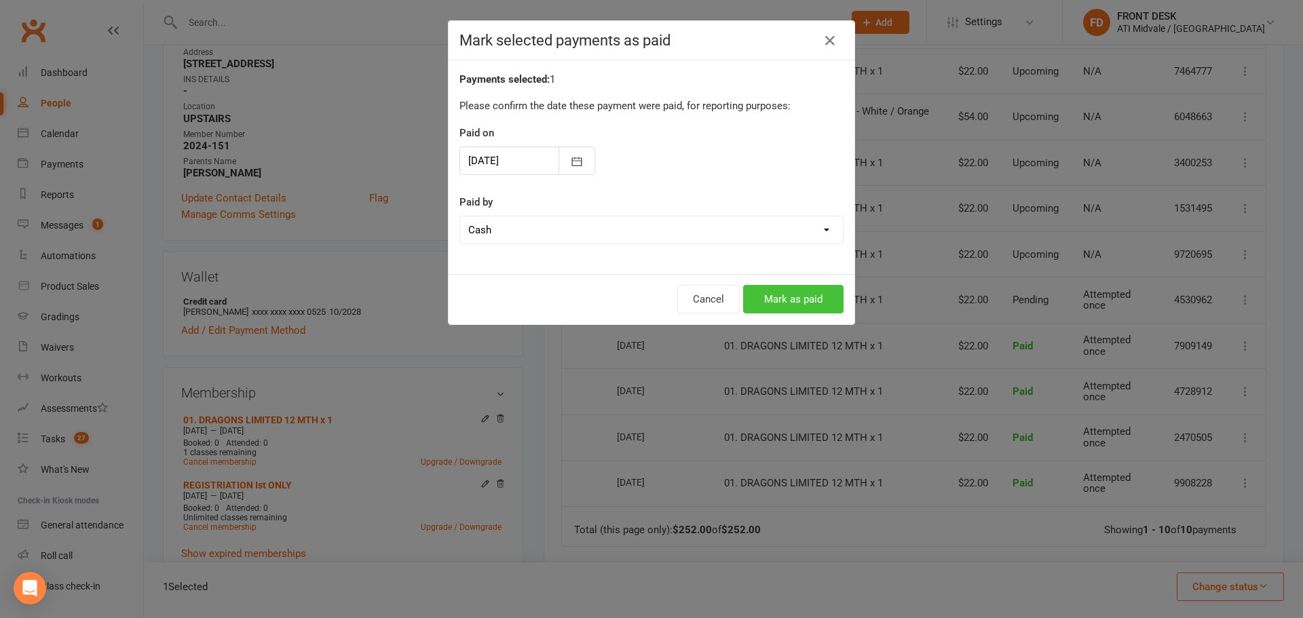
click at [816, 294] on button "Mark as paid" at bounding box center [793, 299] width 100 height 29
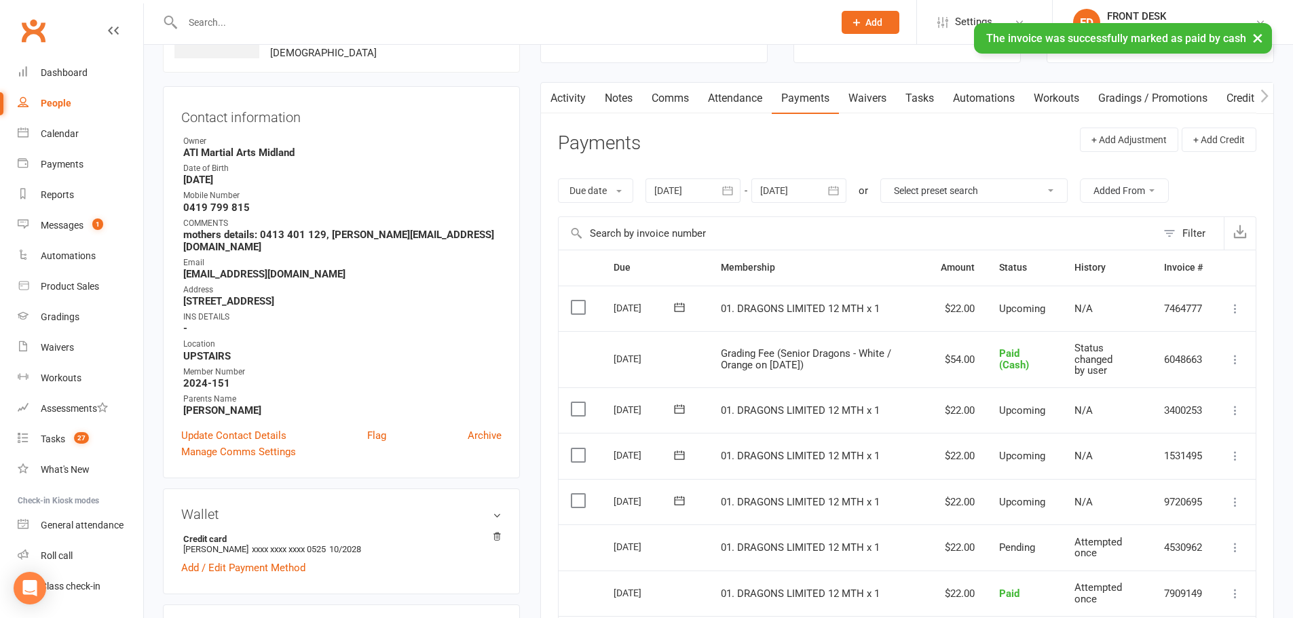
scroll to position [0, 0]
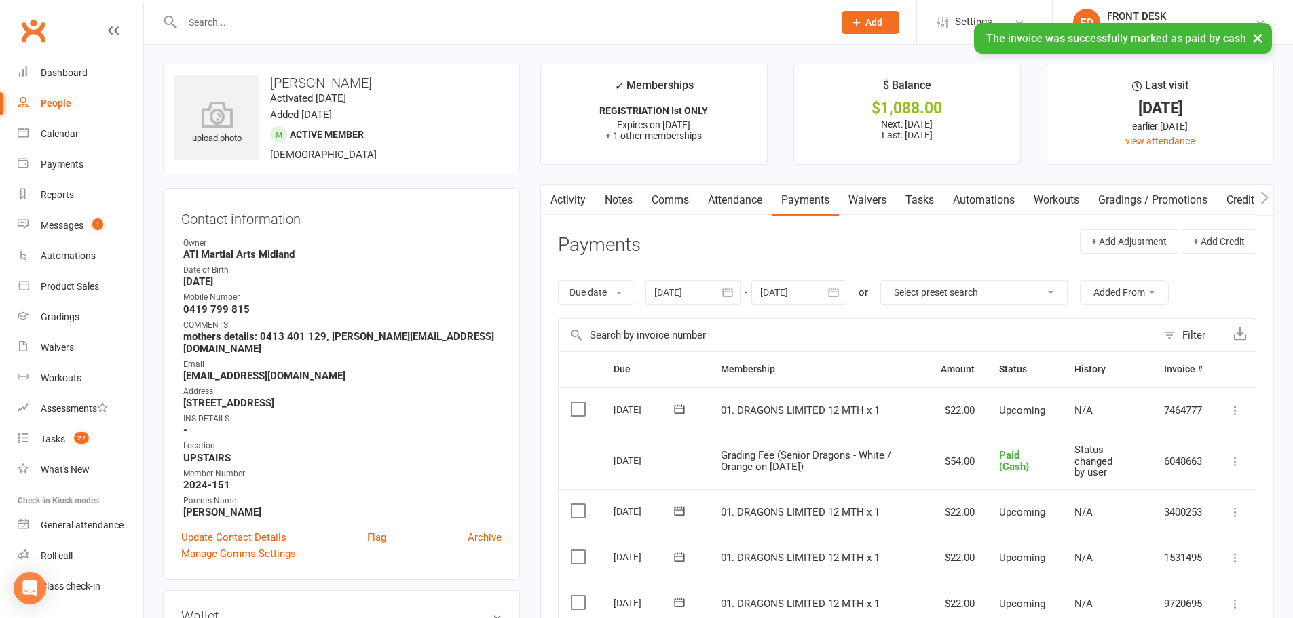
click at [632, 197] on link "Notes" at bounding box center [618, 200] width 47 height 31
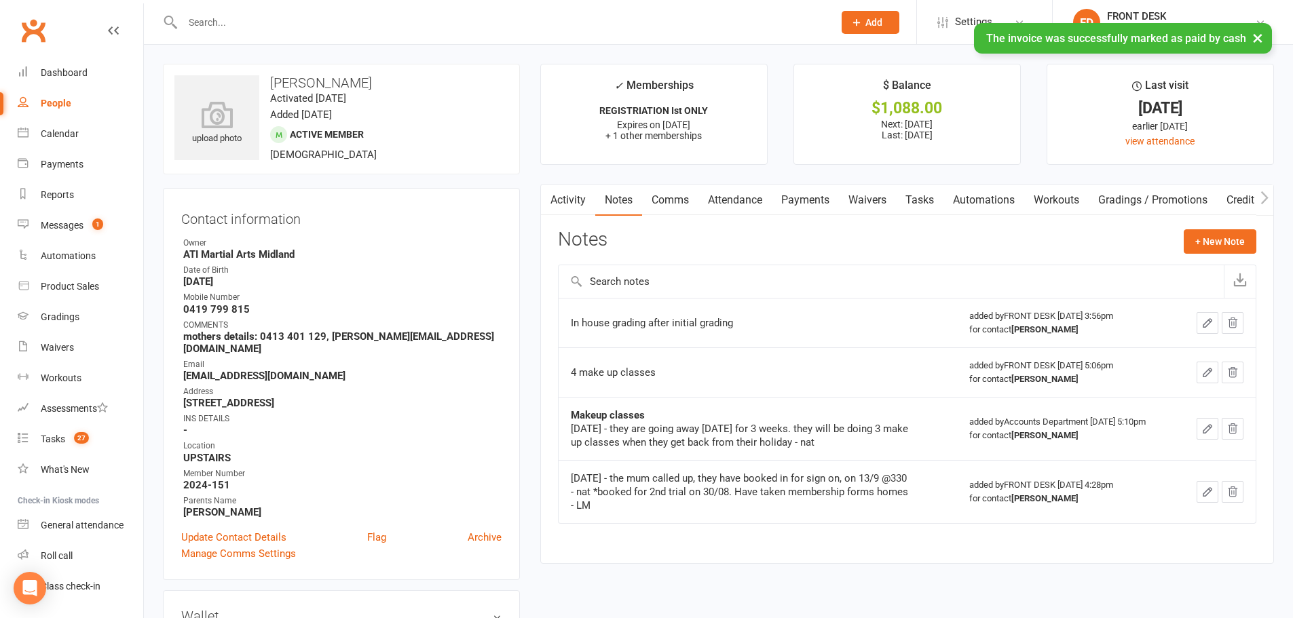
click at [1207, 320] on icon "button" at bounding box center [1207, 323] width 12 height 12
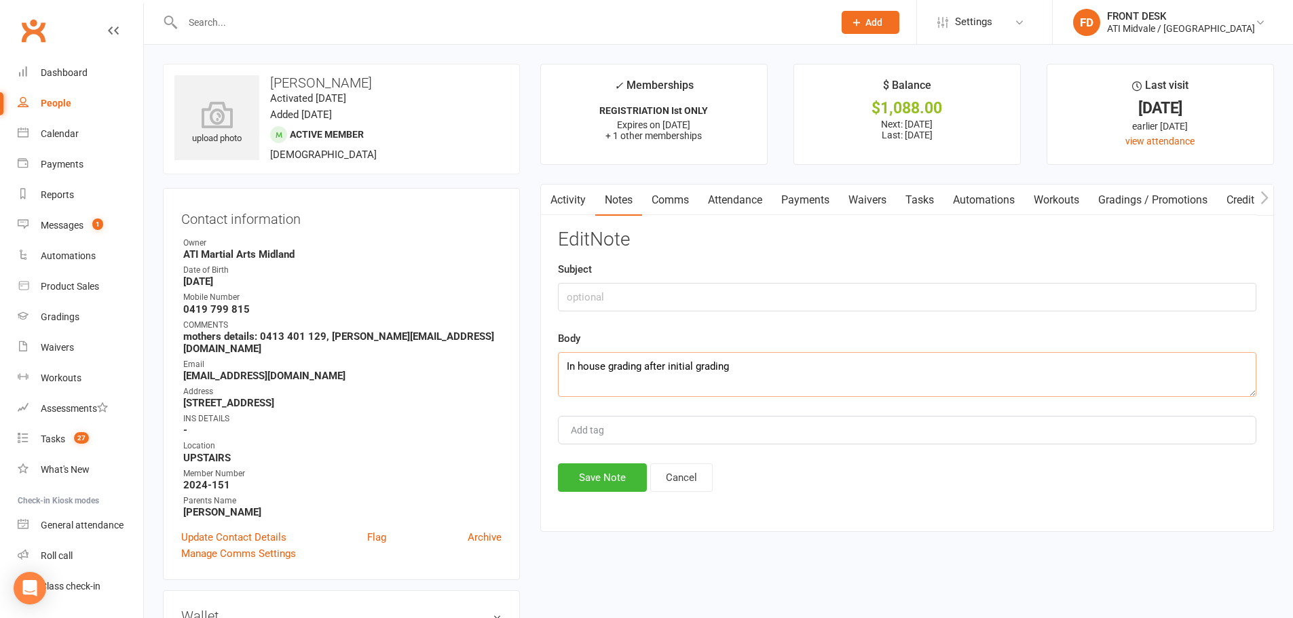
drag, startPoint x: 776, startPoint y: 376, endPoint x: 563, endPoint y: 353, distance: 215.0
click at [563, 353] on textarea "In house grading after initial grading" at bounding box center [907, 374] width 698 height 45
click at [706, 307] on input "text" at bounding box center [907, 297] width 698 height 29
type input "in house grad 25"
click at [561, 364] on textarea "In house grading after initial grading" at bounding box center [907, 374] width 698 height 45
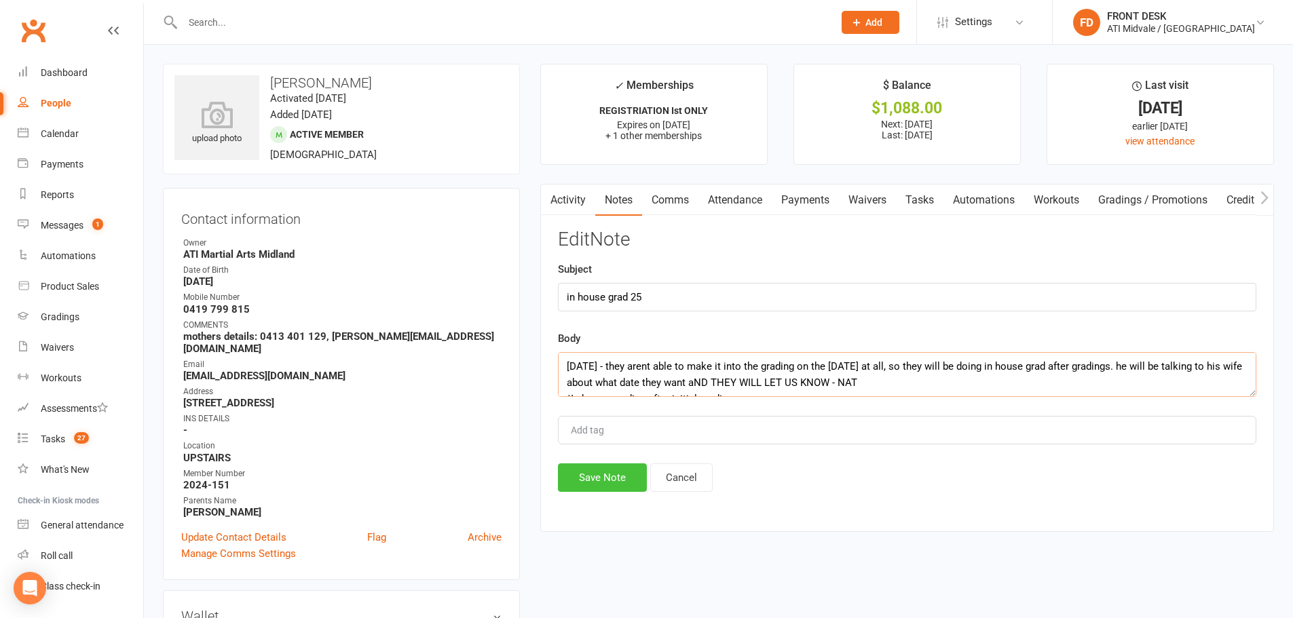
type textarea "[DATE] - they arent able to make it into the grading on the [DATE] at all, so t…"
click at [616, 478] on button "Save Note" at bounding box center [602, 477] width 89 height 29
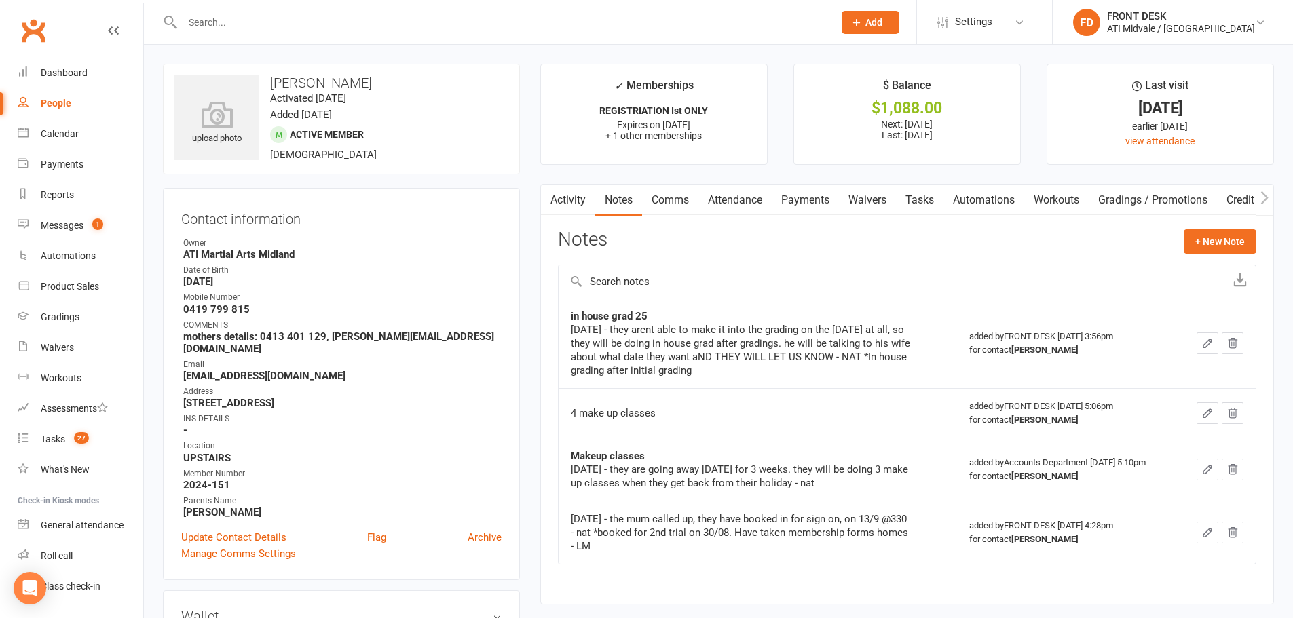
click at [1204, 412] on icon "button" at bounding box center [1207, 413] width 12 height 12
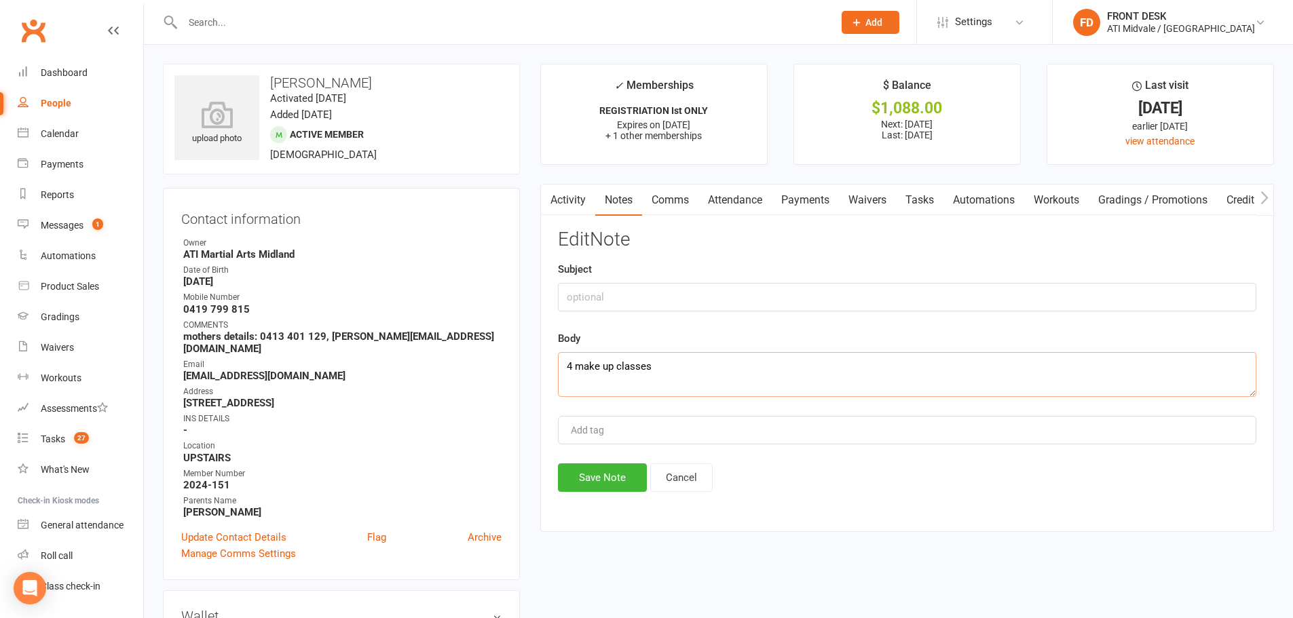
drag, startPoint x: 736, startPoint y: 386, endPoint x: 552, endPoint y: 352, distance: 186.5
click at [552, 352] on div "Activity Notes Comms Attendance Payments Waivers Tasks Automations Workouts Gra…" at bounding box center [907, 358] width 734 height 348
click at [675, 493] on div "Activity Notes Comms Attendance Payments Waivers Tasks Automations Workouts Gra…" at bounding box center [907, 358] width 734 height 348
click at [684, 477] on button "Cancel" at bounding box center [681, 477] width 62 height 29
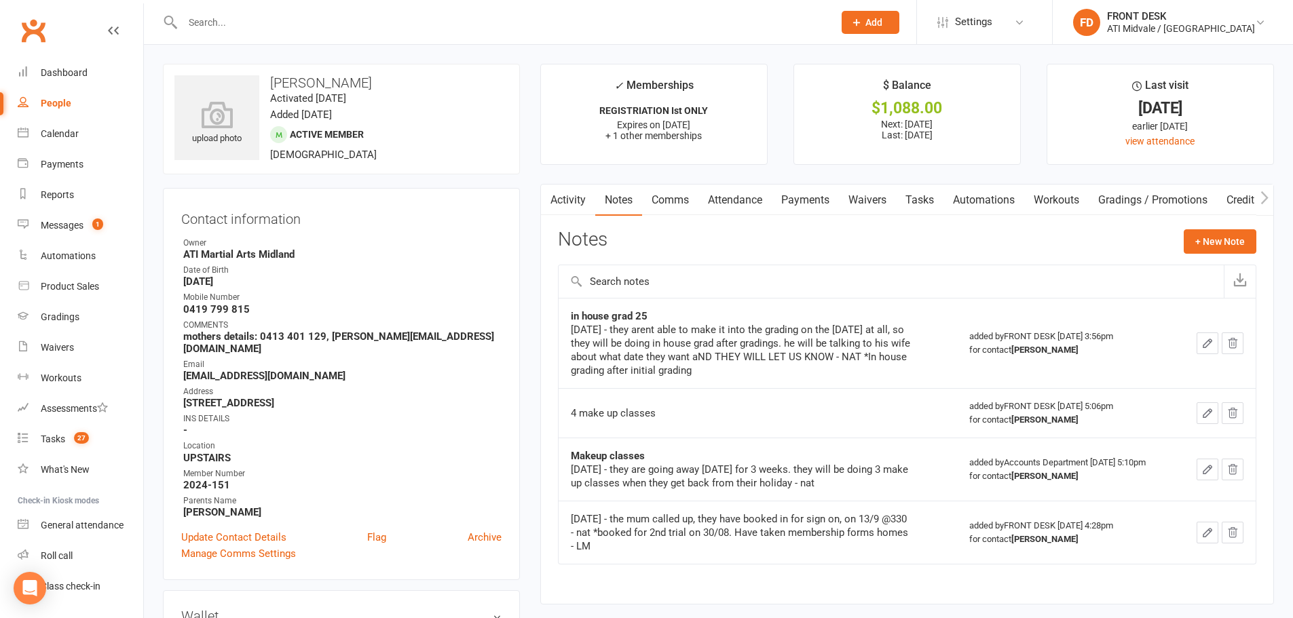
click at [1214, 463] on button "button" at bounding box center [1207, 470] width 22 height 22
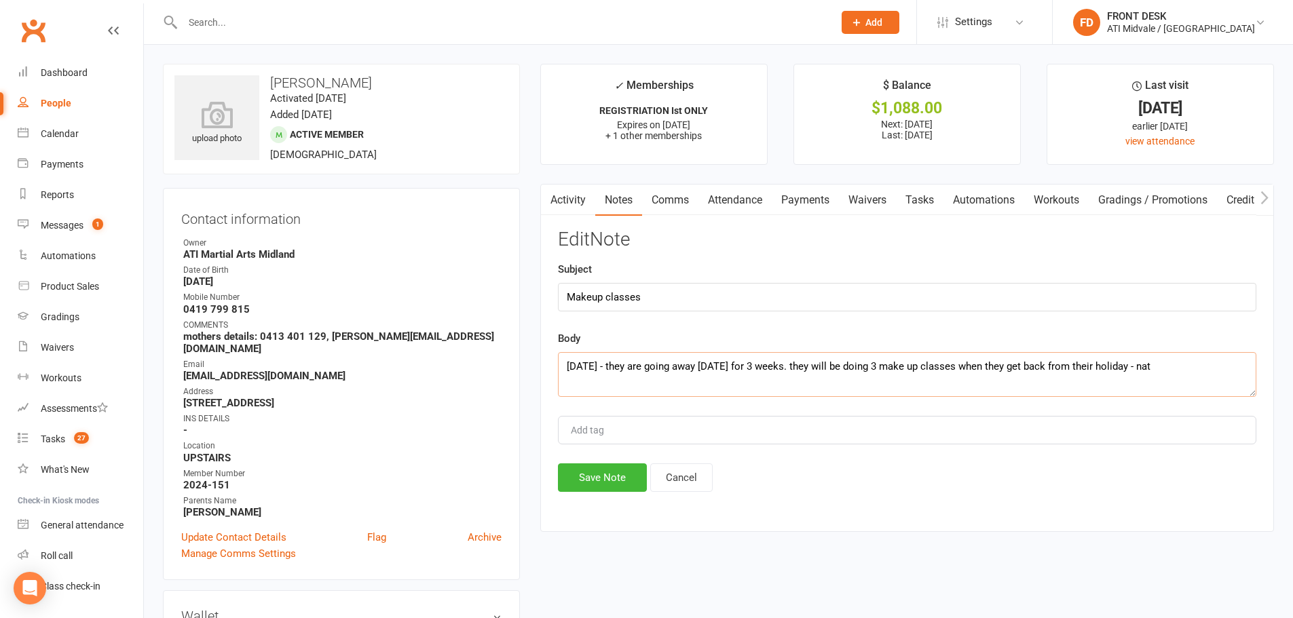
click at [561, 370] on textarea "[DATE] - they are going away [DATE] for 3 weeks. they will be doing 3 make up c…" at bounding box center [907, 374] width 698 height 45
click at [569, 377] on textarea "[DATE] - they are going away [DATE] for 3 weeks. they will be doing 3 make up c…" at bounding box center [907, 374] width 698 height 45
type textarea "[DATE] - they are going away [DATE] for 3 weeks. they will be doing 3 make up c…"
click at [610, 482] on button "Save Note" at bounding box center [602, 477] width 89 height 29
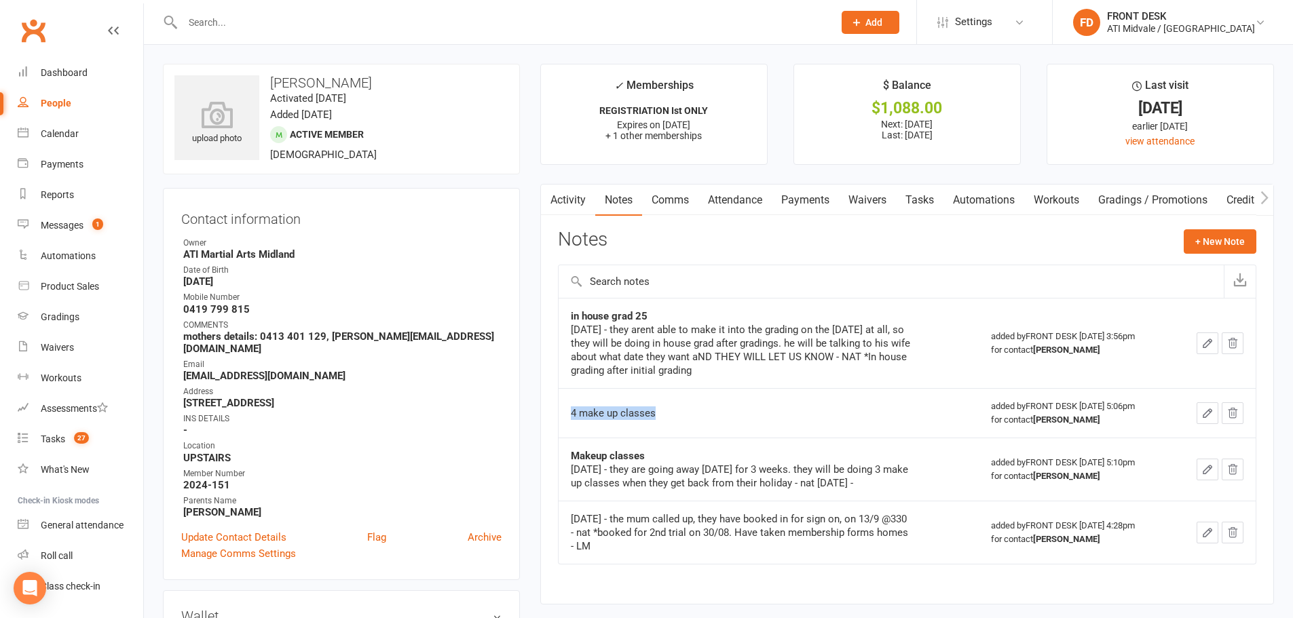
drag, startPoint x: 697, startPoint y: 421, endPoint x: 558, endPoint y: 420, distance: 139.1
click at [559, 420] on td "4 make up classes" at bounding box center [769, 413] width 420 height 50
copy div "4 make up classes"
click at [1201, 468] on icon "button" at bounding box center [1207, 469] width 12 height 12
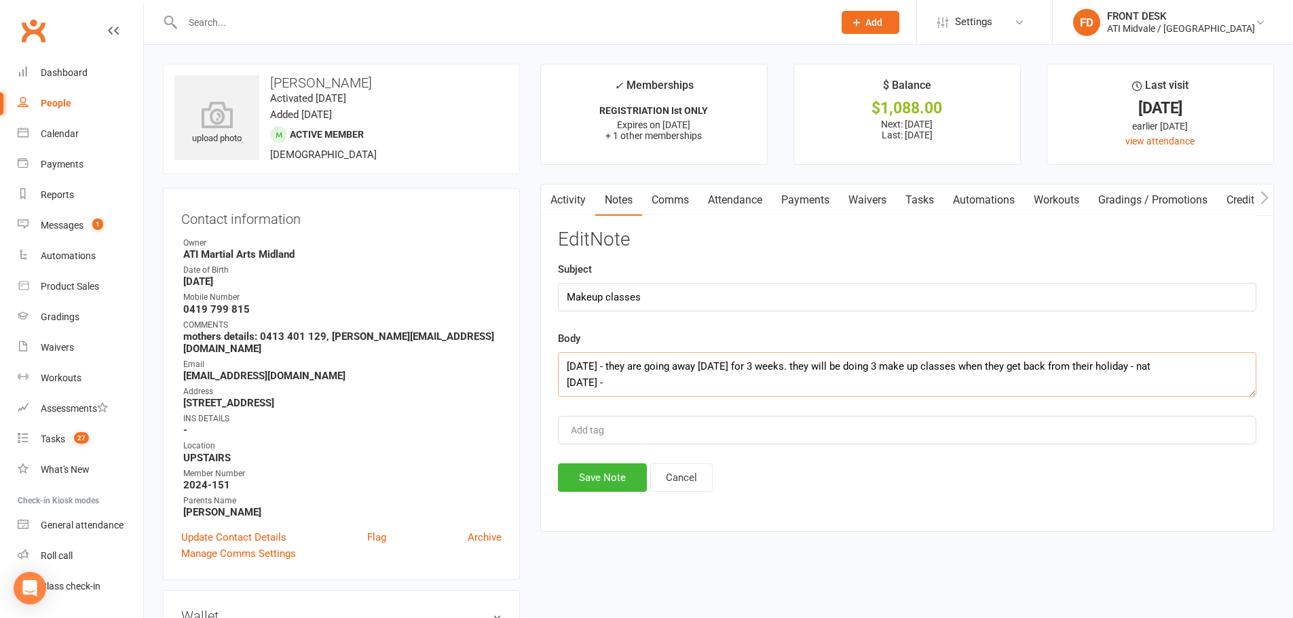
click at [771, 390] on textarea "[DATE] - they are going away [DATE] for 3 weeks. they will be doing 3 make up c…" at bounding box center [907, 374] width 698 height 45
paste textarea "4 make up classes"
click at [564, 388] on textarea "[DATE] - they are going away [DATE] for 3 weeks. they will be doing 3 make up c…" at bounding box center [907, 374] width 698 height 45
click at [565, 366] on textarea "[DATE] - they are going away [DATE] for 3 weeks. they will be doing 3 make up c…" at bounding box center [907, 374] width 698 height 45
type textarea "*[DATE] - they are going away [DATE] for 3 weeks. they will be doing 3 make up …"
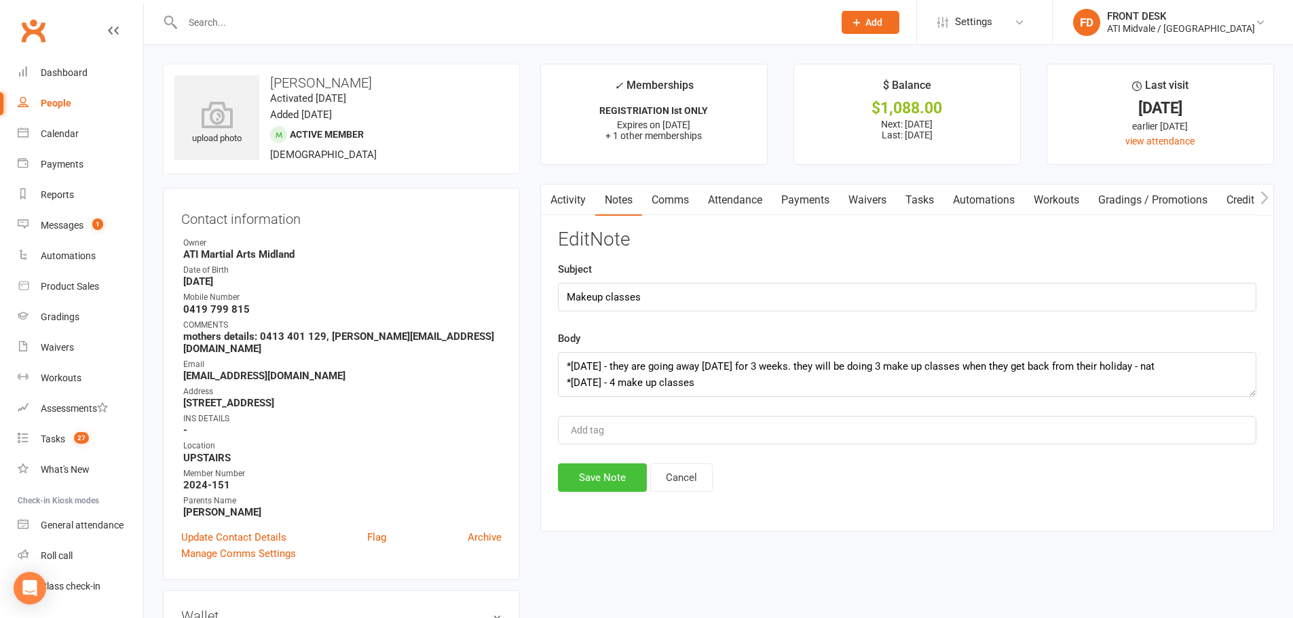
click at [599, 480] on button "Save Note" at bounding box center [602, 477] width 89 height 29
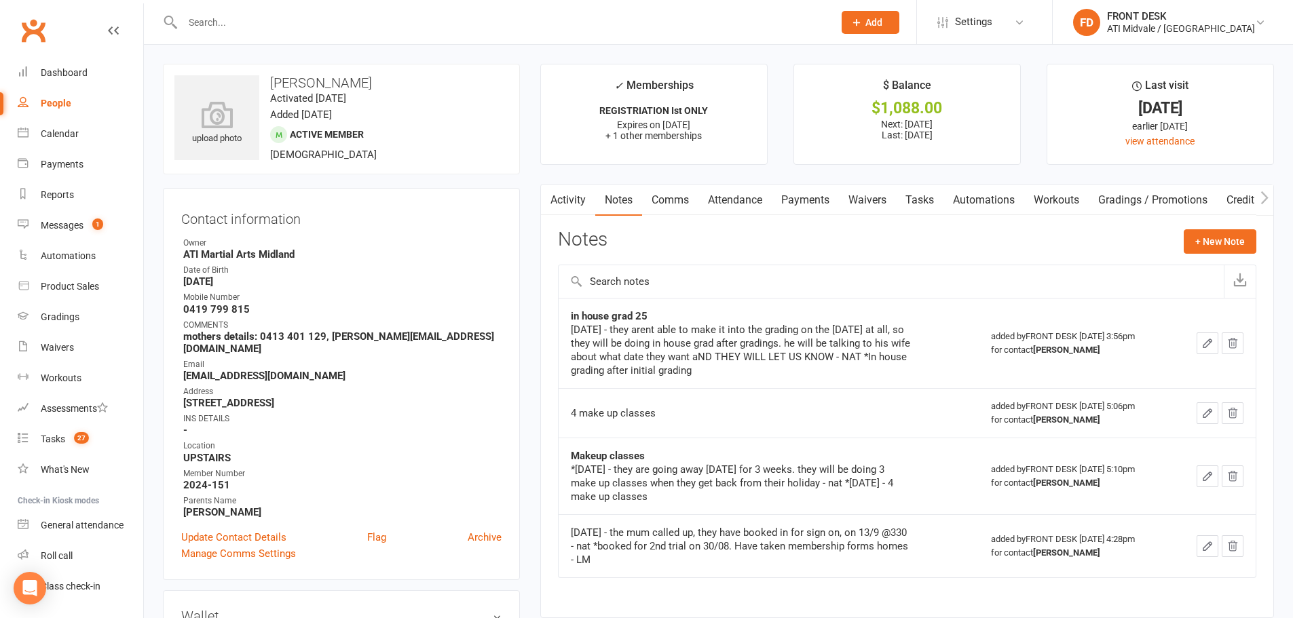
click at [1234, 417] on icon "button" at bounding box center [1232, 413] width 12 height 12
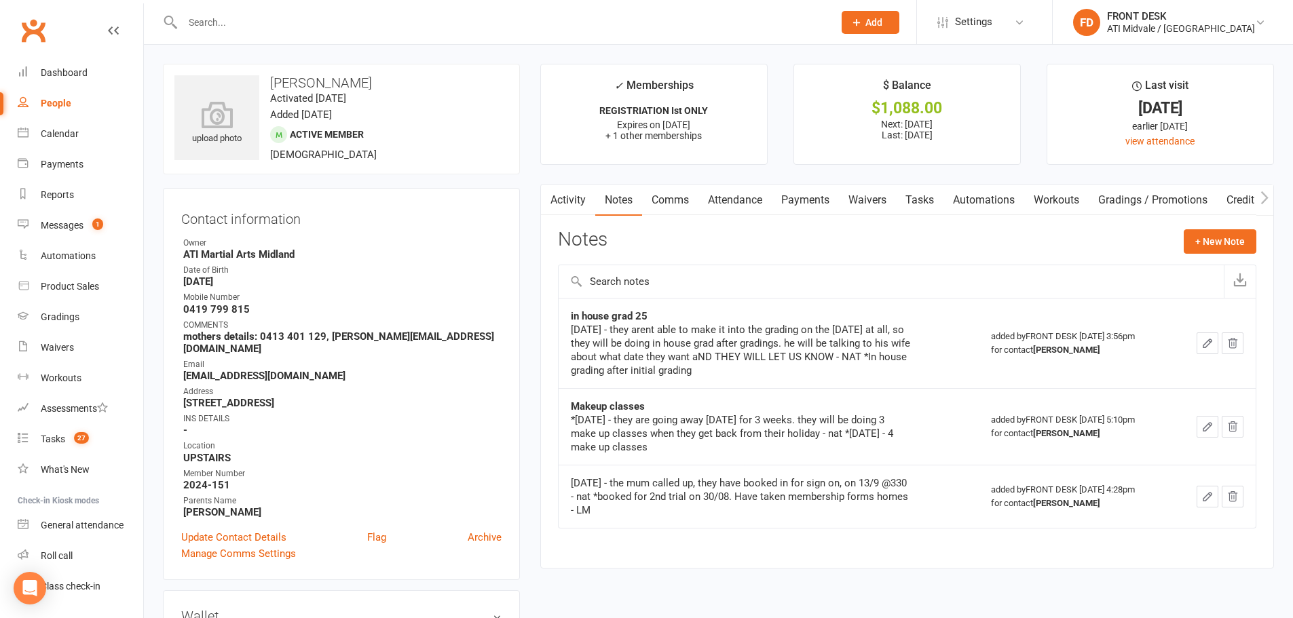
click at [278, 24] on input "text" at bounding box center [500, 22] width 645 height 19
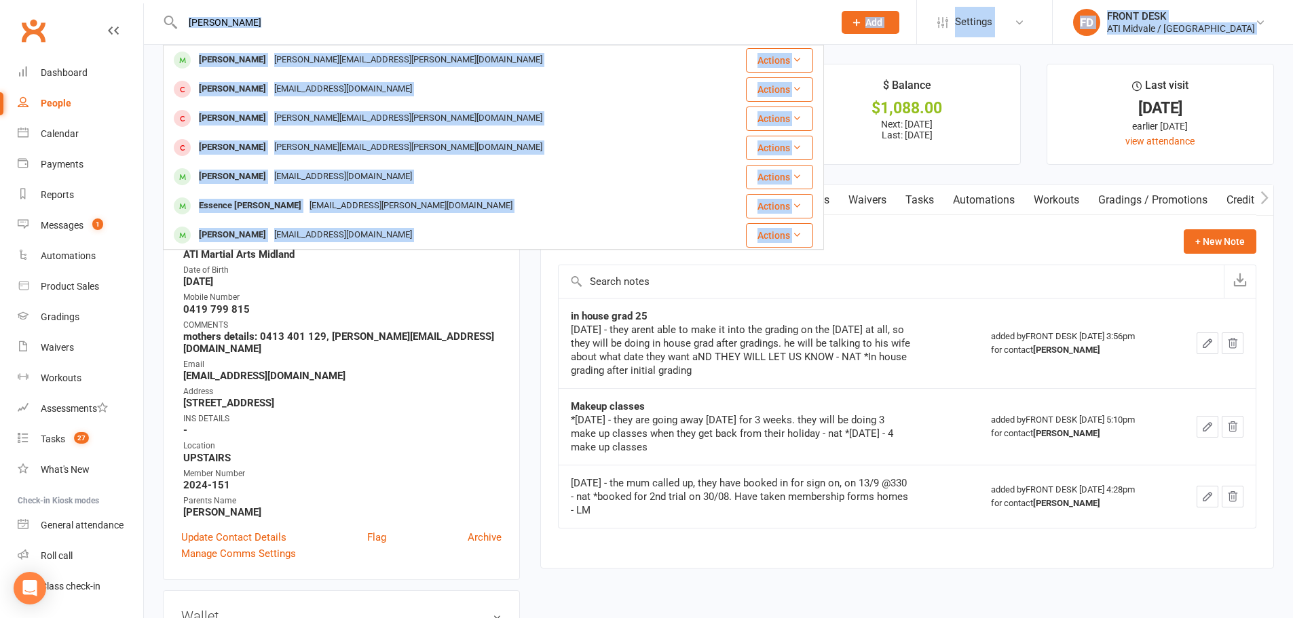
drag, startPoint x: 289, startPoint y: 10, endPoint x: 105, endPoint y: 7, distance: 183.9
click at [105, 3] on header "[PERSON_NAME] Bass [EMAIL_ADDRESS][PERSON_NAME][DOMAIN_NAME] Actions [PERSON_NA…" at bounding box center [646, 3] width 1293 height 0
click at [316, 20] on input "[PERSON_NAME]" at bounding box center [500, 22] width 645 height 19
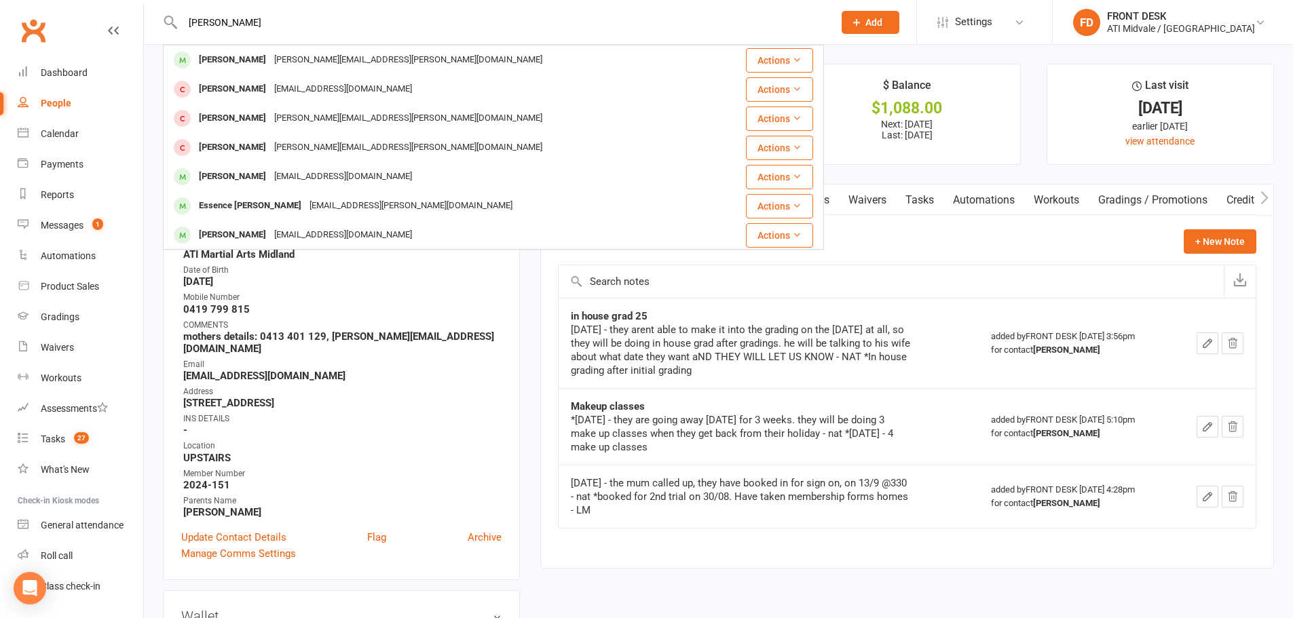
drag, startPoint x: 316, startPoint y: 20, endPoint x: 145, endPoint y: 22, distance: 171.0
click at [145, 22] on react-component "[PERSON_NAME] Bass [EMAIL_ADDRESS][PERSON_NAME][DOMAIN_NAME] Actions [PERSON_NA…" at bounding box center [412, 22] width 824 height 44
type input "L"
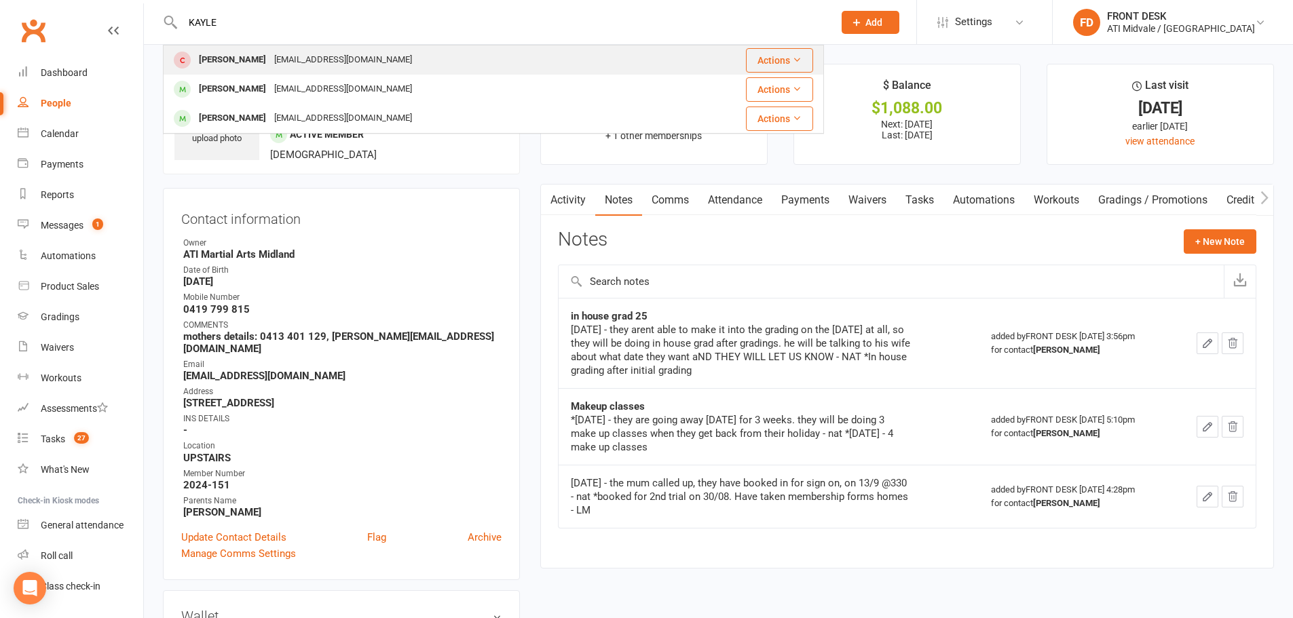
type input "KAYLE"
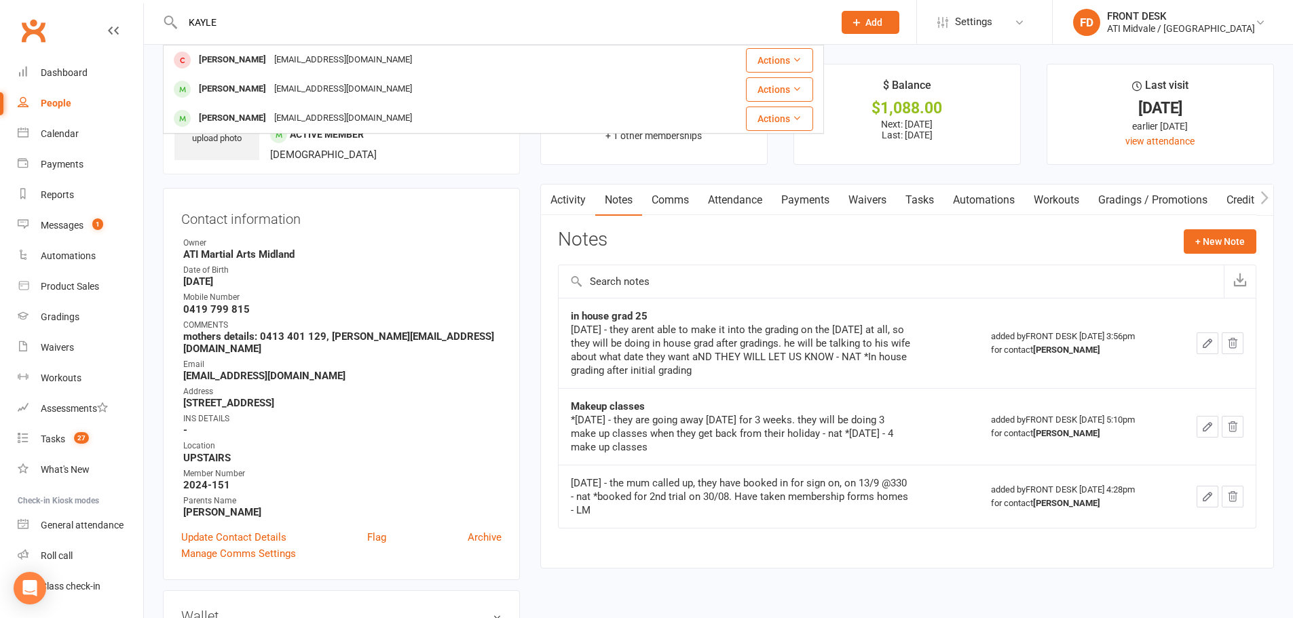
drag, startPoint x: 246, startPoint y: 29, endPoint x: 120, endPoint y: 25, distance: 126.3
click at [120, 3] on header "KAYLE [PERSON_NAME] [EMAIL_ADDRESS][DOMAIN_NAME] Actions [PERSON_NAME] [EMAIL_A…" at bounding box center [646, 3] width 1293 height 0
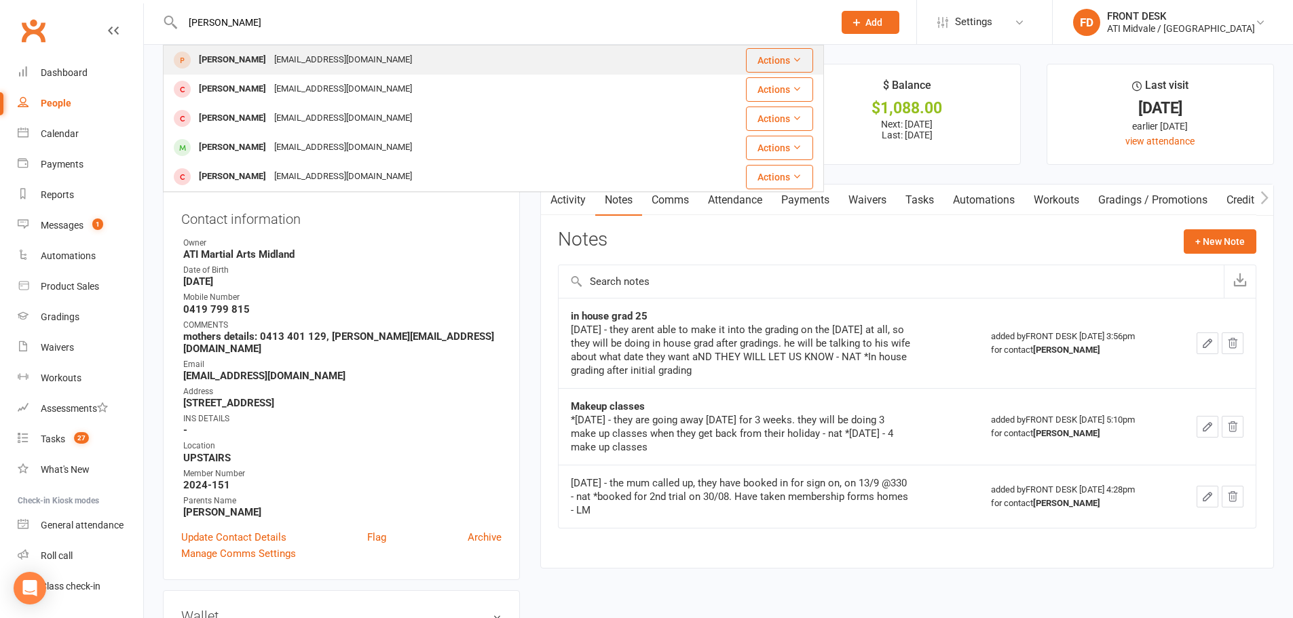
type input "[PERSON_NAME]"
click at [270, 63] on div "[EMAIL_ADDRESS][DOMAIN_NAME]" at bounding box center [343, 60] width 146 height 20
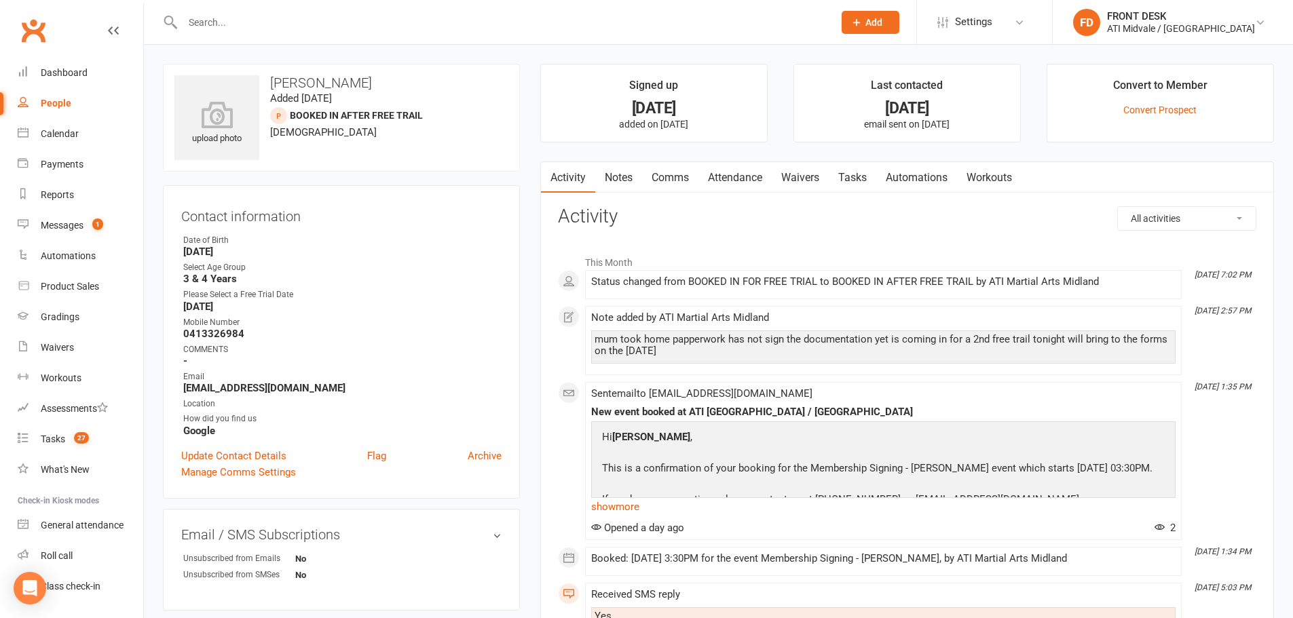
click at [230, 29] on input "text" at bounding box center [500, 22] width 645 height 19
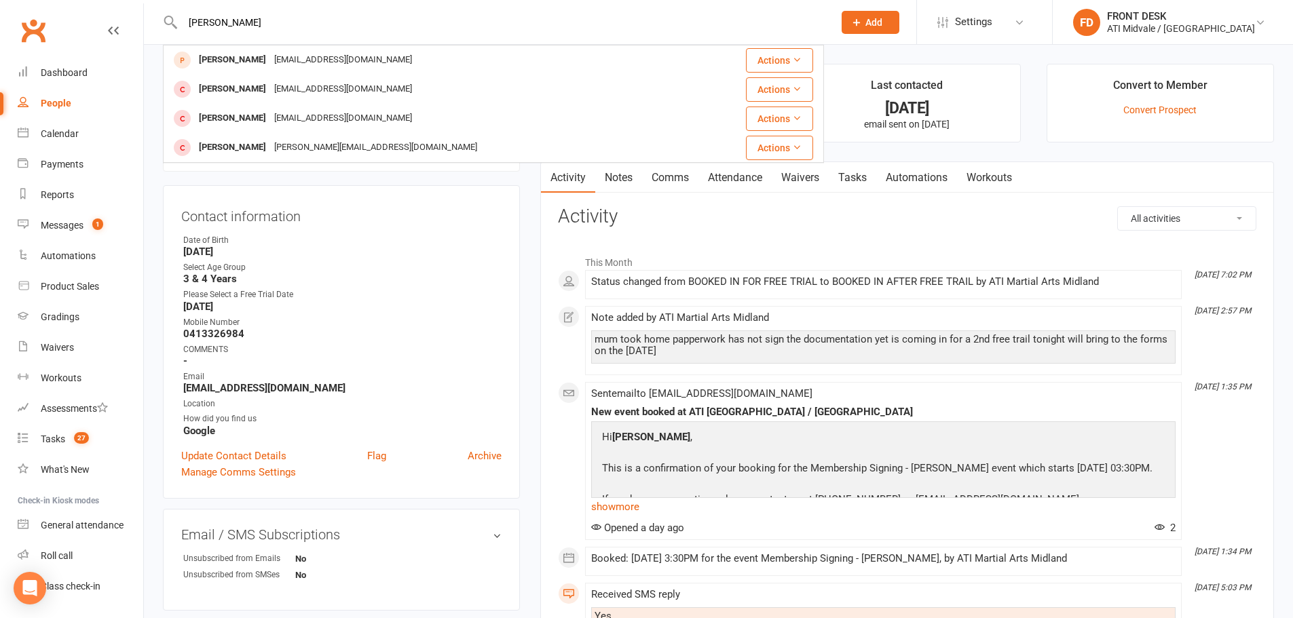
type input "[PERSON_NAME]"
click at [400, 324] on div "Mobile Number" at bounding box center [342, 322] width 318 height 13
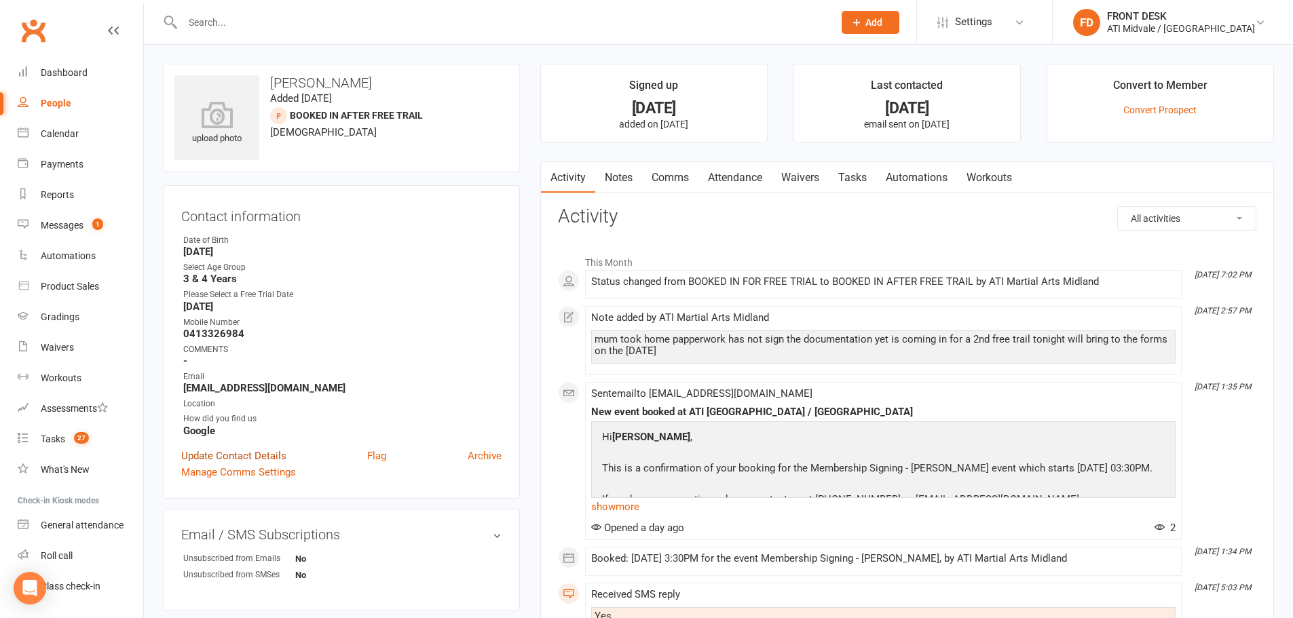
click at [246, 458] on link "Update Contact Details" at bounding box center [233, 456] width 105 height 16
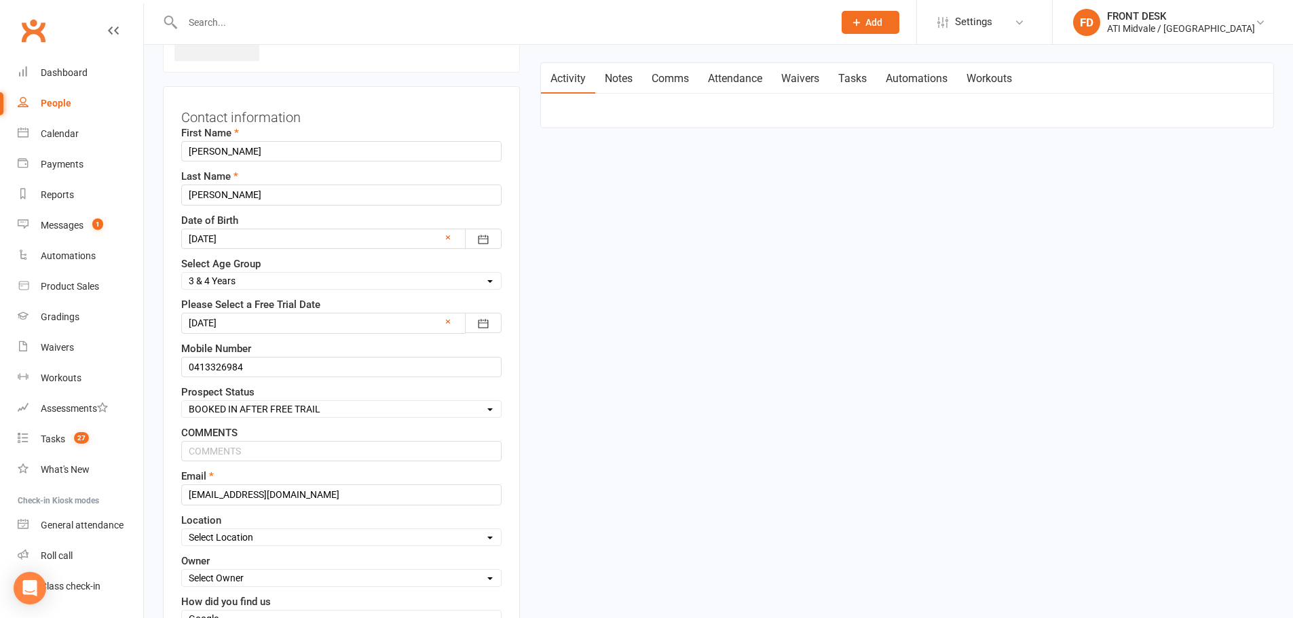
scroll to position [132, 0]
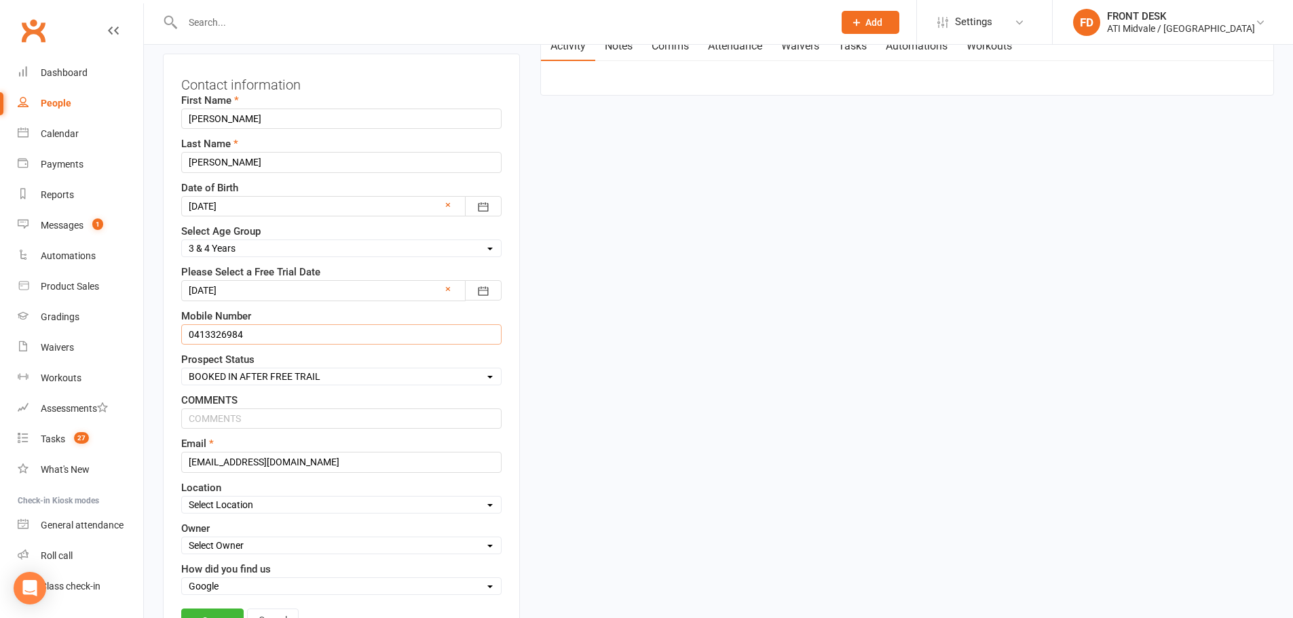
click at [211, 336] on input "0413326984" at bounding box center [341, 334] width 320 height 20
click at [229, 332] on input "0413 326984" at bounding box center [341, 334] width 320 height 20
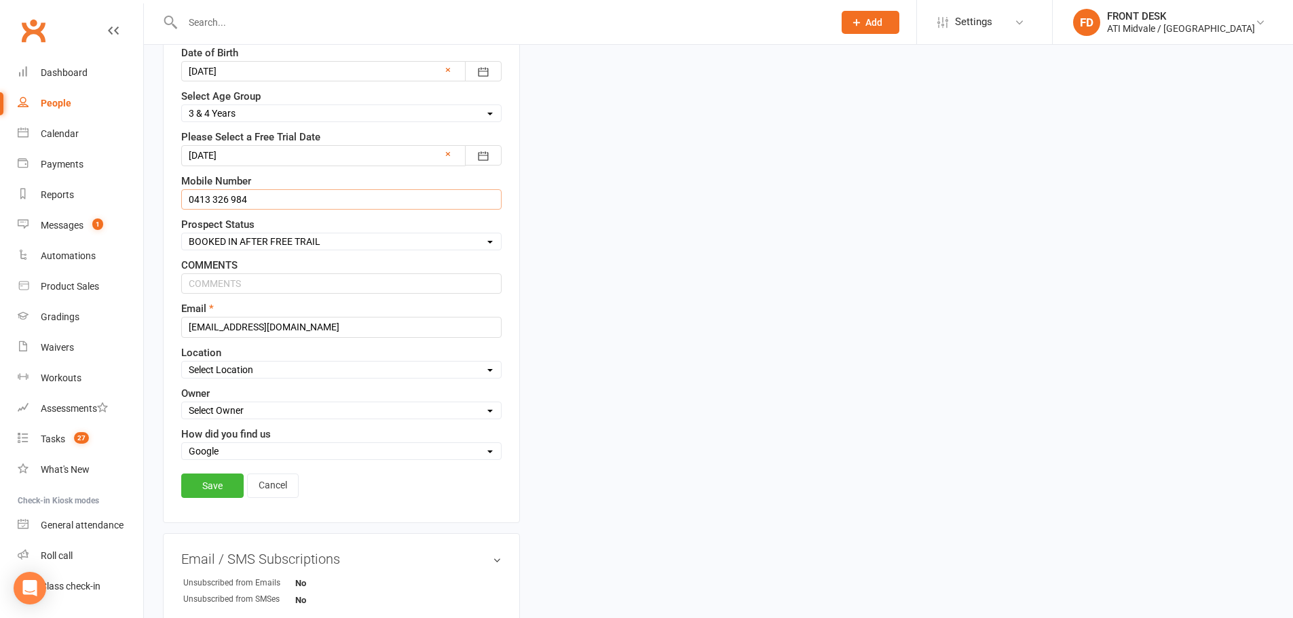
scroll to position [267, 0]
type input "0413 326 984"
click at [204, 482] on link "Save" at bounding box center [212, 485] width 62 height 24
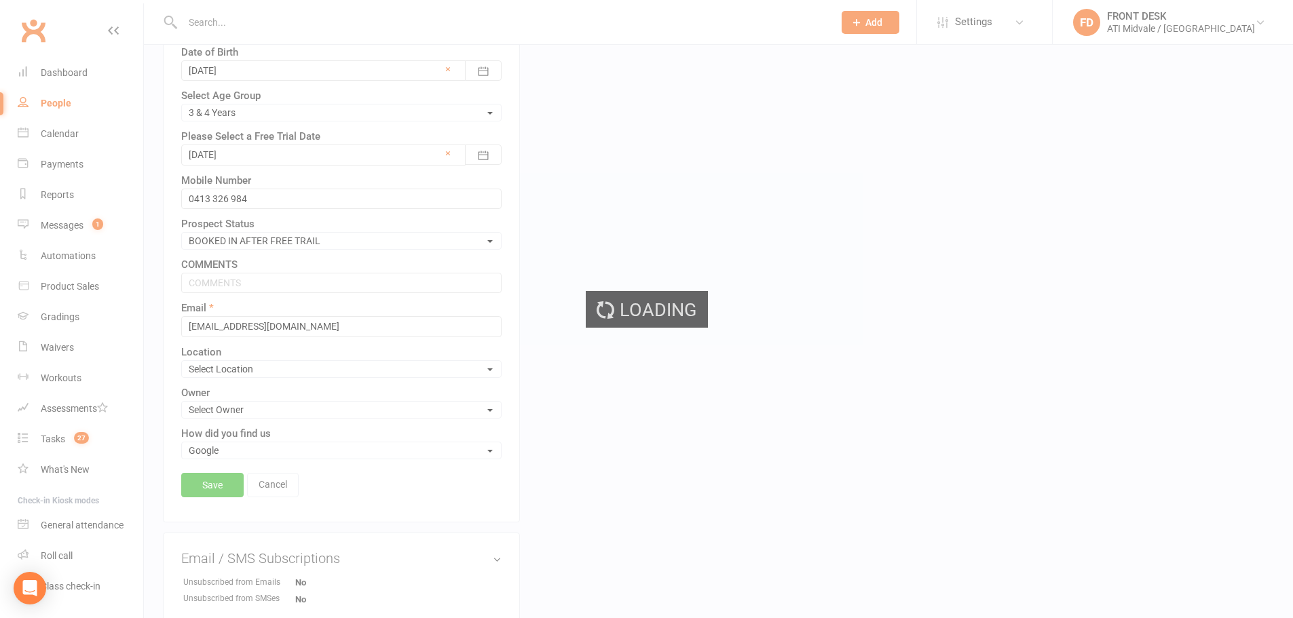
scroll to position [0, 0]
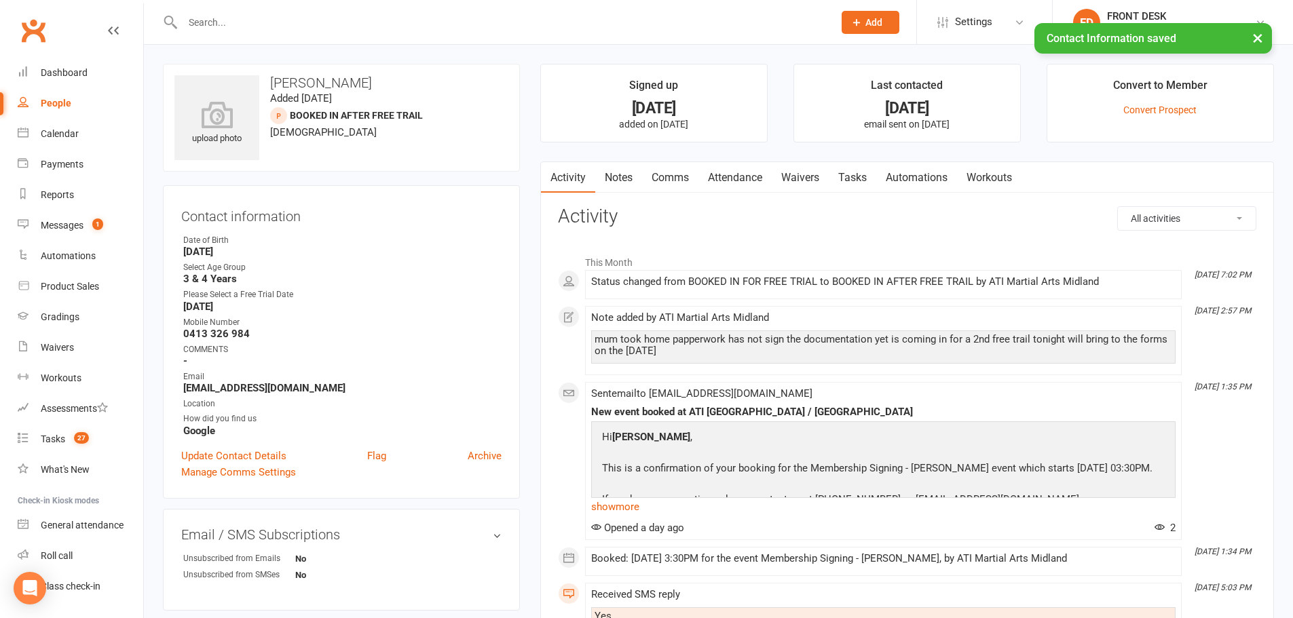
click at [635, 177] on link "Notes" at bounding box center [618, 177] width 47 height 31
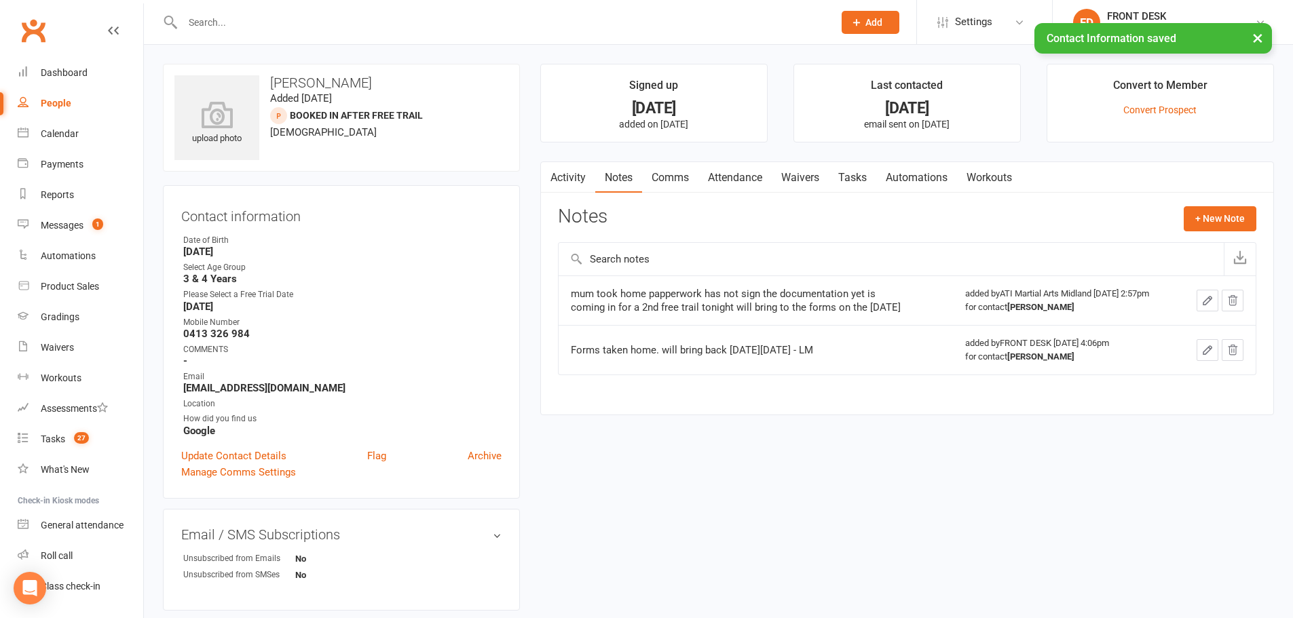
click at [1200, 307] on button "button" at bounding box center [1207, 301] width 22 height 22
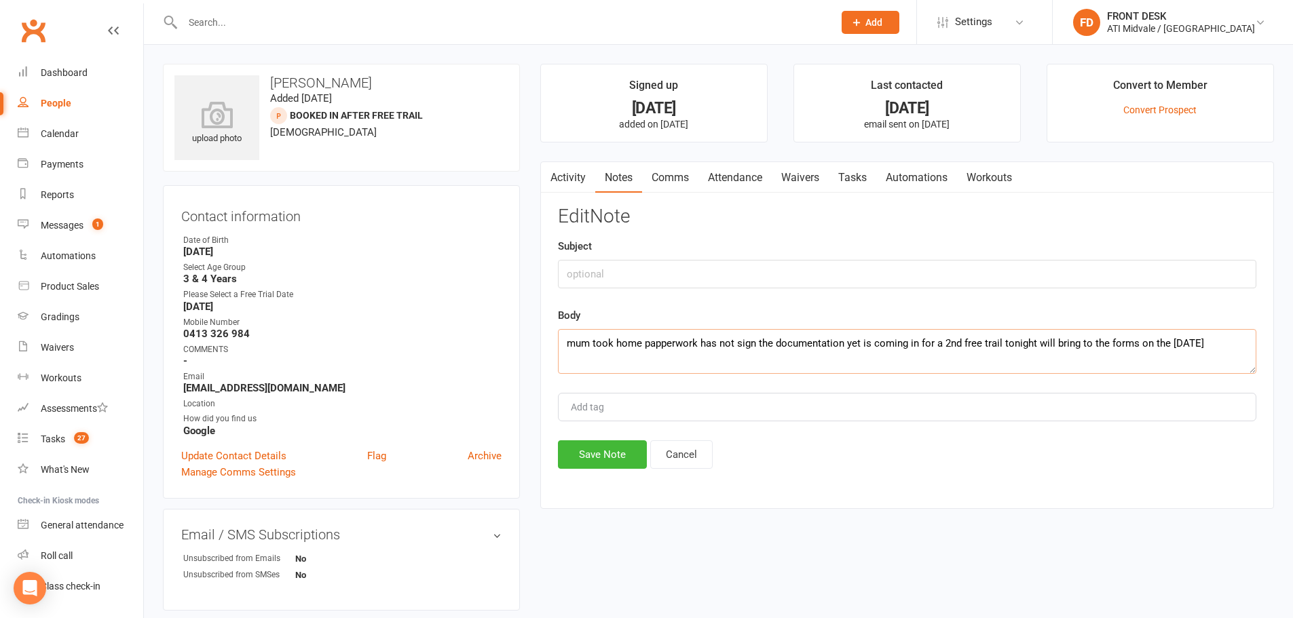
drag, startPoint x: 677, startPoint y: 358, endPoint x: 514, endPoint y: 304, distance: 171.7
click at [514, 304] on div "upload photo [PERSON_NAME] Added [DATE] BOOKED IN AFTER FREE TRAIL prospect [DE…" at bounding box center [718, 359] width 1131 height 590
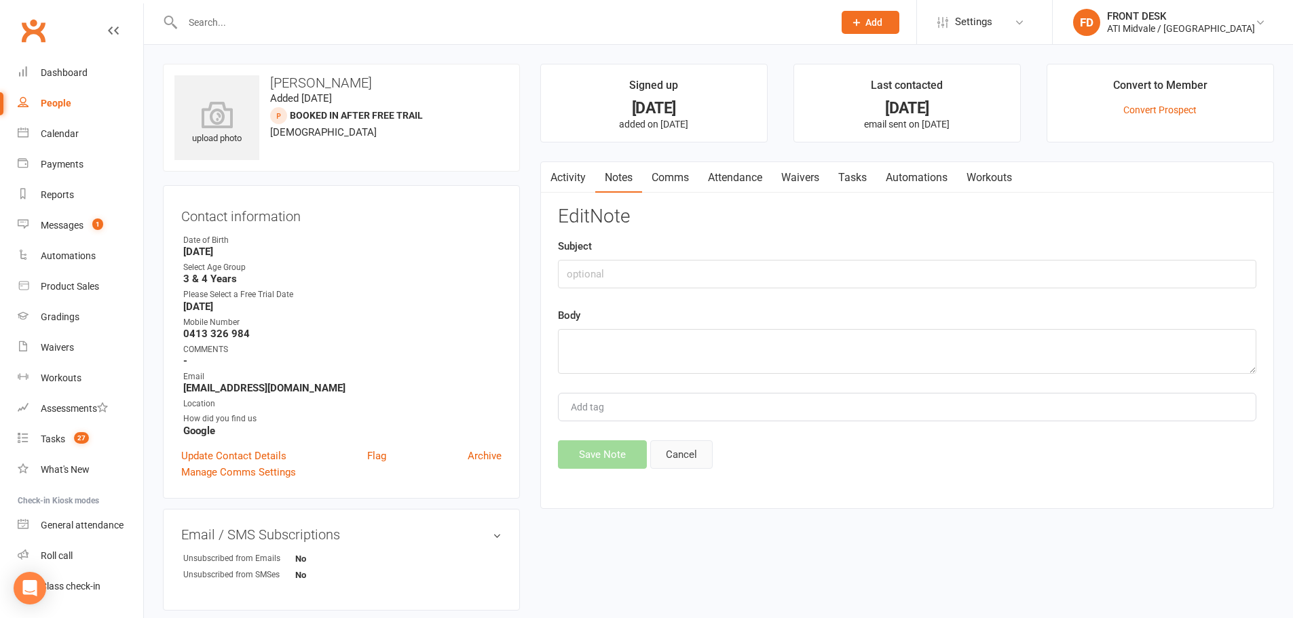
click at [689, 453] on button "Cancel" at bounding box center [681, 454] width 62 height 29
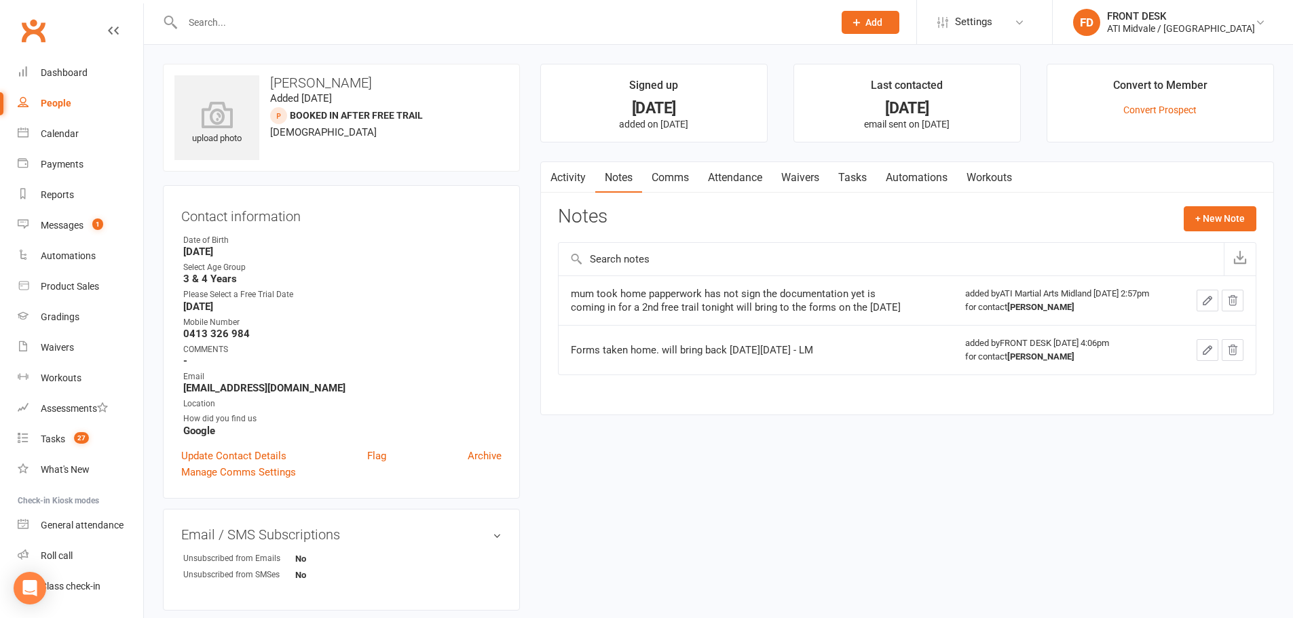
click at [1207, 356] on icon "button" at bounding box center [1207, 350] width 12 height 12
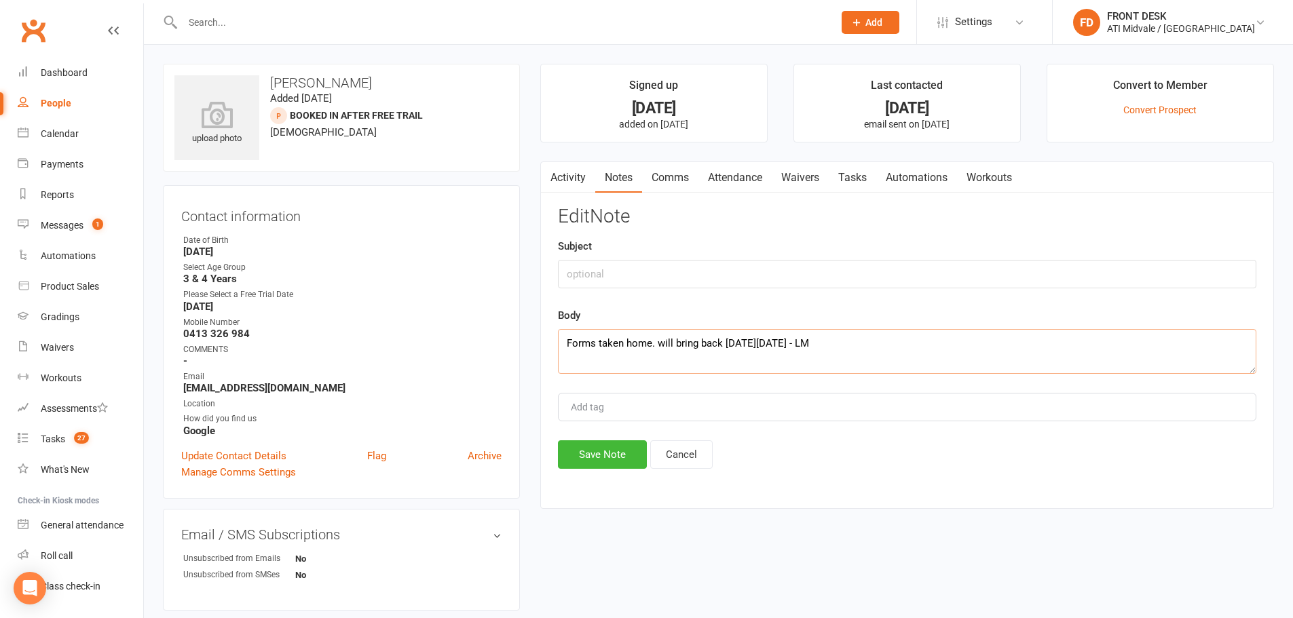
click at [563, 340] on textarea "Forms taken home. will bring back [DATE][DATE] - LM" at bounding box center [907, 351] width 698 height 45
type textarea "[DATE] -Forms taken home. will bring back [DATE][DATE] - LM"
click at [597, 457] on button "Save Note" at bounding box center [602, 454] width 89 height 29
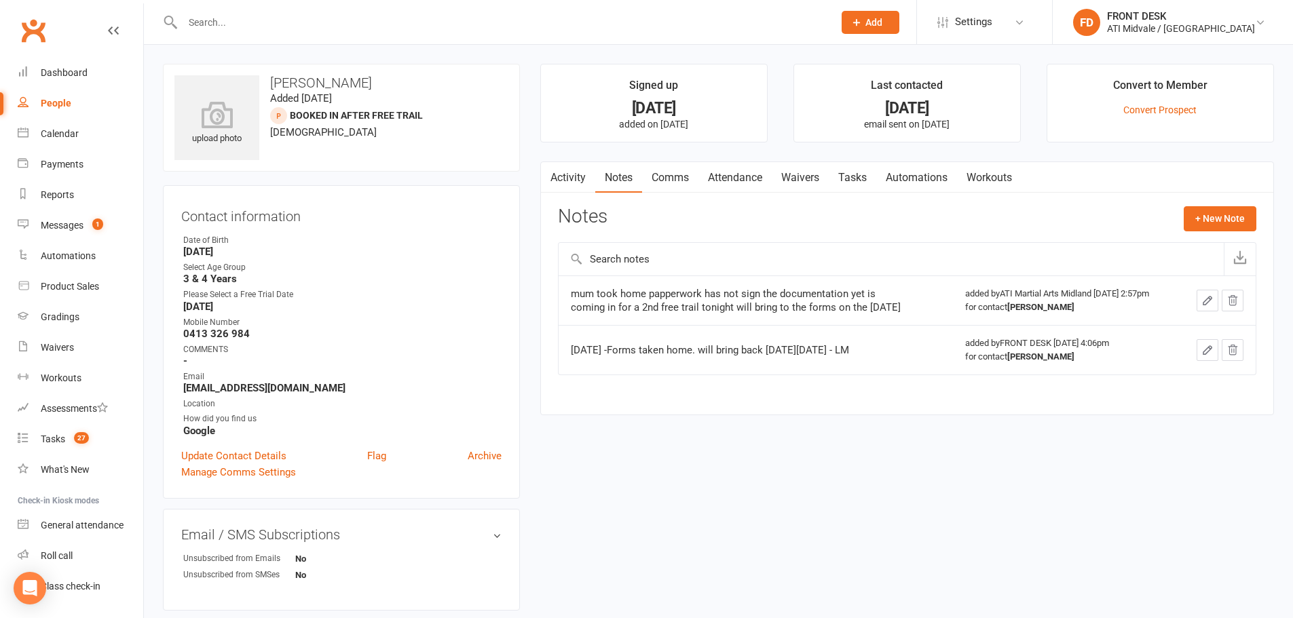
click at [1204, 356] on icon "button" at bounding box center [1207, 350] width 12 height 12
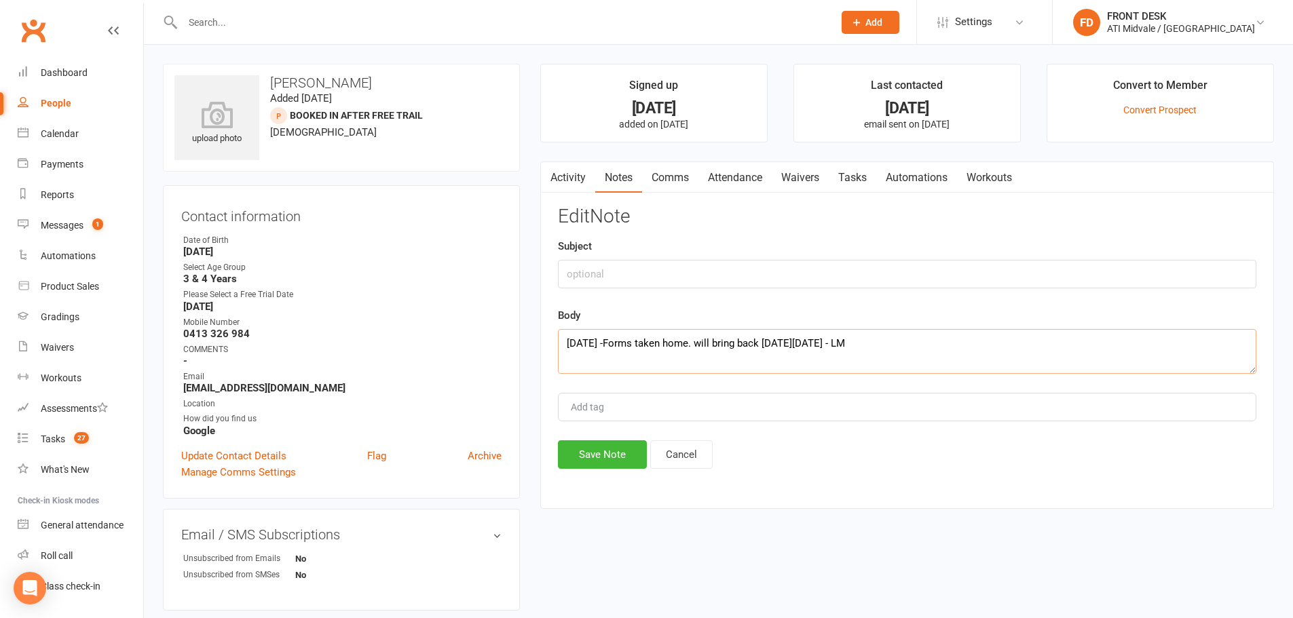
click at [560, 336] on textarea "[DATE] -Forms taken home. will bring back [DATE][DATE] - LM" at bounding box center [907, 351] width 698 height 45
paste textarea "mum took home papperwork has not sign the documentation yet is coming in for a …"
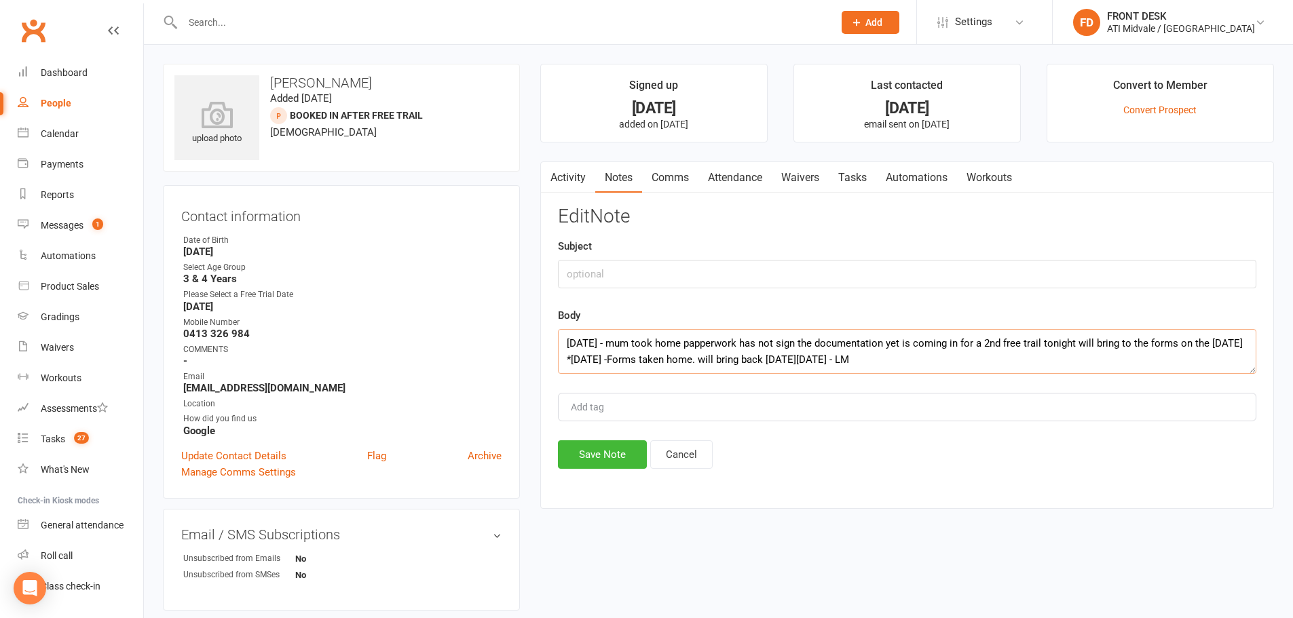
click at [564, 343] on textarea "[DATE] - mum took home papperwork has not sign the documentation yet is coming …" at bounding box center [907, 351] width 698 height 45
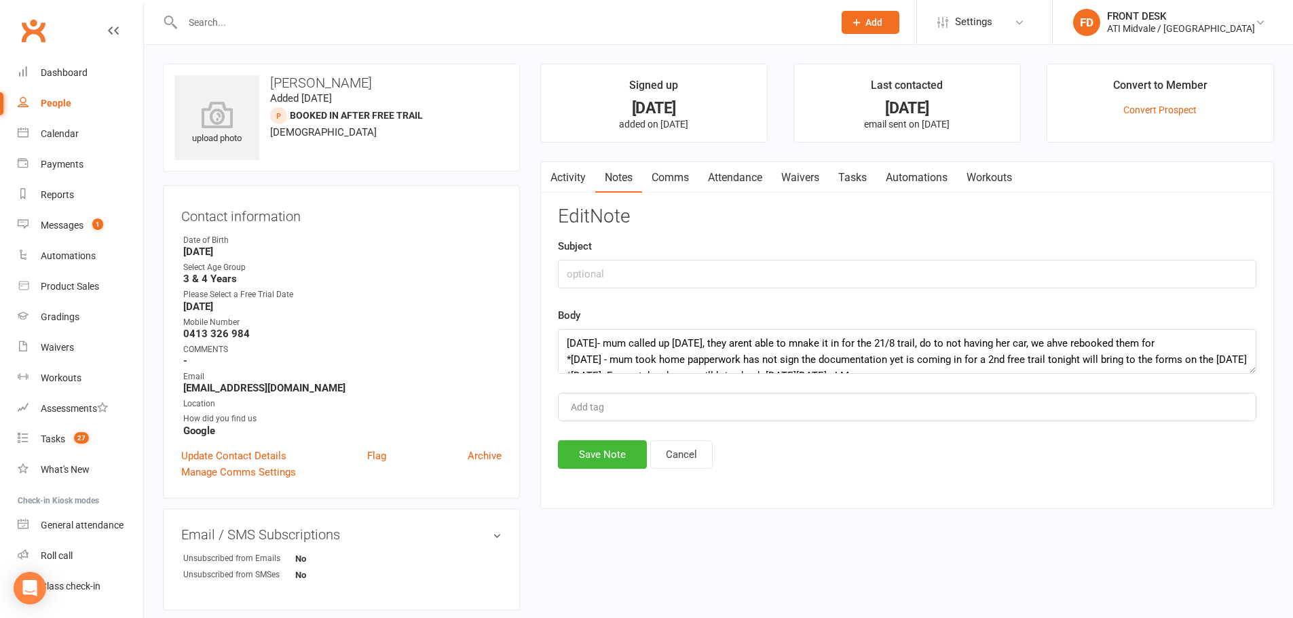
click at [1046, 492] on div "Activity Notes Comms Attendance Waivers Tasks Automations Workouts Notes + New …" at bounding box center [907, 336] width 734 height 348
click at [1164, 343] on textarea "[DATE]- mum called up [DATE], they arent able to mnake it in for the 21/8 trail…" at bounding box center [907, 351] width 698 height 45
type textarea "[DATE]- mum called up [DATE], they arent able to mnake it in for the 21/8 trail…"
click at [601, 461] on button "Save Note" at bounding box center [602, 454] width 89 height 29
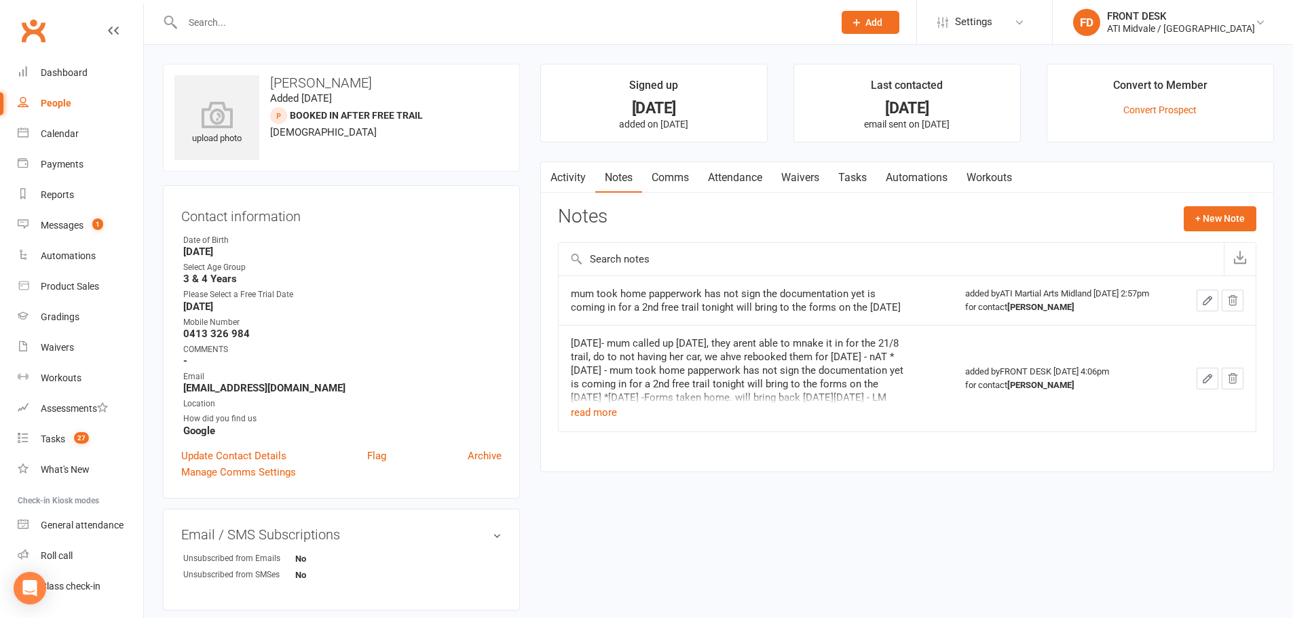
click at [1236, 303] on icon "button" at bounding box center [1232, 300] width 9 height 10
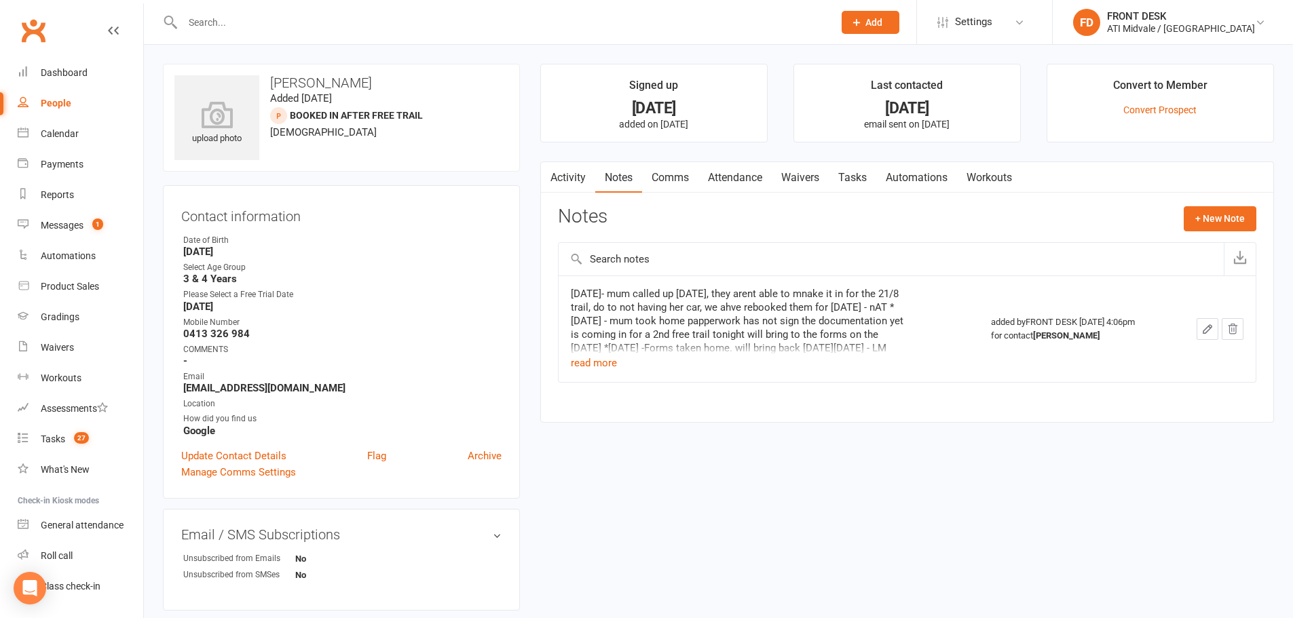
click at [694, 173] on link "Comms" at bounding box center [670, 177] width 56 height 31
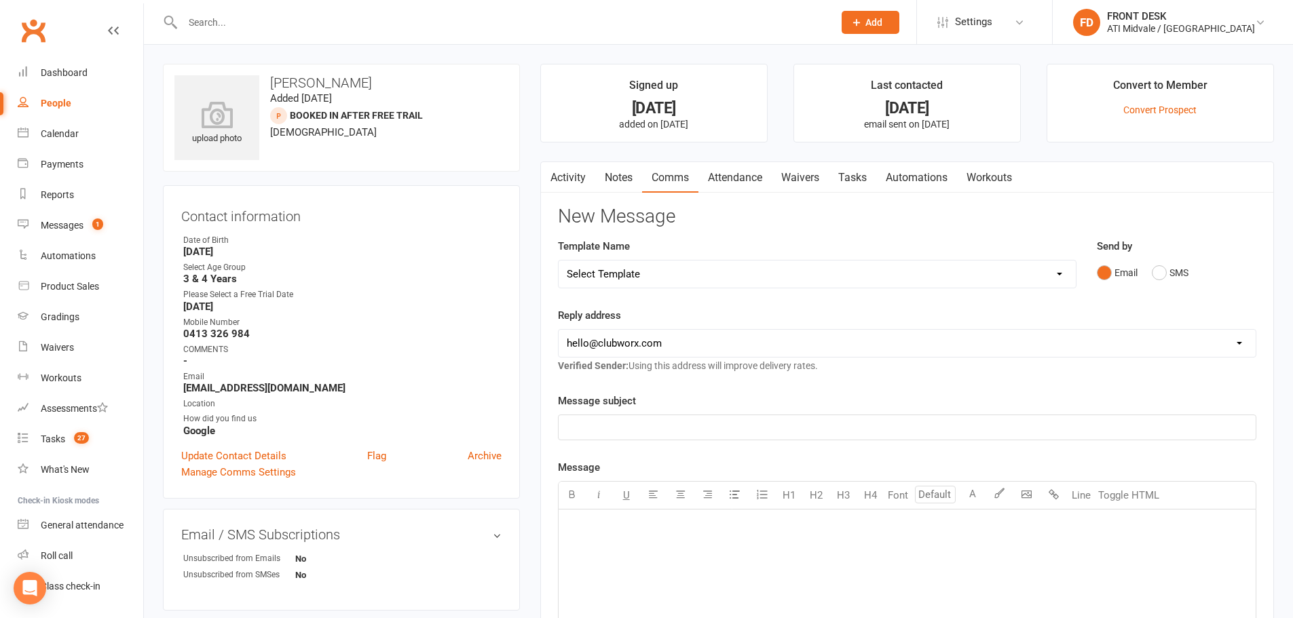
click at [735, 180] on link "Attendance" at bounding box center [734, 177] width 73 height 31
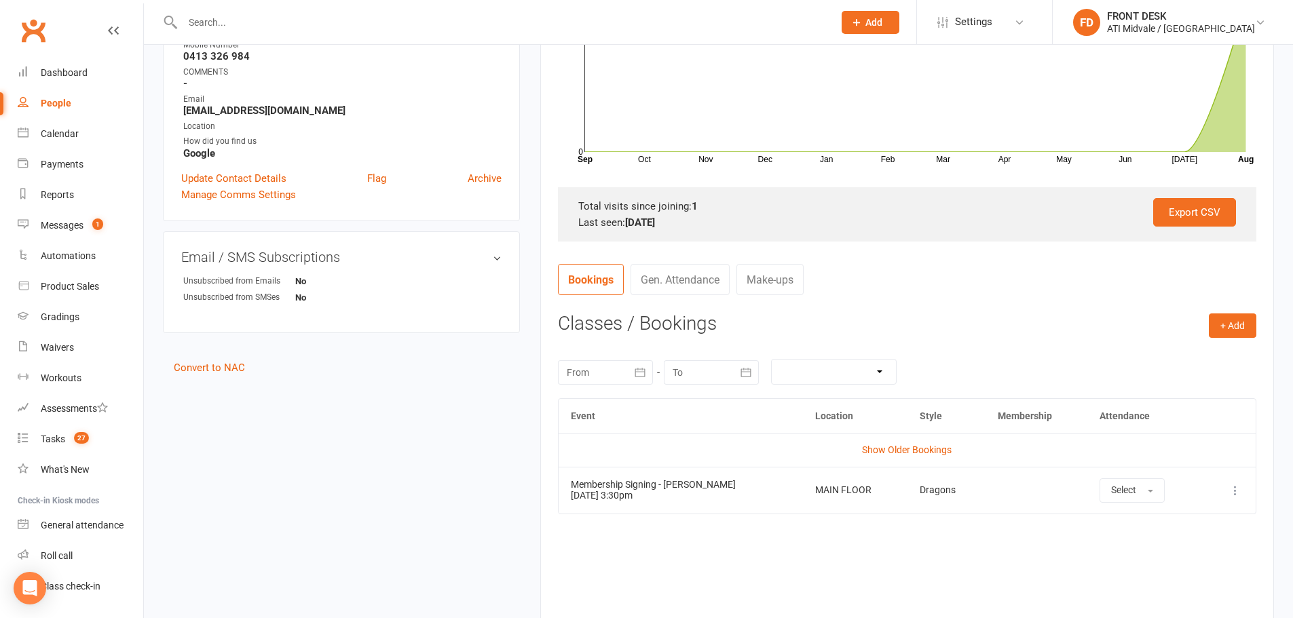
scroll to position [368, 0]
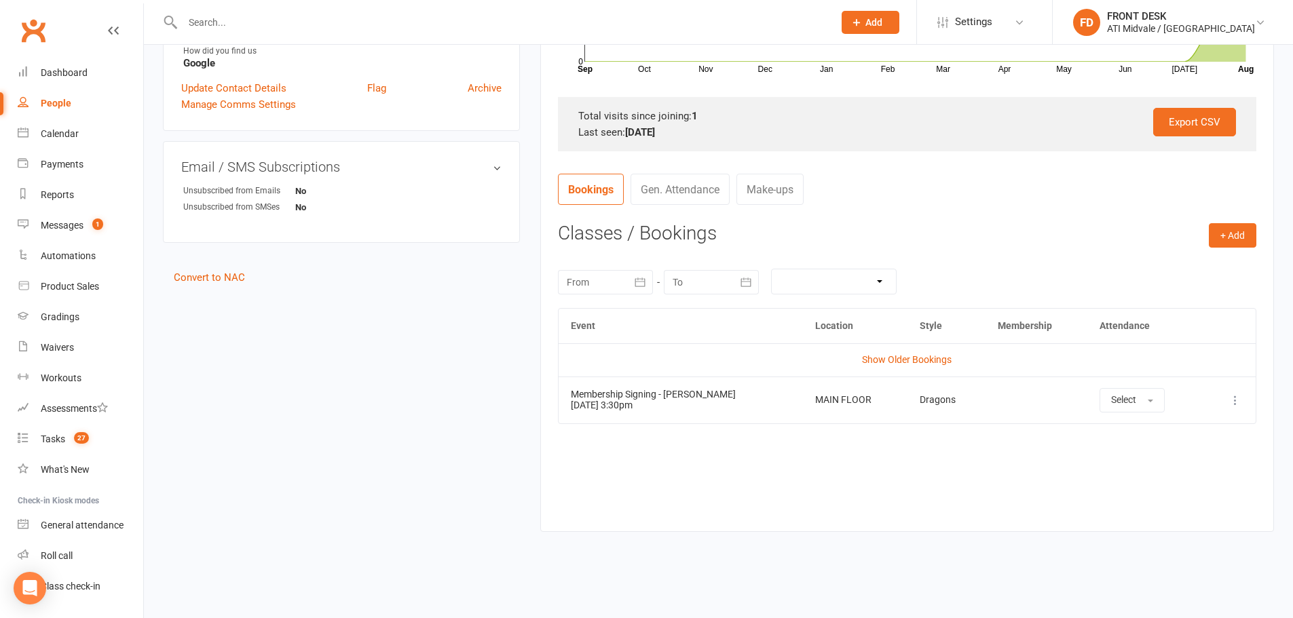
click at [1236, 393] on button at bounding box center [1235, 400] width 16 height 16
click at [1170, 487] on link "Remove booking" at bounding box center [1175, 481] width 134 height 27
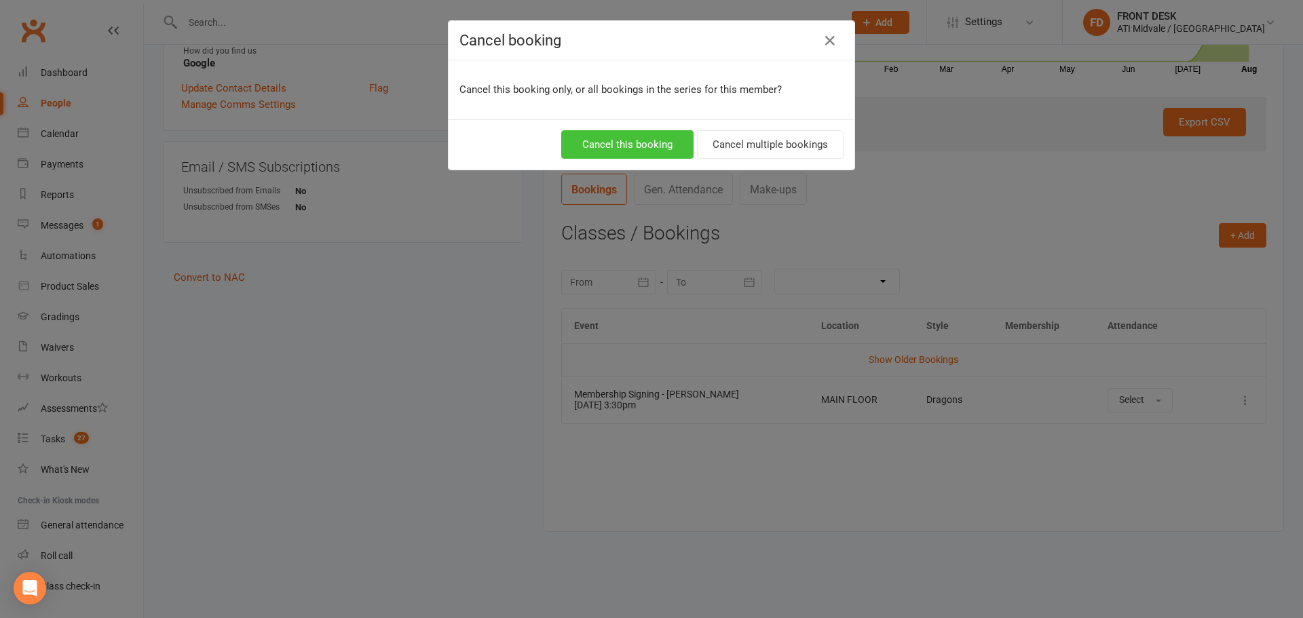
click at [654, 143] on button "Cancel this booking" at bounding box center [627, 144] width 132 height 29
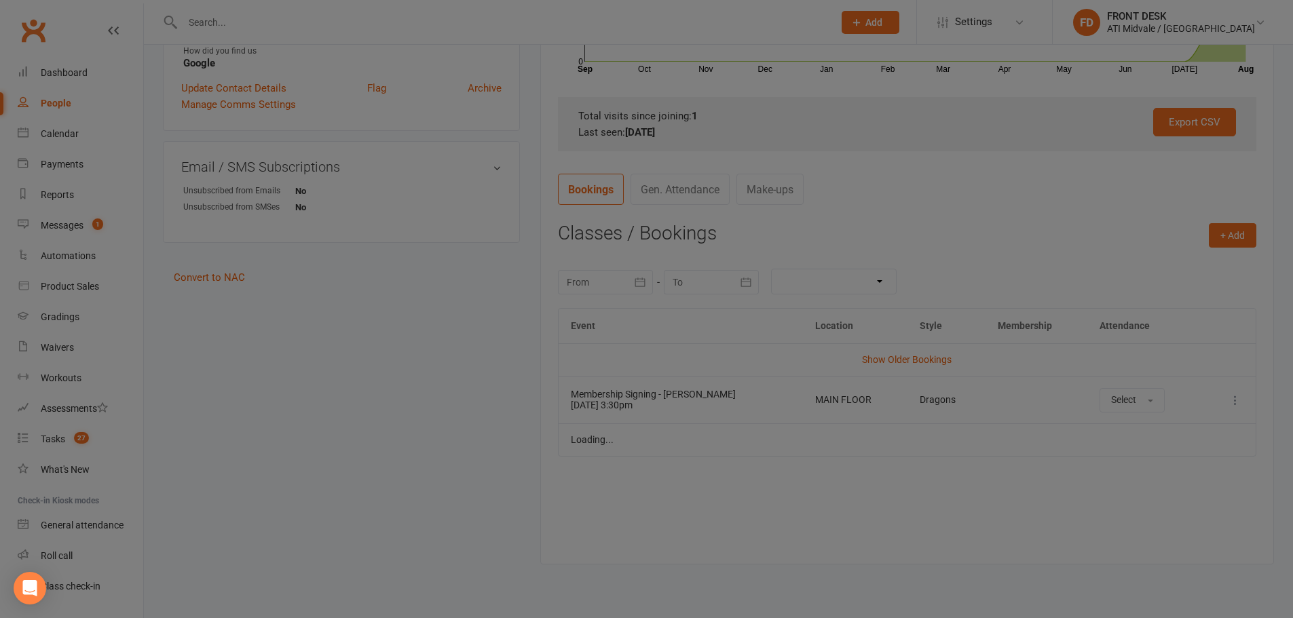
scroll to position [354, 0]
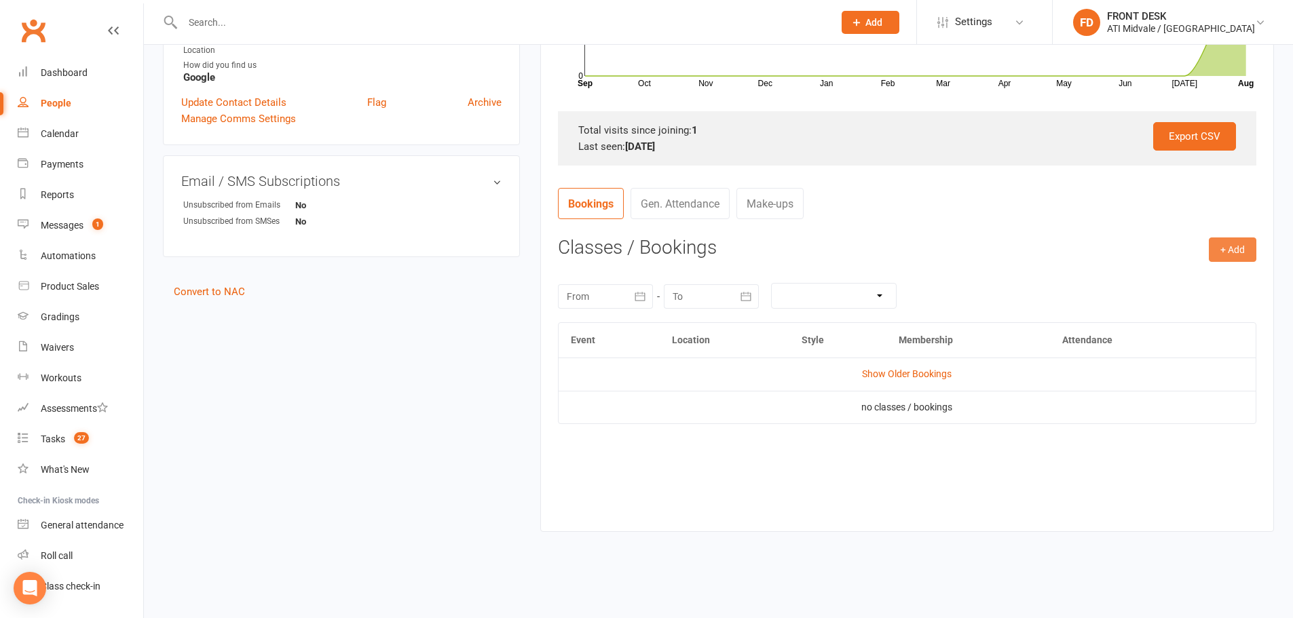
click at [1232, 244] on button "+ Add" at bounding box center [1233, 250] width 48 height 24
click at [1163, 300] on link "Add Appointment" at bounding box center [1188, 307] width 134 height 27
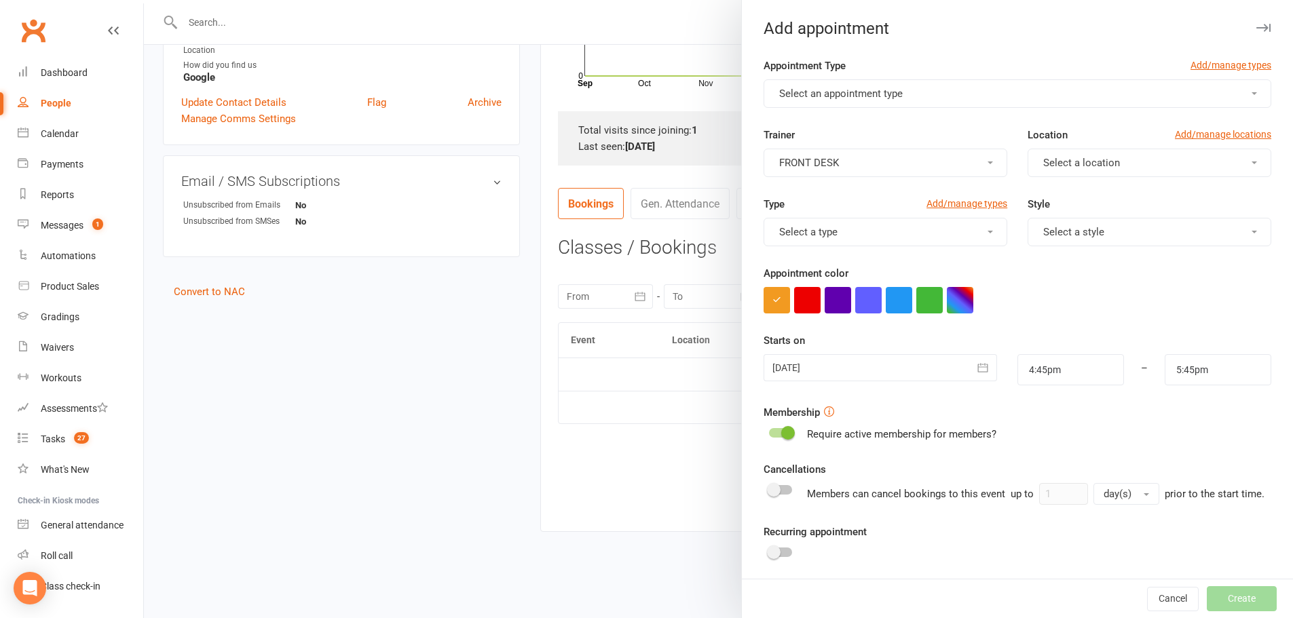
click at [825, 100] on button "Select an appointment type" at bounding box center [1017, 93] width 508 height 29
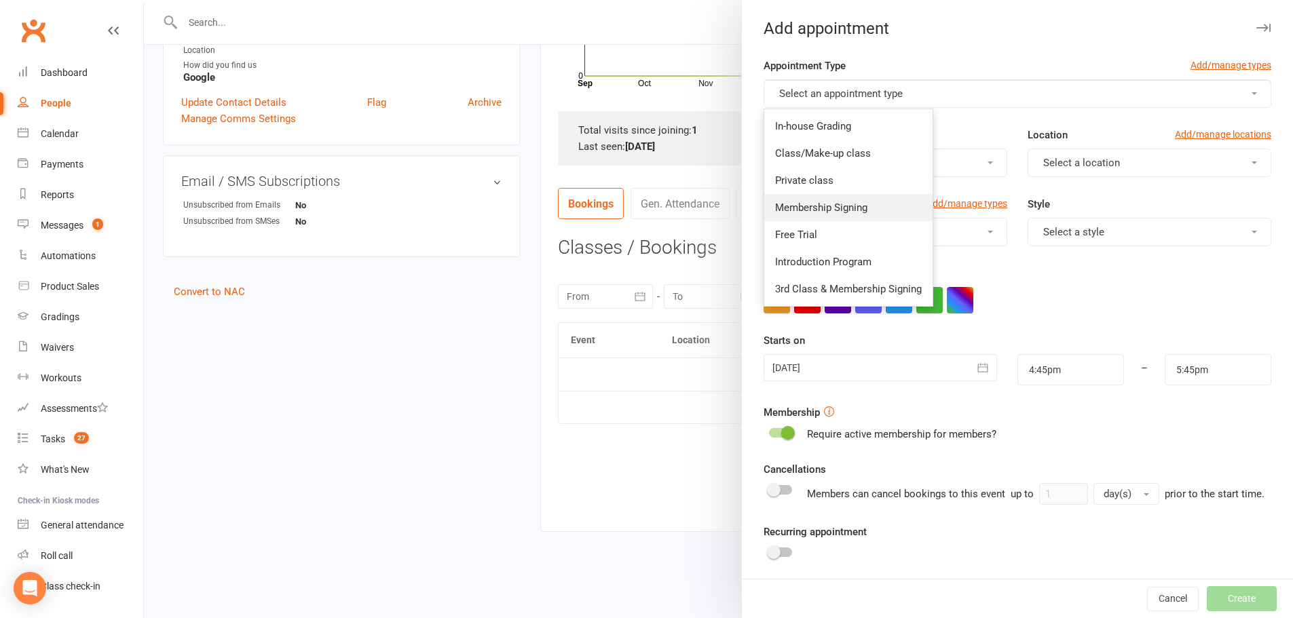
click at [824, 206] on span "Membership Signing" at bounding box center [821, 208] width 92 height 12
type input "5:15pm"
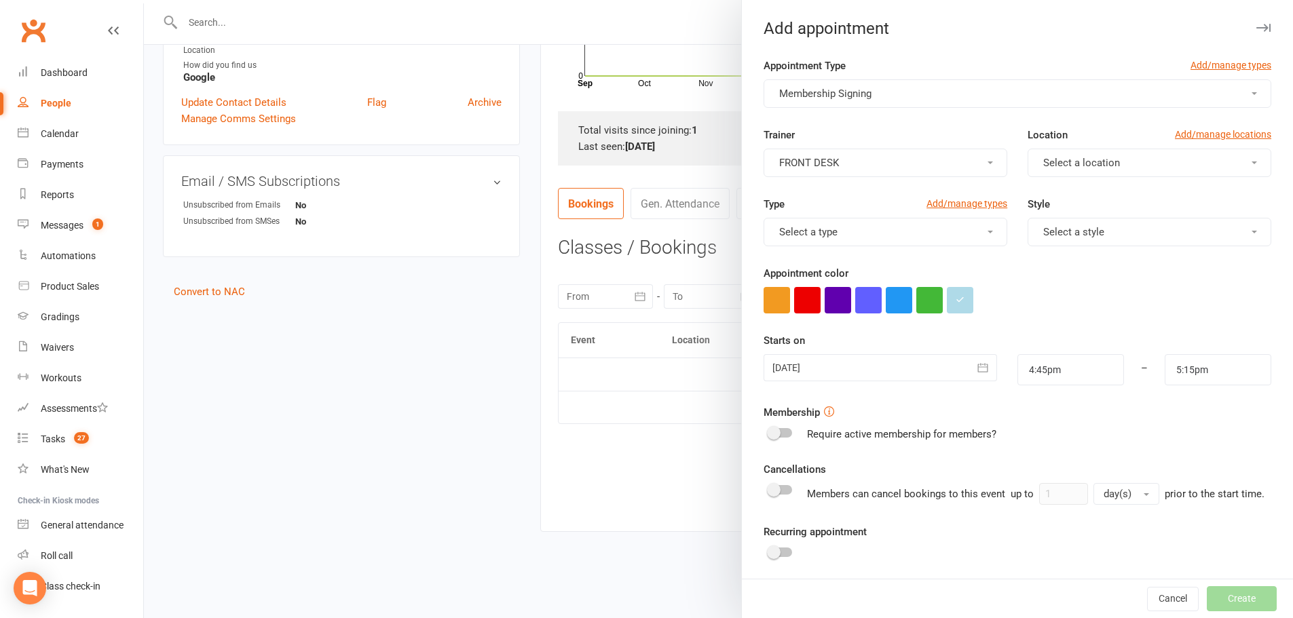
click at [837, 148] on div "Trainer FRONT DESK" at bounding box center [885, 152] width 264 height 50
click at [837, 160] on button "FRONT DESK" at bounding box center [885, 163] width 244 height 29
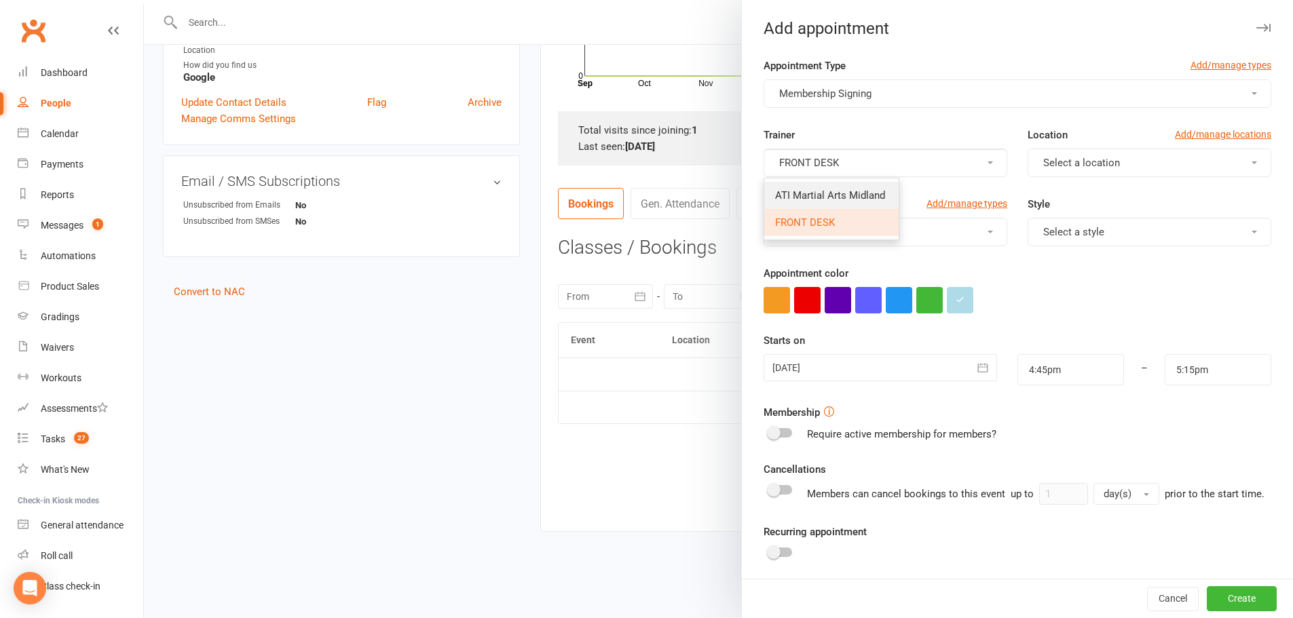
click at [837, 193] on span "ATI Martial Arts Midland" at bounding box center [830, 195] width 110 height 12
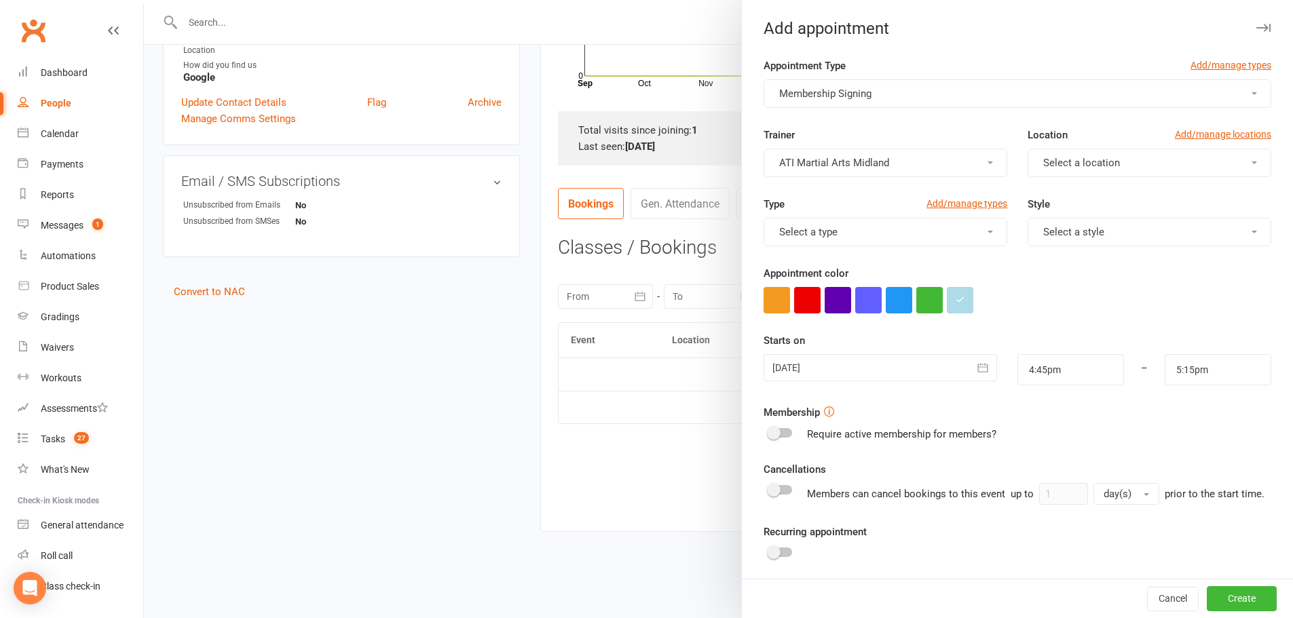
click at [1154, 157] on button "Select a location" at bounding box center [1149, 163] width 244 height 29
click at [1093, 202] on link "MAIN FLOOR" at bounding box center [1095, 195] width 134 height 27
click at [919, 237] on button "Select a type" at bounding box center [885, 232] width 244 height 29
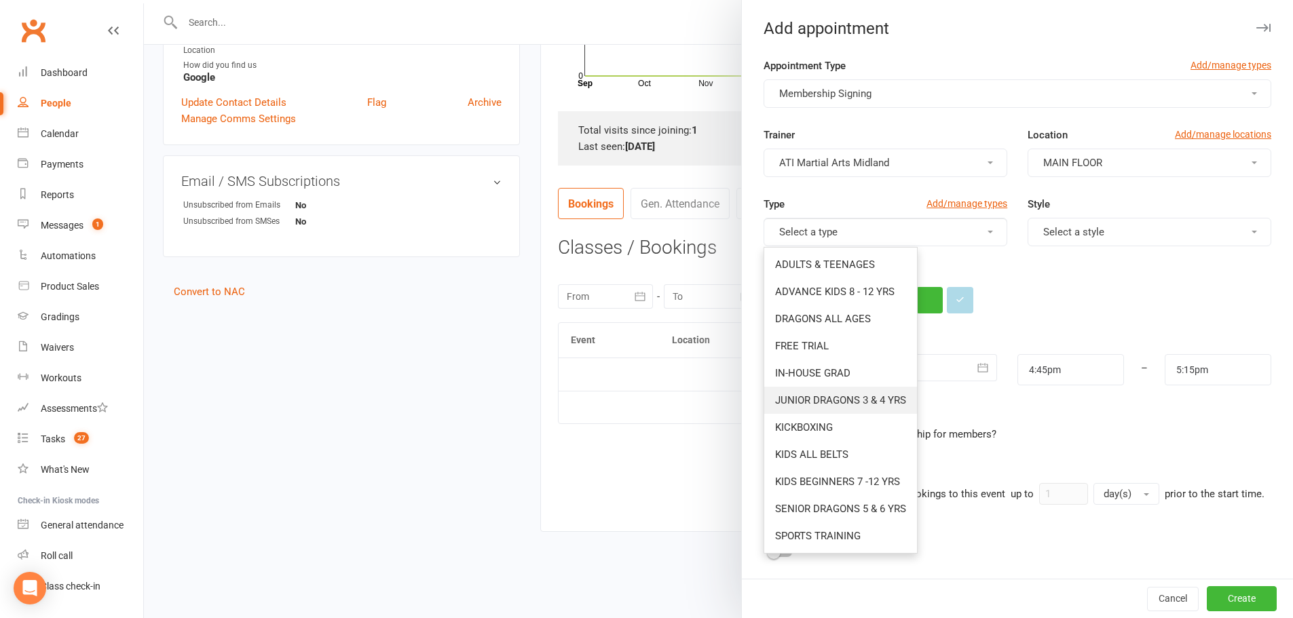
click at [845, 408] on link "JUNIOR DRAGONS 3 & 4 YRS" at bounding box center [840, 400] width 153 height 27
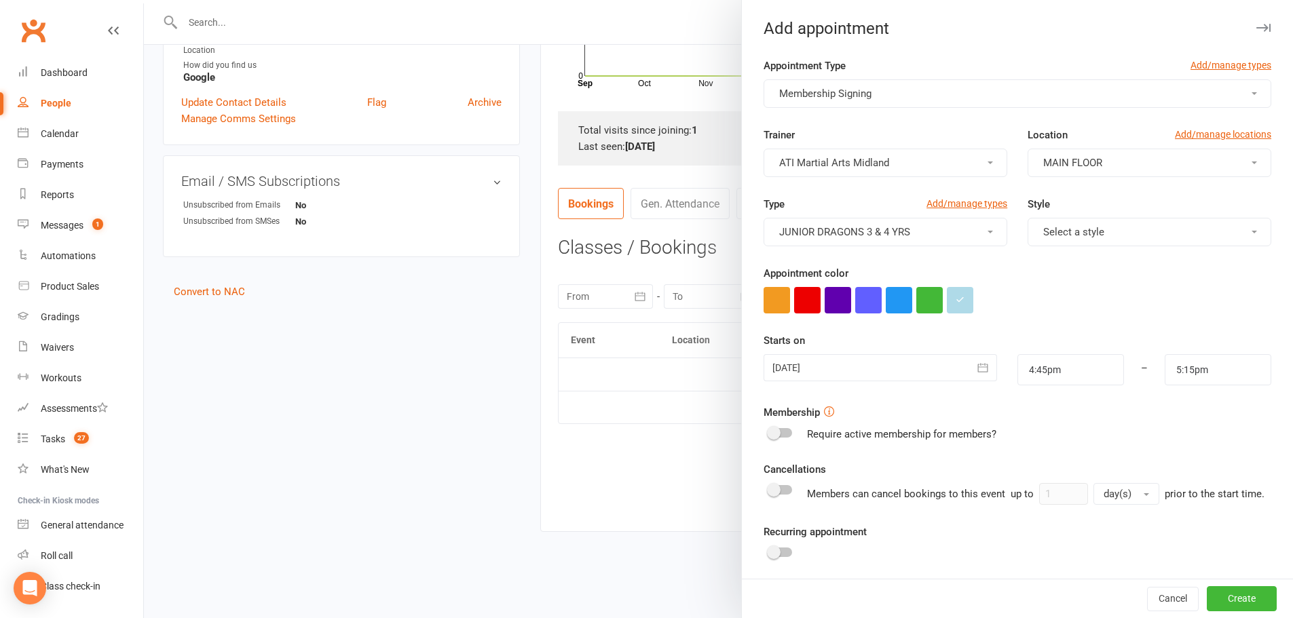
click at [1066, 227] on span "Select a style" at bounding box center [1073, 232] width 61 height 12
click at [1048, 297] on span "Dragons" at bounding box center [1058, 292] width 38 height 12
click at [939, 376] on div at bounding box center [879, 367] width 233 height 27
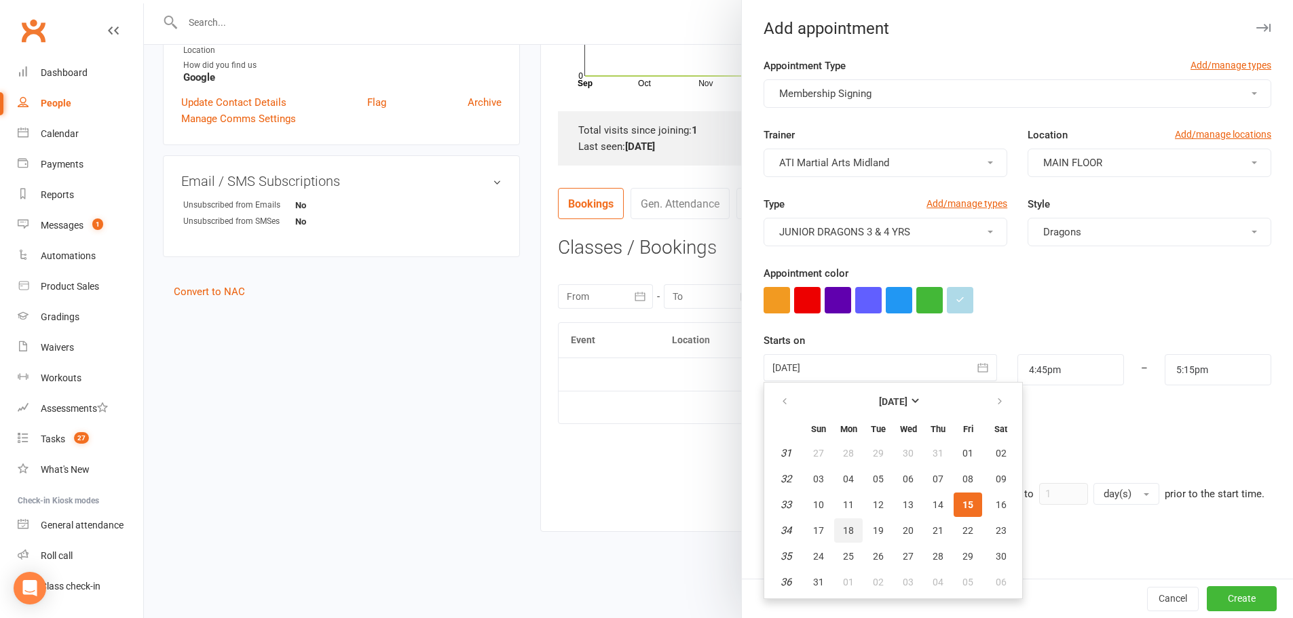
click at [835, 528] on button "18" at bounding box center [848, 530] width 29 height 24
type input "[DATE]"
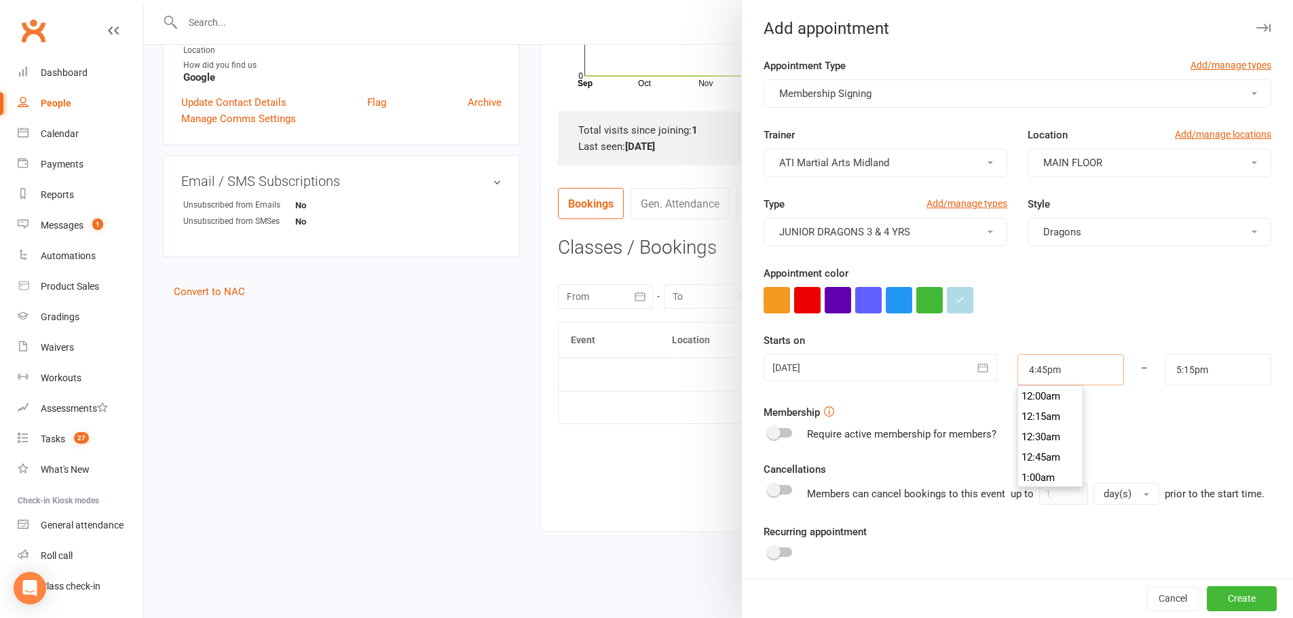
click at [1052, 360] on input "4:45pm" at bounding box center [1070, 369] width 107 height 31
type input "3:30pm"
click at [1053, 428] on li "3:30pm" at bounding box center [1050, 423] width 65 height 20
click at [1191, 363] on input "5:15pm" at bounding box center [1218, 369] width 107 height 31
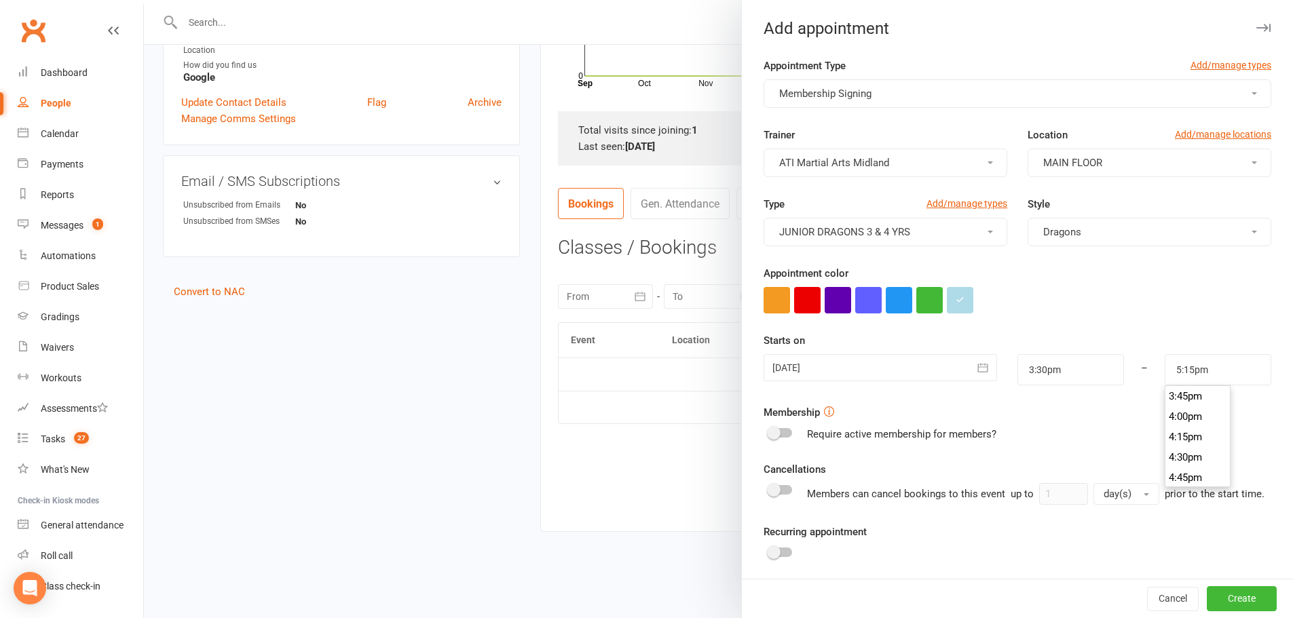
scroll to position [1276, 0]
type input "4:00pm"
click at [1184, 432] on li "4:00pm" at bounding box center [1197, 423] width 65 height 20
click at [1207, 598] on button "Create" at bounding box center [1242, 599] width 70 height 24
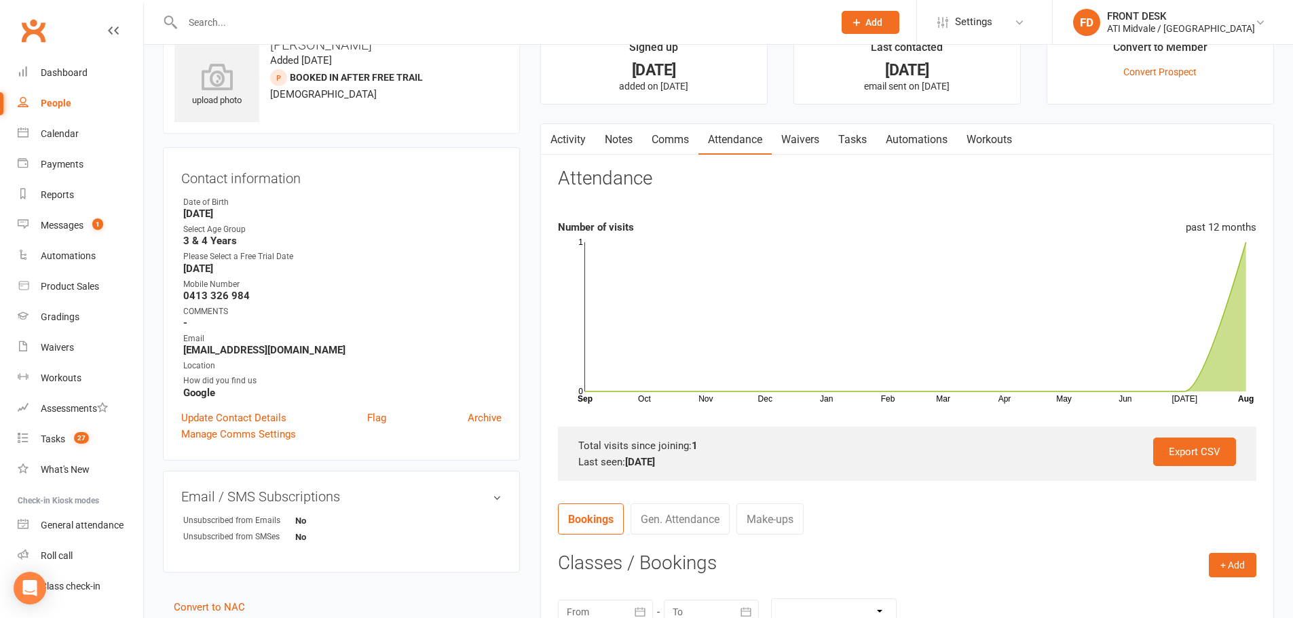
scroll to position [0, 0]
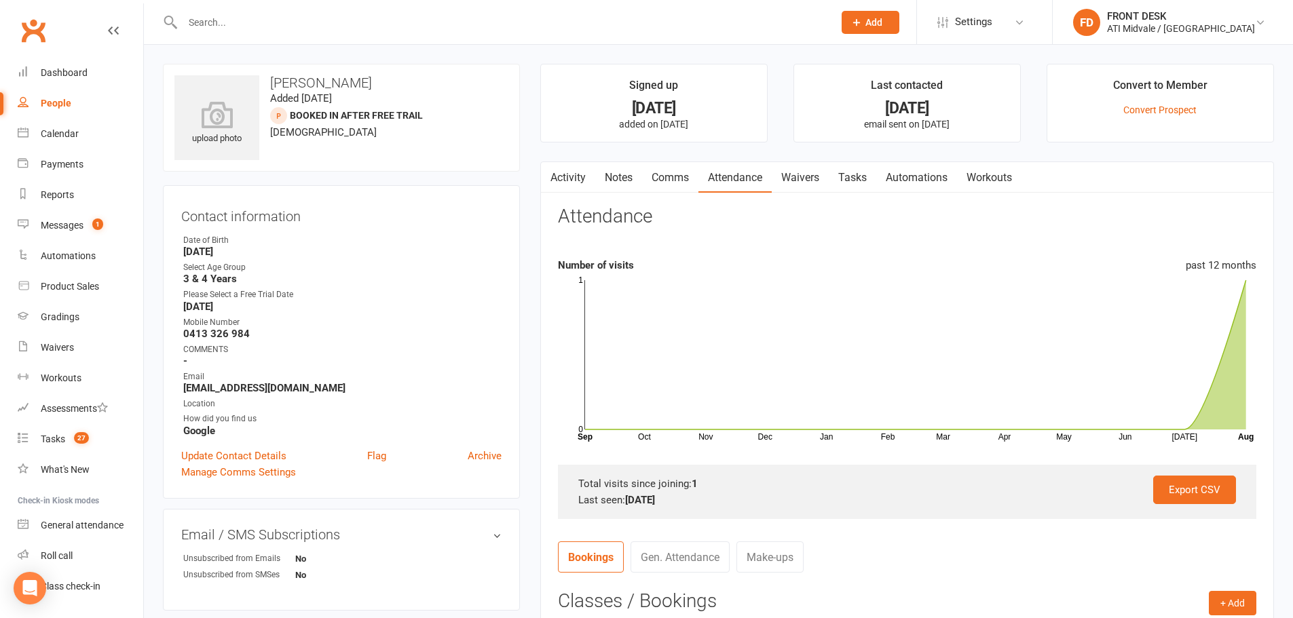
click at [851, 170] on link "Tasks" at bounding box center [853, 177] width 48 height 31
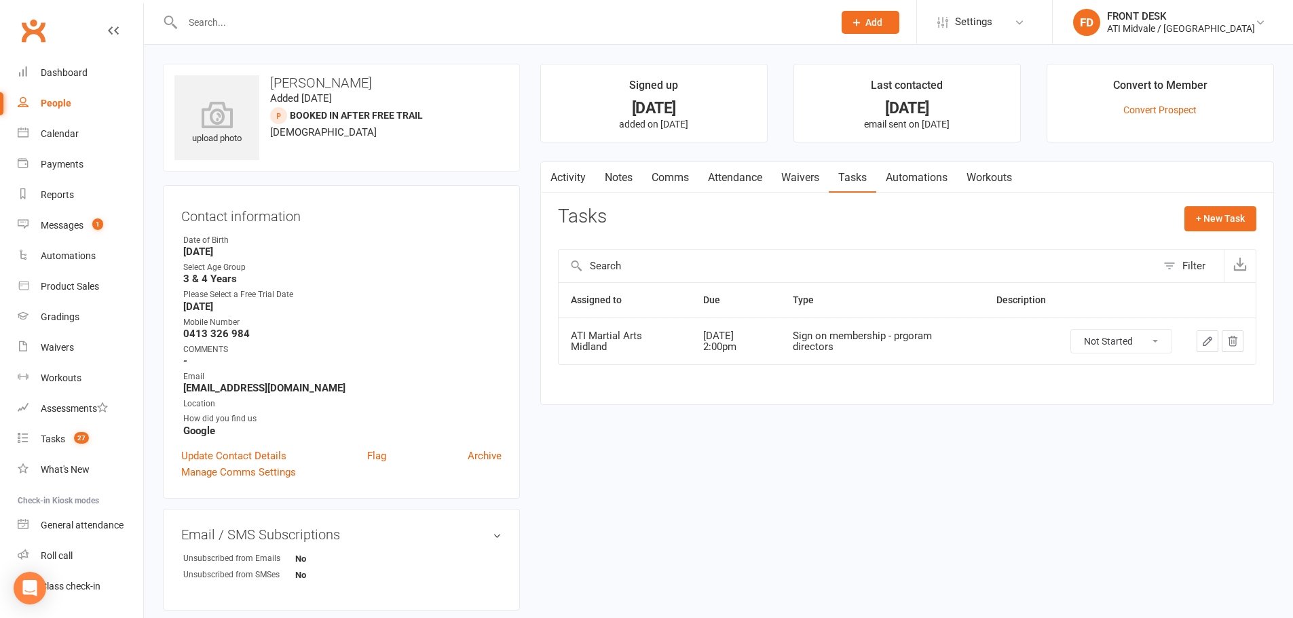
click at [1217, 335] on button "button" at bounding box center [1207, 341] width 22 height 22
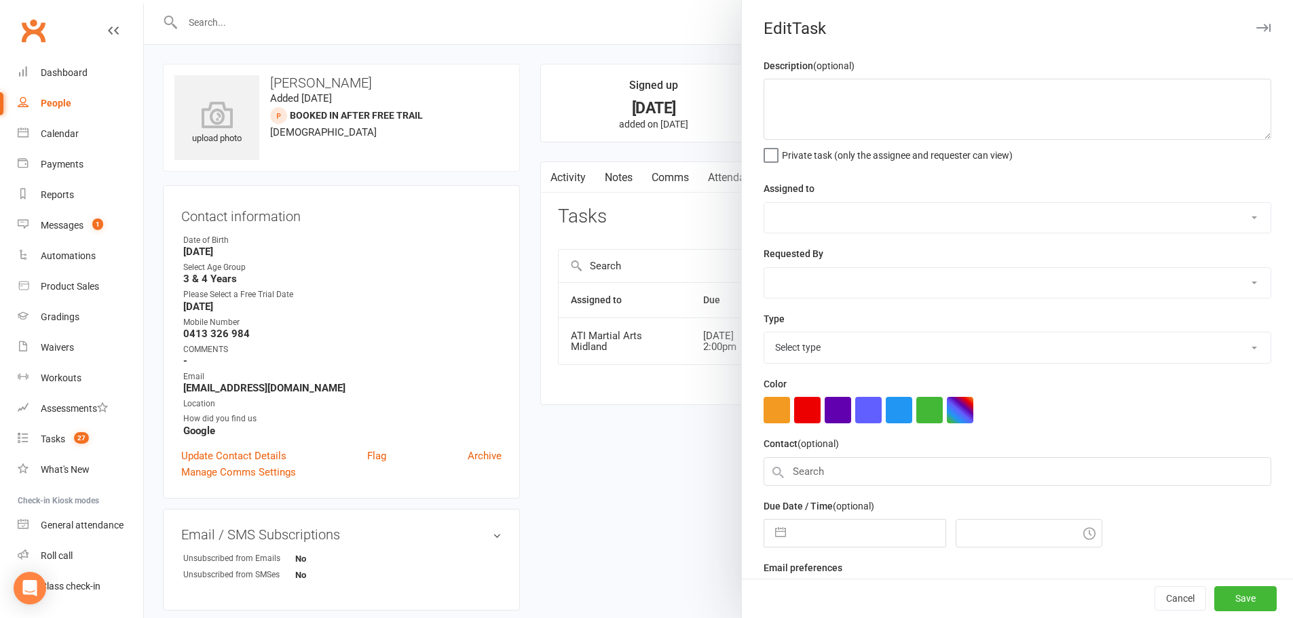
select select "32859"
type input "[DATE]"
type input "2:00pm"
select select "22453"
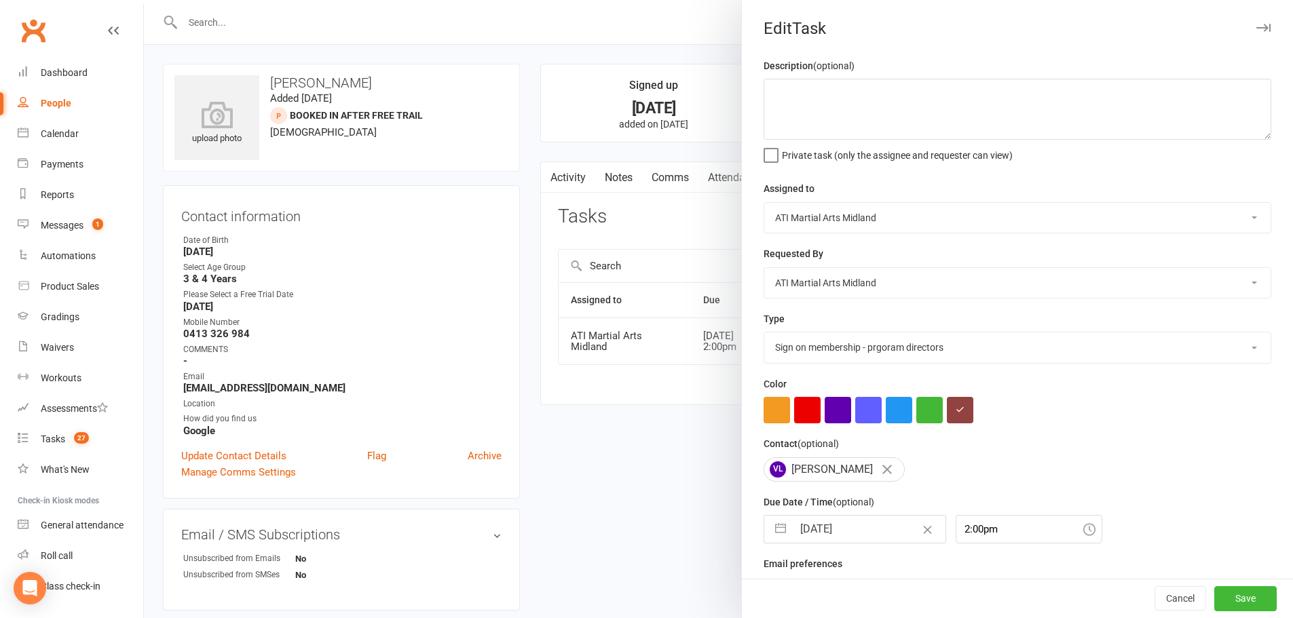
click at [817, 543] on input "[DATE]" at bounding box center [869, 529] width 153 height 27
select select "6"
select select "2025"
select select "7"
select select "2025"
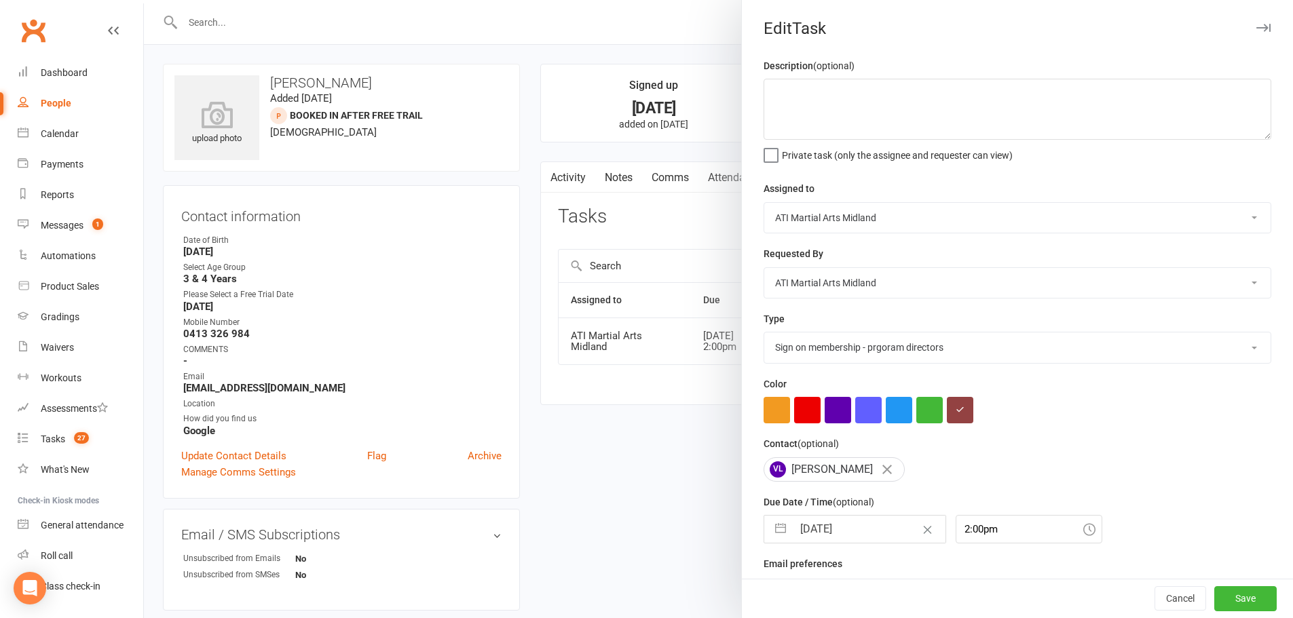
select select "8"
select select "2025"
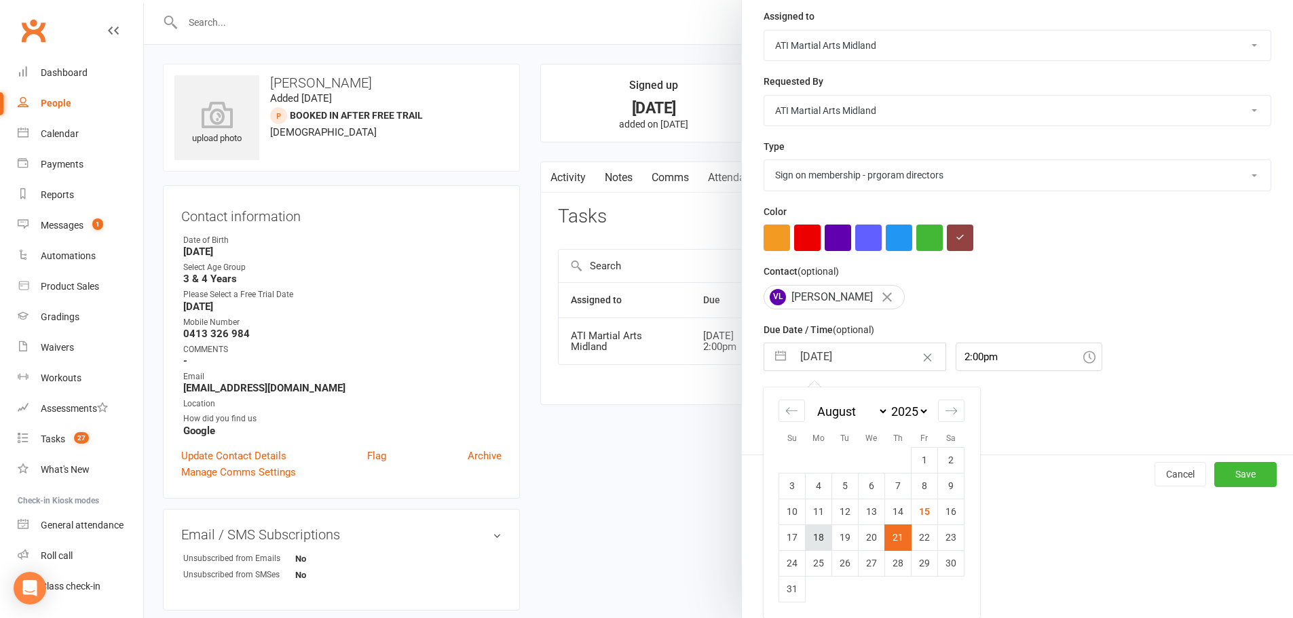
click at [810, 540] on td "18" at bounding box center [819, 538] width 26 height 26
type input "[DATE]"
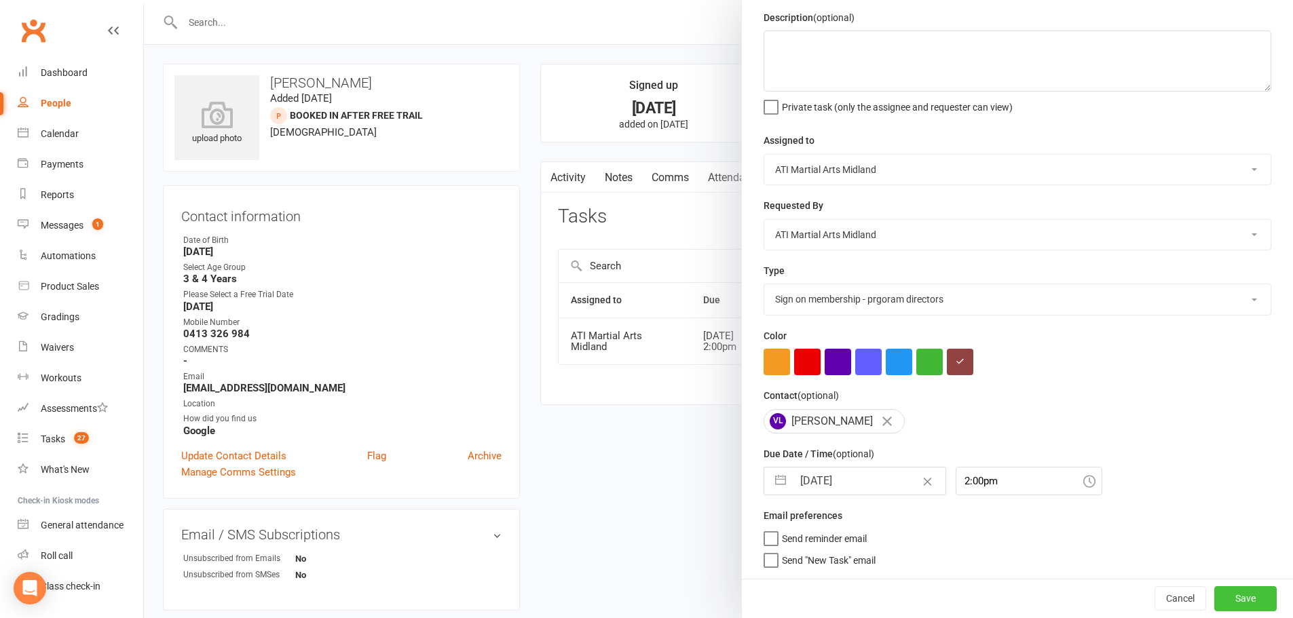
click at [1243, 602] on button "Save" at bounding box center [1245, 598] width 62 height 24
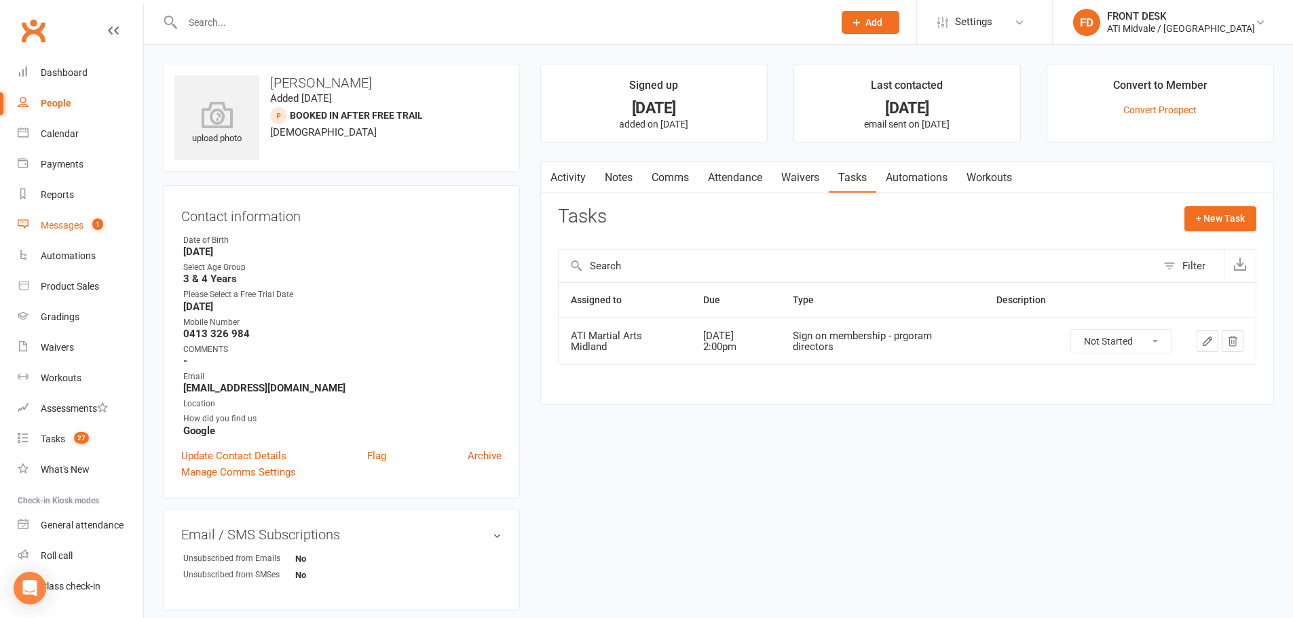
click at [90, 227] on count-badge "1" at bounding box center [95, 225] width 18 height 11
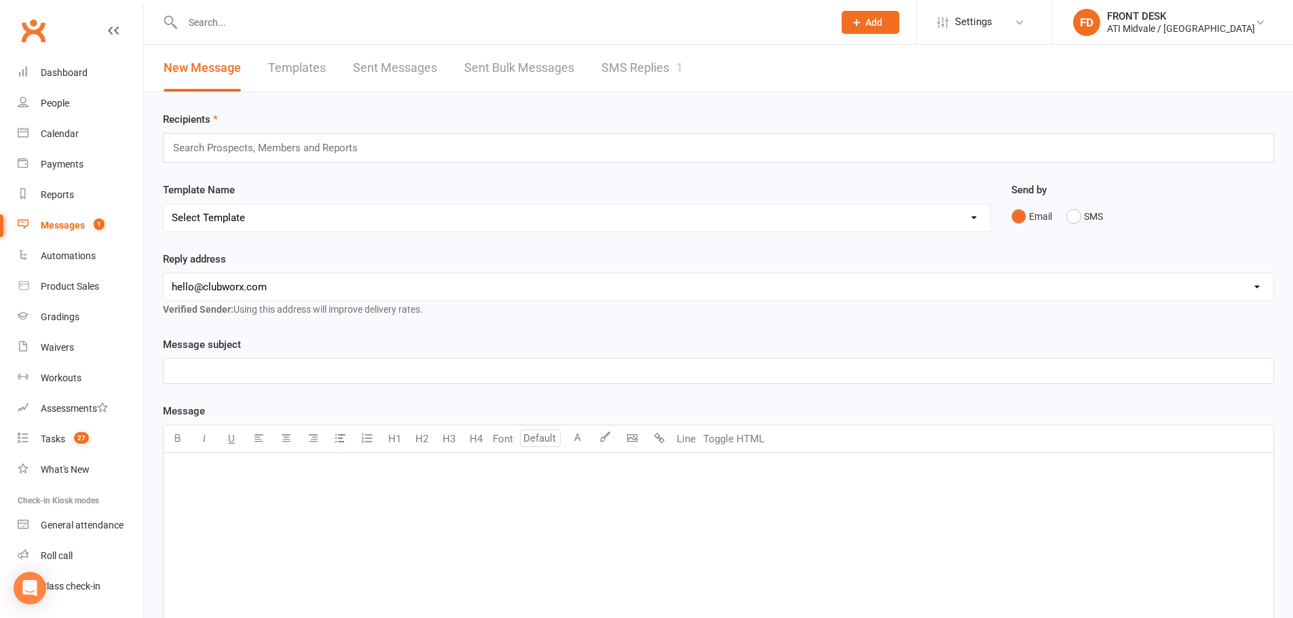
click at [624, 67] on link "SMS Replies 1" at bounding box center [641, 68] width 81 height 47
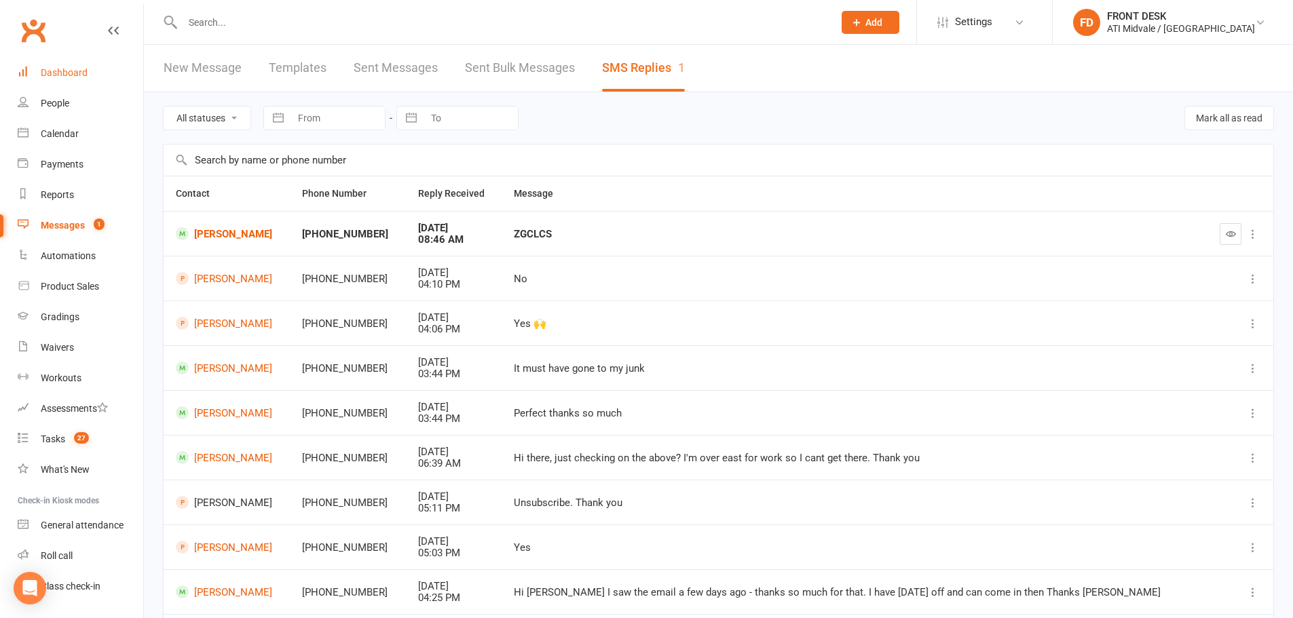
click at [61, 75] on div "Dashboard" at bounding box center [64, 72] width 47 height 11
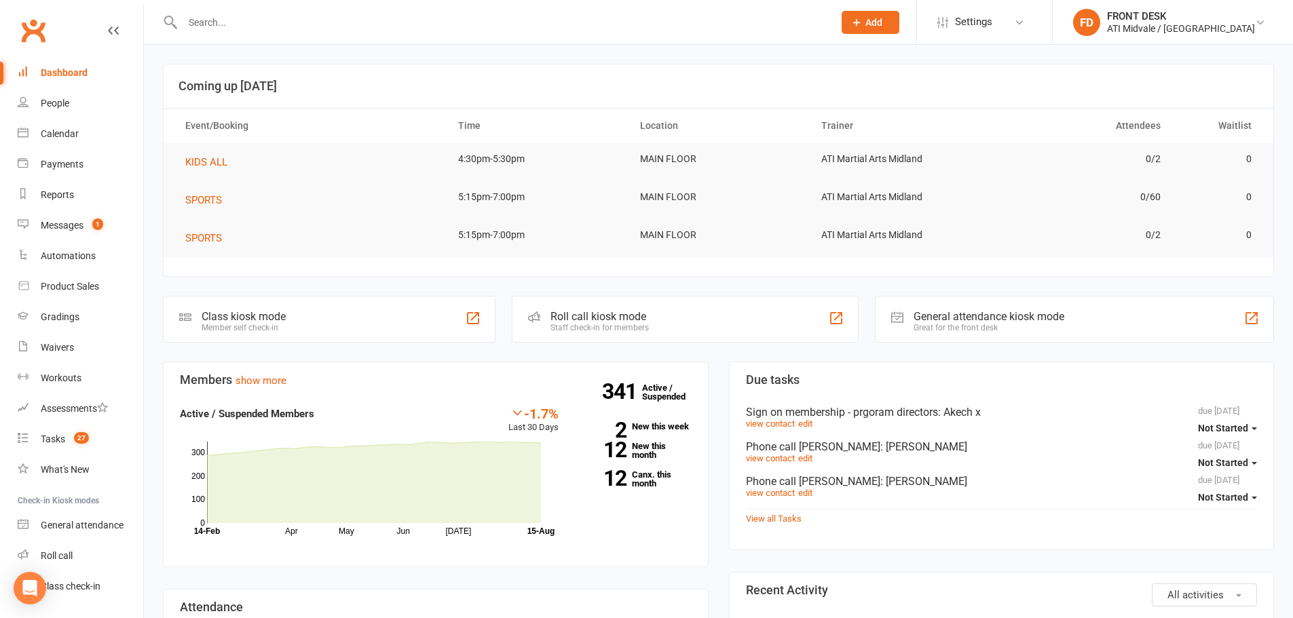
click at [349, 23] on input "text" at bounding box center [500, 22] width 645 height 19
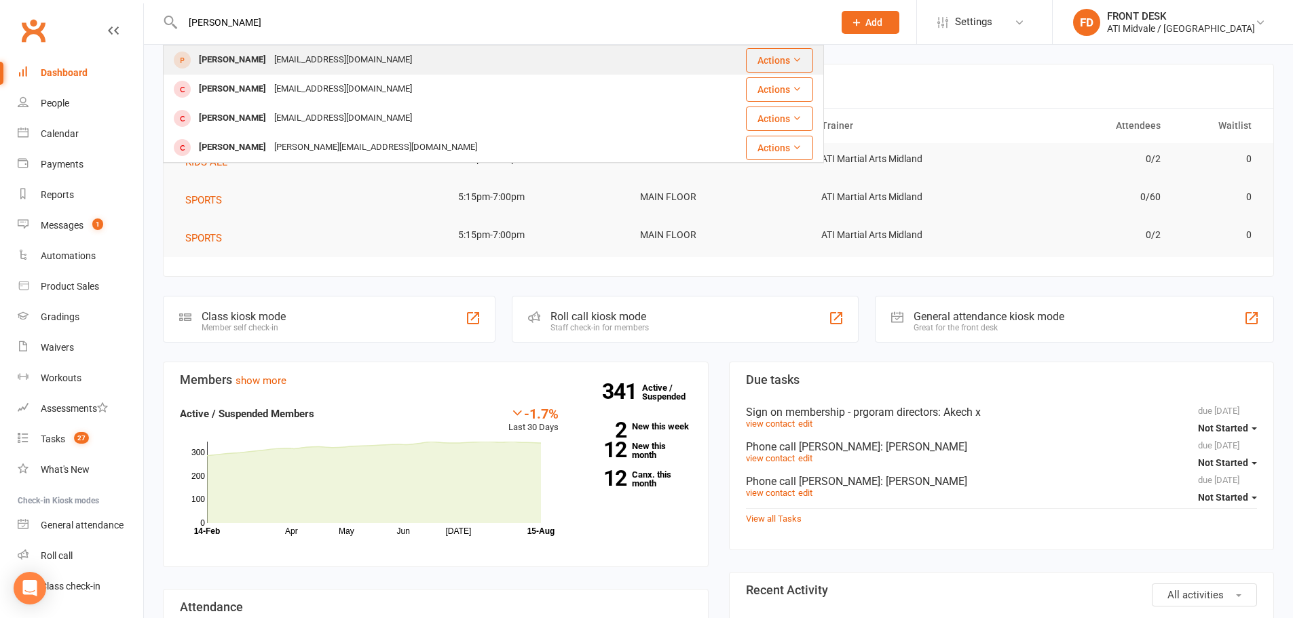
type input "[PERSON_NAME]"
click at [342, 62] on div "[EMAIL_ADDRESS][DOMAIN_NAME]" at bounding box center [343, 60] width 146 height 20
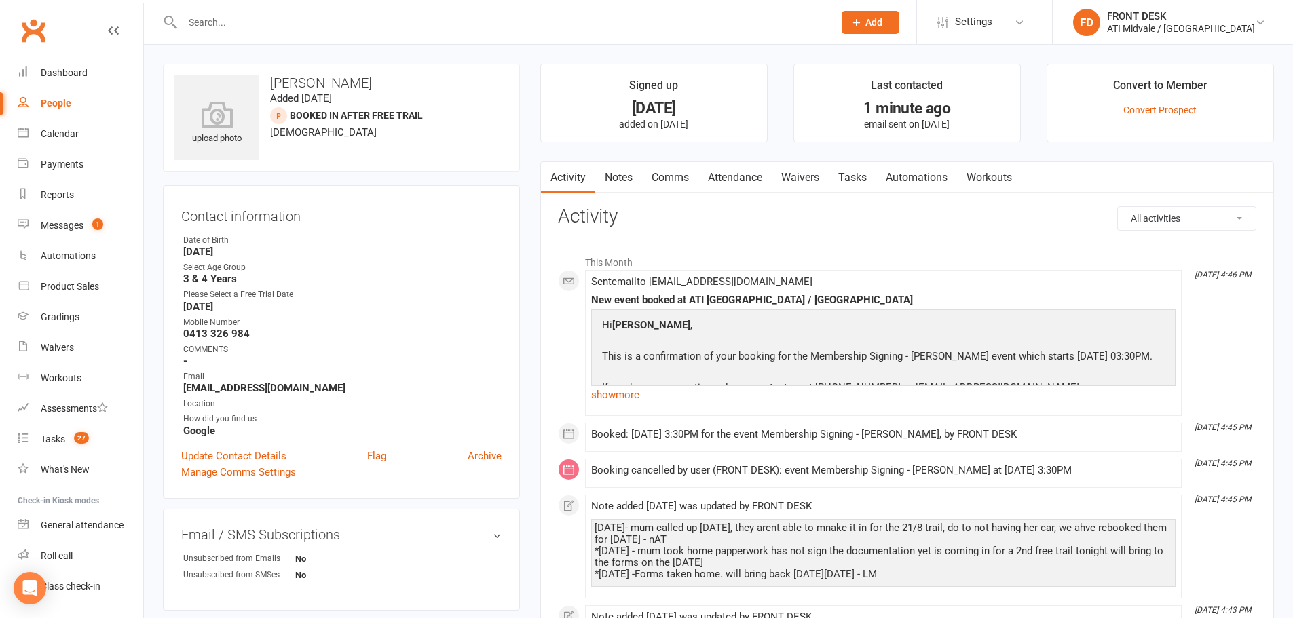
click at [332, 30] on input "text" at bounding box center [500, 22] width 645 height 19
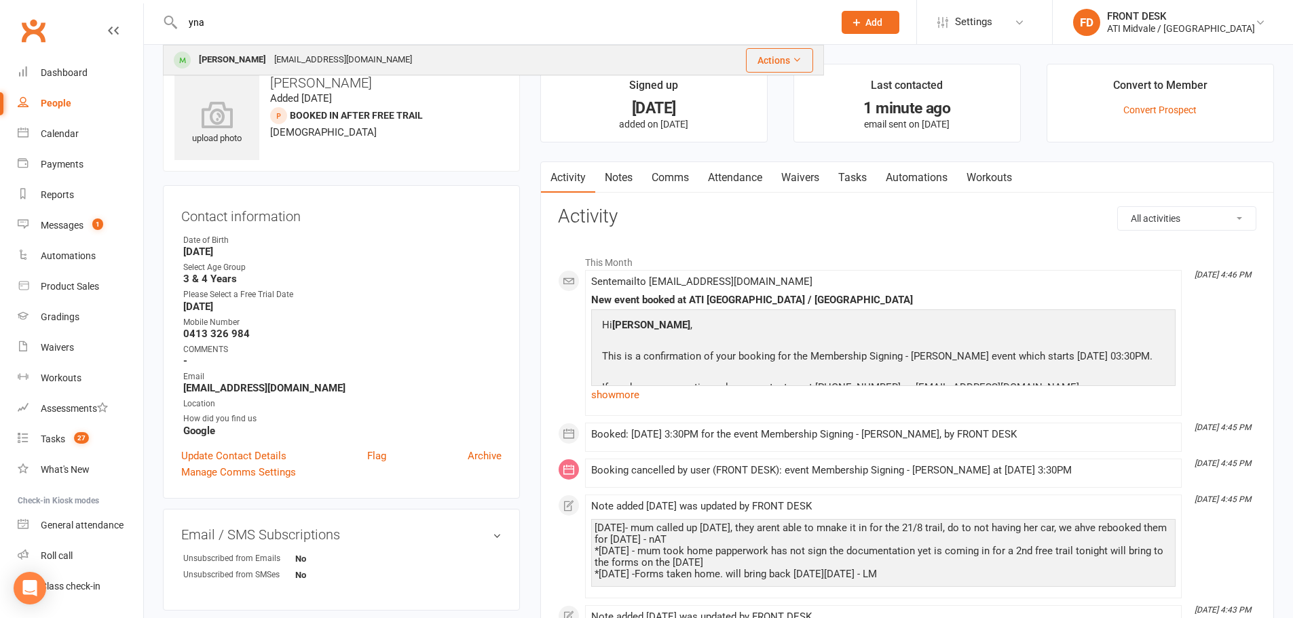
type input "yna"
click at [389, 49] on div "[PERSON_NAME] [EMAIL_ADDRESS][DOMAIN_NAME]" at bounding box center [417, 60] width 506 height 28
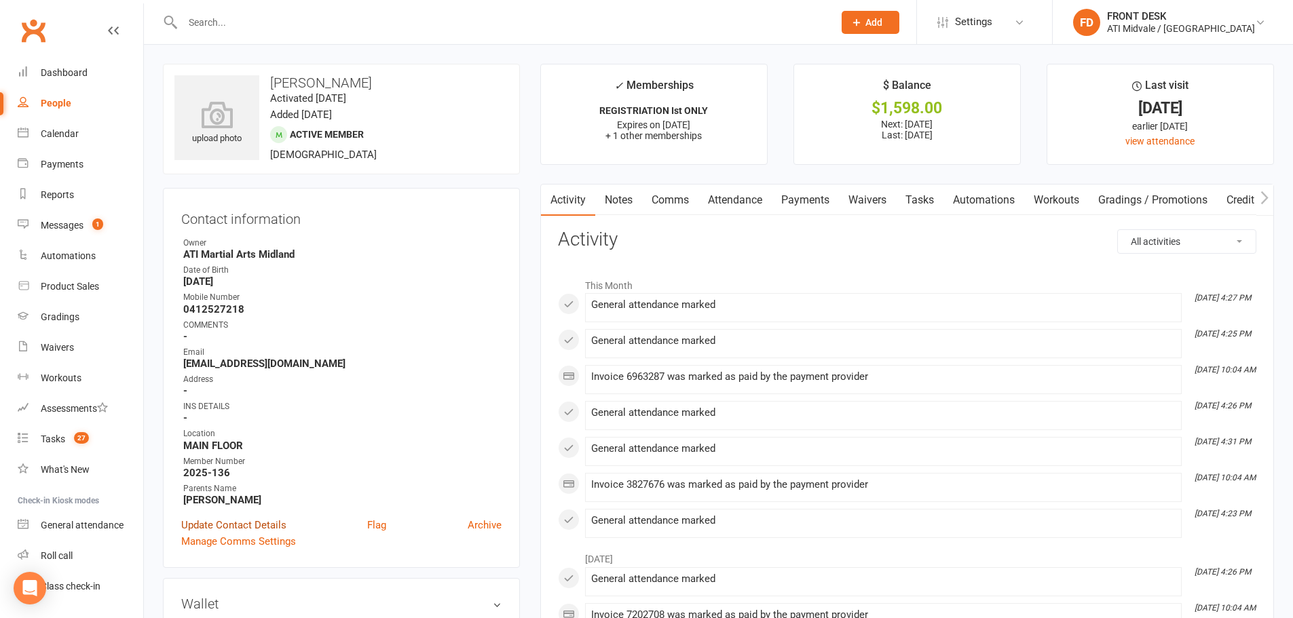
click at [233, 527] on link "Update Contact Details" at bounding box center [233, 525] width 105 height 16
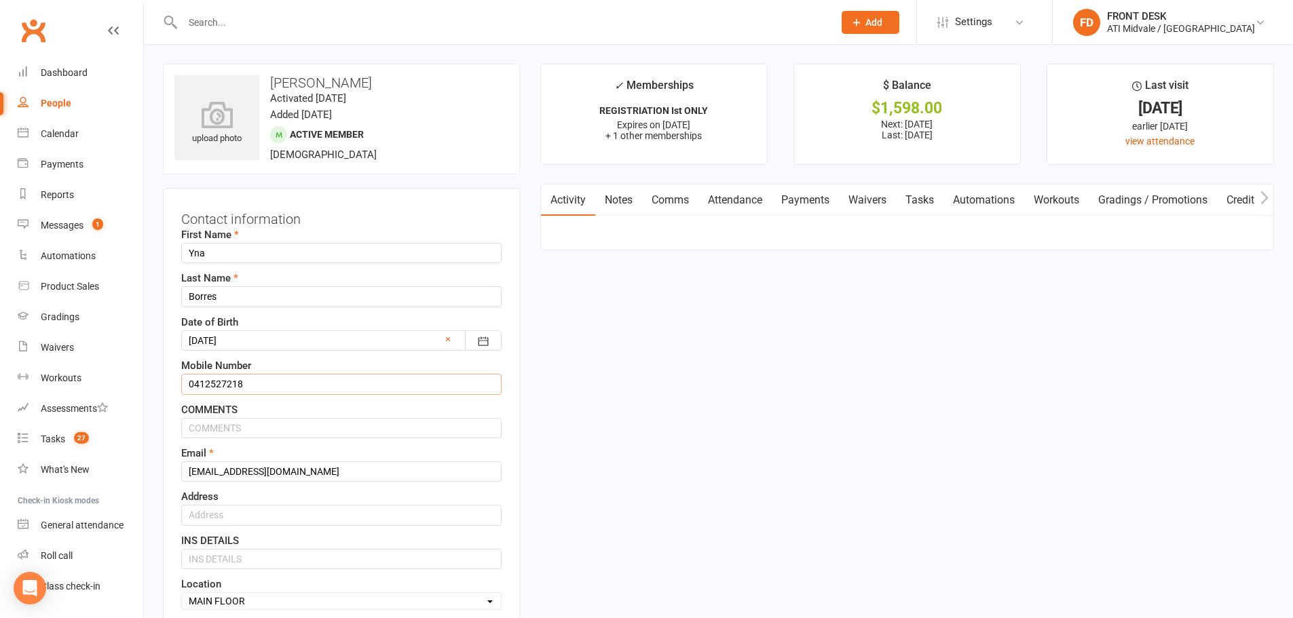
click at [209, 379] on input "0412527218" at bounding box center [341, 384] width 320 height 20
click at [227, 382] on input "0412 527218" at bounding box center [341, 384] width 320 height 20
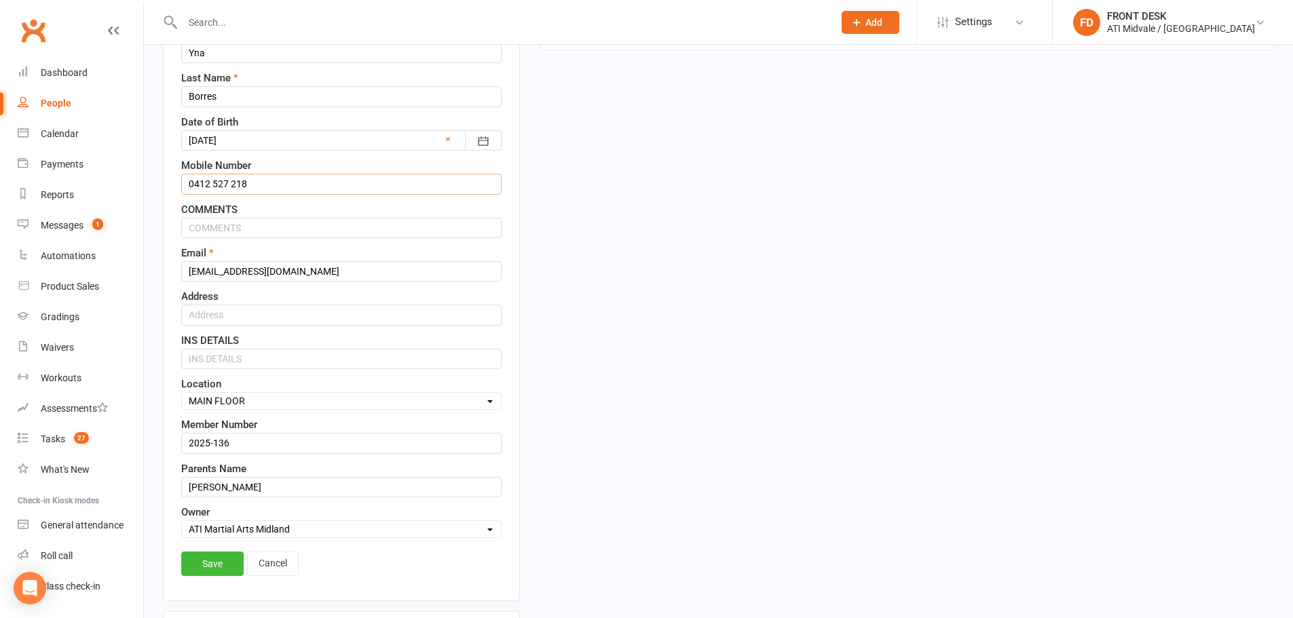
scroll to position [204, 0]
type input "0412 527 218"
click at [219, 557] on link "Save" at bounding box center [212, 560] width 62 height 24
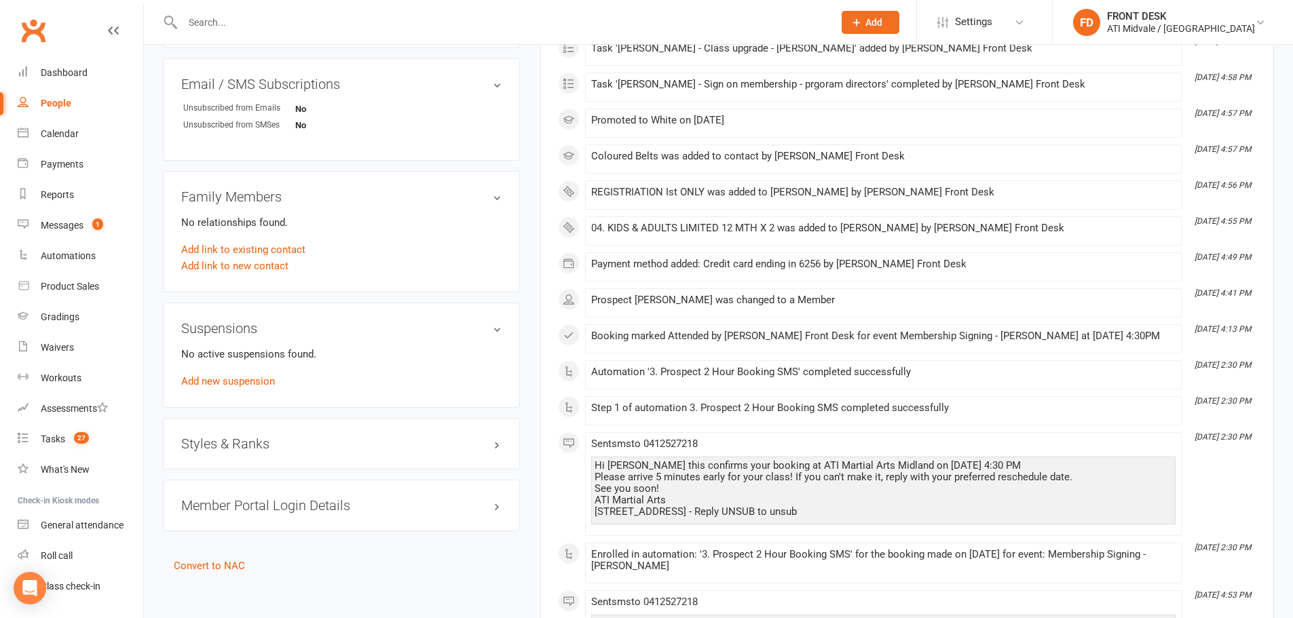
scroll to position [1018, 0]
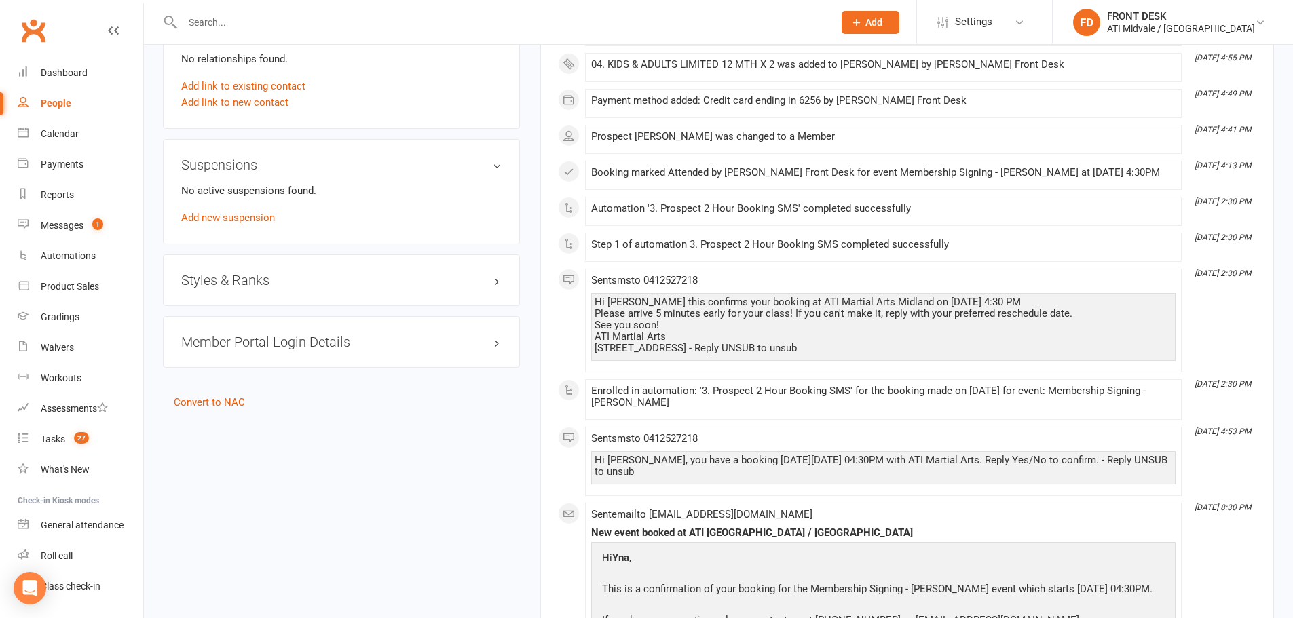
click at [248, 276] on h3 "Styles & Ranks" at bounding box center [341, 280] width 320 height 15
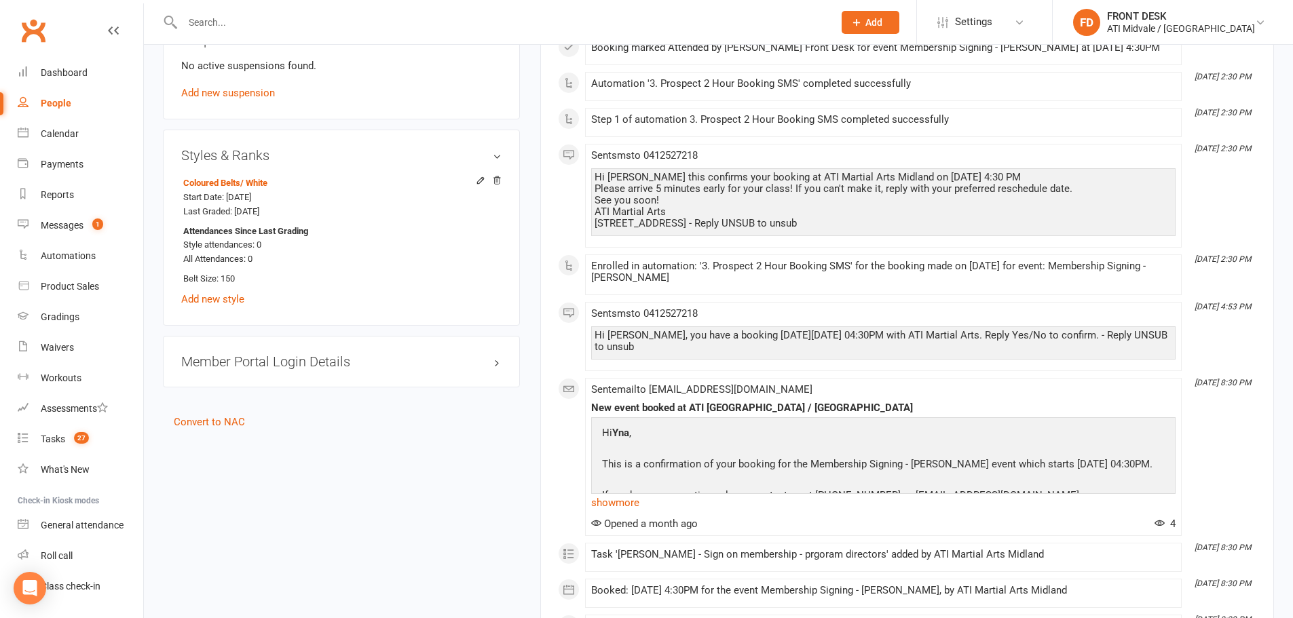
scroll to position [1154, 0]
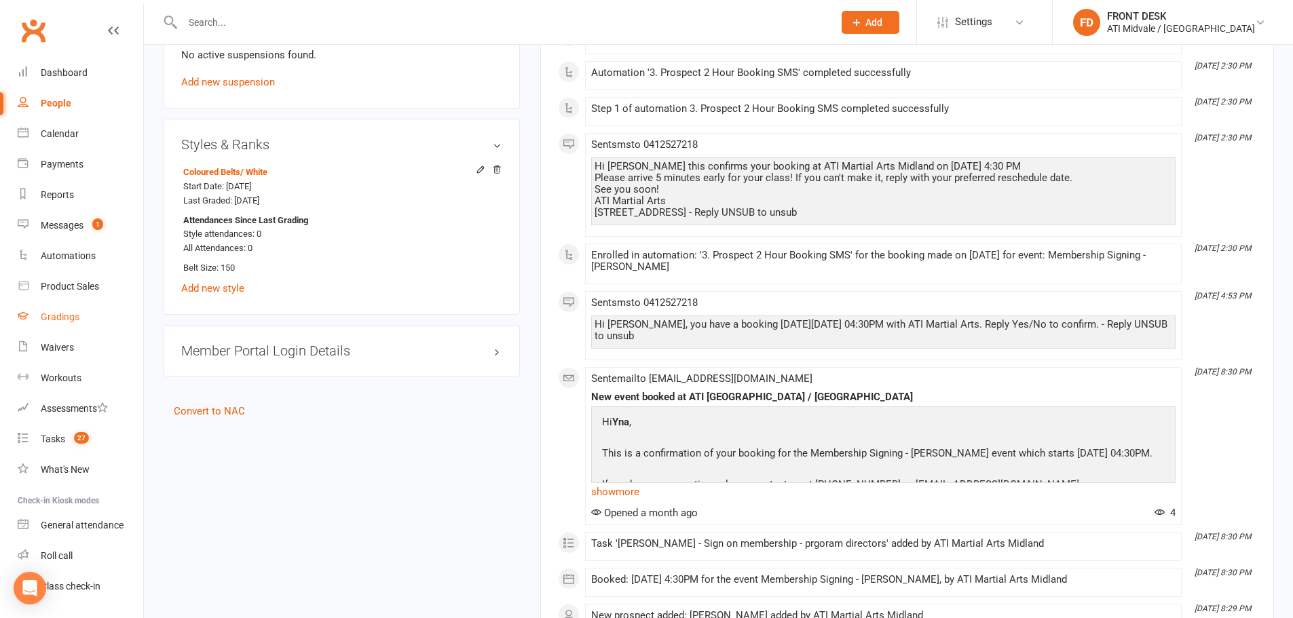
click at [65, 324] on link "Gradings" at bounding box center [81, 317] width 126 height 31
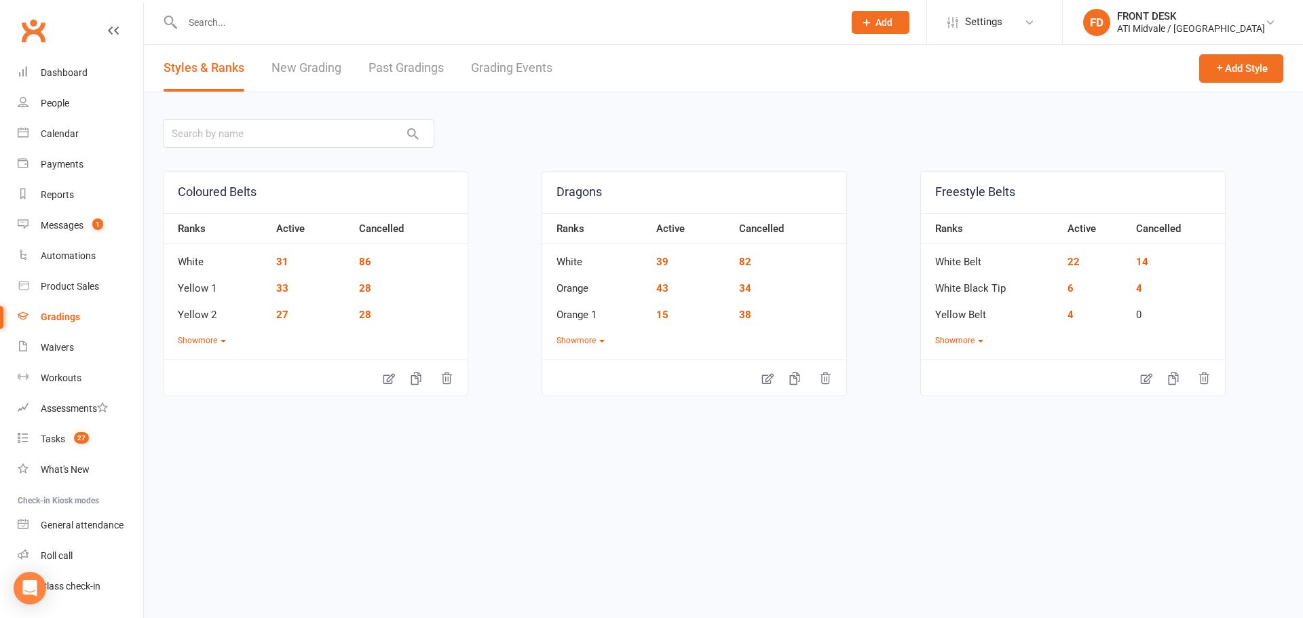
click at [495, 64] on link "Grading Events" at bounding box center [511, 68] width 81 height 47
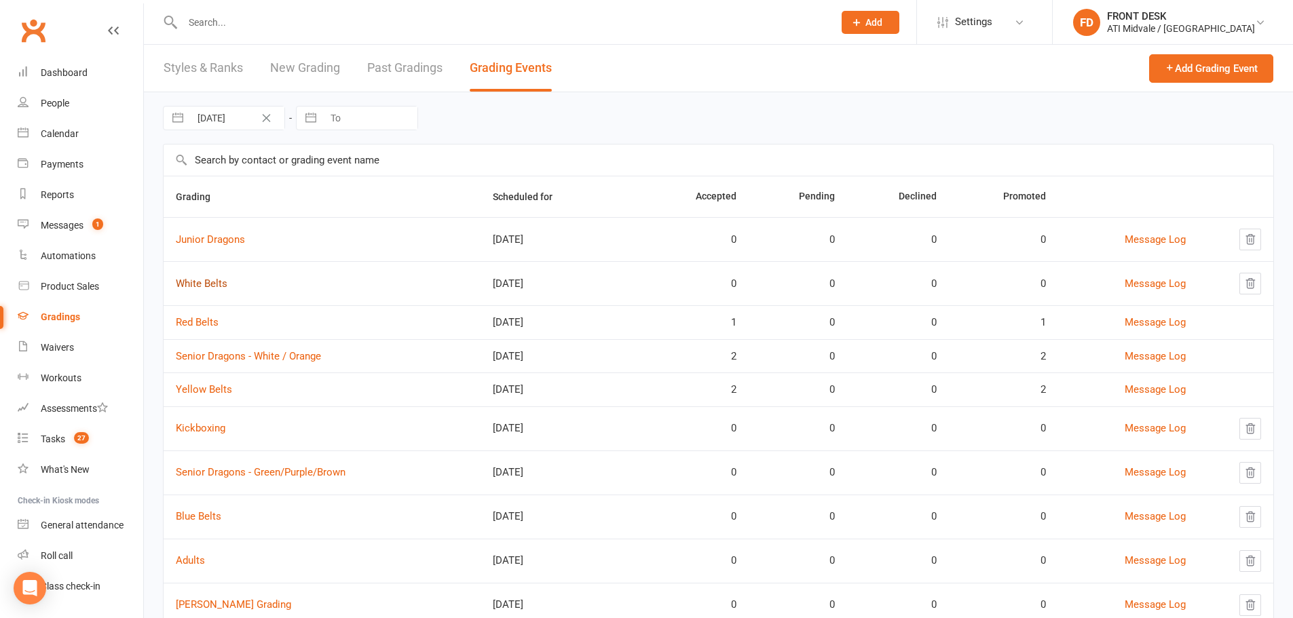
click at [216, 288] on link "White Belts" at bounding box center [202, 284] width 52 height 12
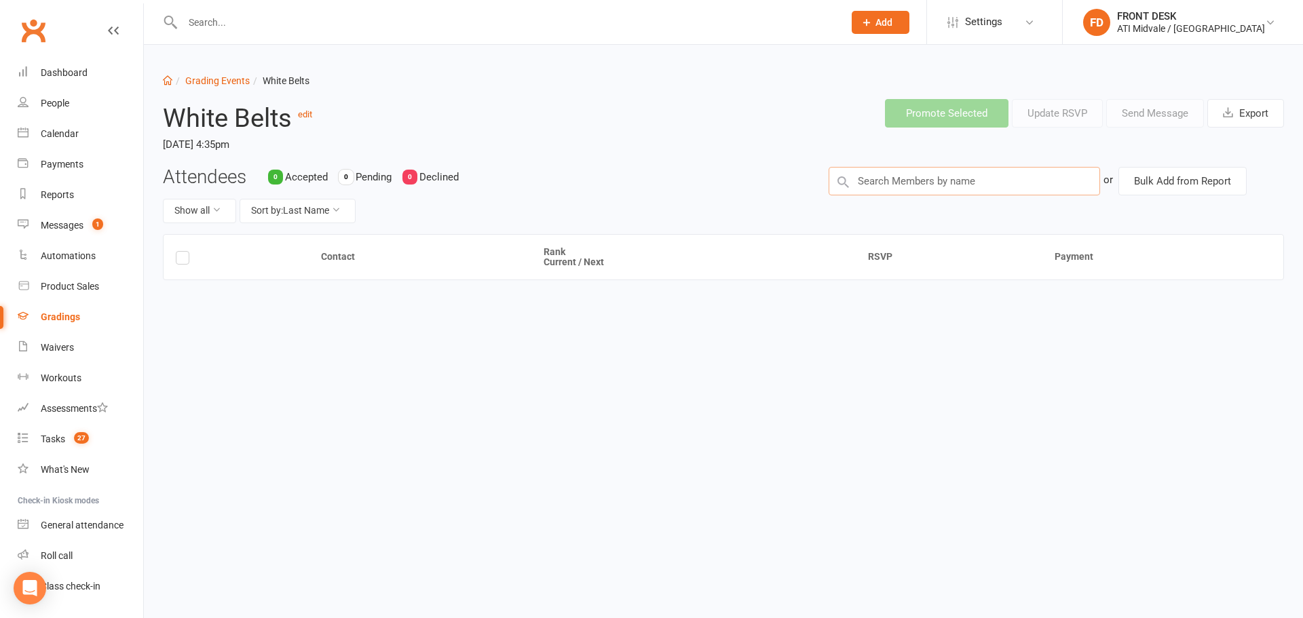
click at [915, 185] on input "text" at bounding box center [964, 181] width 271 height 29
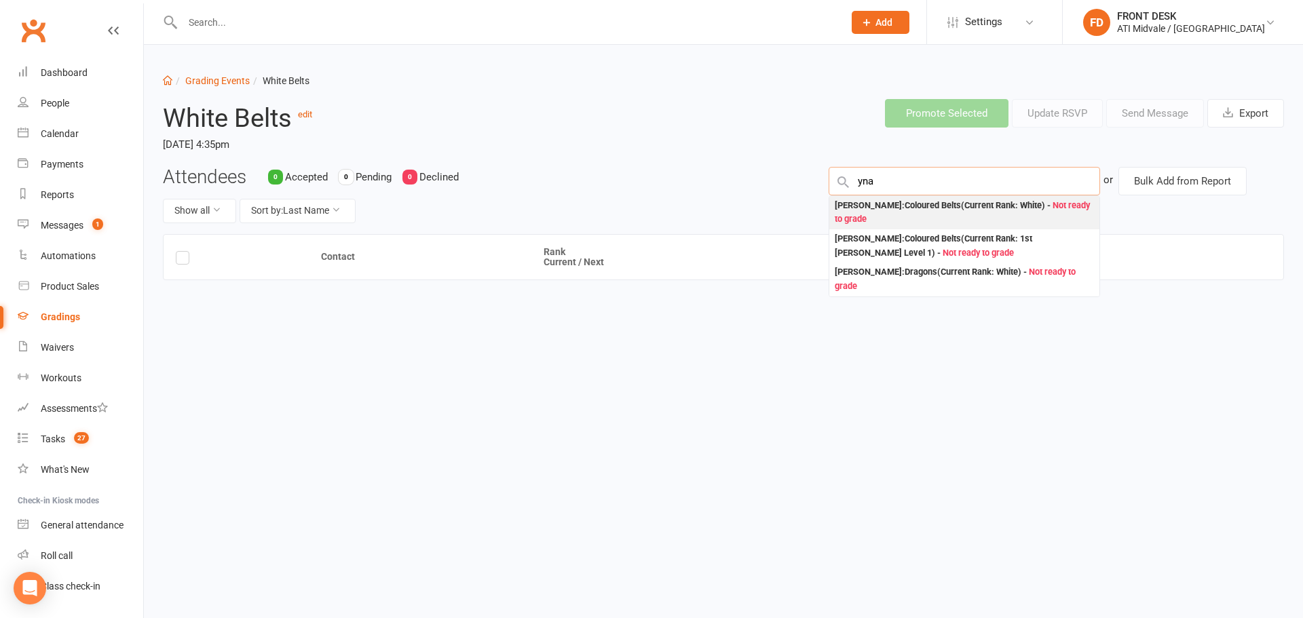
type input "yna"
click at [972, 206] on div "[PERSON_NAME] : Coloured Belts (Current Rank: White ) - Not ready to grade" at bounding box center [964, 213] width 259 height 28
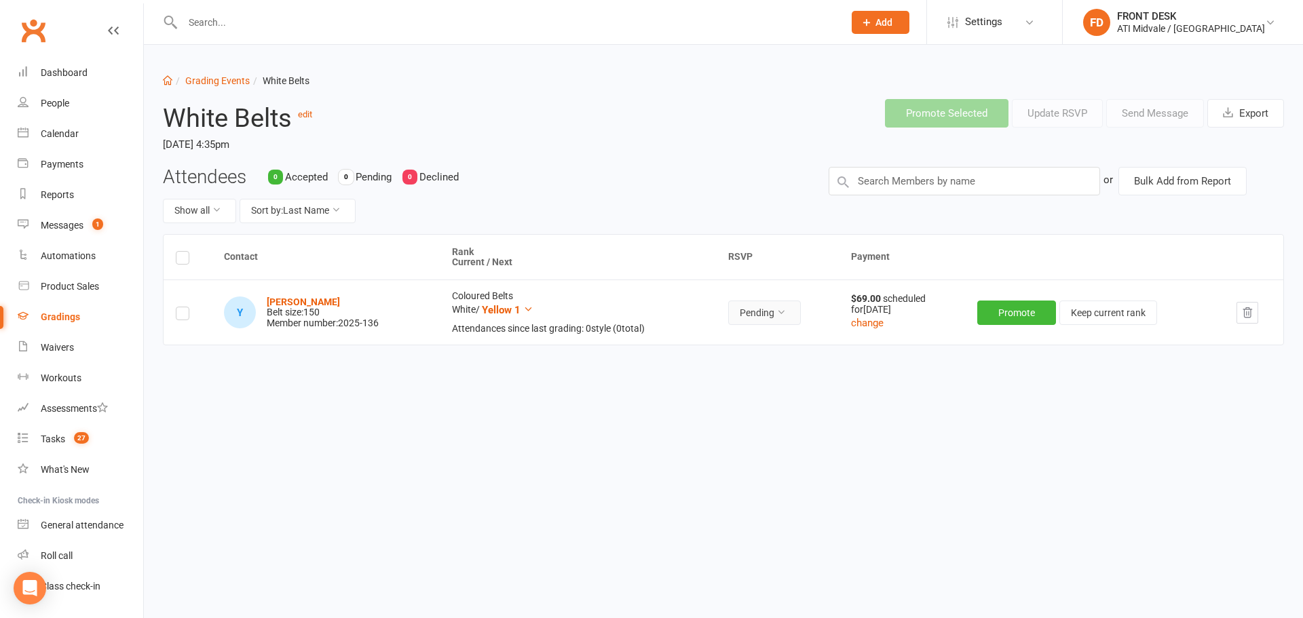
click at [758, 301] on button "Pending" at bounding box center [764, 313] width 73 height 24
click at [744, 345] on link "Accepted" at bounding box center [737, 343] width 134 height 27
click at [1013, 314] on button "Promote" at bounding box center [1018, 313] width 79 height 24
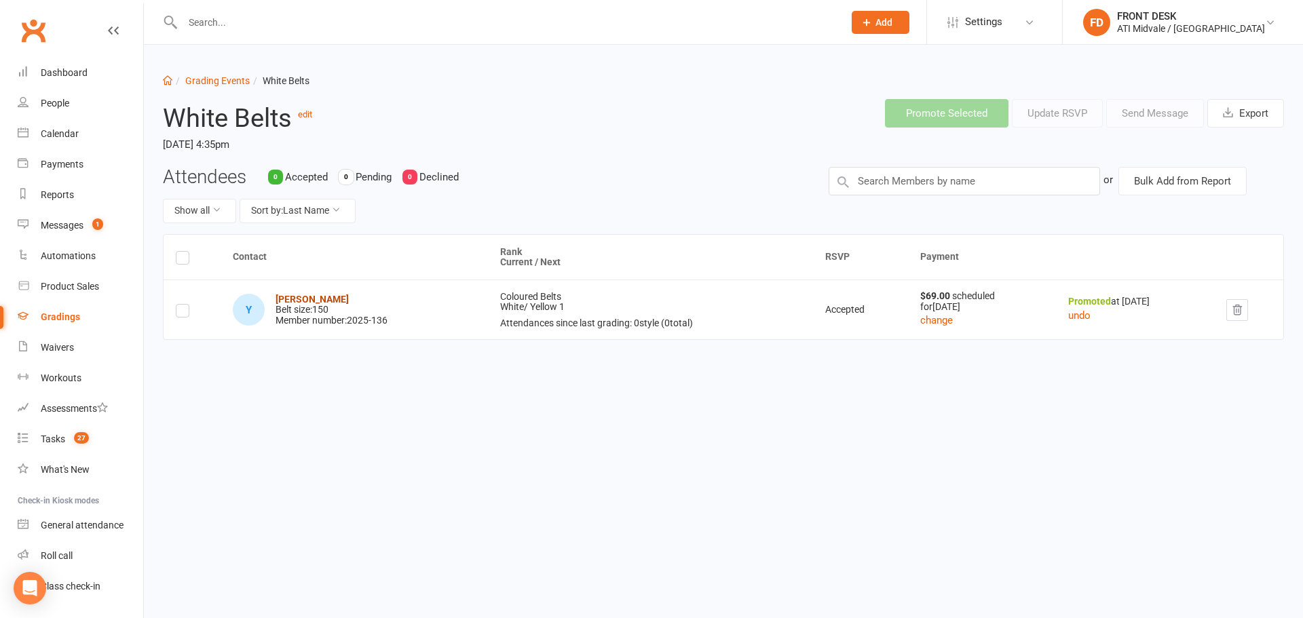
click at [292, 302] on strong "[PERSON_NAME]" at bounding box center [312, 299] width 73 height 11
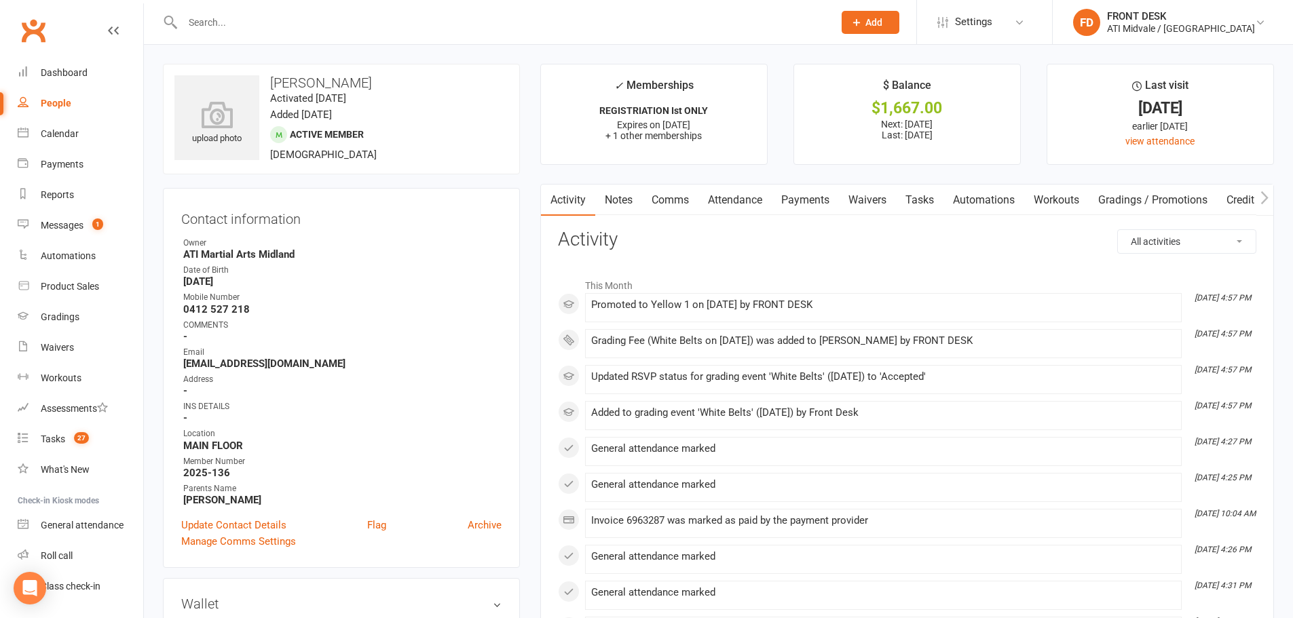
click at [807, 202] on link "Payments" at bounding box center [805, 200] width 67 height 31
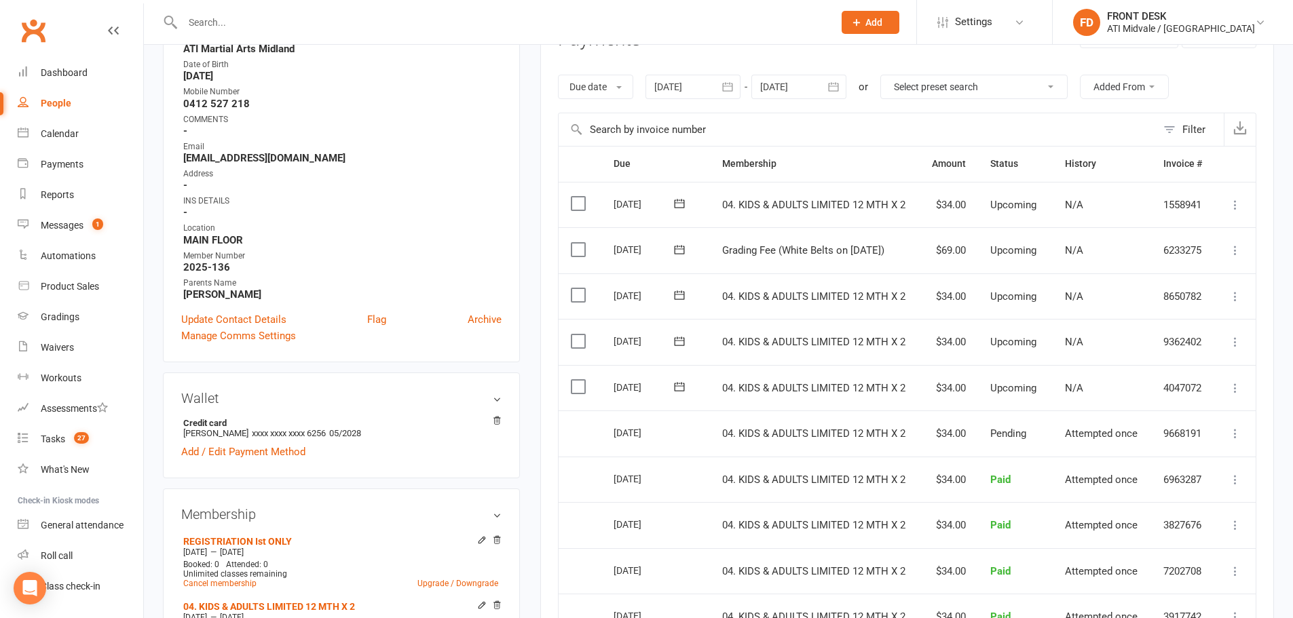
scroll to position [271, 0]
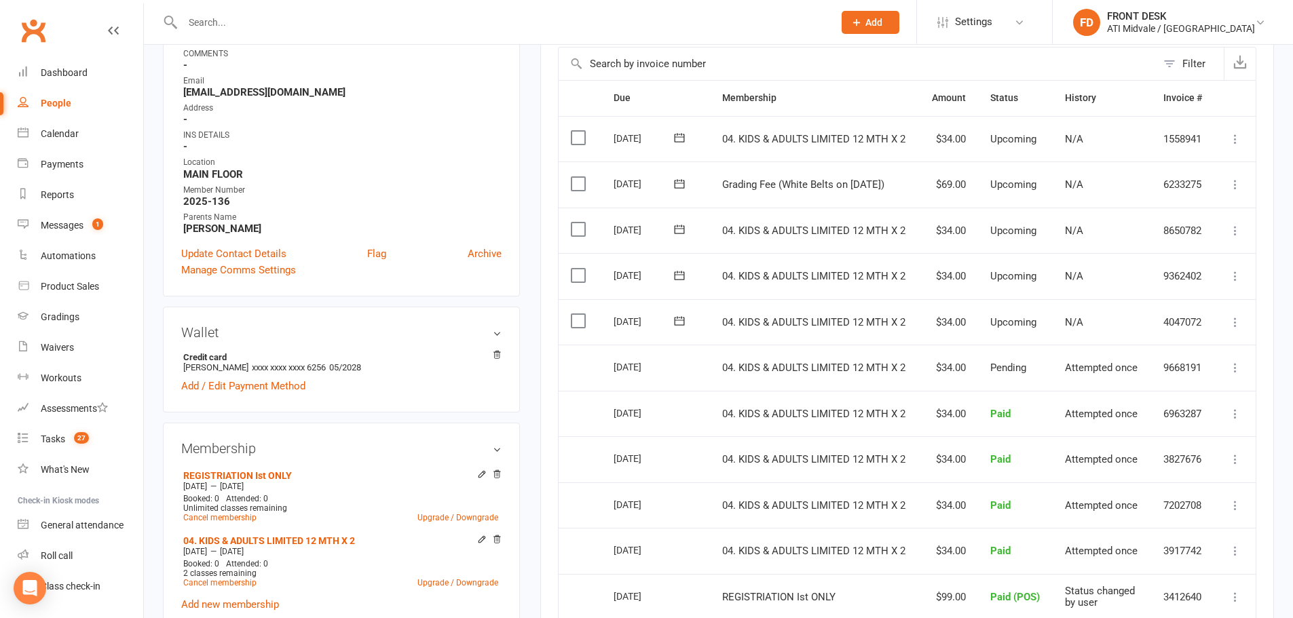
click at [573, 183] on label at bounding box center [580, 184] width 18 height 14
click at [573, 177] on input "checkbox" at bounding box center [575, 177] width 9 height 0
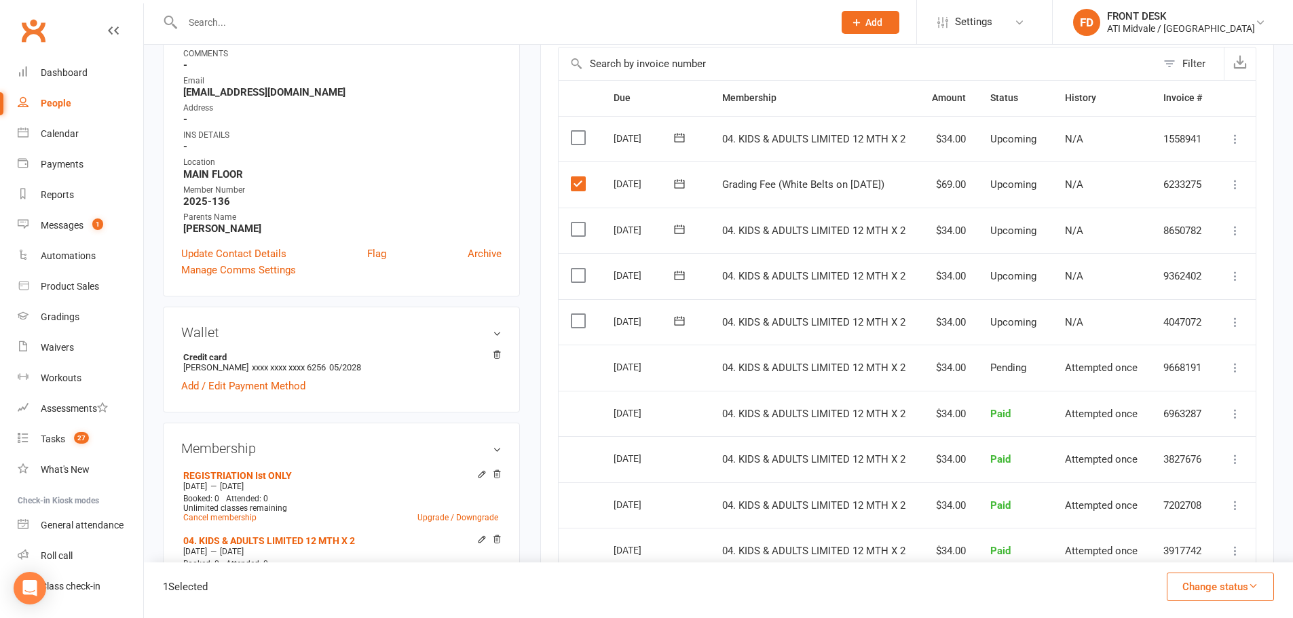
click at [1219, 580] on button "Change status" at bounding box center [1220, 587] width 107 height 29
click at [1203, 494] on link "Paid (POS)" at bounding box center [1206, 495] width 134 height 27
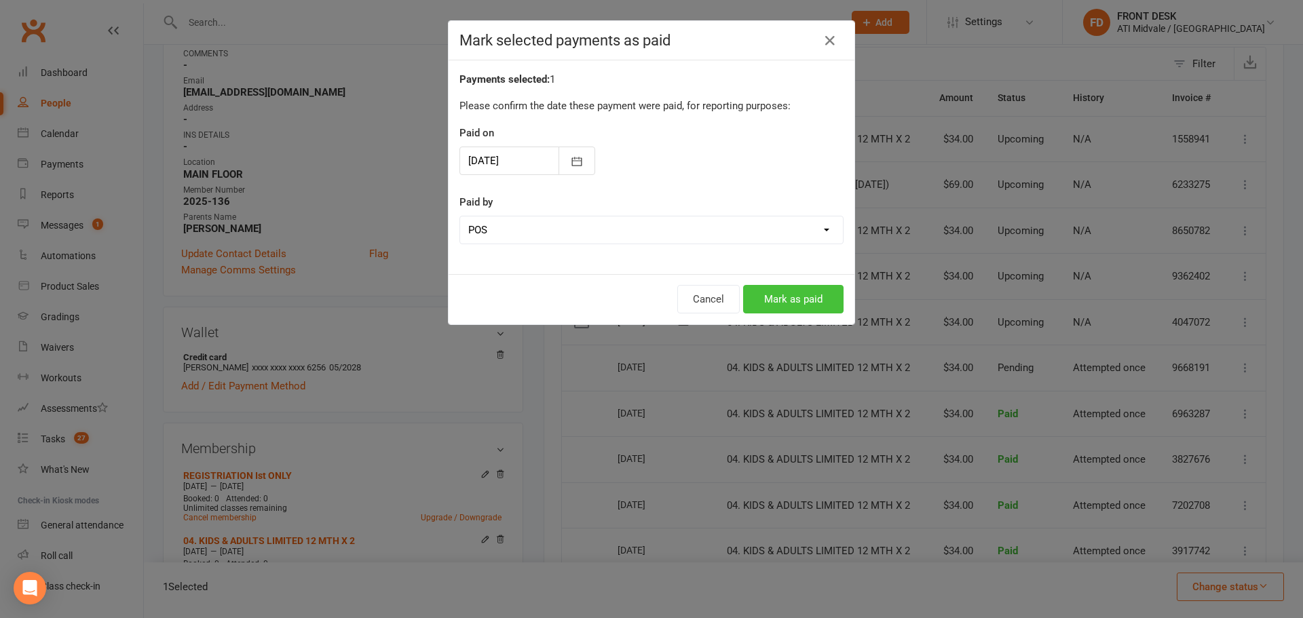
click at [757, 290] on button "Mark as paid" at bounding box center [793, 299] width 100 height 29
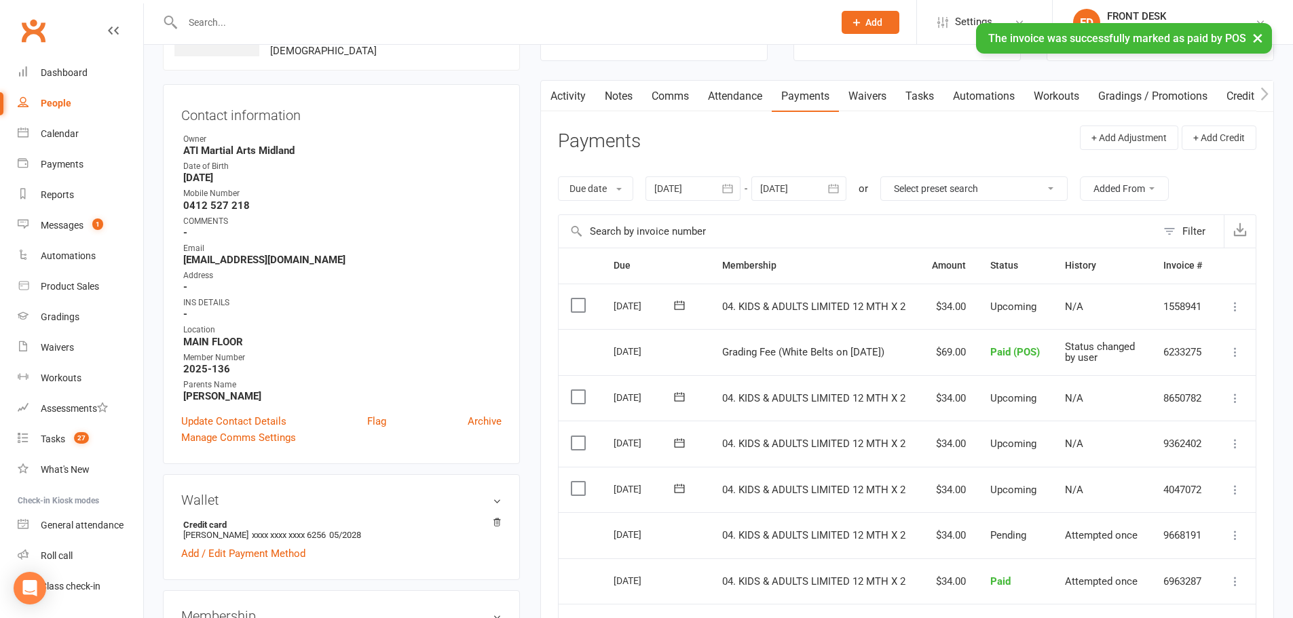
scroll to position [0, 0]
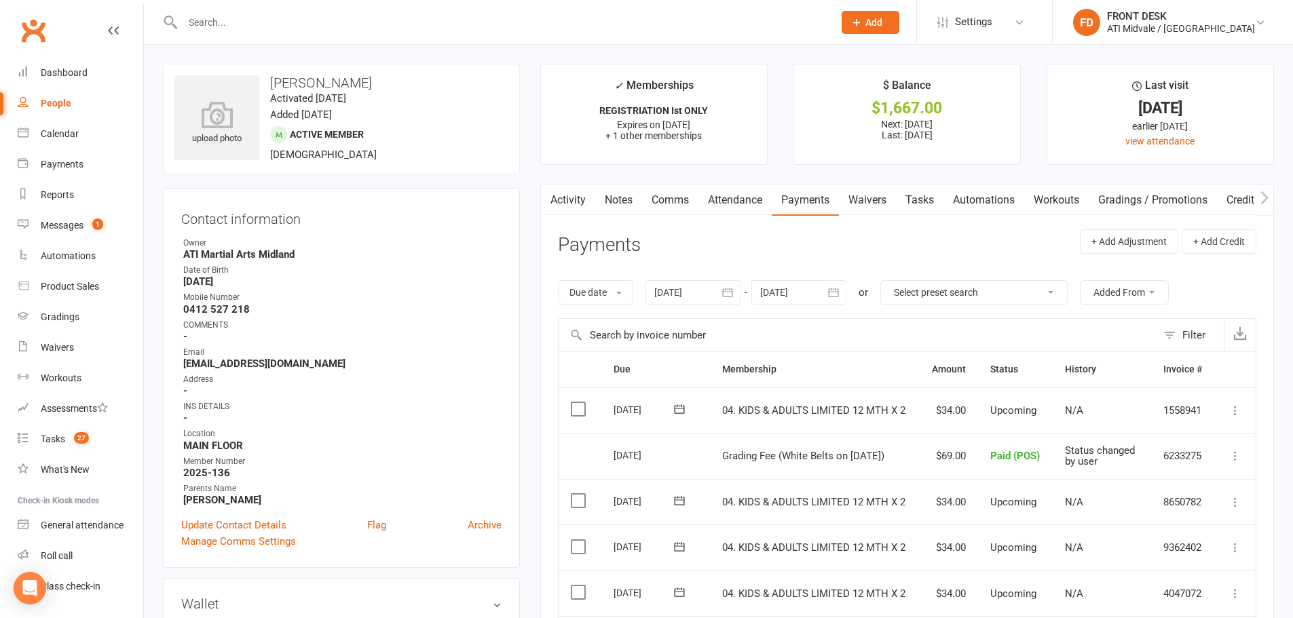
click at [421, 30] on input "text" at bounding box center [500, 22] width 645 height 19
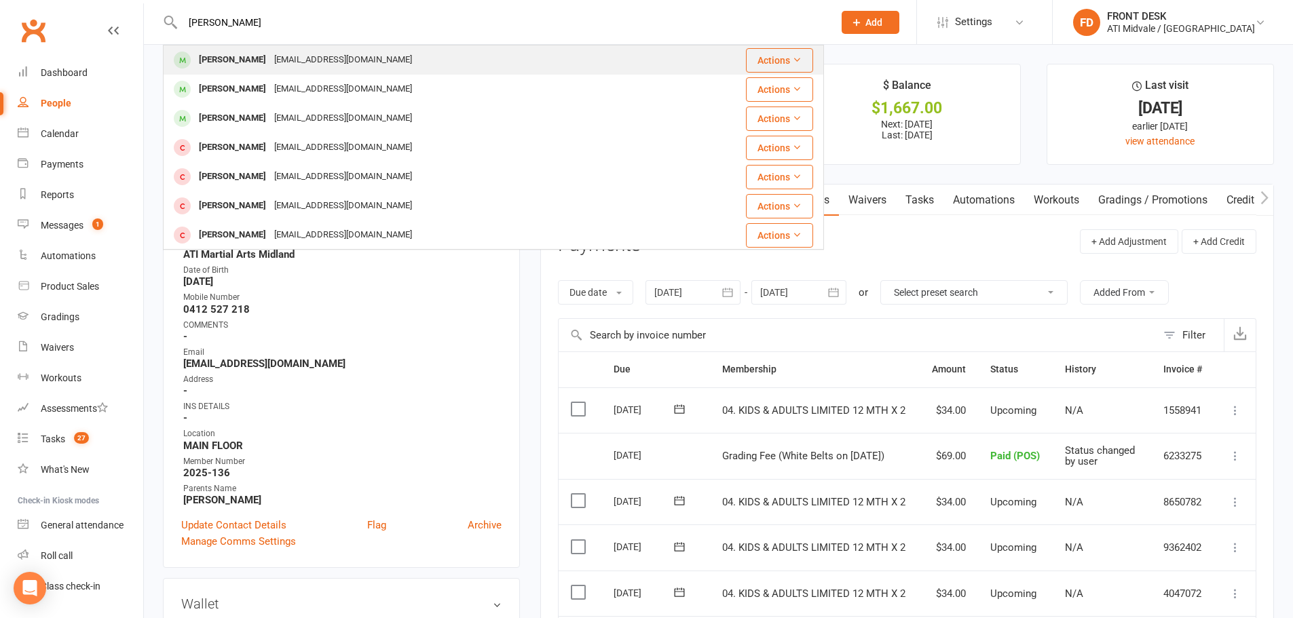
type input "[PERSON_NAME]"
click at [407, 63] on div "[PERSON_NAME] [EMAIL_ADDRESS][DOMAIN_NAME]" at bounding box center [438, 60] width 548 height 28
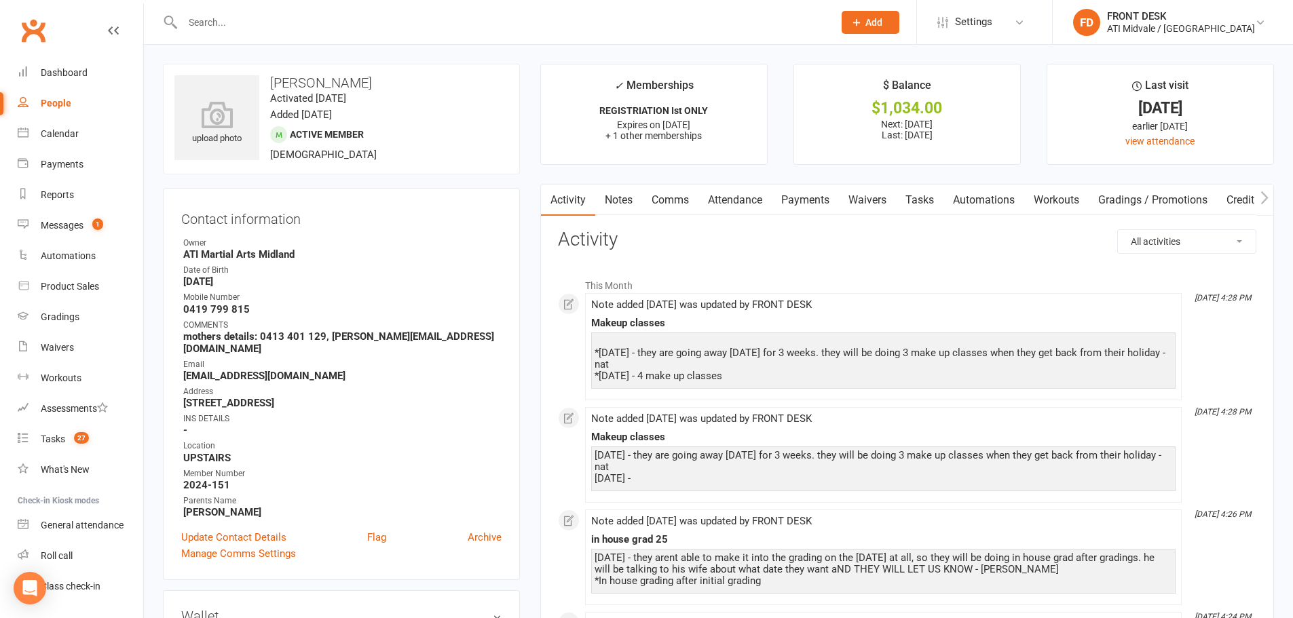
click at [920, 195] on link "Tasks" at bounding box center [920, 200] width 48 height 31
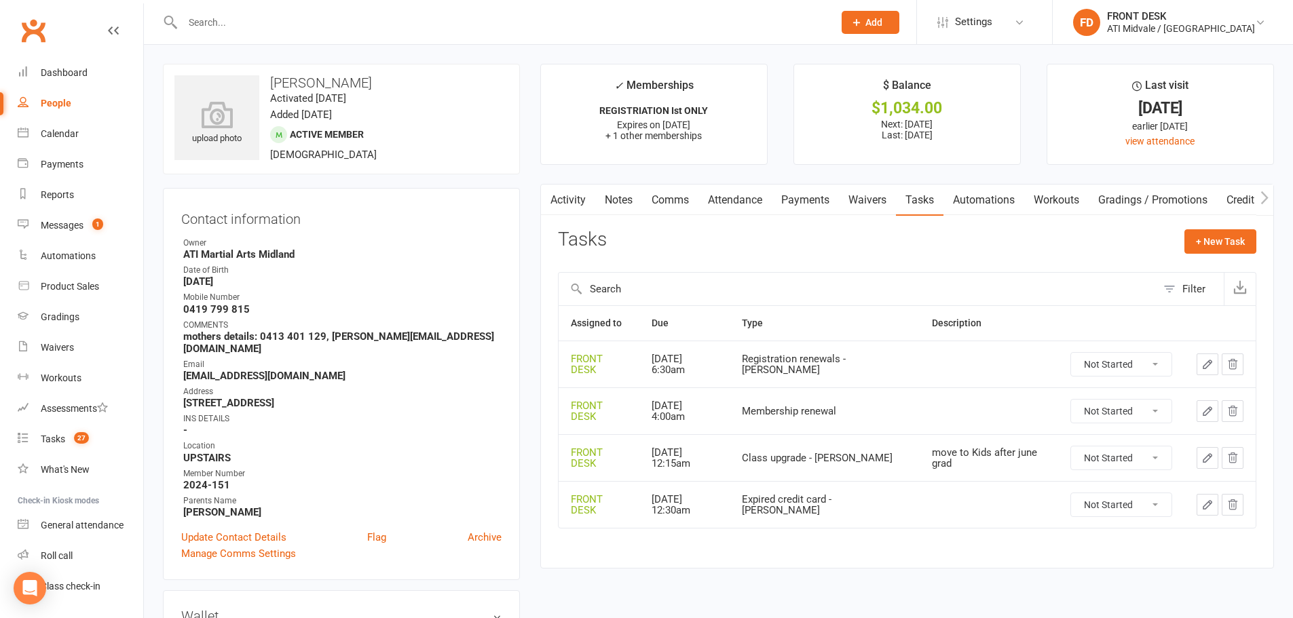
click at [799, 193] on link "Payments" at bounding box center [805, 200] width 67 height 31
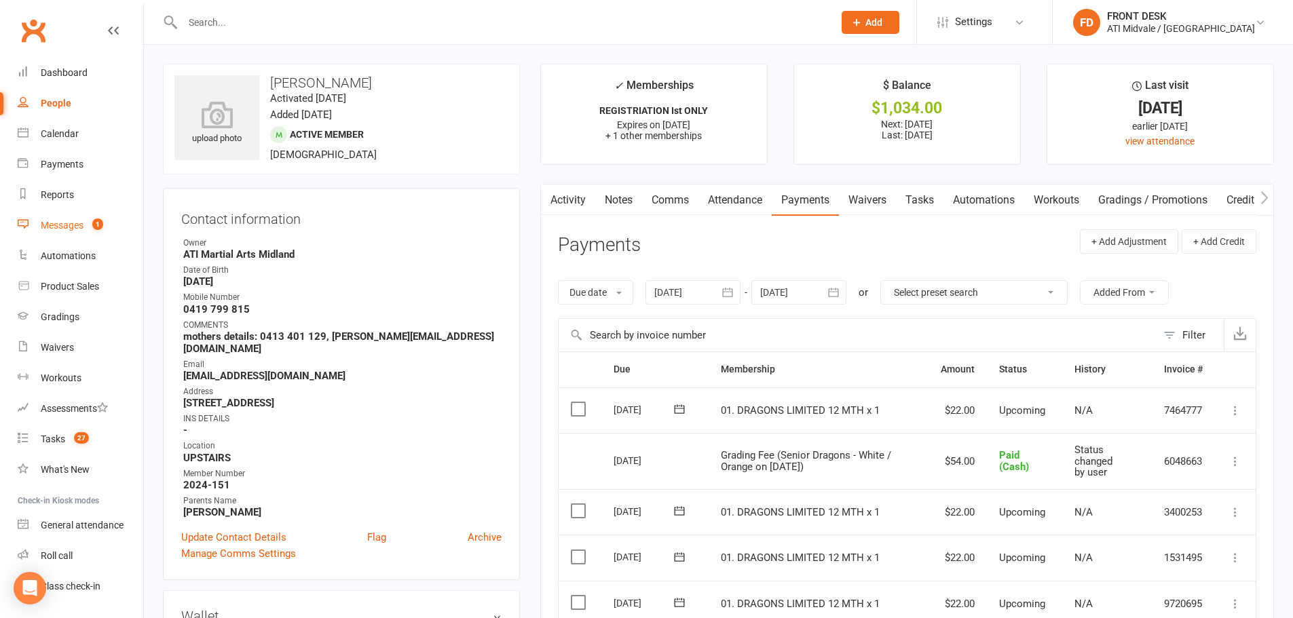
click at [91, 224] on count-badge "1" at bounding box center [95, 225] width 18 height 11
click at [585, 201] on link "Activity" at bounding box center [568, 200] width 54 height 31
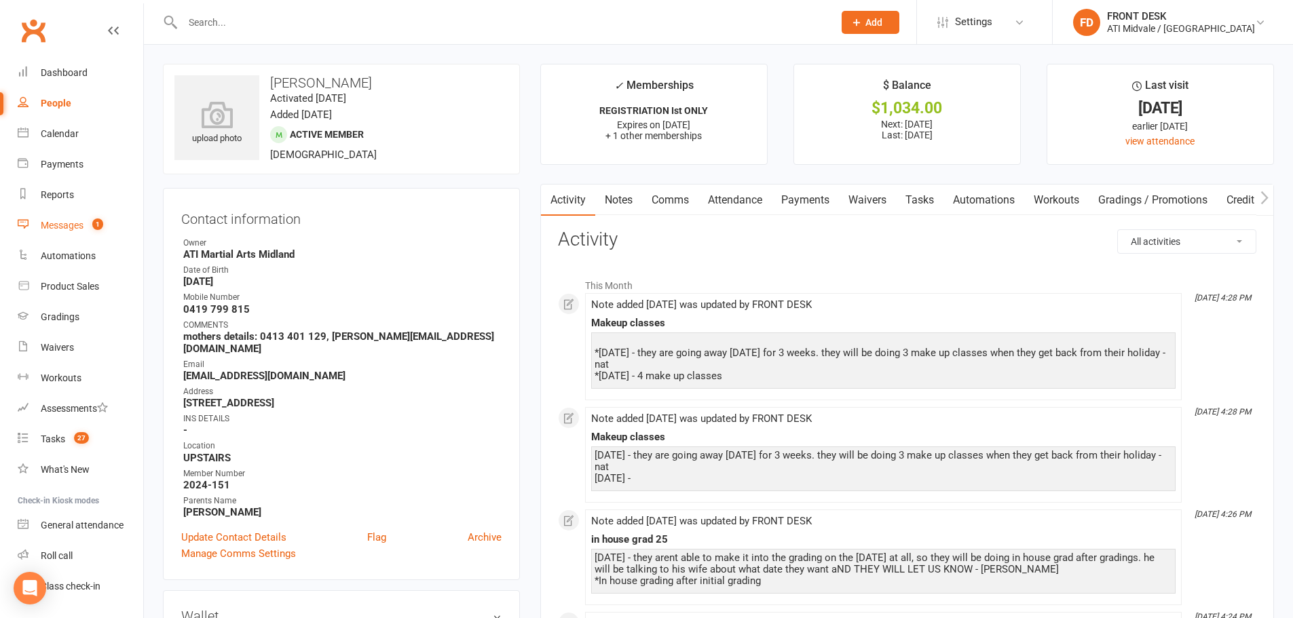
click at [609, 202] on link "Notes" at bounding box center [618, 200] width 47 height 31
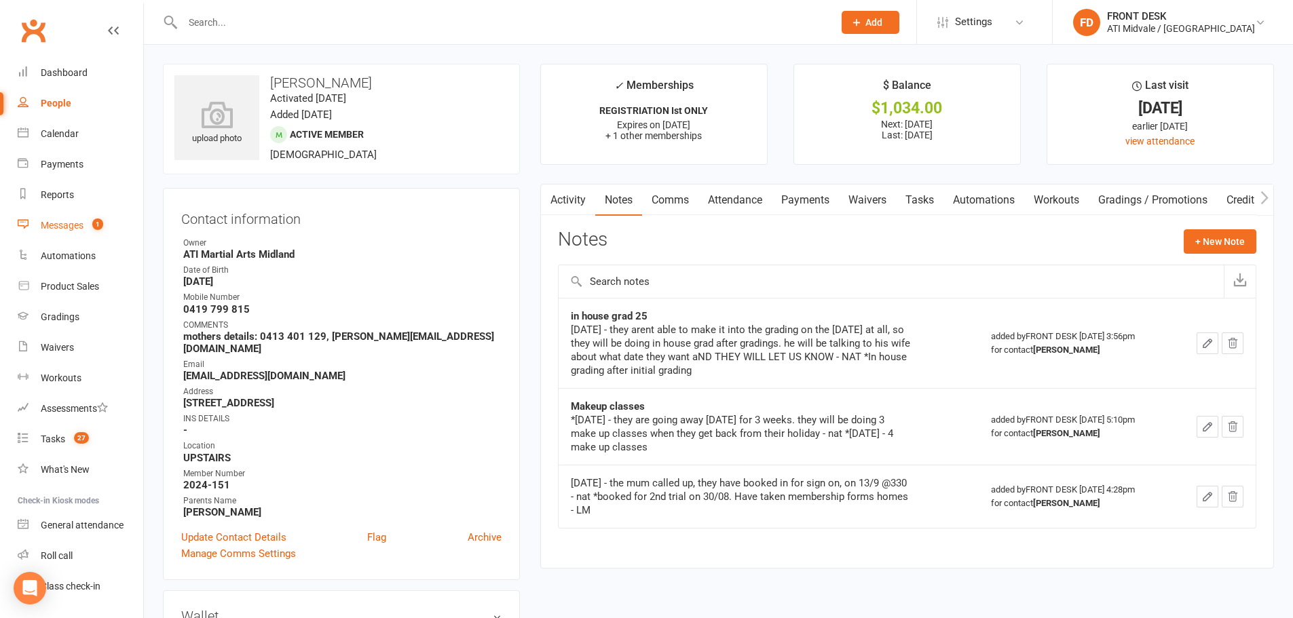
click at [932, 189] on link "Tasks" at bounding box center [920, 200] width 48 height 31
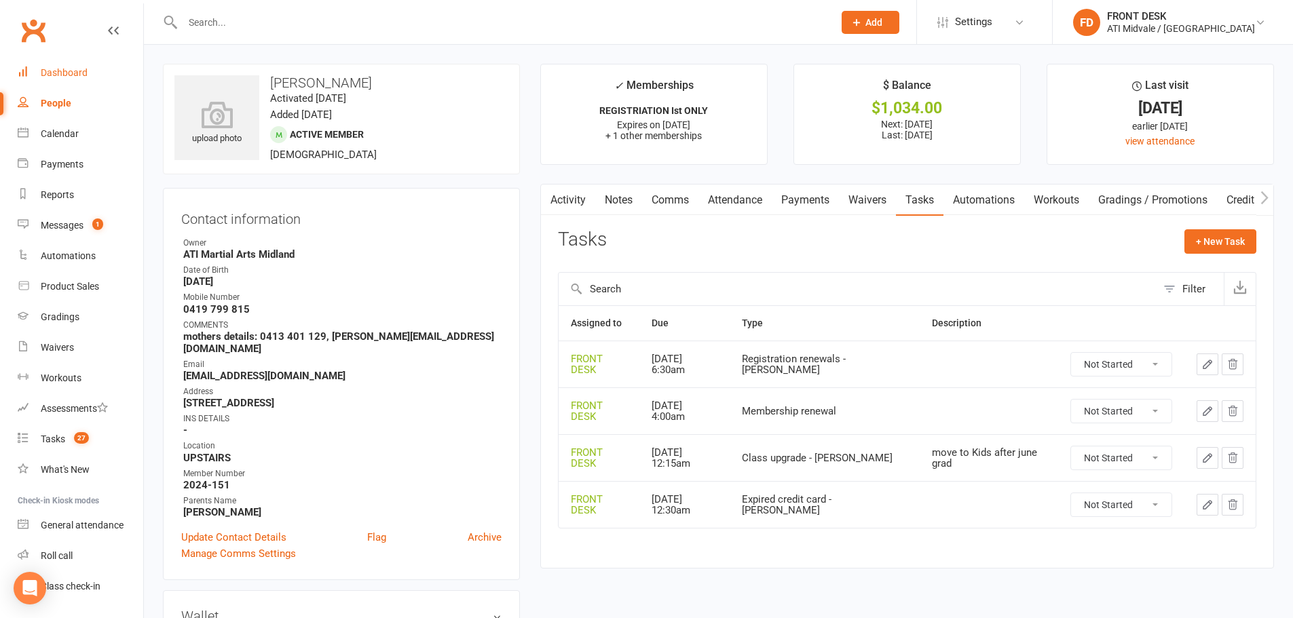
click at [80, 74] on div "Dashboard" at bounding box center [64, 72] width 47 height 11
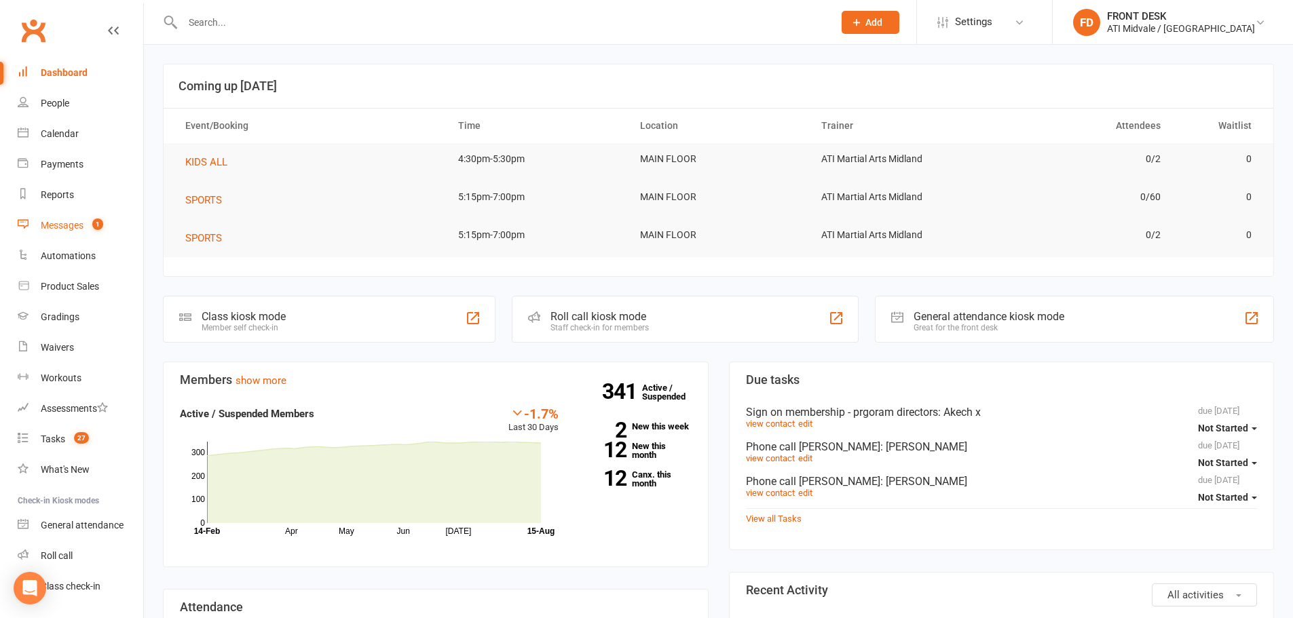
click at [50, 220] on div "Messages" at bounding box center [62, 225] width 43 height 11
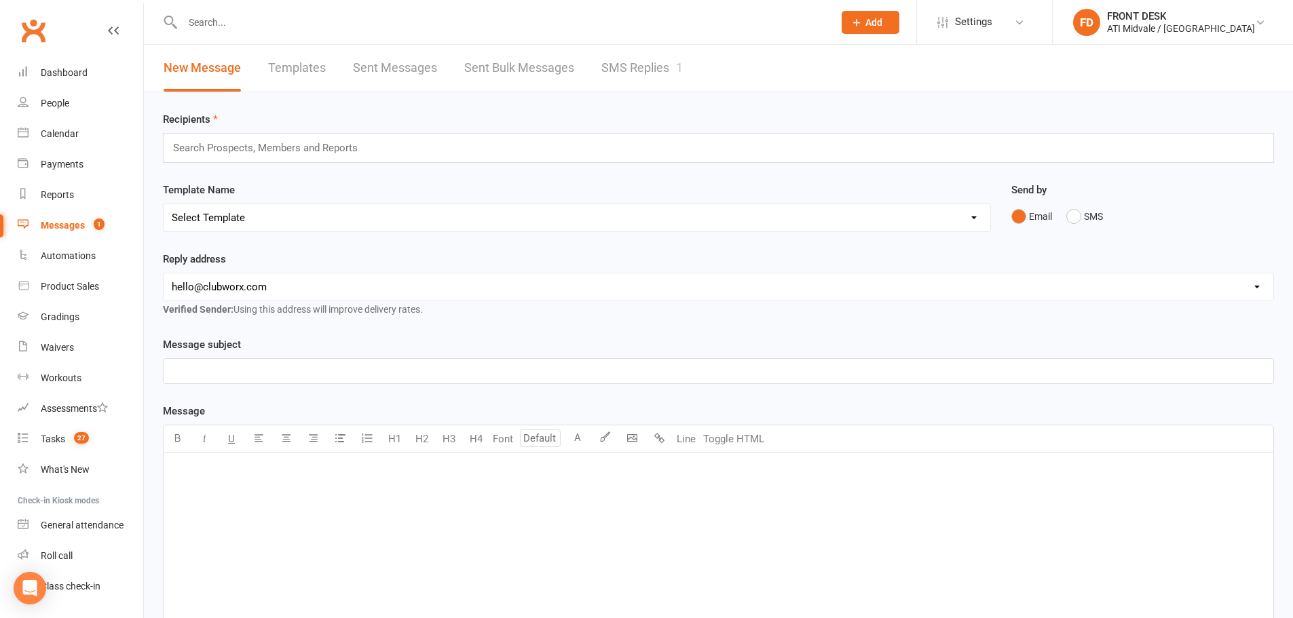
click at [601, 56] on link "SMS Replies 1" at bounding box center [641, 68] width 81 height 47
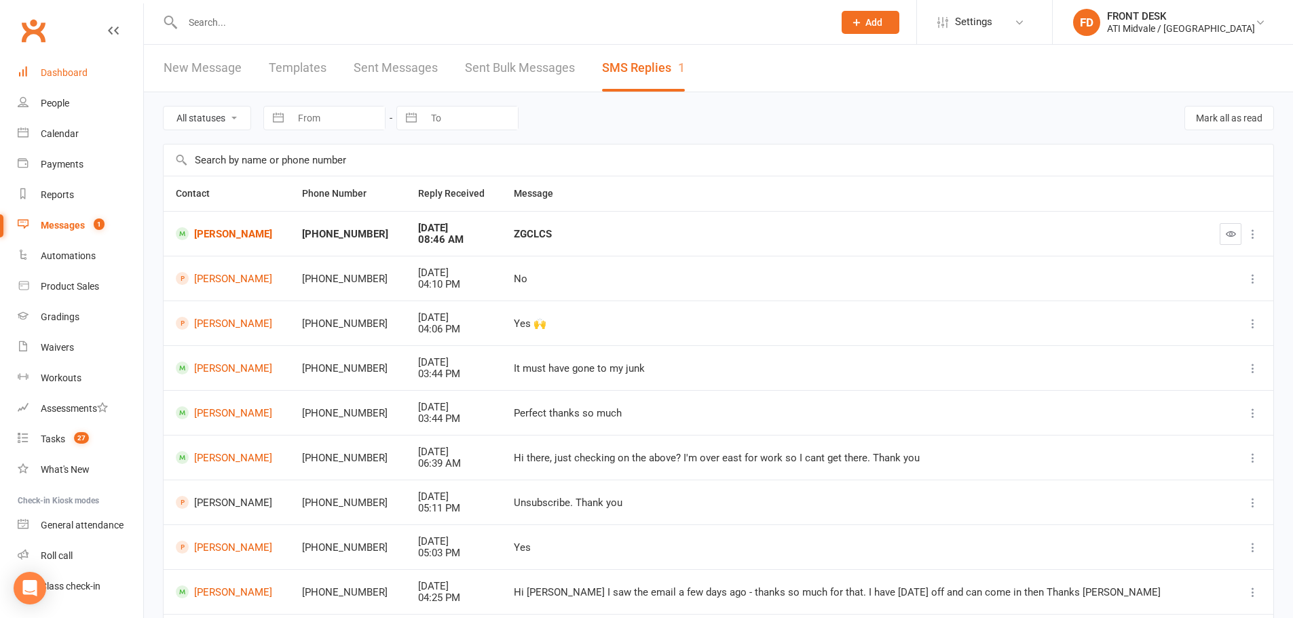
click at [59, 69] on div "Dashboard" at bounding box center [64, 72] width 47 height 11
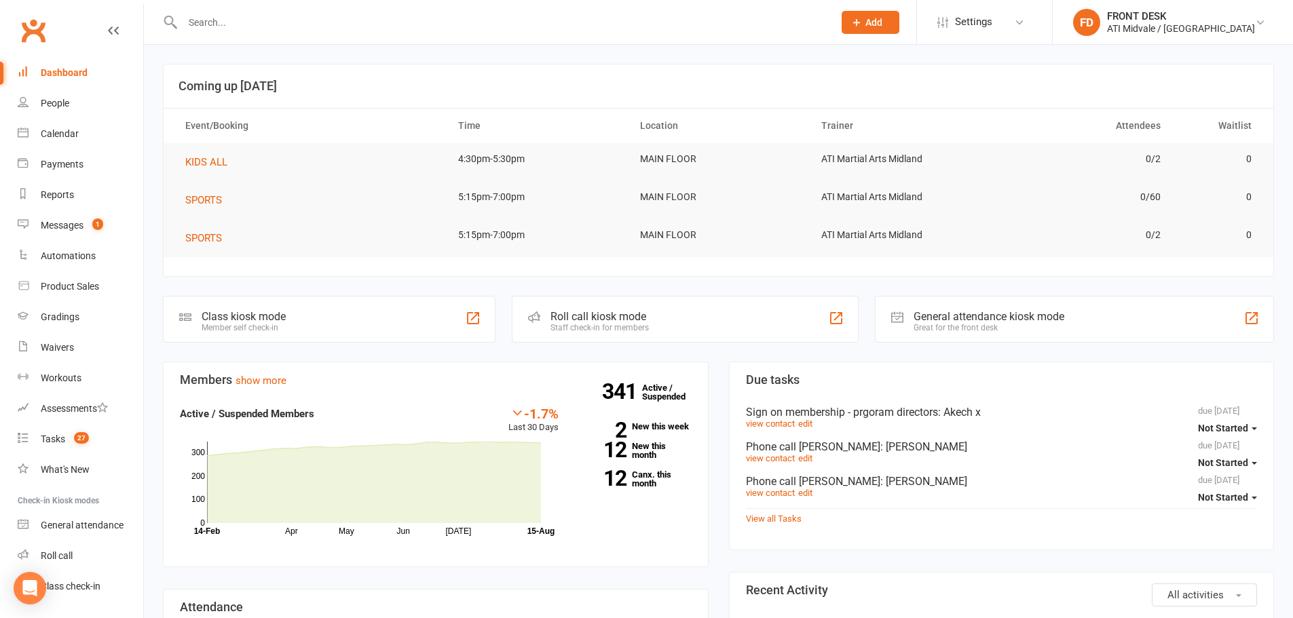
scroll to position [35, 0]
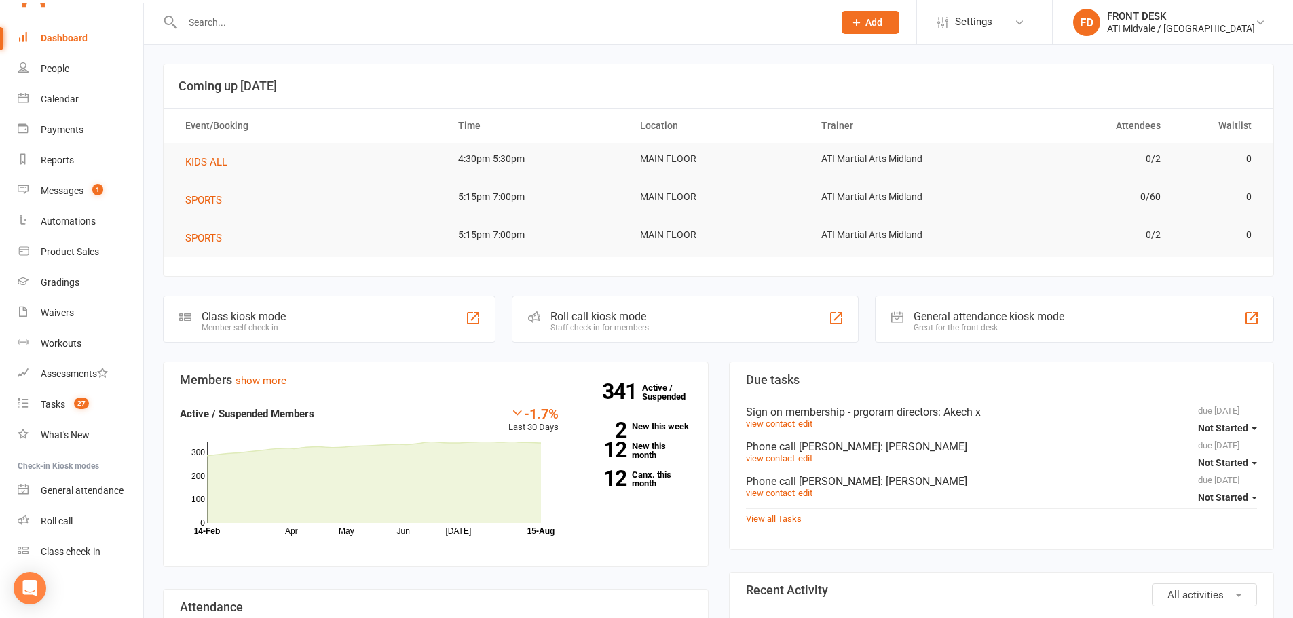
click at [893, 422] on div "view contact edit" at bounding box center [1002, 424] width 512 height 10
click at [87, 188] on count-badge "1" at bounding box center [95, 190] width 18 height 11
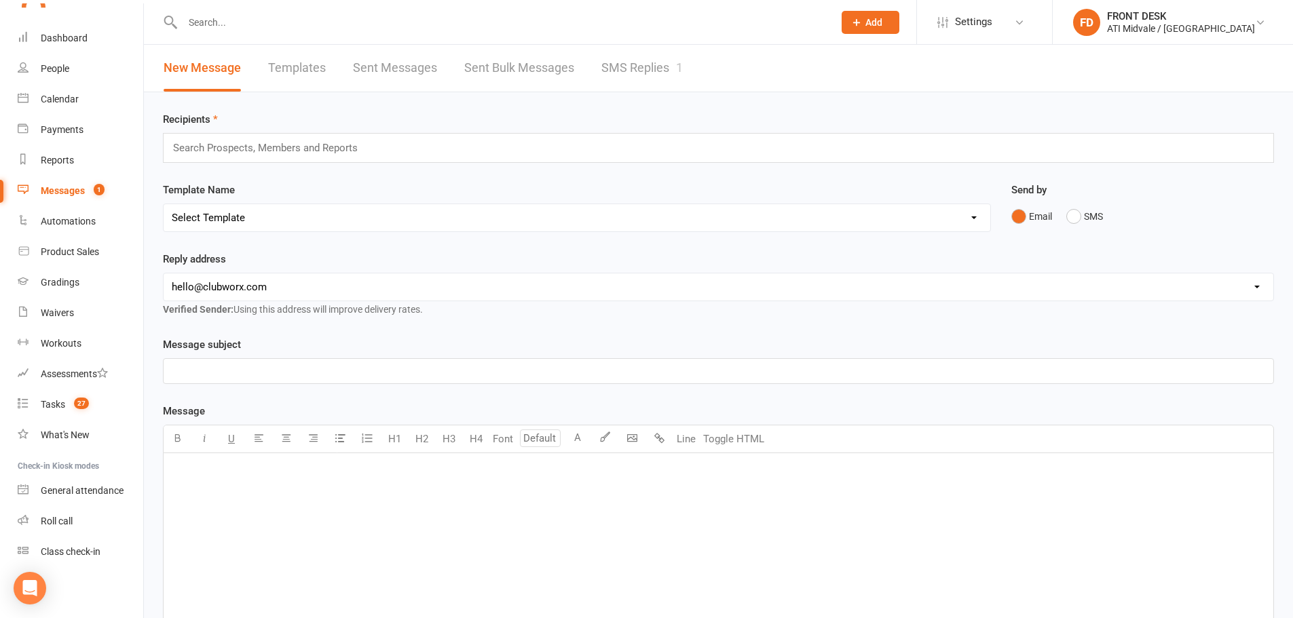
click at [667, 71] on link "SMS Replies 1" at bounding box center [641, 68] width 81 height 47
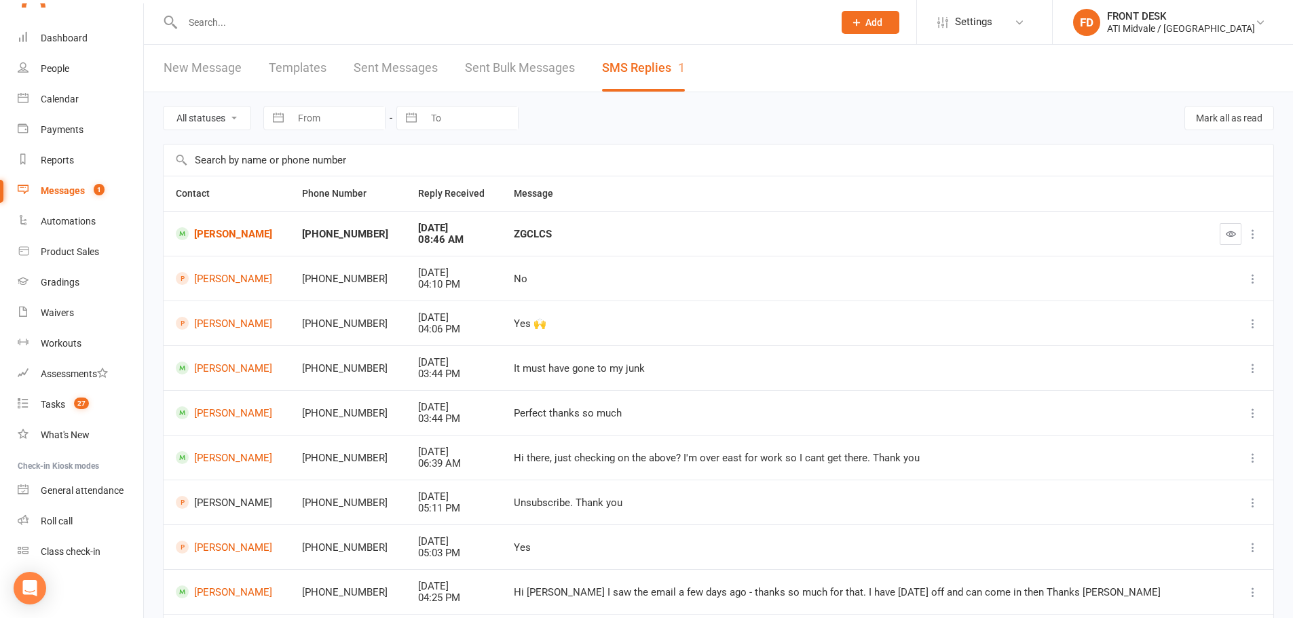
click at [210, 75] on link "New Message" at bounding box center [203, 68] width 78 height 47
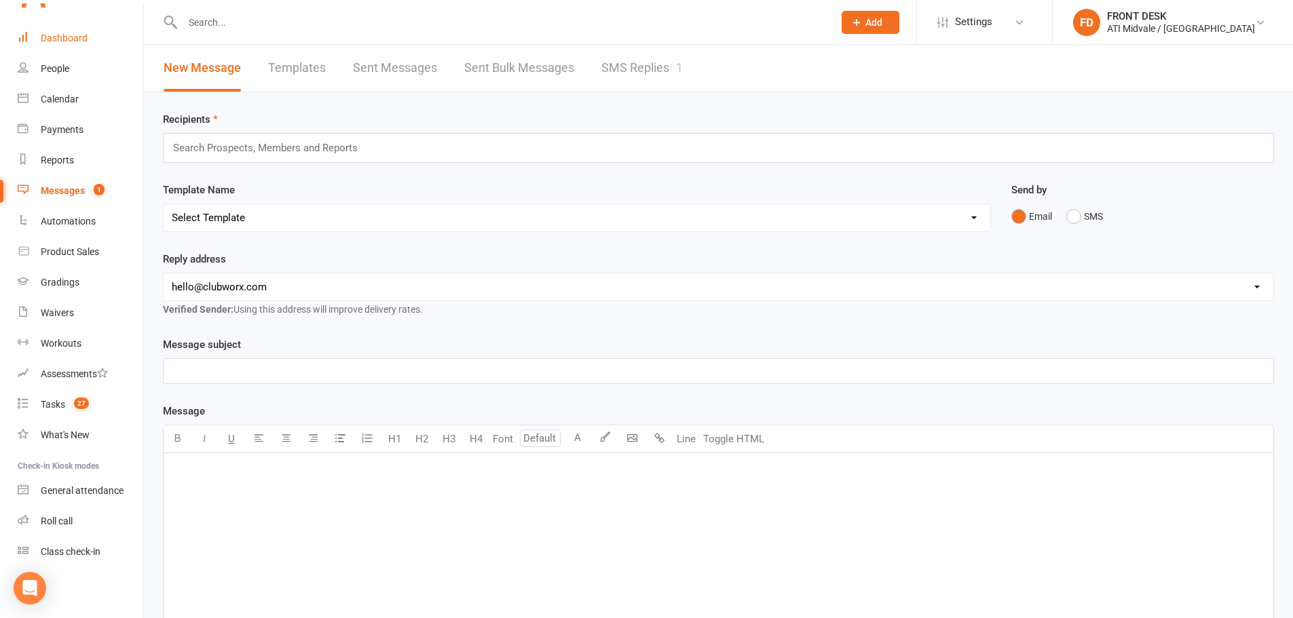
click at [58, 39] on div "Dashboard" at bounding box center [64, 38] width 47 height 11
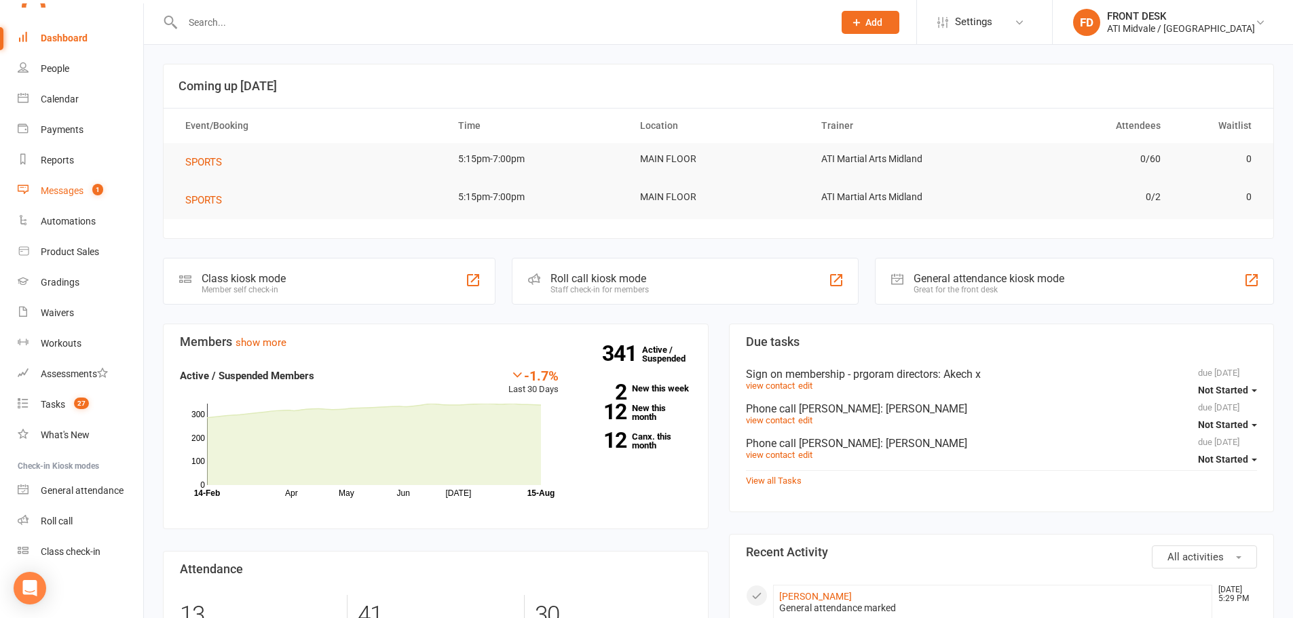
click at [77, 191] on div "Messages" at bounding box center [62, 190] width 43 height 11
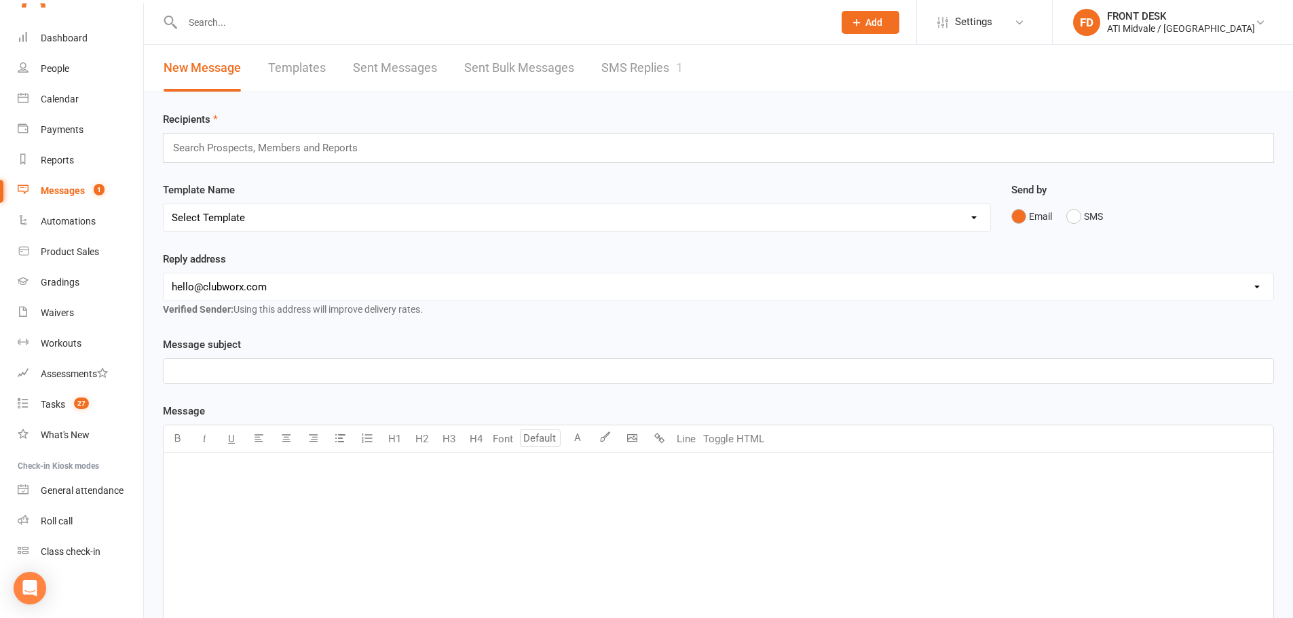
click at [665, 54] on link "SMS Replies 1" at bounding box center [641, 68] width 81 height 47
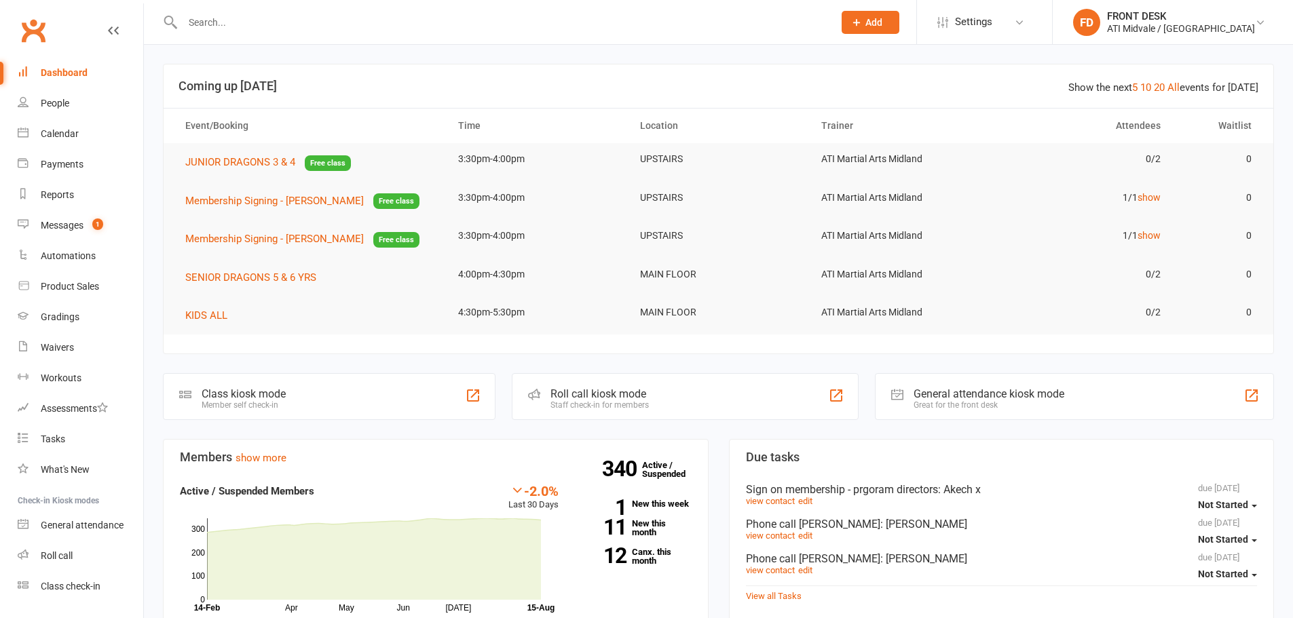
click at [305, 24] on input "text" at bounding box center [500, 22] width 645 height 19
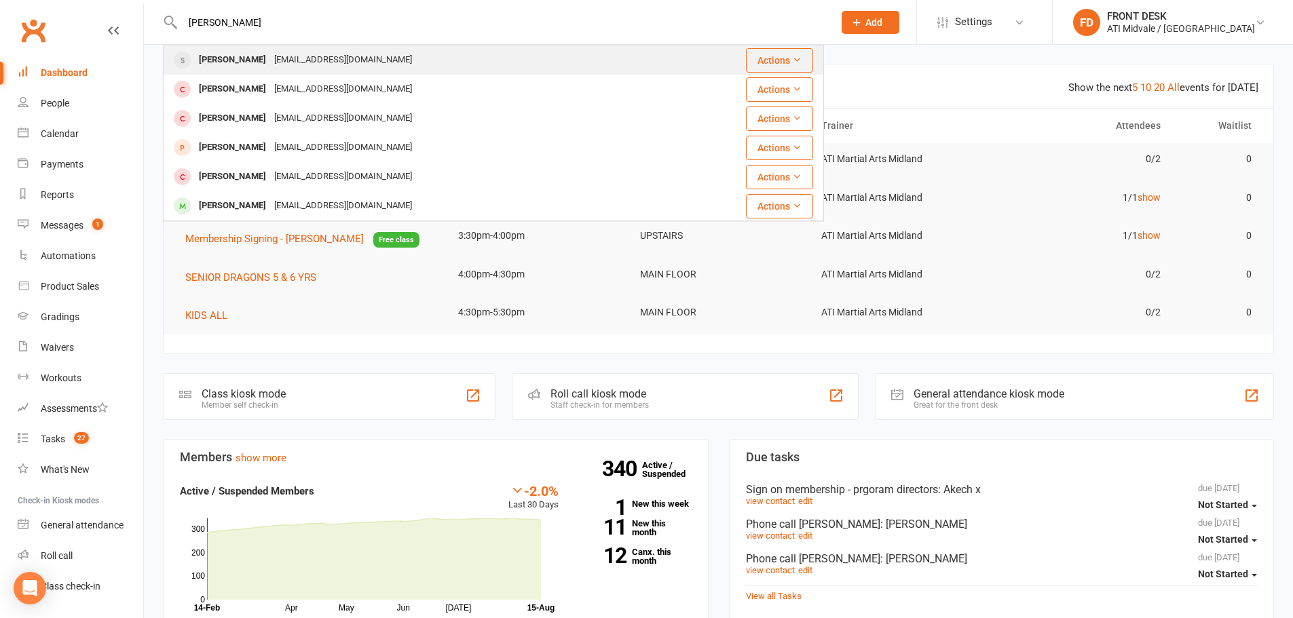
type input "gina"
click at [278, 71] on div "Gina Piercy gcpiercy@gmail.com" at bounding box center [417, 60] width 506 height 28
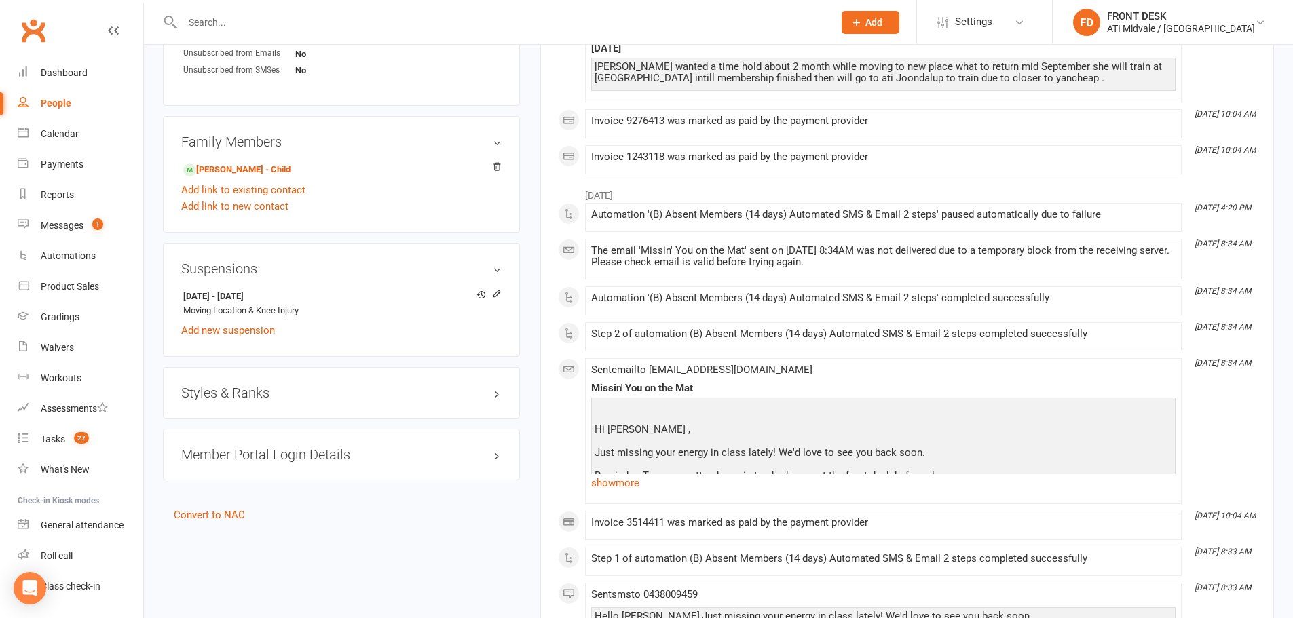
scroll to position [950, 0]
